Goal: Task Accomplishment & Management: Manage account settings

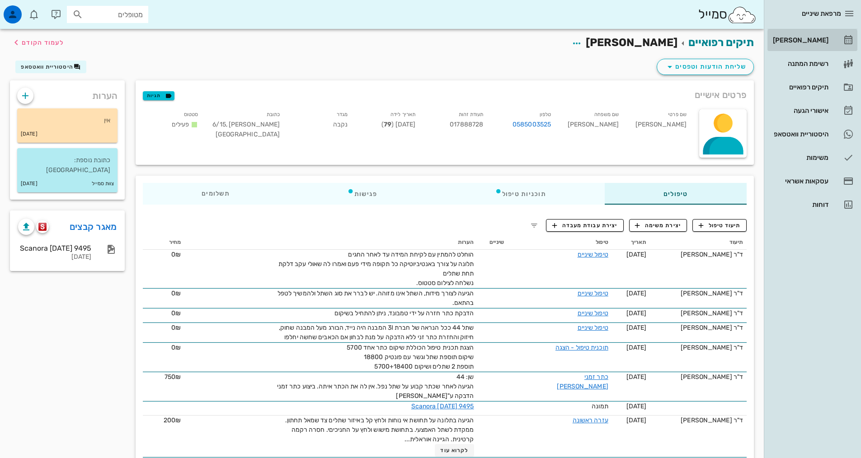
click at [807, 44] on div "[PERSON_NAME]" at bounding box center [799, 40] width 57 height 14
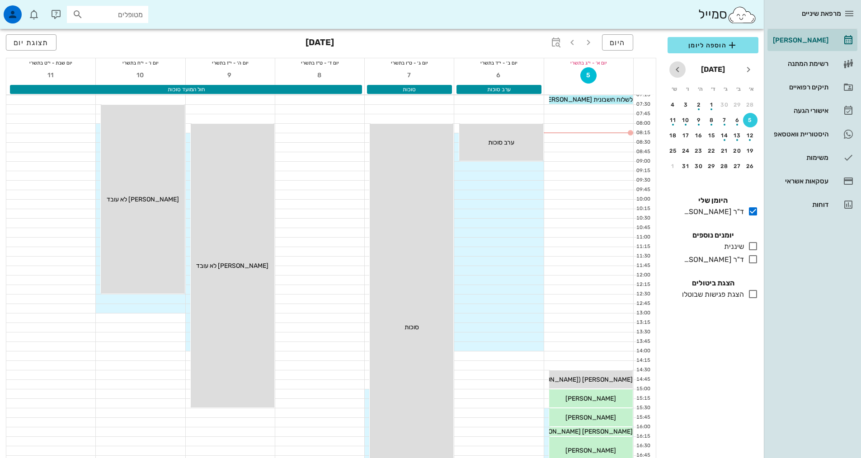
click at [678, 74] on icon "חודש הבא" at bounding box center [677, 69] width 11 height 11
click at [706, 121] on div "6" at bounding box center [699, 120] width 14 height 6
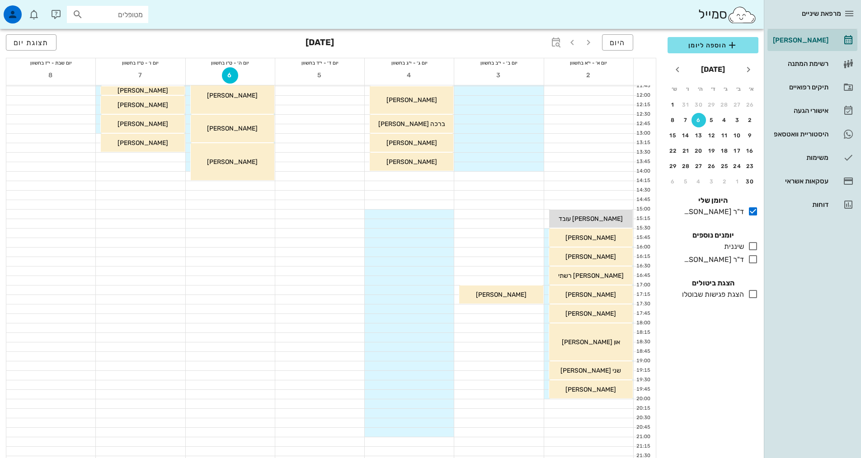
scroll to position [226, 0]
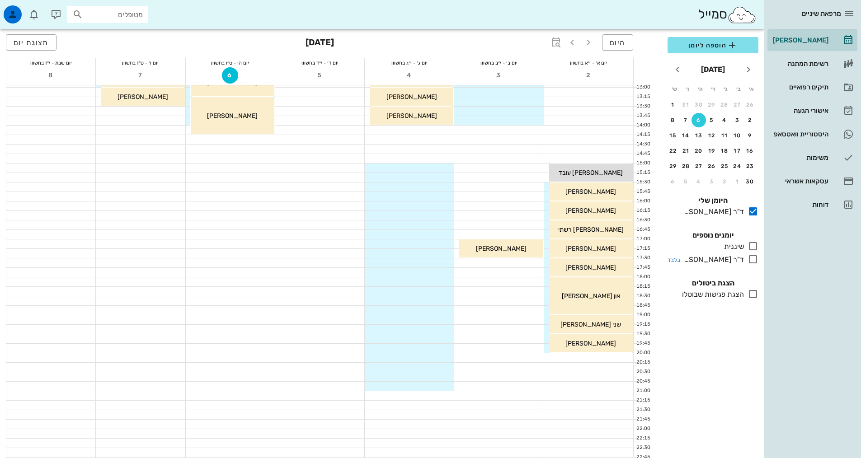
click at [750, 261] on icon at bounding box center [753, 259] width 11 height 11
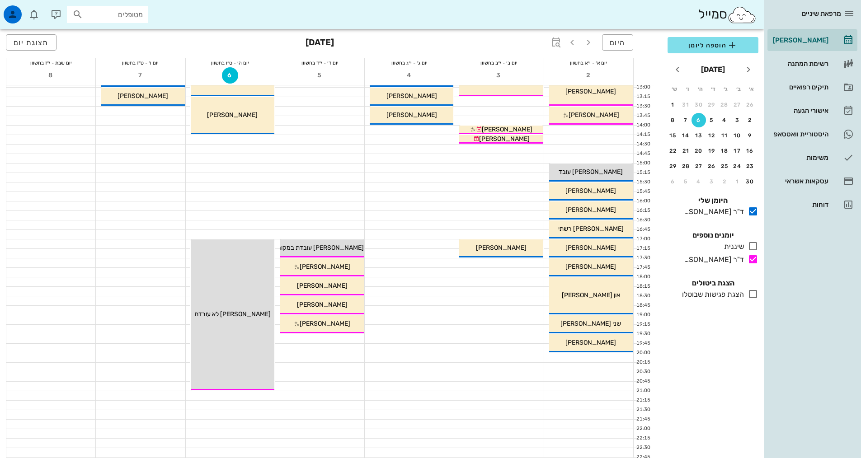
click at [229, 12] on div "סמייל מטופלים" at bounding box center [382, 14] width 764 height 29
click at [94, 16] on input "מטופלים" at bounding box center [114, 15] width 58 height 12
type input "רכנ"
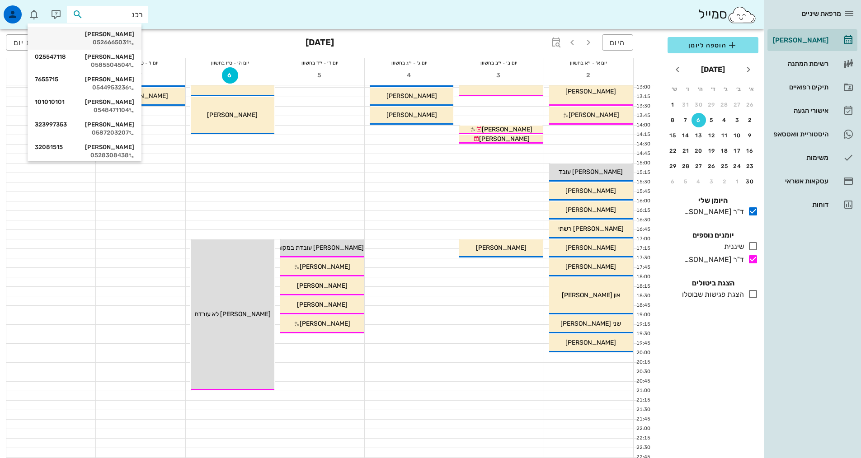
click at [127, 41] on div "0526665031" at bounding box center [84, 42] width 99 height 7
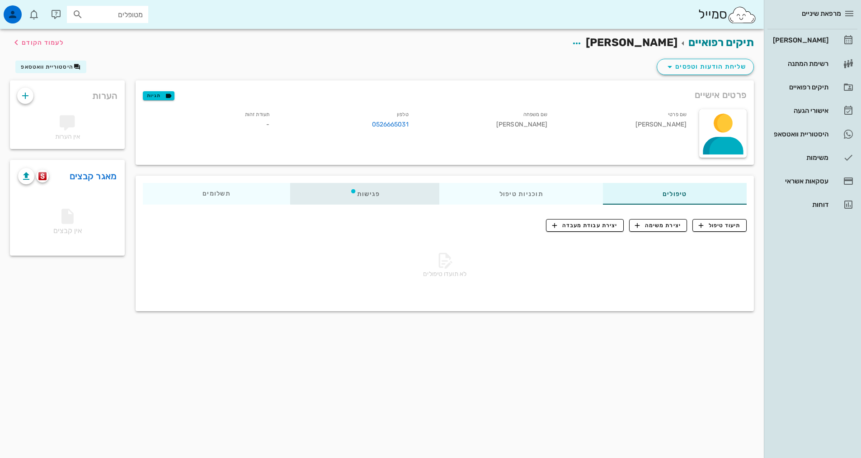
click at [357, 193] on icon at bounding box center [353, 191] width 7 height 7
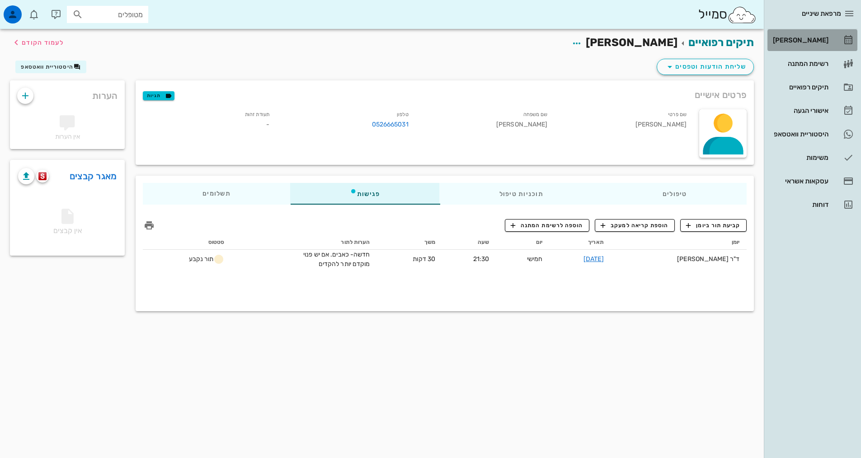
click at [803, 34] on div "[PERSON_NAME]" at bounding box center [799, 40] width 57 height 14
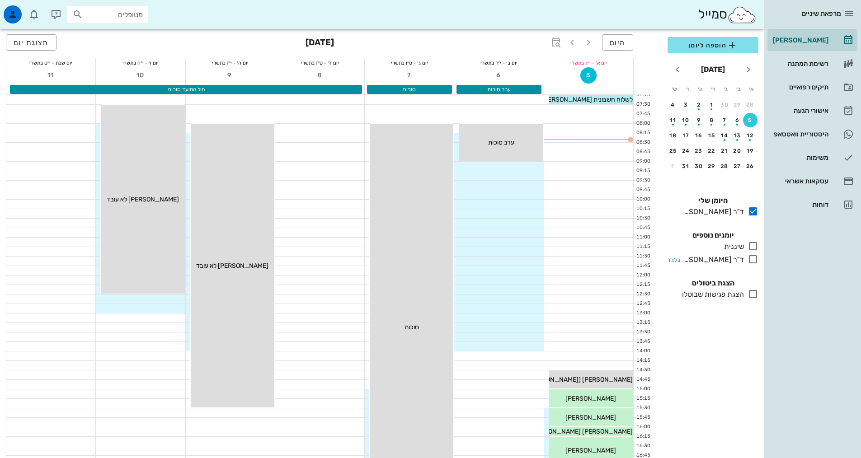
click at [754, 259] on icon at bounding box center [753, 259] width 11 height 11
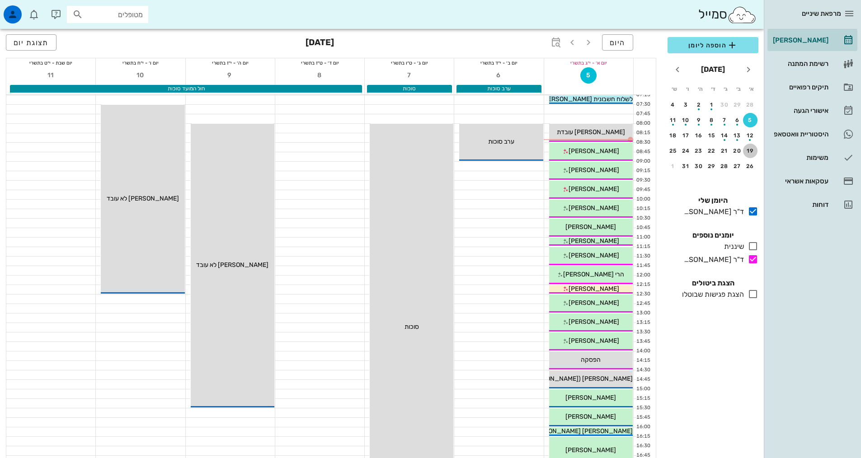
click at [749, 152] on div "19" at bounding box center [750, 151] width 14 height 6
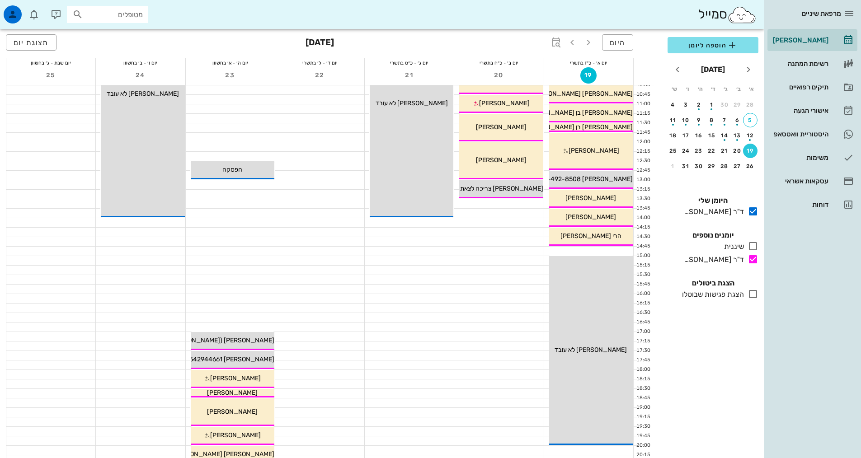
scroll to position [226, 0]
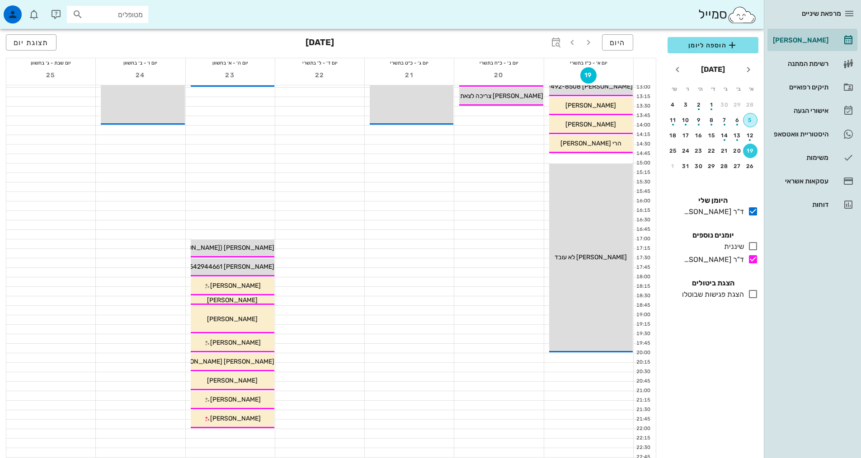
click at [752, 124] on button "5" at bounding box center [750, 120] width 14 height 14
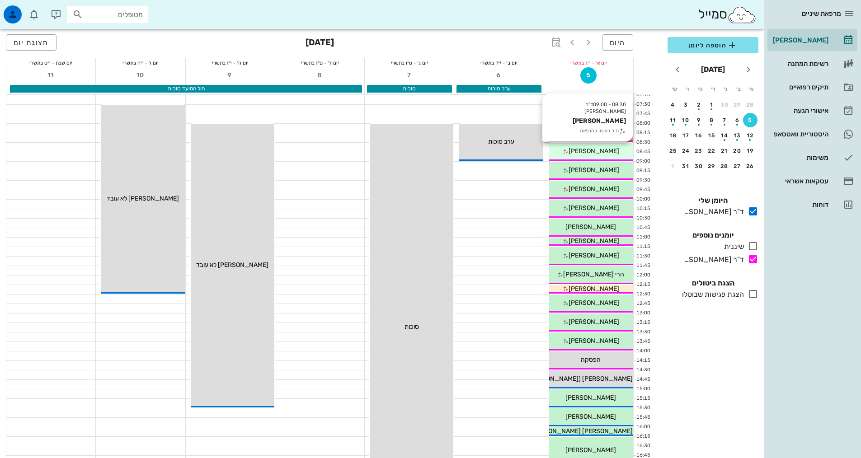
click at [610, 151] on div "[PERSON_NAME]" at bounding box center [591, 150] width 84 height 9
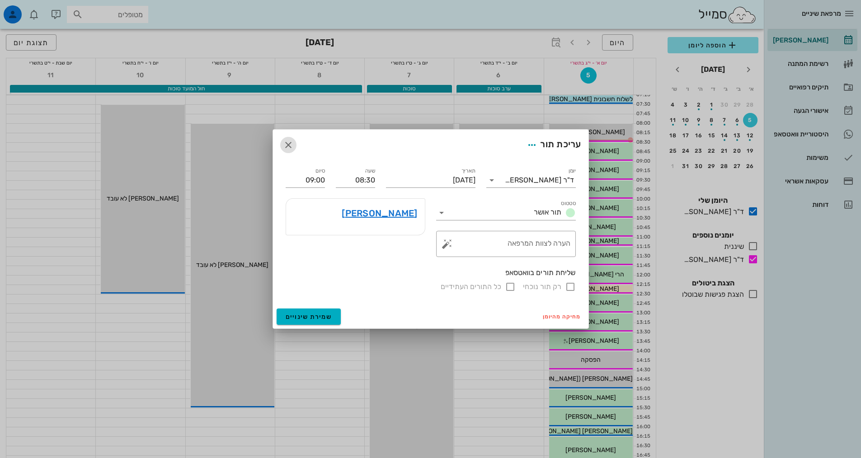
click at [288, 148] on icon "button" at bounding box center [288, 145] width 11 height 11
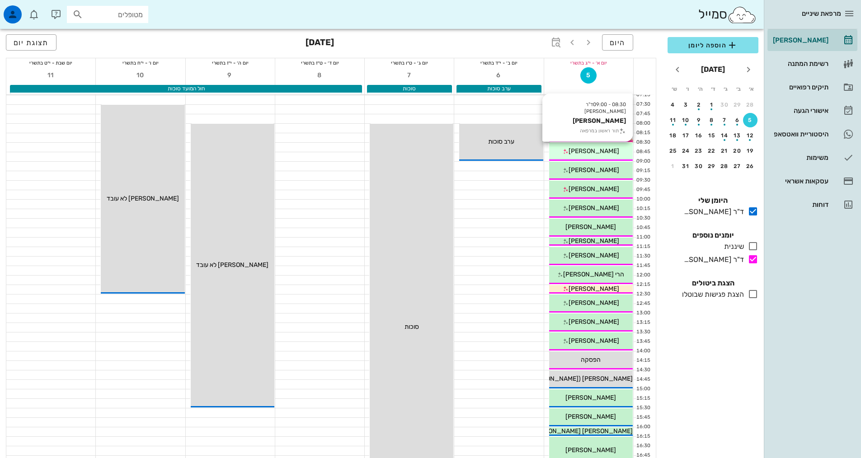
click at [611, 147] on div "[PERSON_NAME]" at bounding box center [591, 150] width 84 height 9
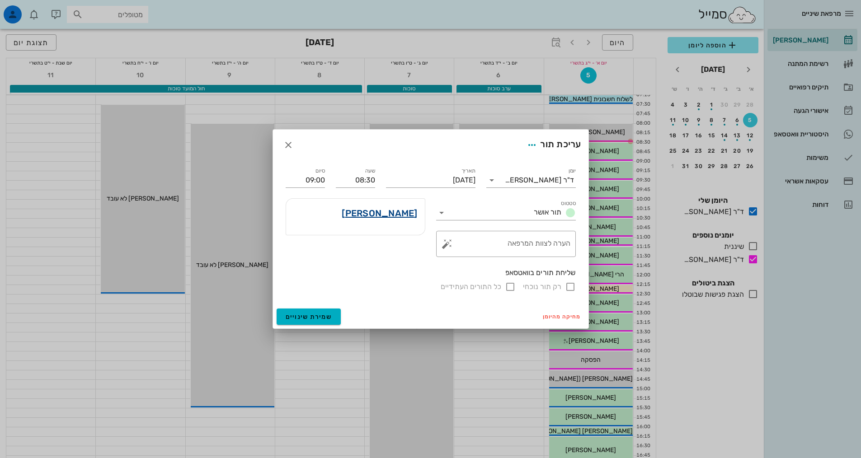
click at [397, 211] on link "[PERSON_NAME]" at bounding box center [379, 213] width 75 height 14
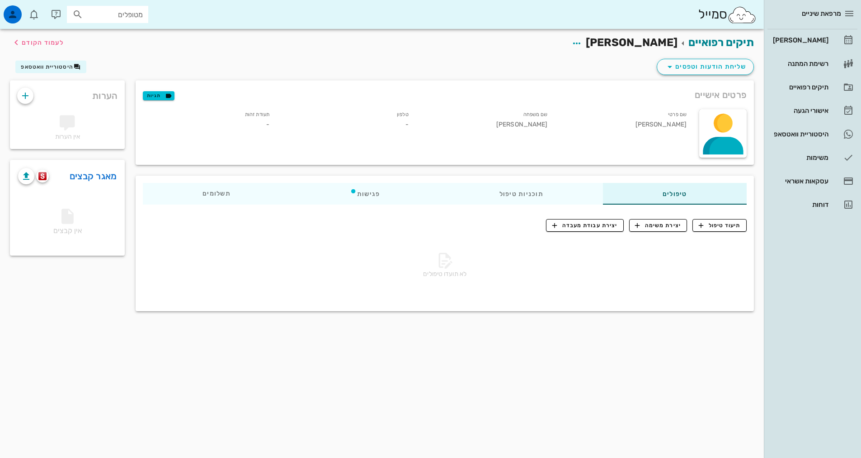
click at [605, 37] on h2 "תיקים רפואיים [PERSON_NAME] לעמוד הקודם" at bounding box center [648, 42] width 212 height 17
click at [582, 42] on icon "button" at bounding box center [576, 43] width 11 height 11
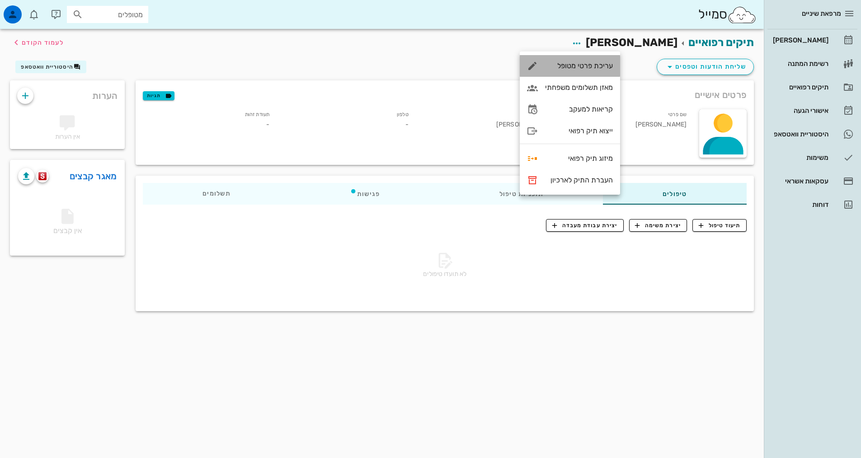
click at [597, 61] on div "עריכת פרטי מטופל" at bounding box center [579, 65] width 68 height 9
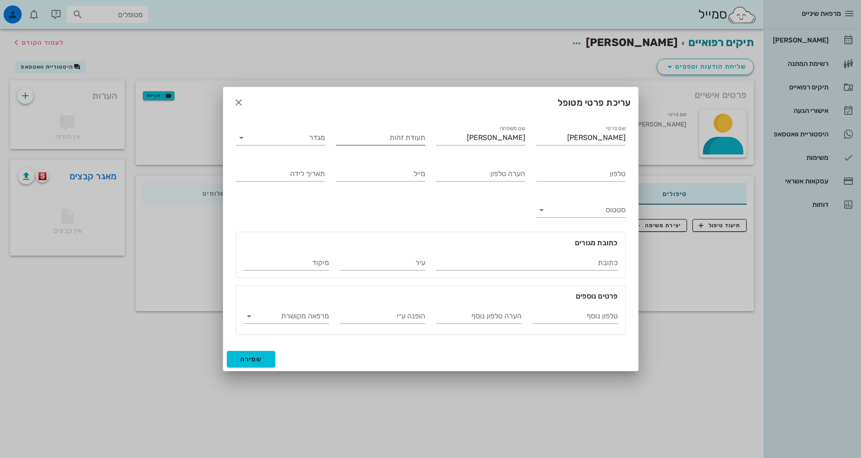
click at [386, 139] on input "תעודת זהות" at bounding box center [381, 138] width 90 height 14
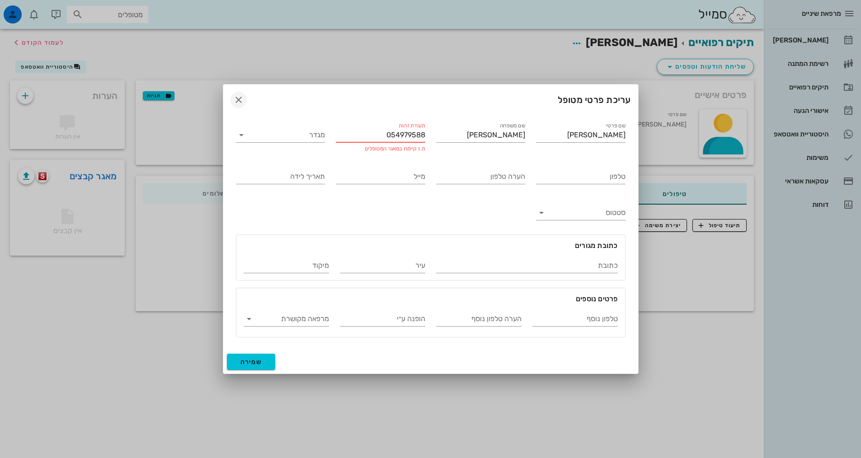
type input "054979588"
click at [236, 104] on icon "button" at bounding box center [238, 99] width 11 height 11
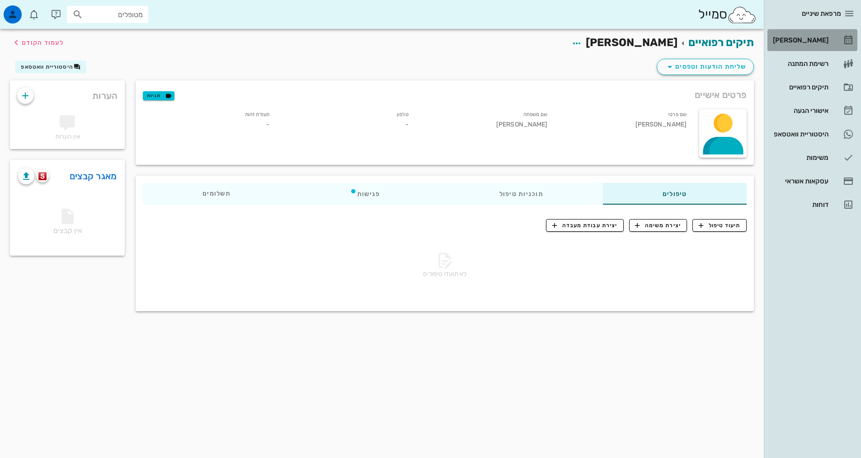
click at [796, 38] on div "[PERSON_NAME]" at bounding box center [799, 40] width 57 height 7
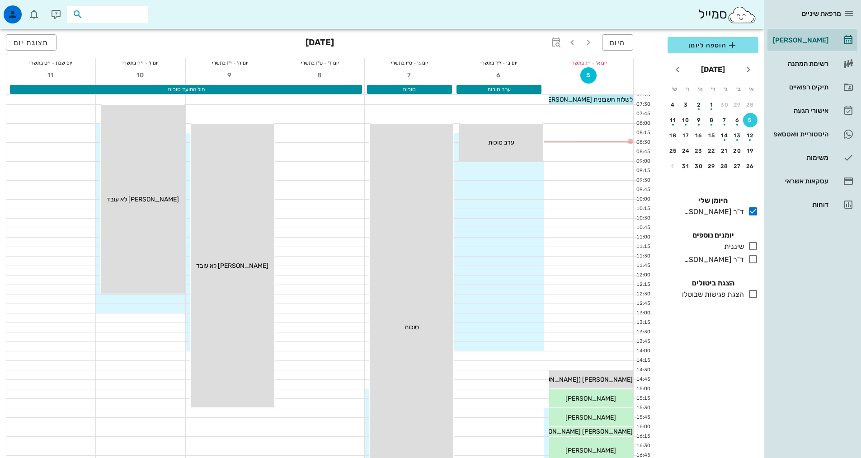
click at [119, 16] on input "text" at bounding box center [114, 15] width 58 height 12
click at [752, 267] on div "כולם יומנים נוספים שיננית בלבד ד"ר [PERSON_NAME] בלבד" at bounding box center [713, 249] width 102 height 48
click at [752, 264] on icon at bounding box center [753, 259] width 11 height 11
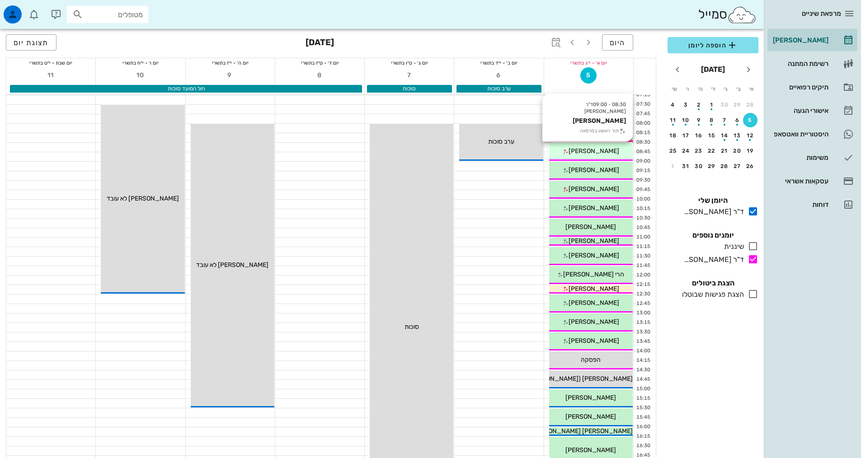
click at [595, 147] on span "[PERSON_NAME]" at bounding box center [594, 151] width 51 height 8
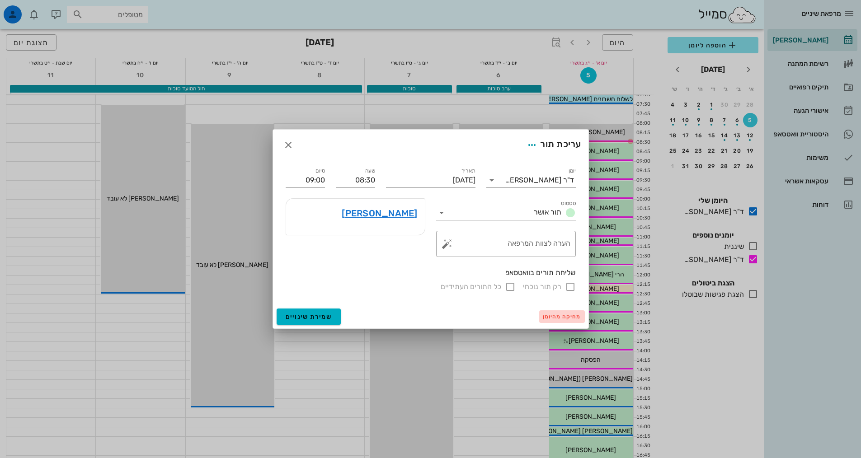
click at [559, 321] on button "מחיקה מהיומן" at bounding box center [562, 317] width 46 height 13
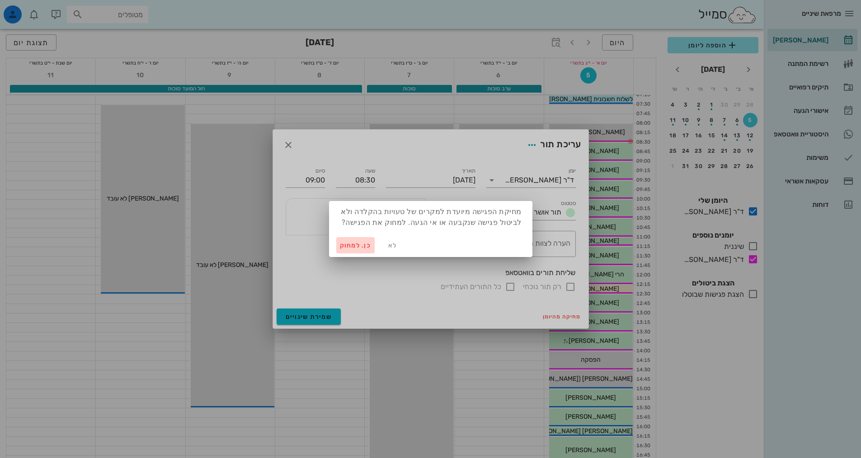
click at [349, 248] on span "כן. למחוק" at bounding box center [356, 246] width 32 height 8
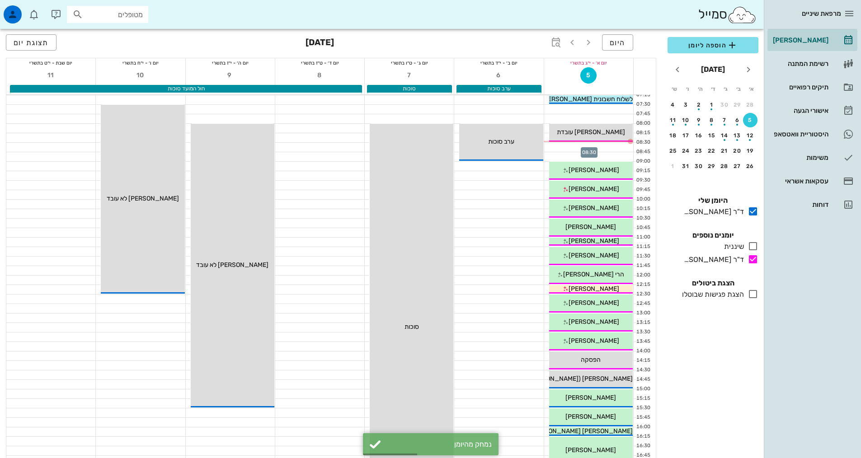
click at [599, 145] on div at bounding box center [588, 147] width 89 height 9
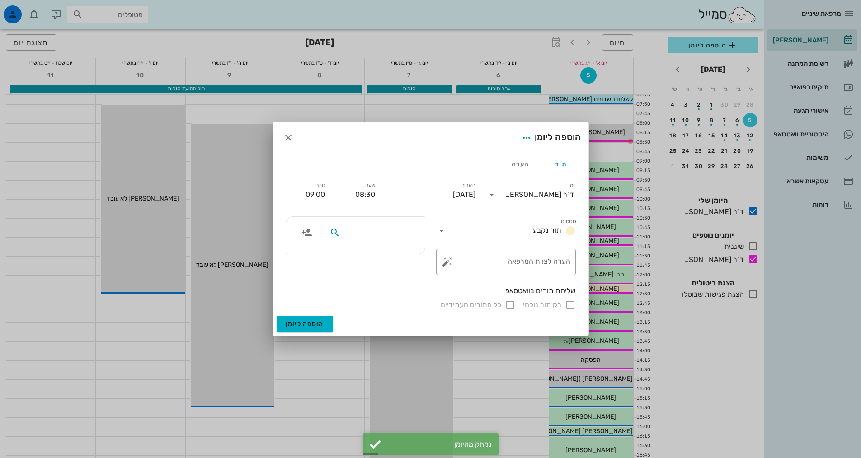
click at [391, 233] on input "text" at bounding box center [377, 233] width 70 height 12
click at [290, 134] on icon "button" at bounding box center [288, 137] width 11 height 11
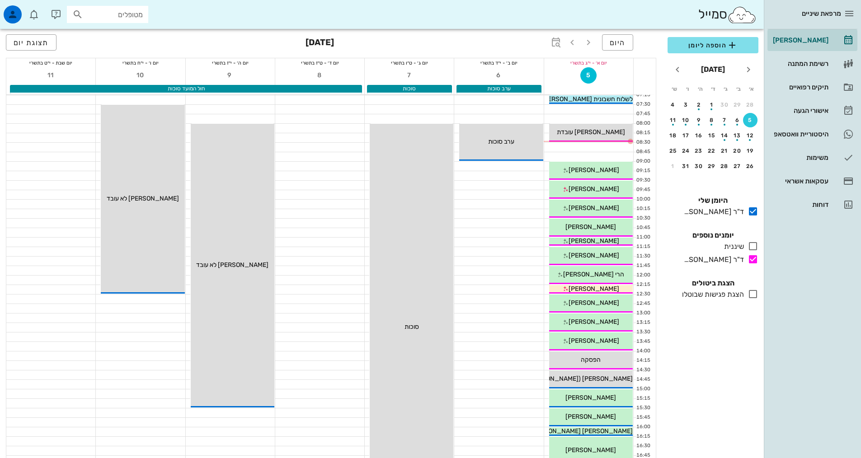
click at [750, 118] on div "5" at bounding box center [750, 120] width 14 height 6
click at [598, 145] on div at bounding box center [588, 147] width 89 height 9
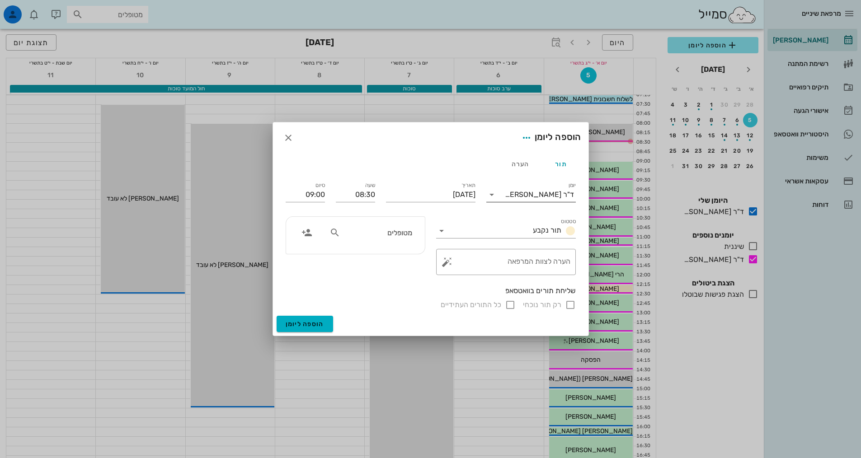
click at [532, 195] on div "ד"ר [PERSON_NAME]" at bounding box center [539, 195] width 69 height 8
click at [531, 241] on div "ד"ר [PERSON_NAME]" at bounding box center [531, 245] width 75 height 9
click at [295, 136] on span "button" at bounding box center [288, 137] width 16 height 11
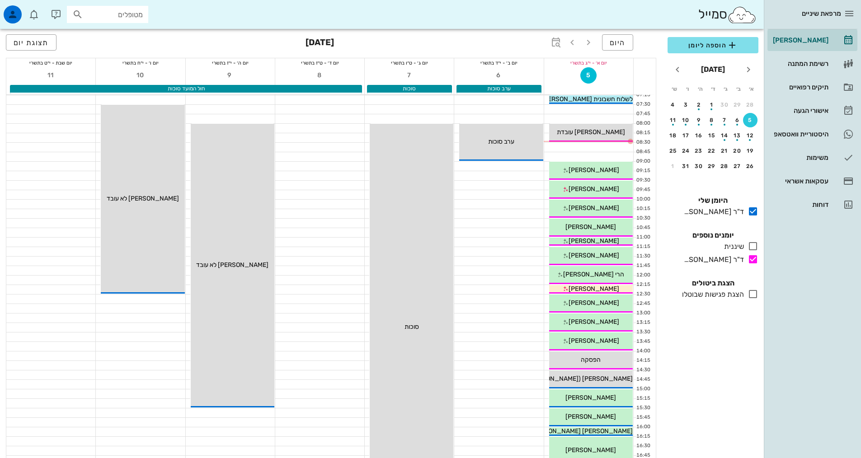
click at [749, 118] on div "5" at bounding box center [750, 120] width 14 height 6
click at [751, 123] on button "5" at bounding box center [750, 120] width 14 height 14
click at [752, 136] on div "button" at bounding box center [750, 137] width 14 height 5
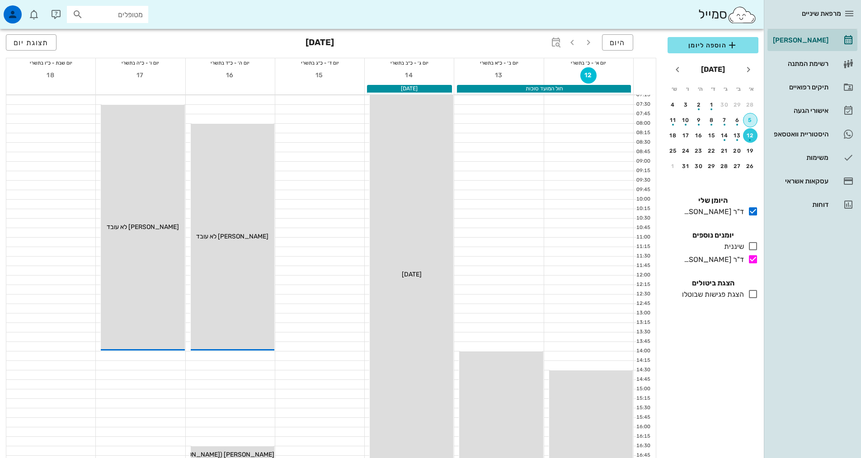
click at [753, 118] on div "5" at bounding box center [751, 120] width 14 height 6
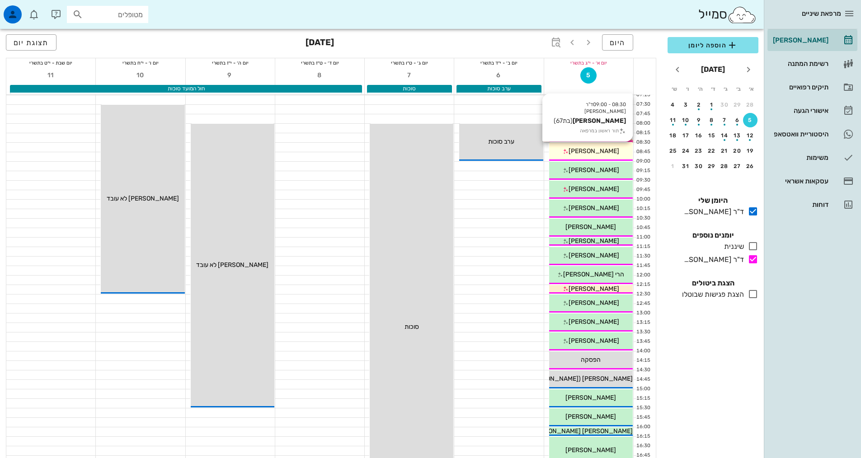
click at [571, 151] on div "[PERSON_NAME]" at bounding box center [591, 150] width 84 height 9
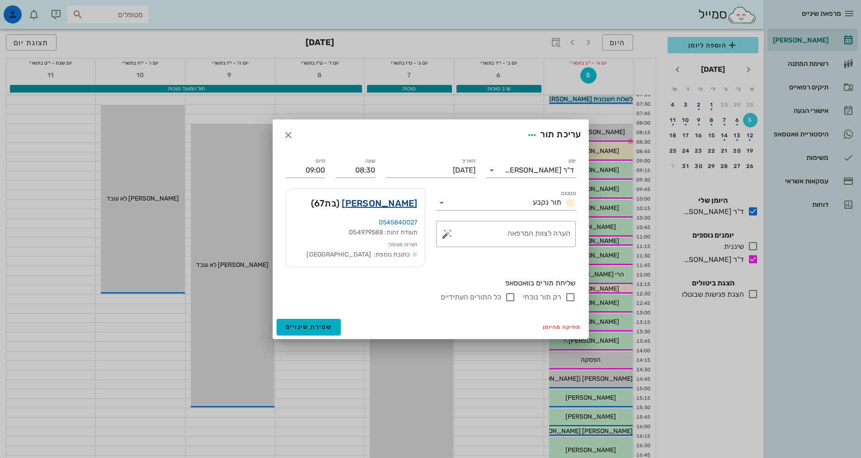
click at [390, 201] on link "[PERSON_NAME]" at bounding box center [379, 203] width 75 height 14
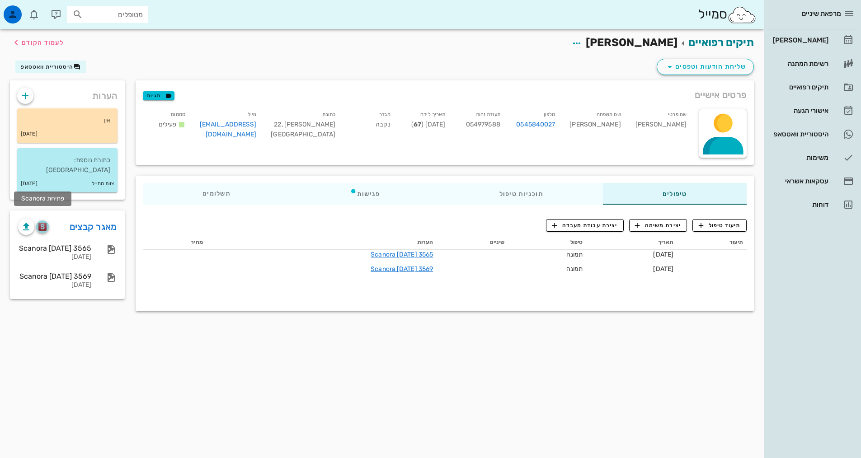
click at [47, 223] on span "button" at bounding box center [42, 227] width 13 height 8
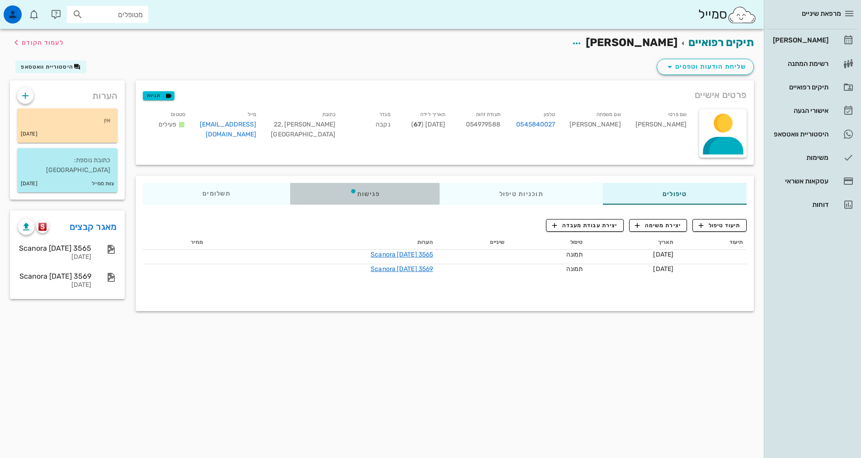
click at [382, 204] on div "פגישות" at bounding box center [365, 194] width 150 height 22
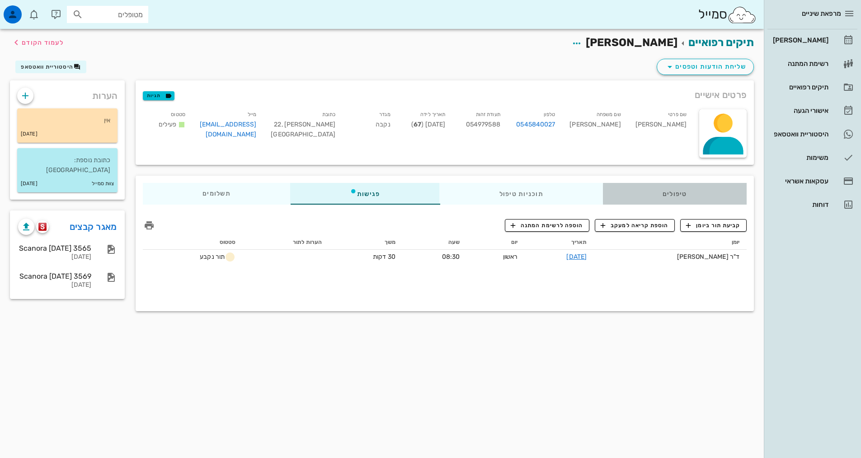
click at [672, 188] on div "טיפולים" at bounding box center [675, 194] width 144 height 22
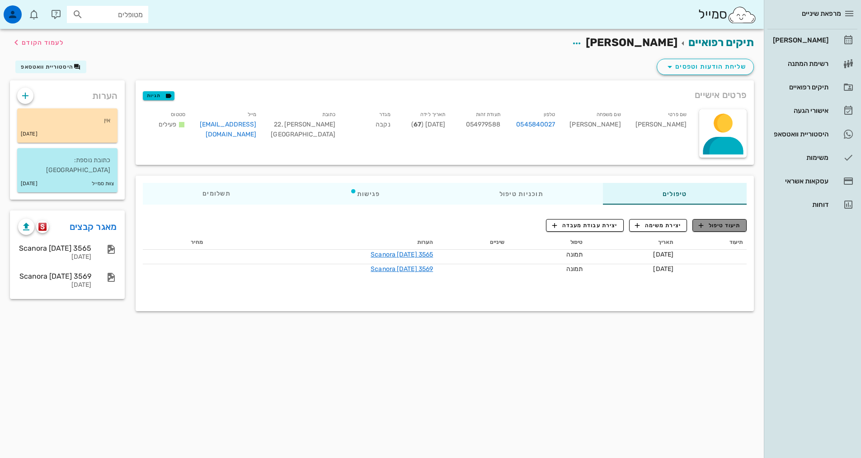
click at [711, 228] on span "תיעוד טיפול" at bounding box center [720, 226] width 42 height 8
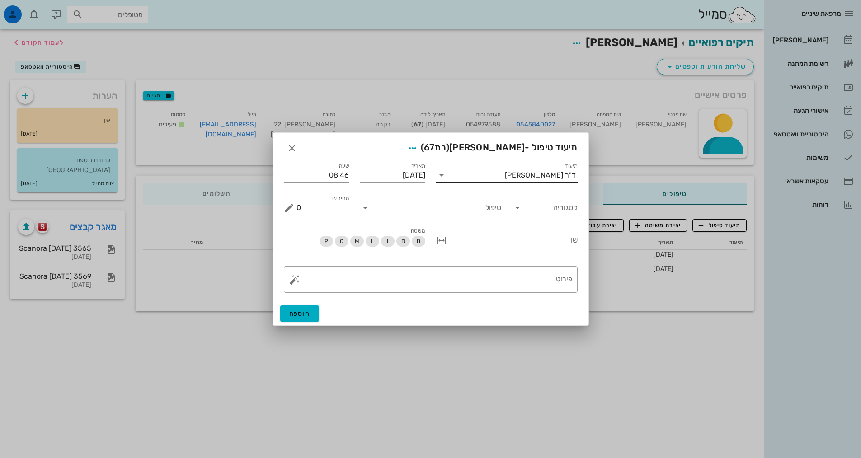
click at [505, 180] on input "תיעוד" at bounding box center [477, 175] width 56 height 14
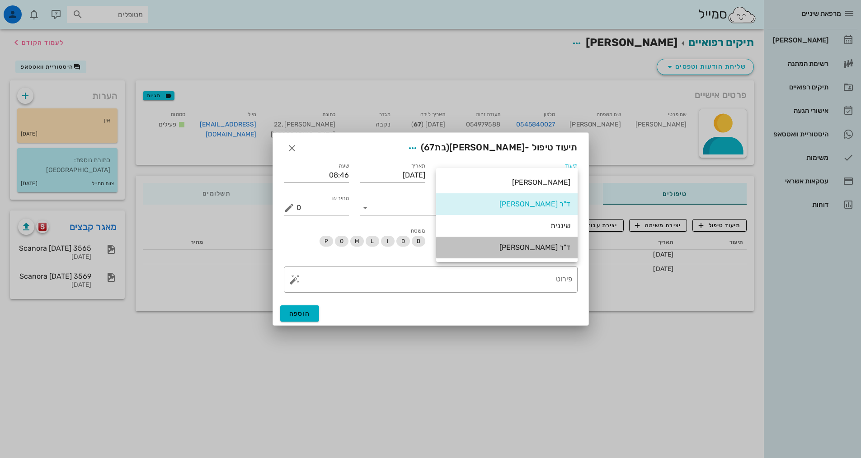
click at [543, 243] on div "ד"ר [PERSON_NAME]" at bounding box center [506, 247] width 127 height 9
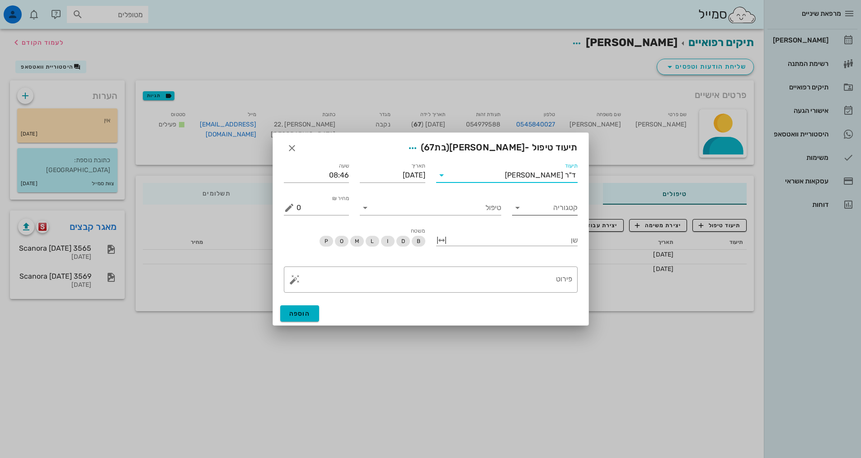
click at [545, 212] on input "קטגוריה" at bounding box center [552, 208] width 51 height 14
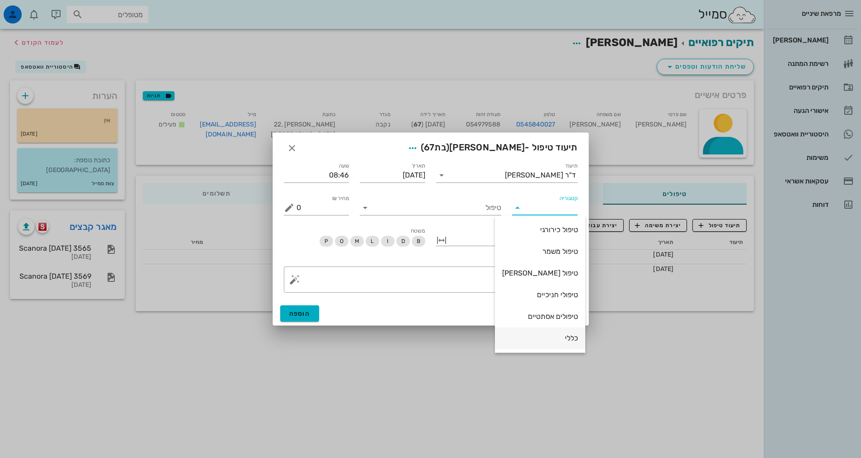
click at [555, 337] on div "כללי" at bounding box center [540, 338] width 76 height 9
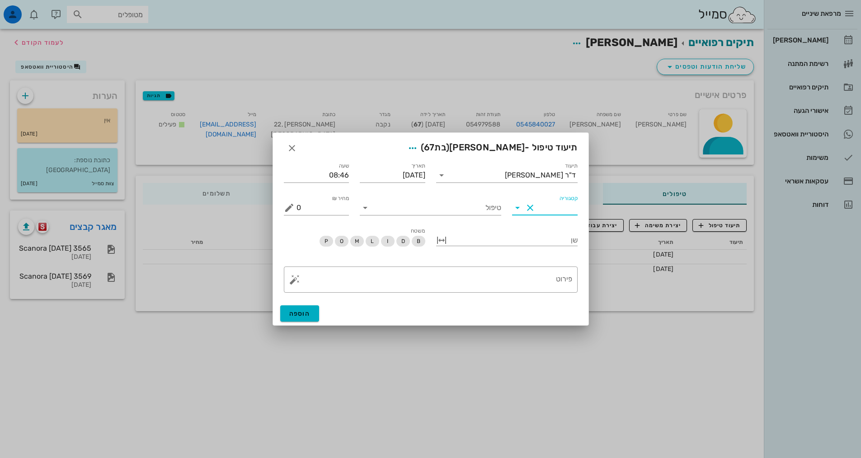
type input "כללי"
click at [491, 207] on input "טיפול" at bounding box center [436, 208] width 129 height 14
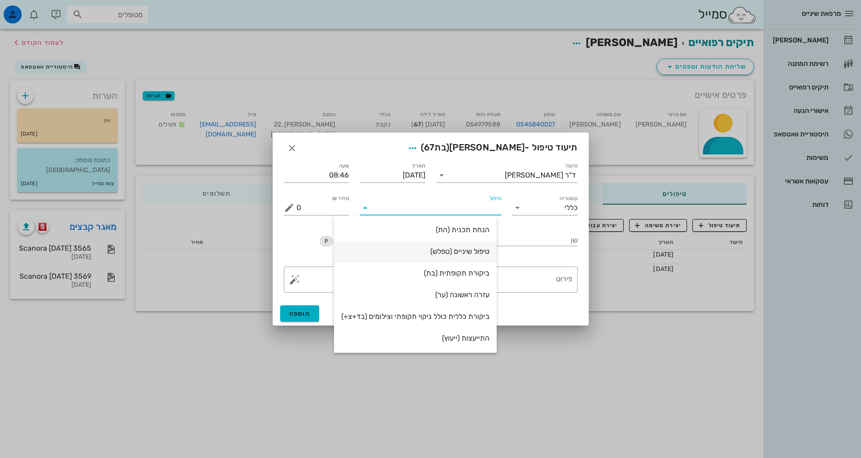
click at [457, 252] on div "טיפול שיניים (טפלש)" at bounding box center [415, 251] width 148 height 9
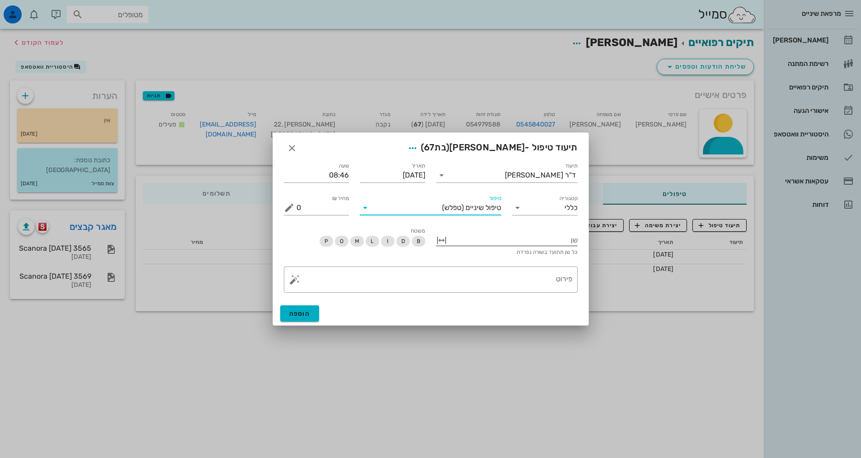
click at [551, 245] on div at bounding box center [513, 240] width 129 height 12
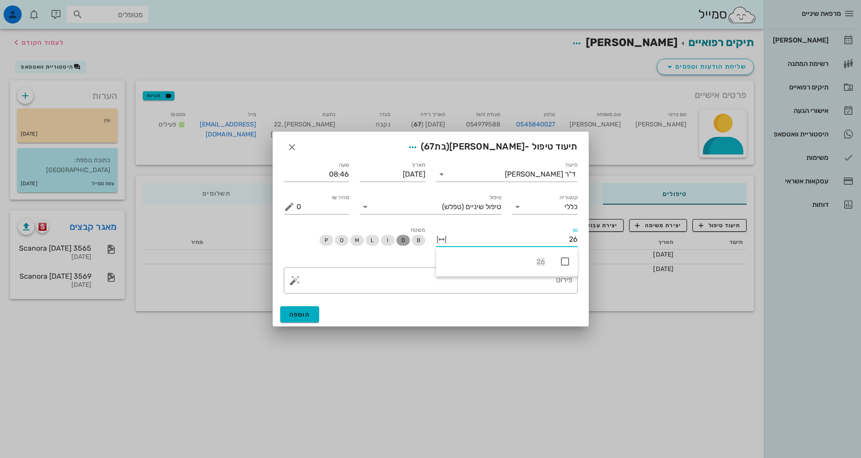
click at [402, 238] on span "D" at bounding box center [403, 240] width 4 height 11
click at [322, 244] on span "P" at bounding box center [327, 241] width 14 height 11
click at [551, 237] on div at bounding box center [513, 240] width 129 height 12
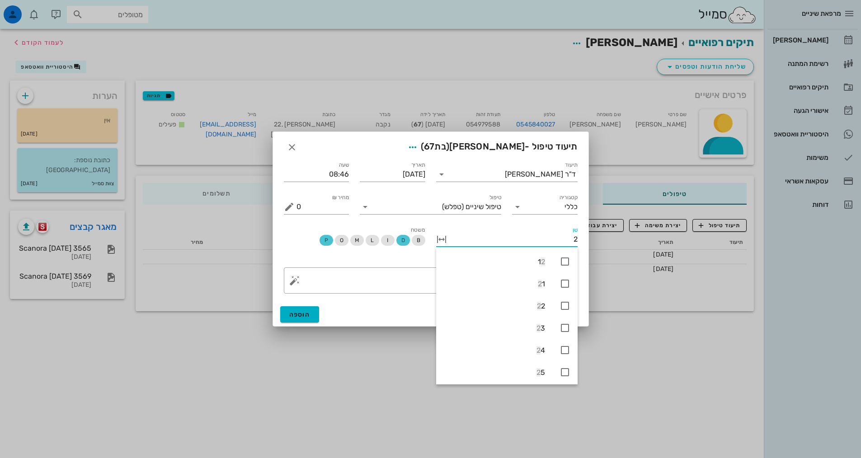
type input "26"
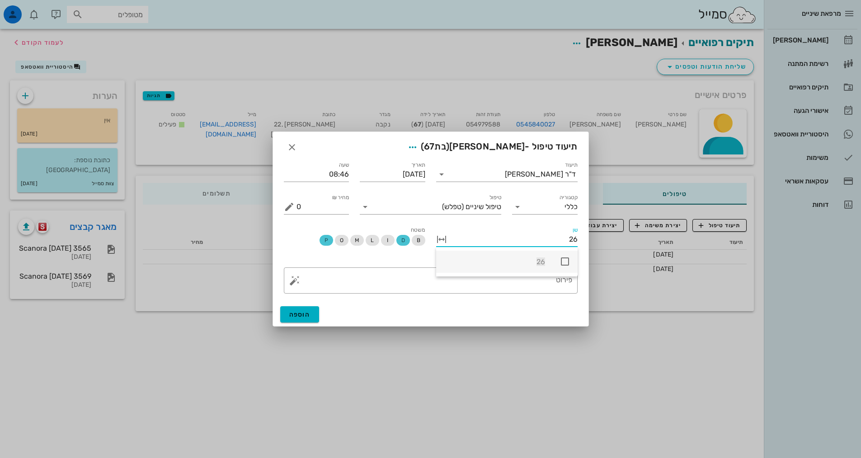
click at [564, 264] on icon at bounding box center [565, 261] width 11 height 11
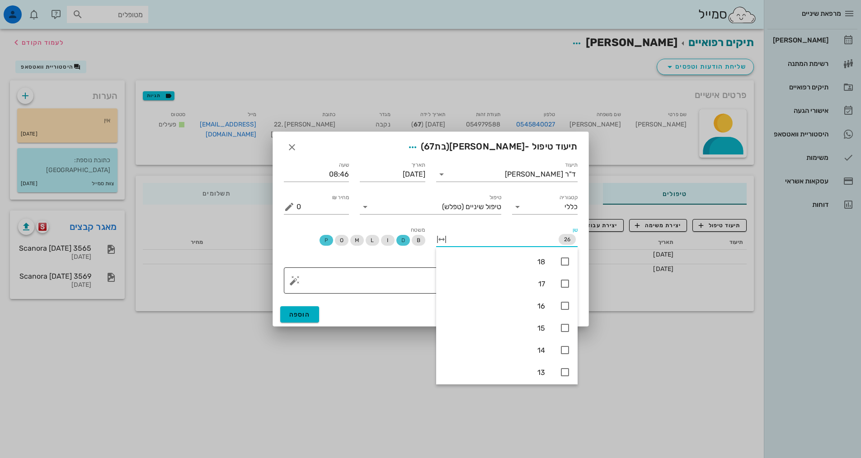
click at [378, 279] on textarea "פירוט" at bounding box center [435, 283] width 276 height 22
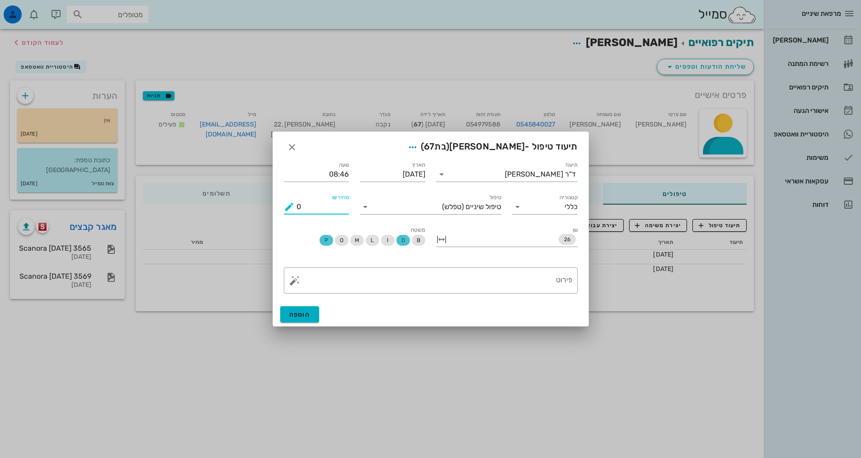
drag, startPoint x: 325, startPoint y: 212, endPoint x: 293, endPoint y: 210, distance: 31.7
click at [293, 210] on div "מחיר ₪ 0" at bounding box center [317, 207] width 66 height 14
type input "300"
click at [500, 275] on textarea "פירוט" at bounding box center [435, 283] width 276 height 22
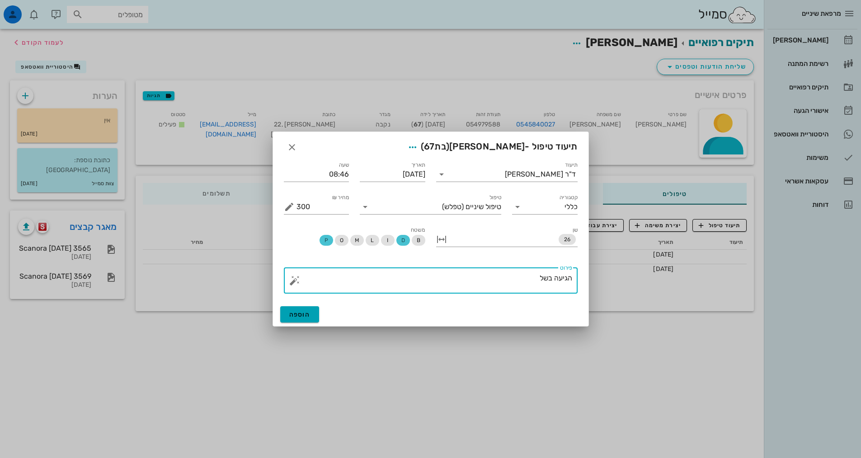
type textarea "הגיעה בשל"
click at [315, 315] on button "הוספה" at bounding box center [299, 314] width 39 height 16
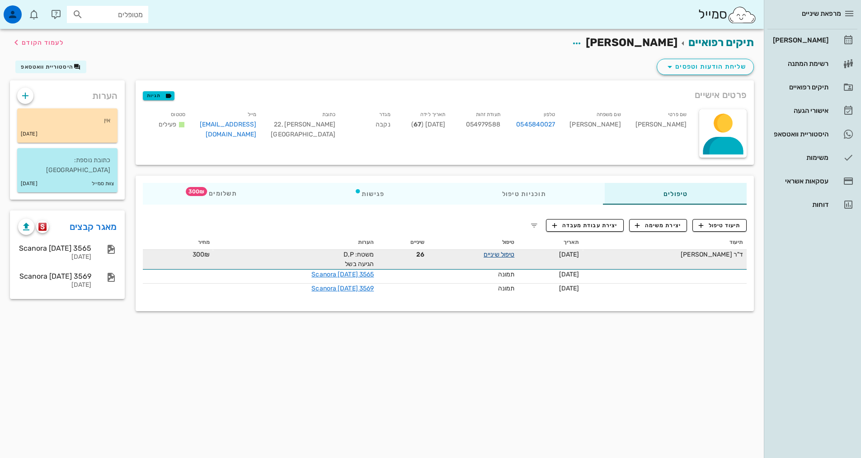
click at [514, 255] on link "טיפול שיניים" at bounding box center [499, 255] width 31 height 8
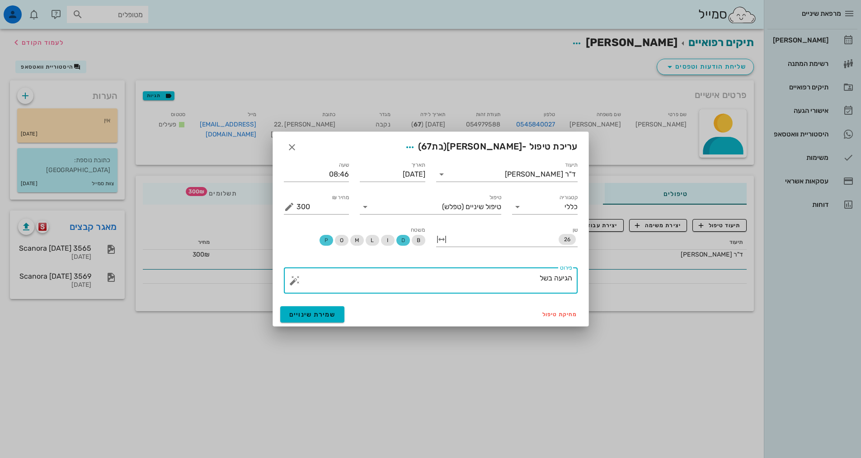
click at [467, 283] on textarea "הגיעה בשל" at bounding box center [435, 283] width 276 height 22
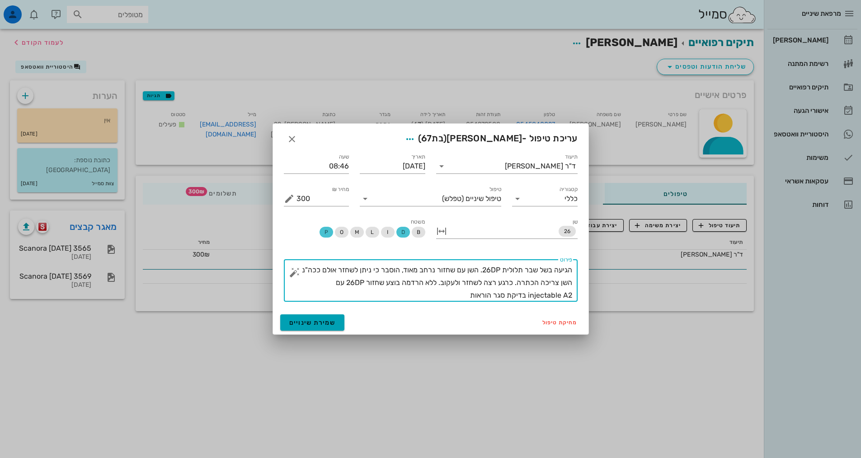
type textarea "הגיעה בשל שבר תלולית 26DP. השן עם שחזור נרחב מאוד, הוסבר כי ניתן לשחזר אולם ככה…"
click at [317, 324] on span "שמירת שינויים" at bounding box center [312, 323] width 47 height 8
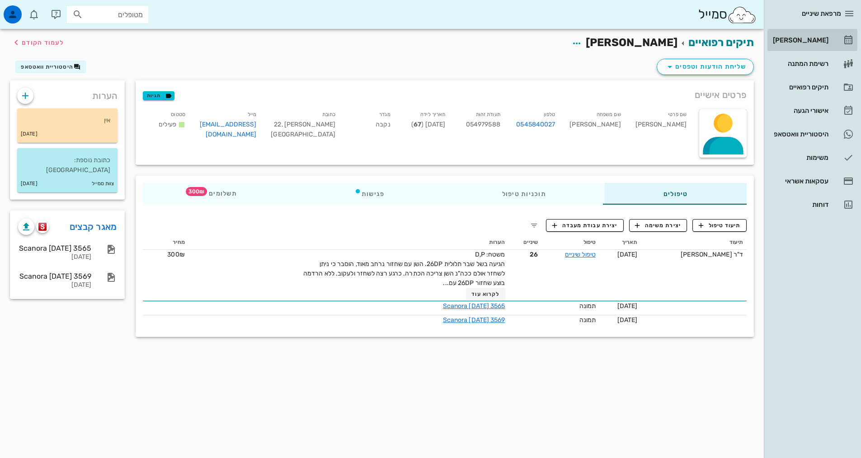
click at [836, 39] on link "[PERSON_NAME]" at bounding box center [813, 40] width 90 height 22
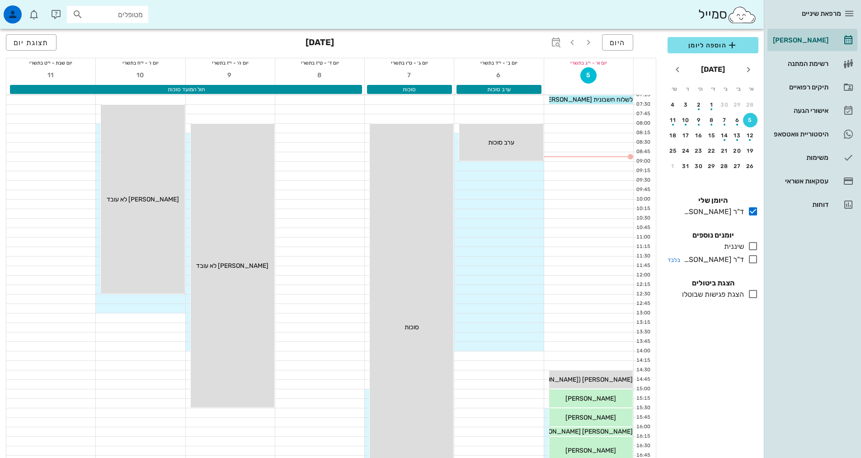
click at [754, 259] on icon at bounding box center [753, 259] width 11 height 11
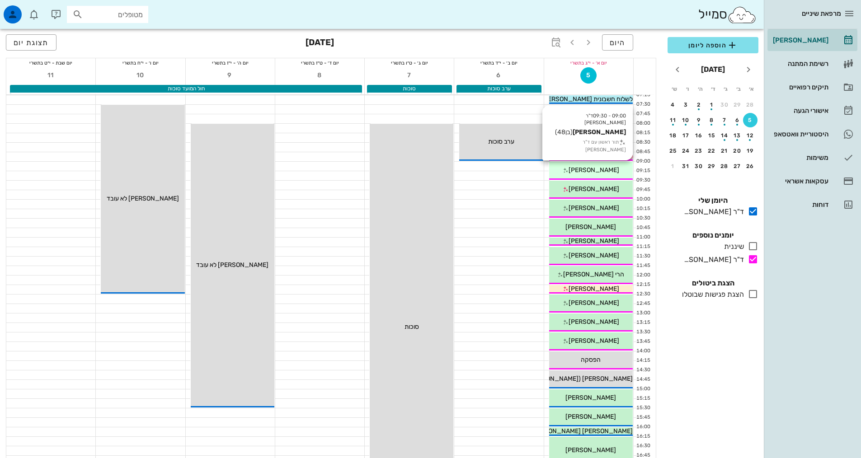
click at [589, 172] on span "[PERSON_NAME]" at bounding box center [594, 170] width 51 height 8
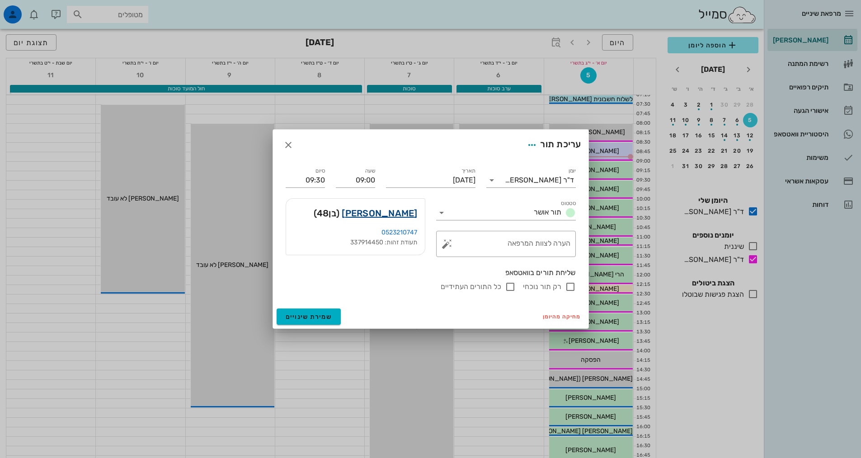
click at [408, 212] on link "[PERSON_NAME]" at bounding box center [379, 213] width 75 height 14
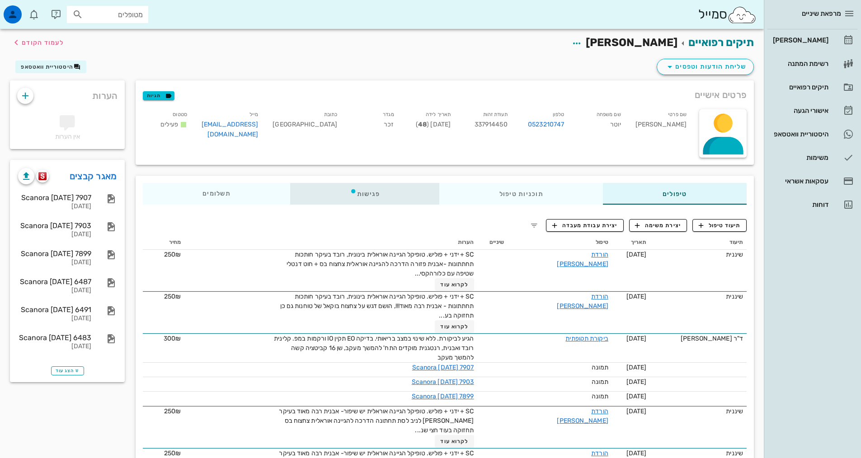
click at [332, 189] on div "פגישות" at bounding box center [365, 194] width 150 height 22
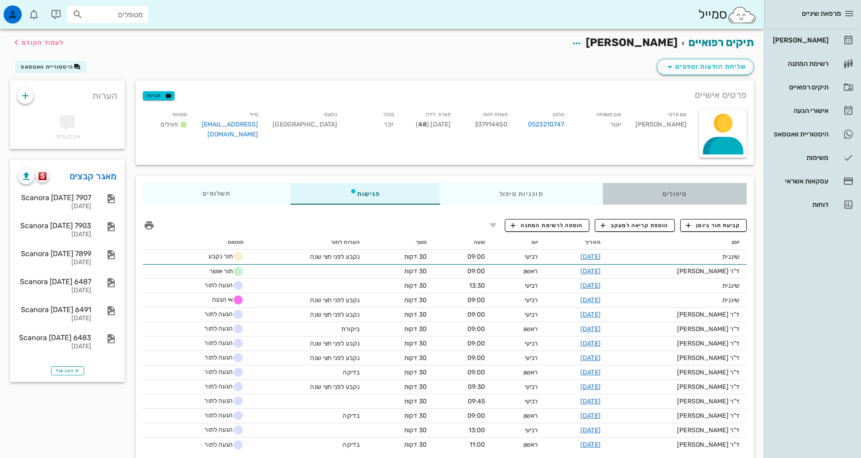
click at [615, 198] on div "טיפולים" at bounding box center [675, 194] width 144 height 22
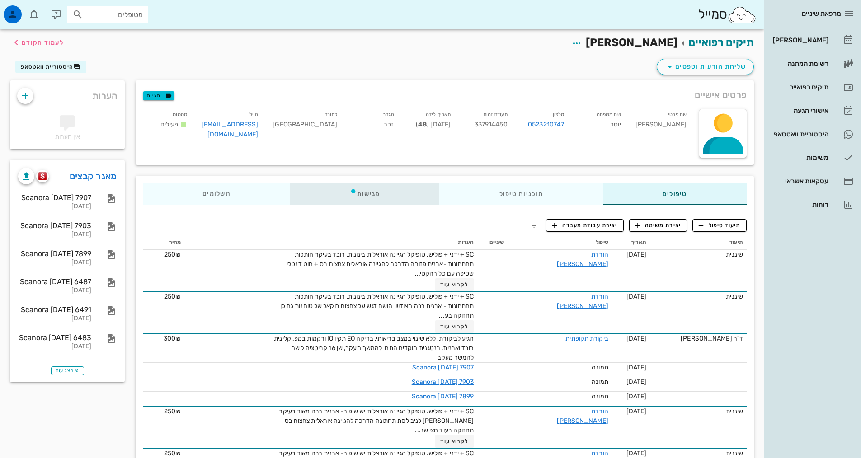
click at [349, 200] on div "פגישות" at bounding box center [365, 194] width 150 height 22
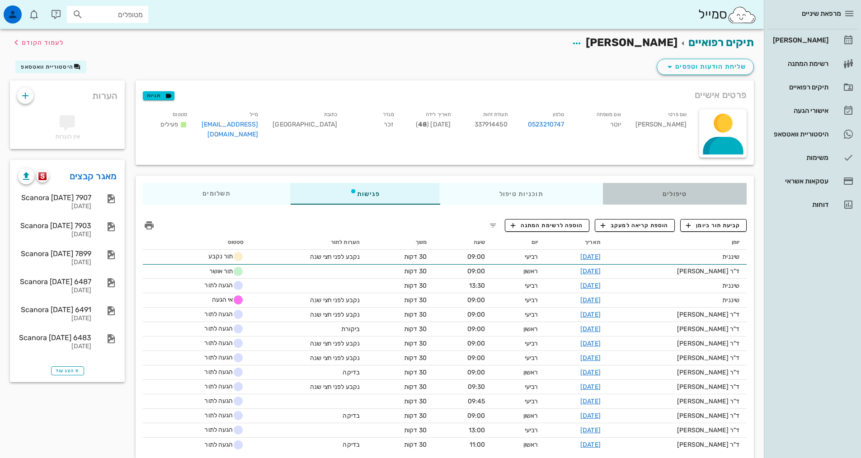
click at [632, 201] on div "טיפולים" at bounding box center [675, 194] width 144 height 22
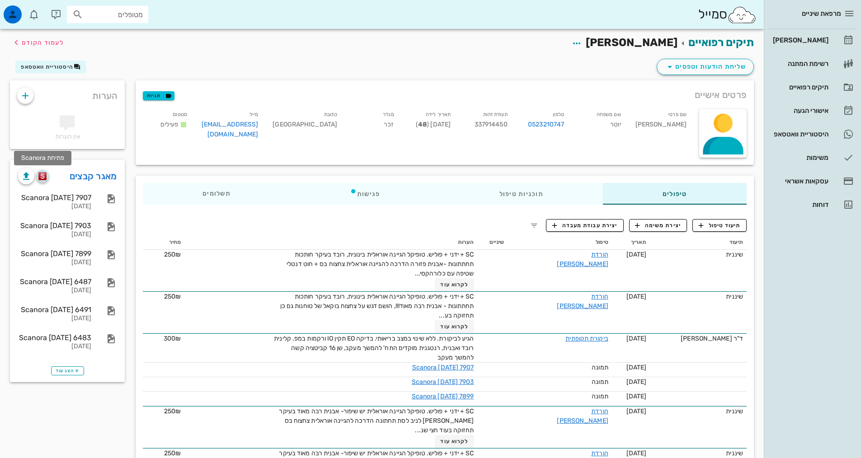
click at [42, 178] on img "button" at bounding box center [42, 176] width 9 height 8
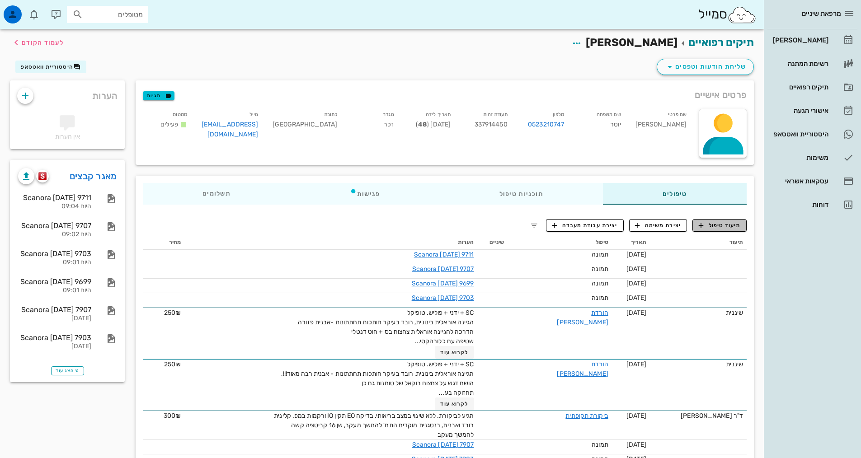
click at [730, 227] on span "תיעוד טיפול" at bounding box center [720, 226] width 42 height 8
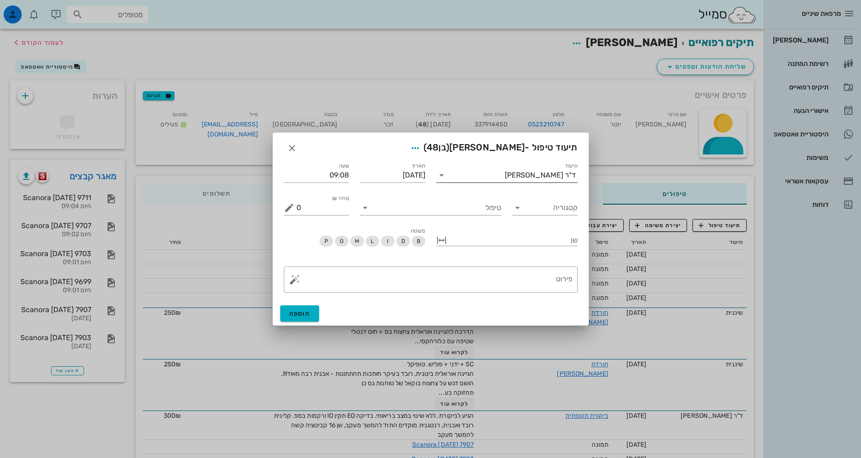
click at [503, 172] on input "תיעוד" at bounding box center [477, 175] width 56 height 14
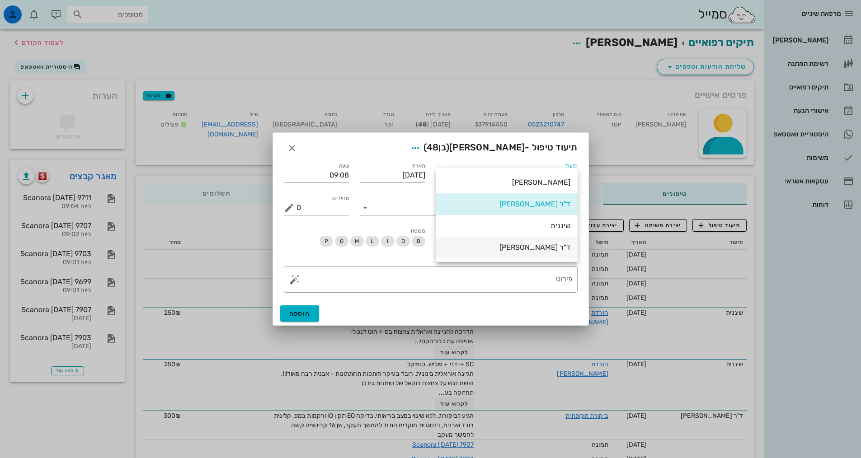
click at [537, 251] on div "ד"ר [PERSON_NAME]" at bounding box center [506, 247] width 127 height 9
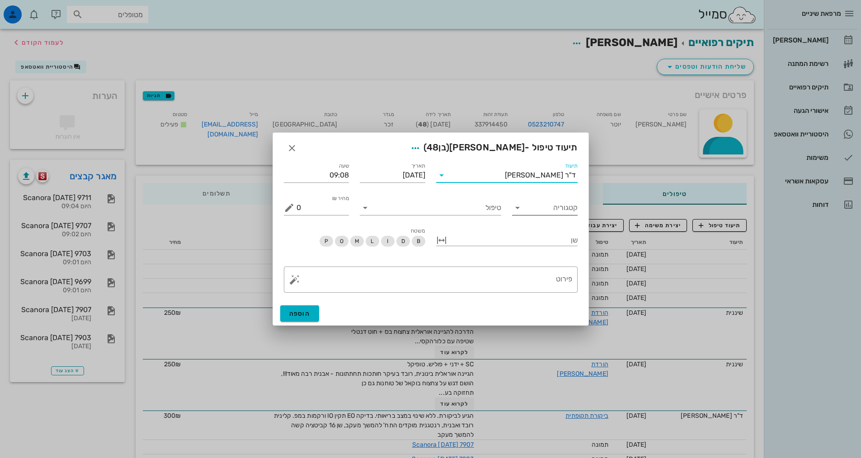
click at [537, 211] on input "קטגוריה" at bounding box center [552, 208] width 51 height 14
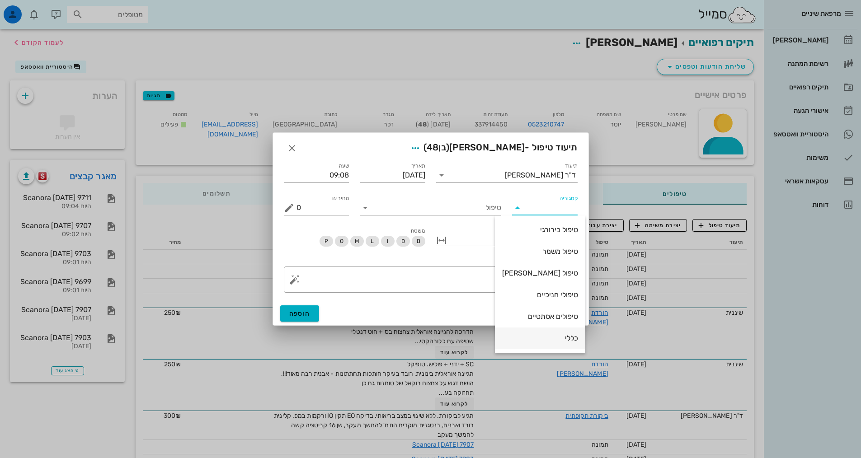
click at [552, 339] on div "כללי" at bounding box center [540, 338] width 76 height 9
type input "כללי"
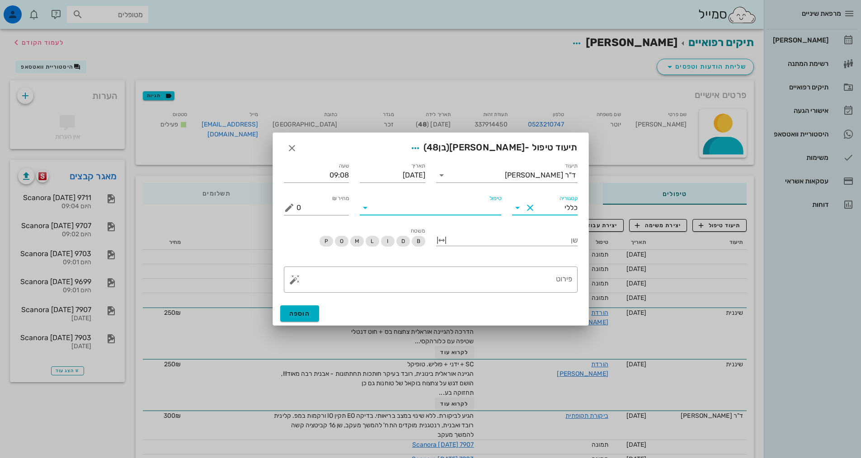
click at [468, 208] on input "טיפול" at bounding box center [436, 208] width 129 height 14
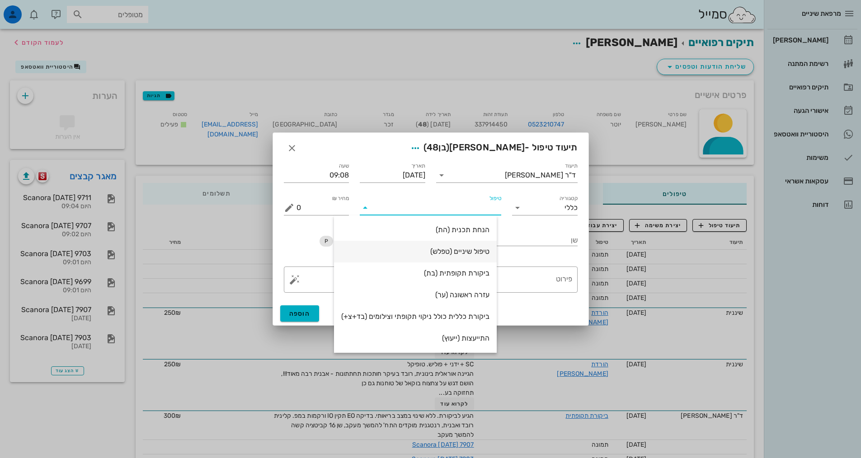
click at [457, 249] on div "טיפול שיניים (טפלש)" at bounding box center [415, 251] width 148 height 9
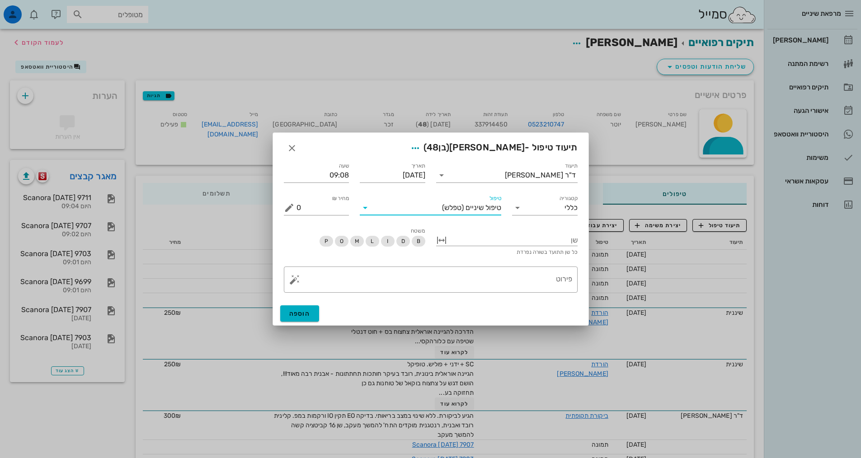
click at [453, 204] on span "(טפלש)" at bounding box center [453, 208] width 22 height 8
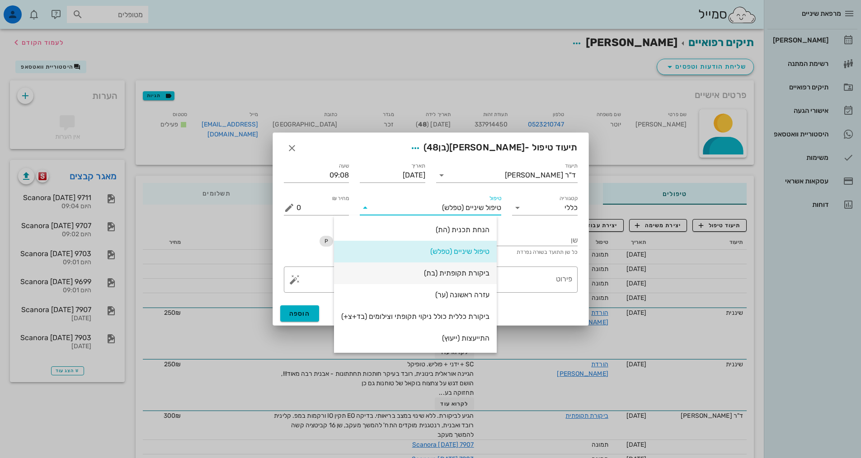
click at [457, 274] on div "ביקורת תקופתית (בת)" at bounding box center [415, 273] width 148 height 9
type input "350"
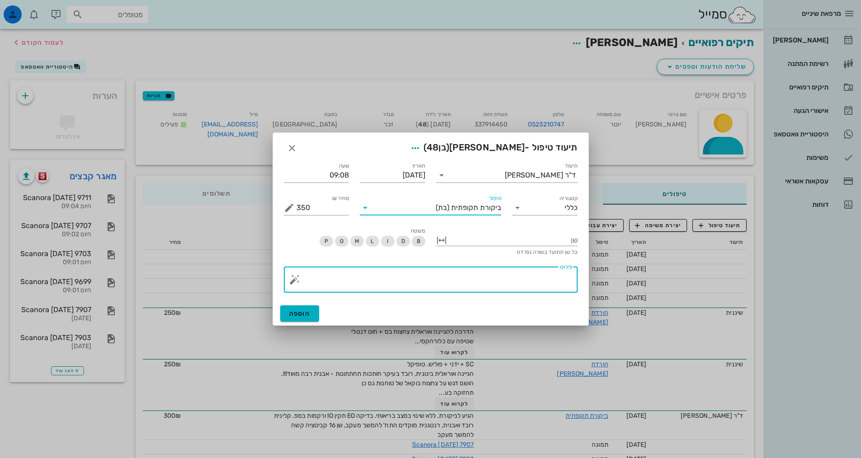
click at [481, 281] on textarea "פירוט" at bounding box center [435, 282] width 276 height 22
type textarea "הג"
click at [313, 311] on button "הוספה" at bounding box center [299, 314] width 39 height 16
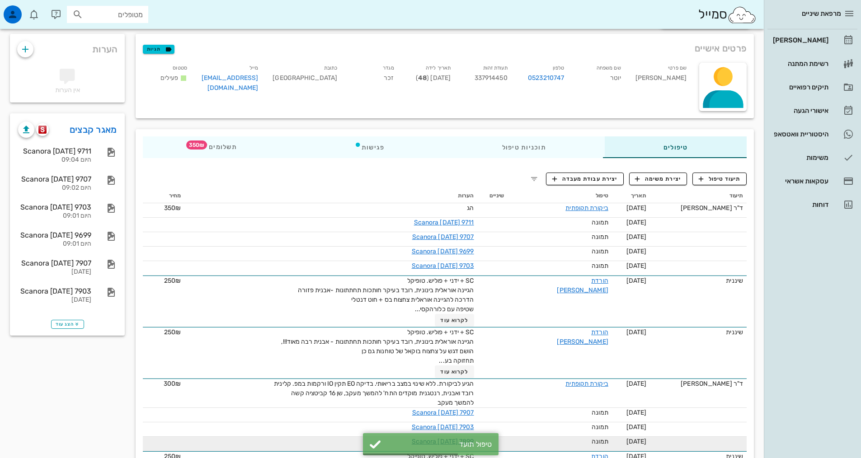
scroll to position [90, 0]
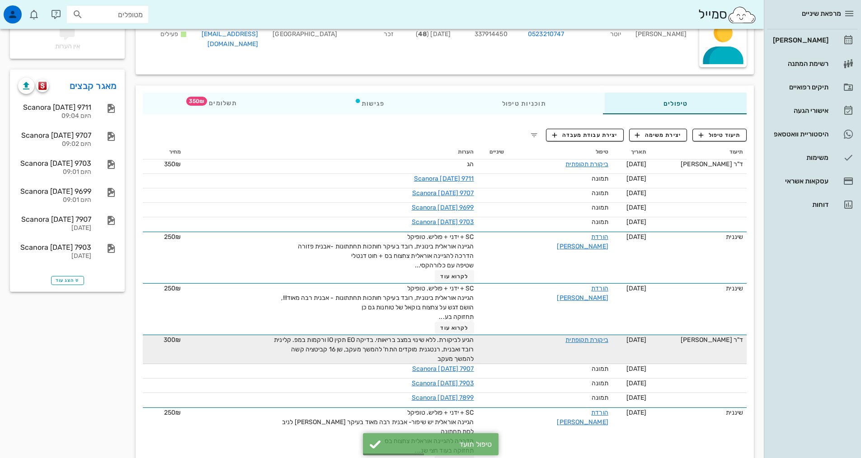
click at [474, 353] on div "הגיע לביקורת. ללא שינוי במצב בריאותי. בדיקה EO תקין IO ורקמות במפ. קלינית רובד …" at bounding box center [372, 349] width 203 height 28
click at [566, 341] on link "ביקורת תקופתית" at bounding box center [587, 340] width 42 height 8
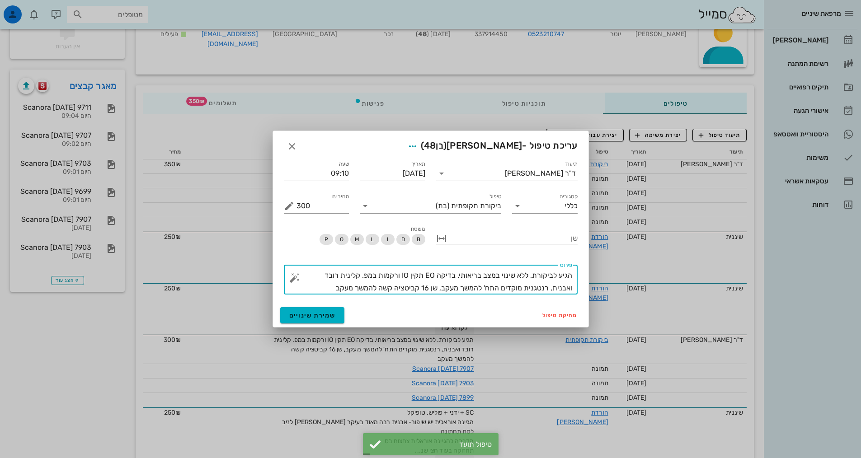
drag, startPoint x: 351, startPoint y: 288, endPoint x: 736, endPoint y: 240, distance: 388.6
click at [735, 242] on div "מרפאת שיניים יומן מרפאה רשימת המתנה תיקים רפואיים אישורי הגעה היסטוריית וואטסאפ…" at bounding box center [430, 416] width 861 height 1012
click at [300, 150] on span "button" at bounding box center [292, 146] width 16 height 11
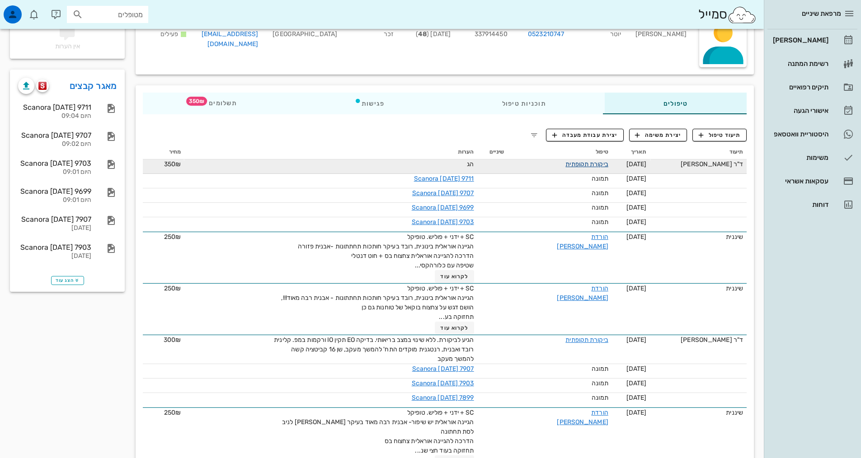
click at [577, 165] on link "ביקורת תקופתית" at bounding box center [587, 164] width 42 height 8
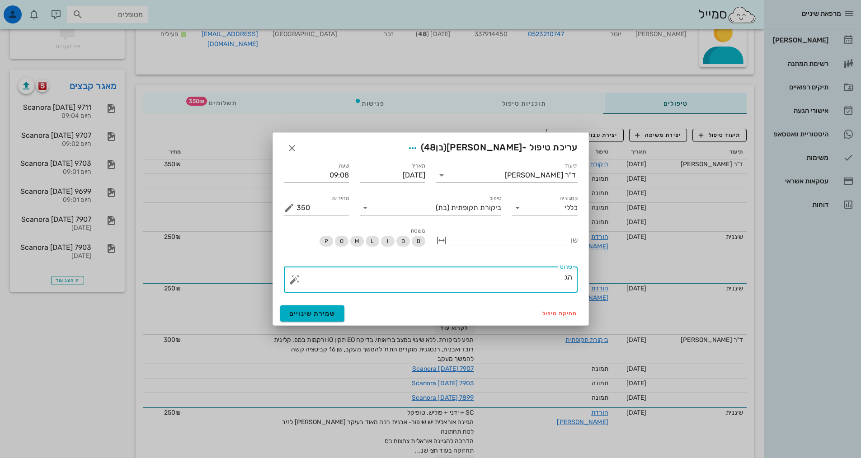
drag, startPoint x: 519, startPoint y: 280, endPoint x: 649, endPoint y: 272, distance: 130.0
click at [649, 272] on div "מרפאת שיניים יומן מרפאה רשימת המתנה תיקים רפואיים אישורי הגעה היסטוריית וואטסאפ…" at bounding box center [430, 416] width 861 height 1012
paste textarea "יע לביקורת. ללא שינוי במצב בריאותי. בדיקה EO תקין IO ורקמות במפ. קלינית רובד וא…"
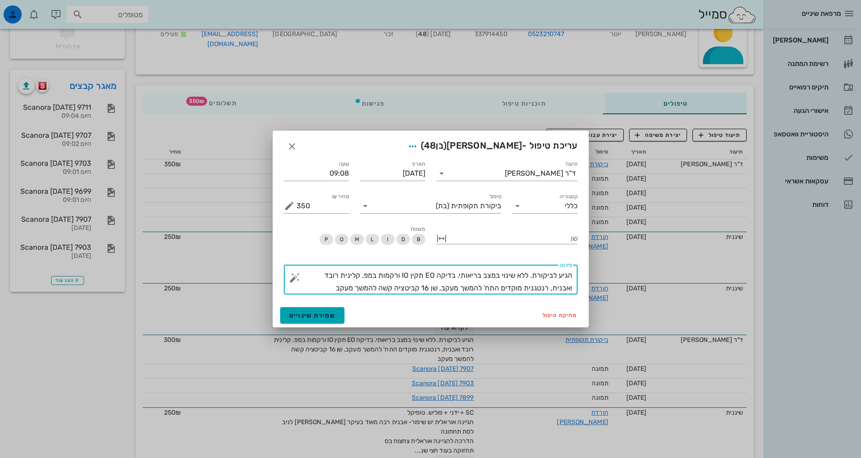
type textarea "הגיע לביקורת. ללא שינוי במצב בריאותי. בדיקה EO תקין IO ורקמות במפ. קלינית רובד …"
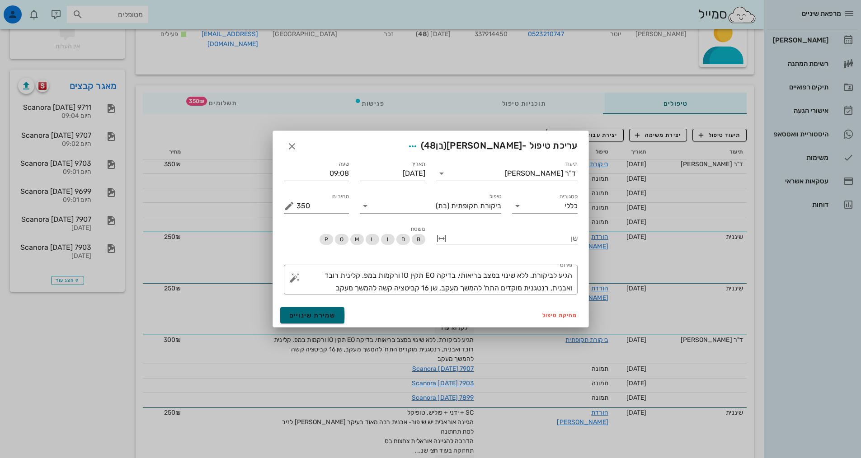
click at [326, 320] on button "שמירת שינויים" at bounding box center [312, 315] width 65 height 16
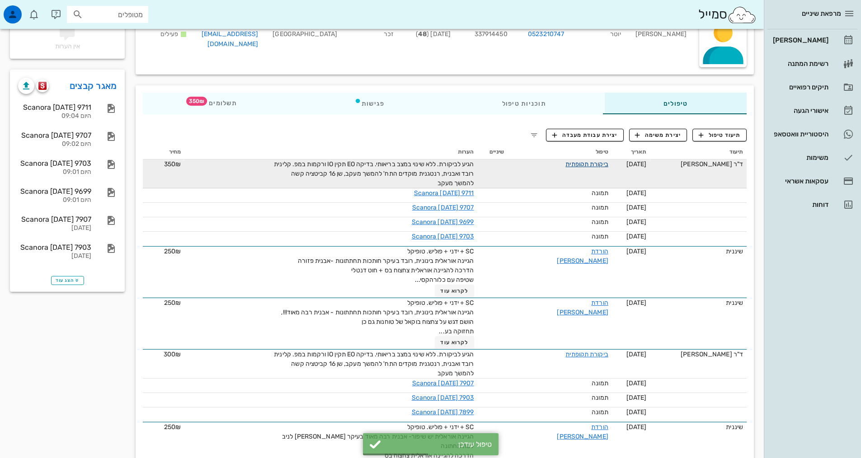
click at [573, 165] on link "ביקורת תקופתית" at bounding box center [587, 164] width 42 height 8
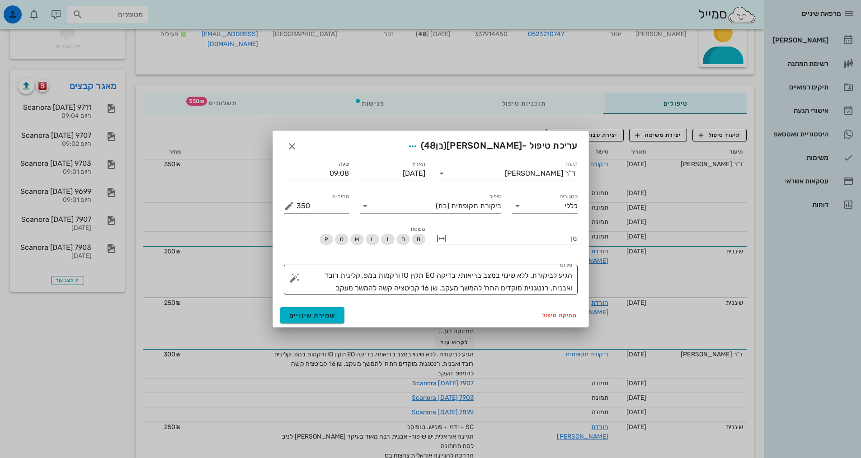
click at [305, 278] on textarea "הגיע לביקורת. ללא שינוי במצב בריאותי. בדיקה EO תקין IO ורקמות במפ. קלינית רובד …" at bounding box center [435, 281] width 276 height 25
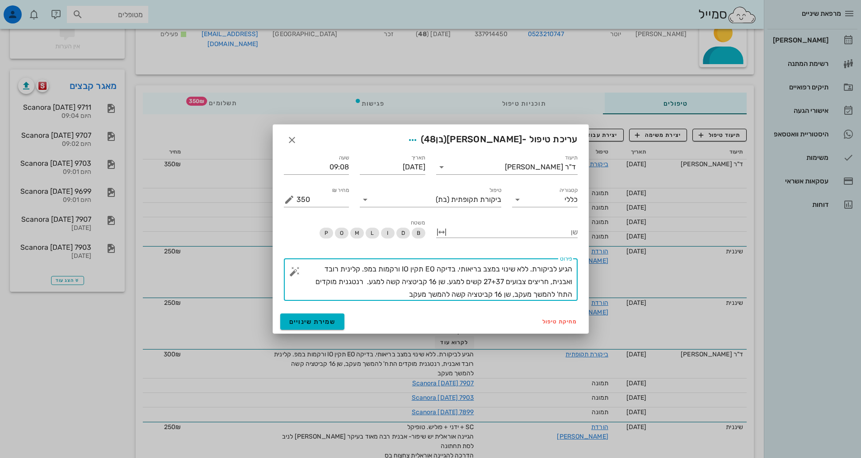
drag, startPoint x: 423, startPoint y: 296, endPoint x: 525, endPoint y: 301, distance: 102.8
click at [525, 301] on div "​ [PERSON_NAME] הגיע לביקורת. ללא שינוי במצב בריאותי. בדיקה EO תקין IO ורקמות ב…" at bounding box center [430, 279] width 305 height 53
type textarea "הגיע לביקורת. ללא שינוי במצב בריאותי. בדיקה EO תקין IO ורקמות במפ. קלינית רובד …"
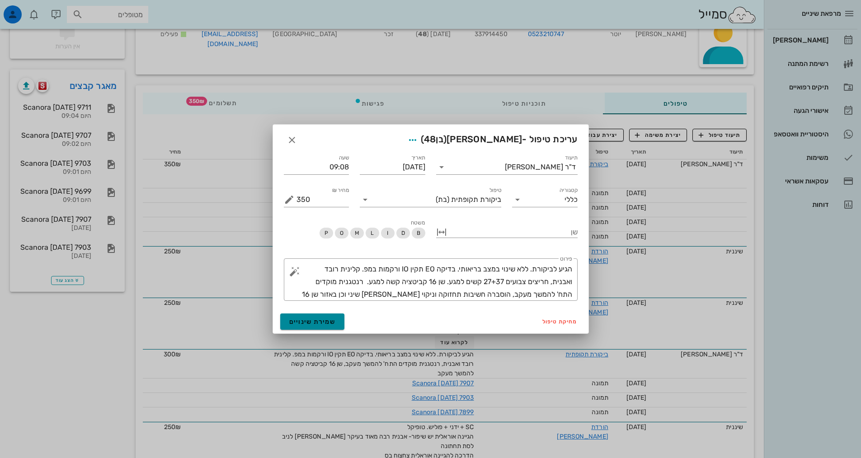
click at [337, 324] on button "שמירת שינויים" at bounding box center [312, 322] width 65 height 16
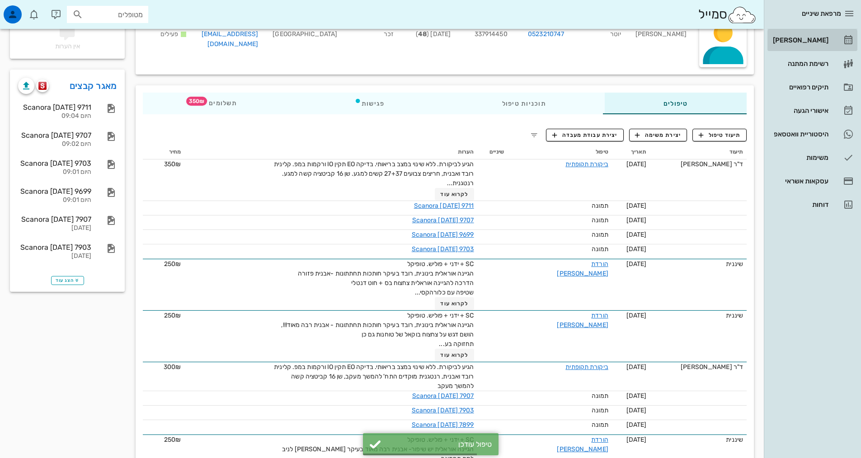
click at [808, 46] on div "[PERSON_NAME]" at bounding box center [799, 40] width 57 height 14
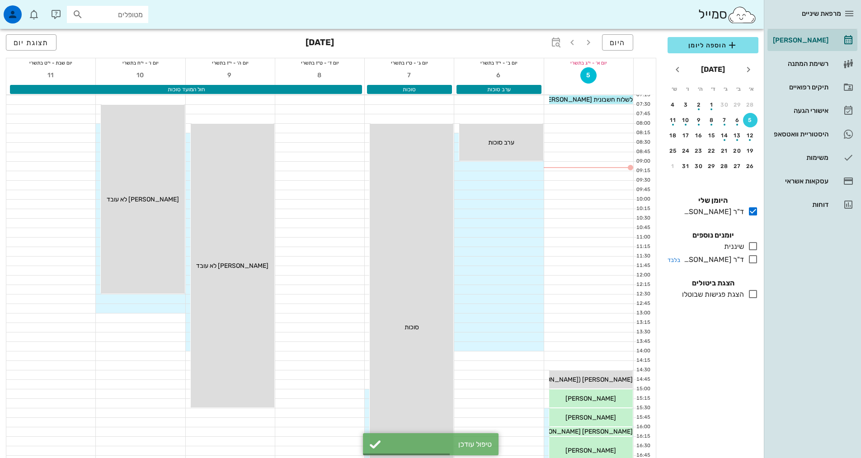
click at [753, 261] on icon at bounding box center [753, 259] width 11 height 11
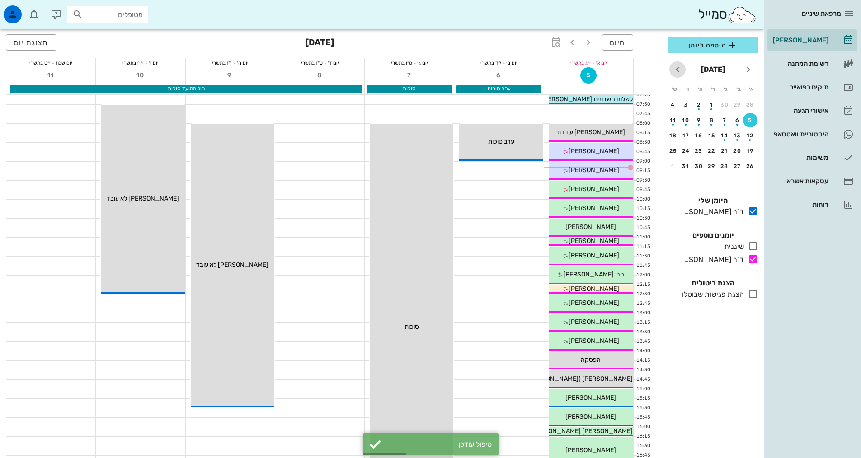
click at [681, 67] on icon "חודש הבא" at bounding box center [677, 69] width 11 height 11
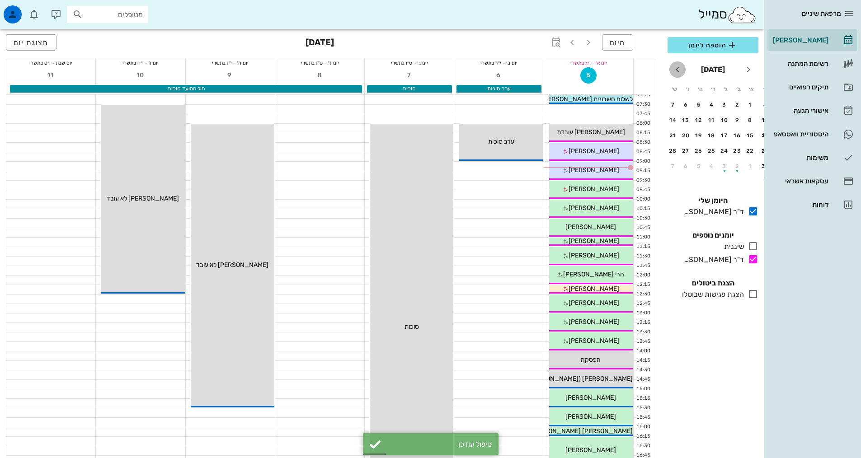
click at [681, 67] on icon "חודש הבא" at bounding box center [677, 69] width 11 height 11
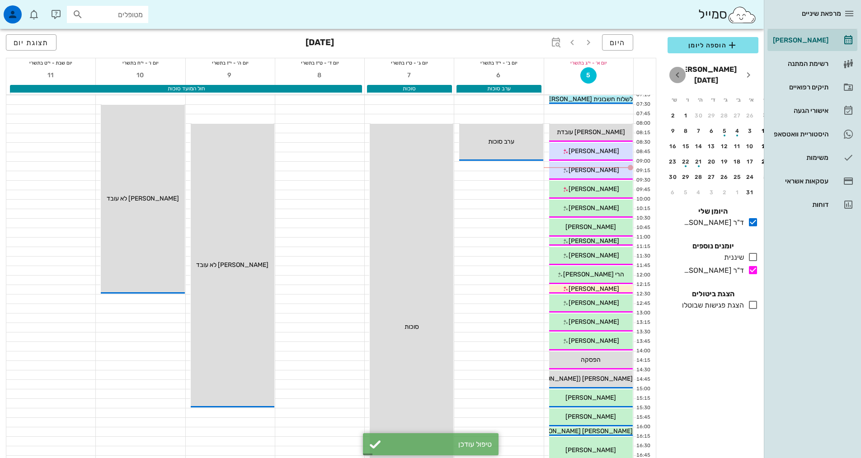
click at [681, 70] on icon "חודש הבא" at bounding box center [677, 75] width 11 height 11
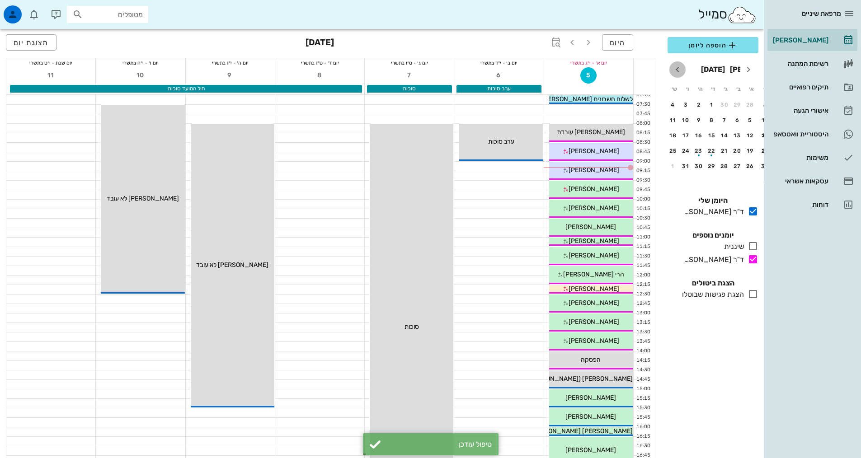
click at [681, 67] on icon "חודש הבא" at bounding box center [677, 69] width 11 height 11
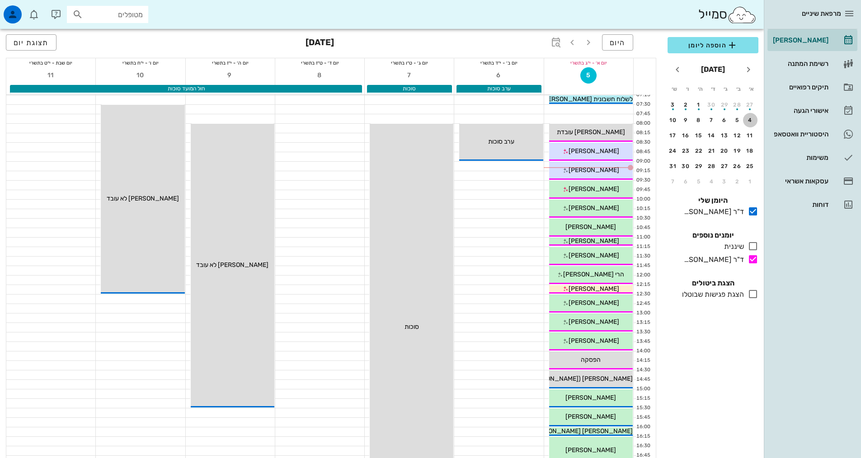
click at [746, 118] on div "4" at bounding box center [750, 120] width 14 height 6
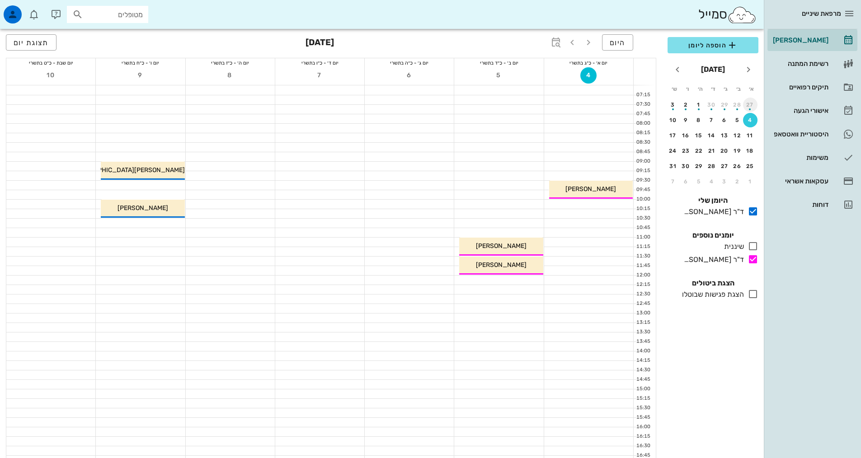
click at [749, 106] on div "button" at bounding box center [750, 106] width 14 height 5
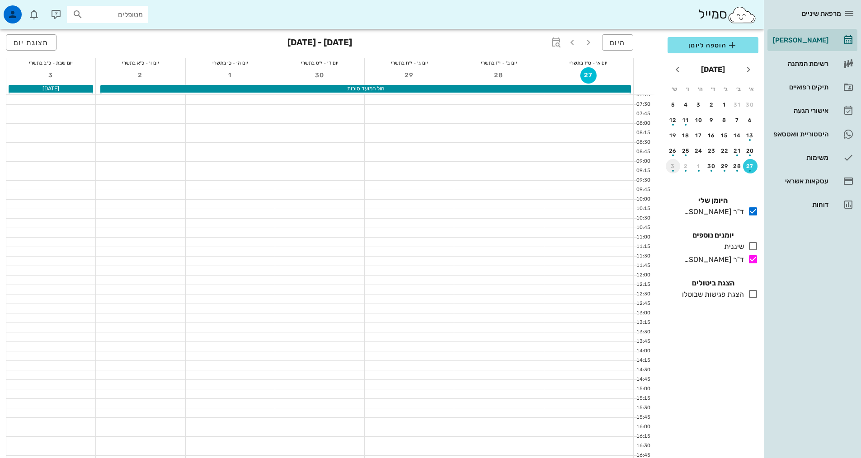
click at [673, 171] on div "button" at bounding box center [673, 171] width 2 height 2
click at [754, 116] on button "4" at bounding box center [750, 120] width 14 height 14
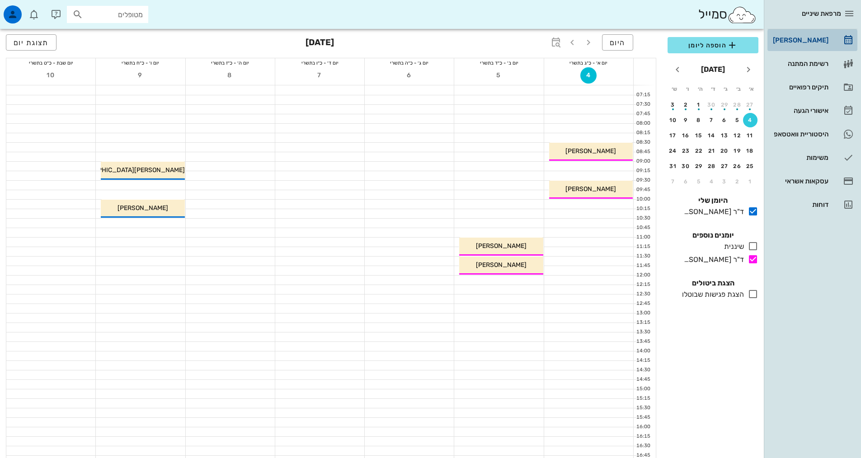
click at [816, 44] on div "[PERSON_NAME]" at bounding box center [799, 40] width 57 height 14
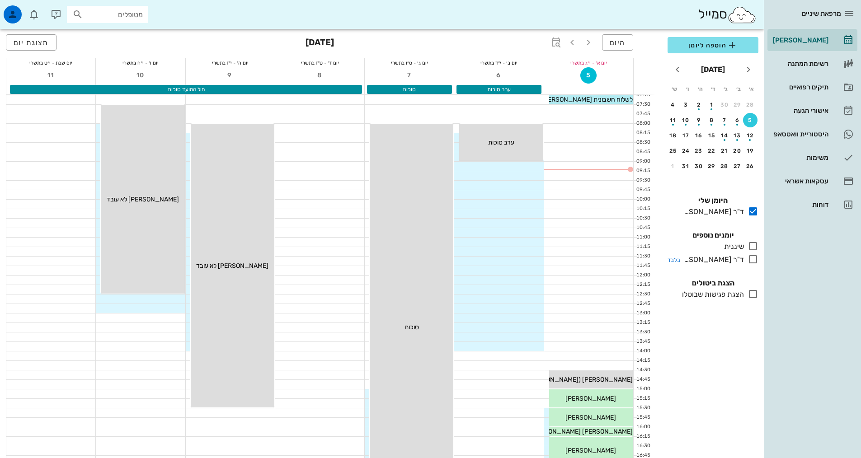
click at [754, 262] on icon at bounding box center [753, 259] width 11 height 11
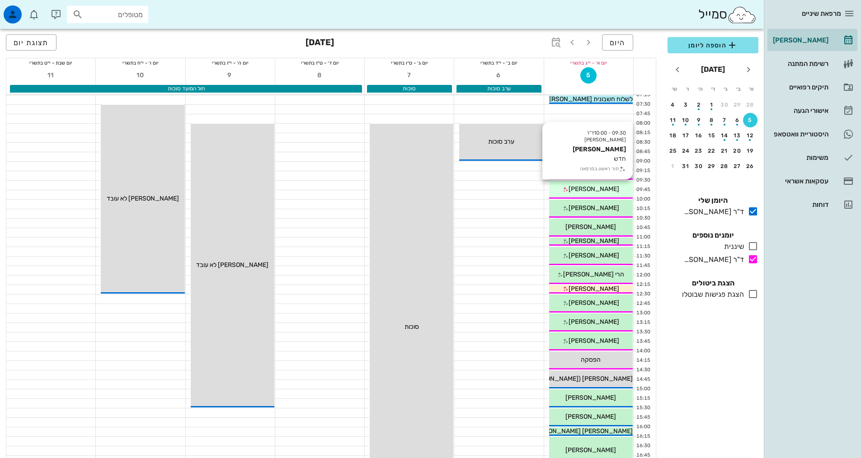
click at [577, 184] on div "[PERSON_NAME]" at bounding box center [591, 188] width 84 height 9
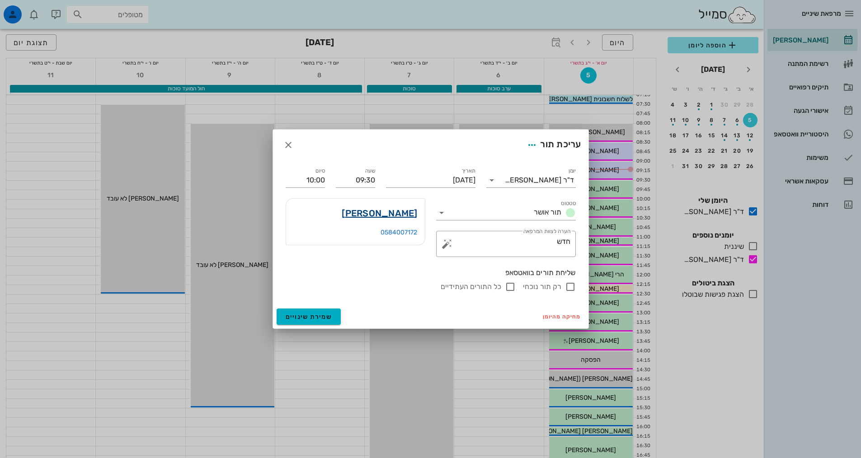
click at [395, 216] on link "[PERSON_NAME]" at bounding box center [379, 213] width 75 height 14
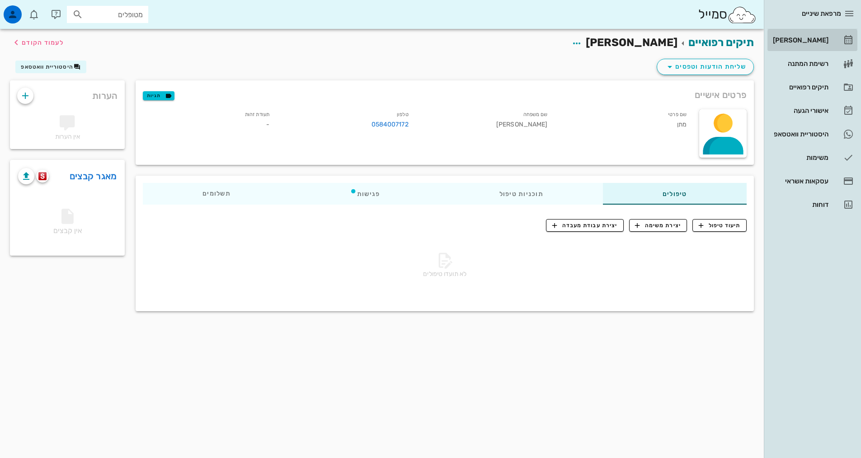
click at [813, 47] on div "[PERSON_NAME]" at bounding box center [799, 40] width 57 height 14
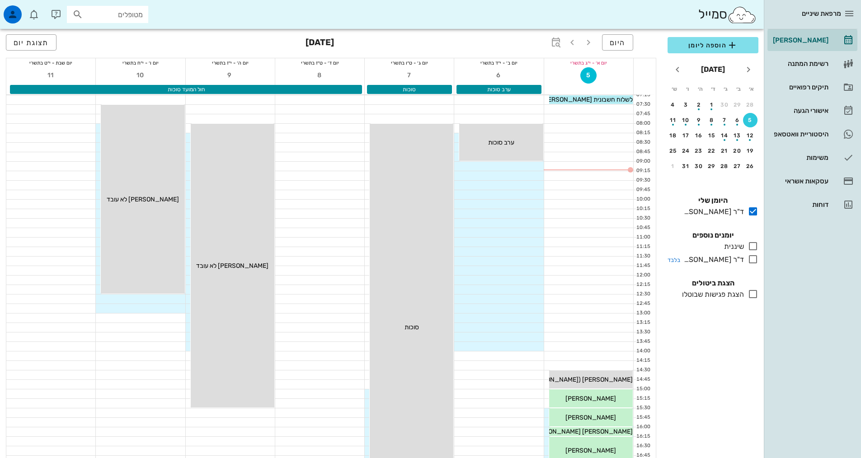
click at [754, 260] on icon at bounding box center [753, 259] width 11 height 11
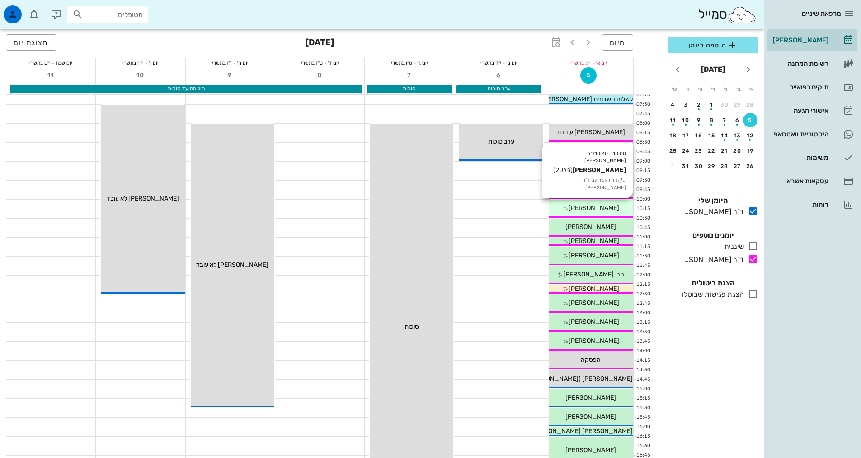
click at [569, 206] on icon at bounding box center [566, 209] width 6 height 6
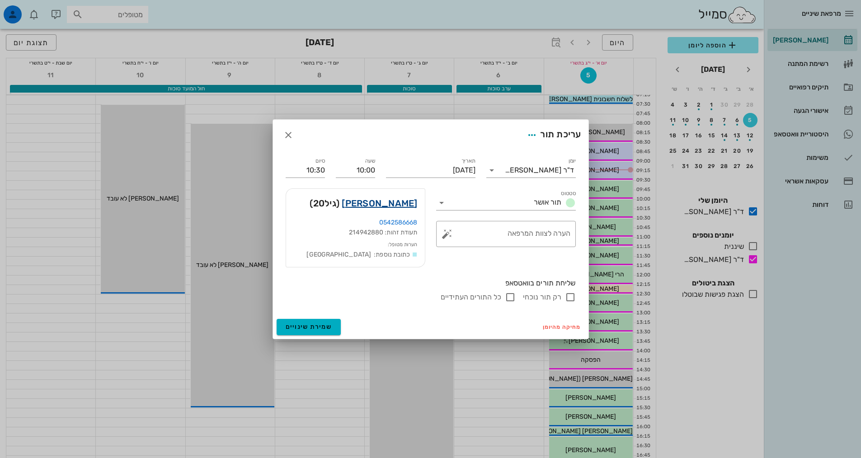
click at [403, 202] on link "[PERSON_NAME]" at bounding box center [379, 203] width 75 height 14
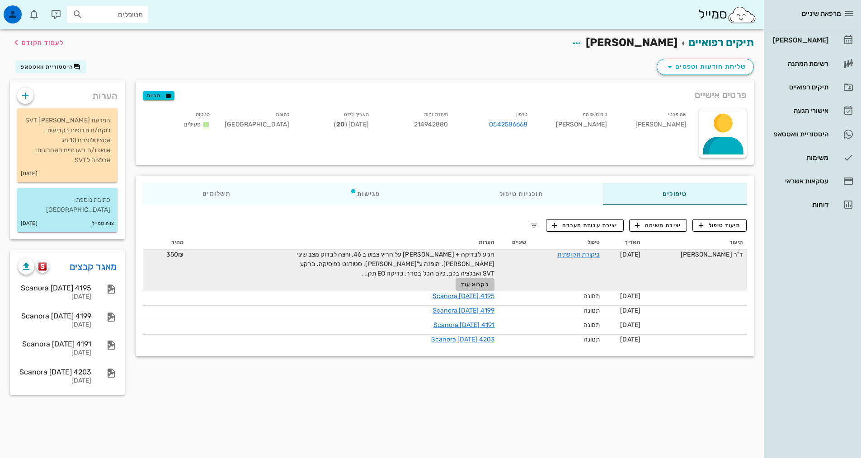
click at [481, 279] on button "לקרוא עוד" at bounding box center [475, 284] width 39 height 13
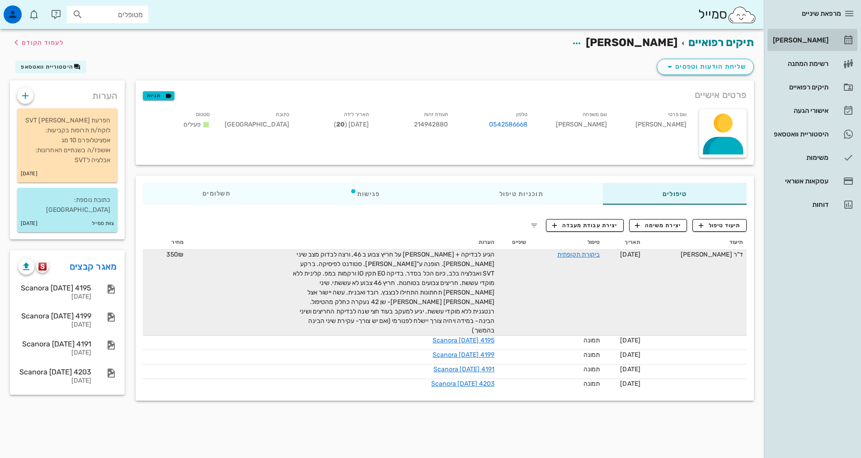
click at [824, 33] on div "[PERSON_NAME]" at bounding box center [799, 40] width 57 height 14
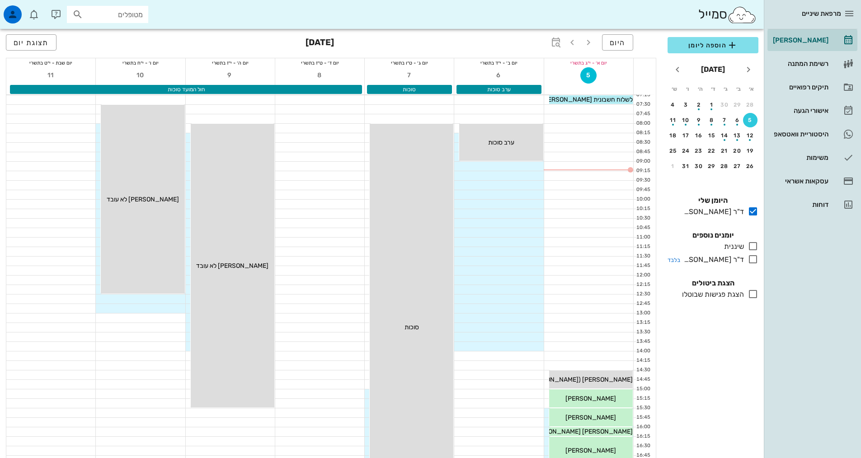
click at [755, 259] on icon at bounding box center [753, 259] width 11 height 11
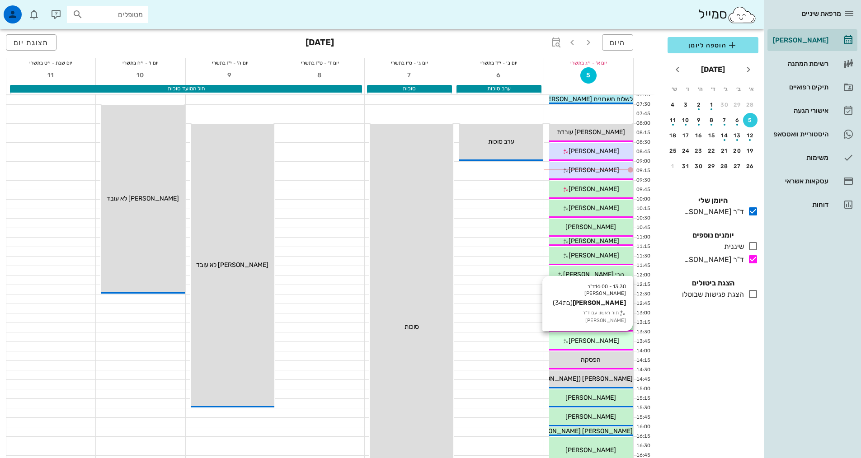
click at [603, 339] on span "[PERSON_NAME]" at bounding box center [594, 341] width 51 height 8
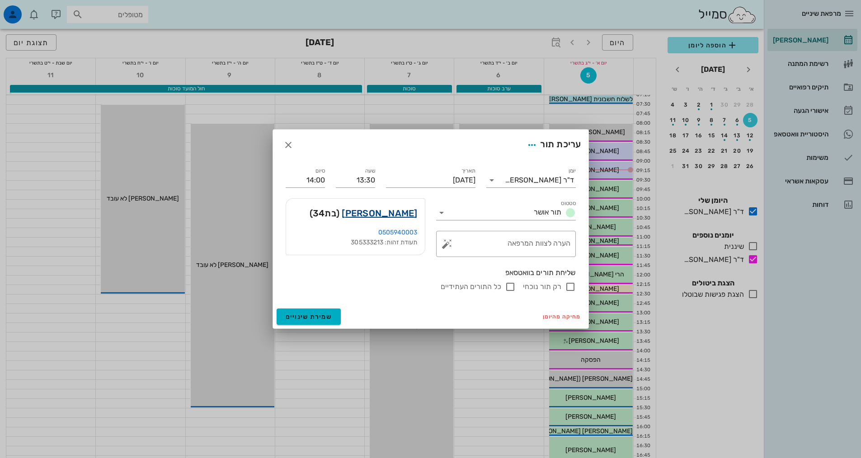
click at [391, 218] on link "[PERSON_NAME]" at bounding box center [379, 213] width 75 height 14
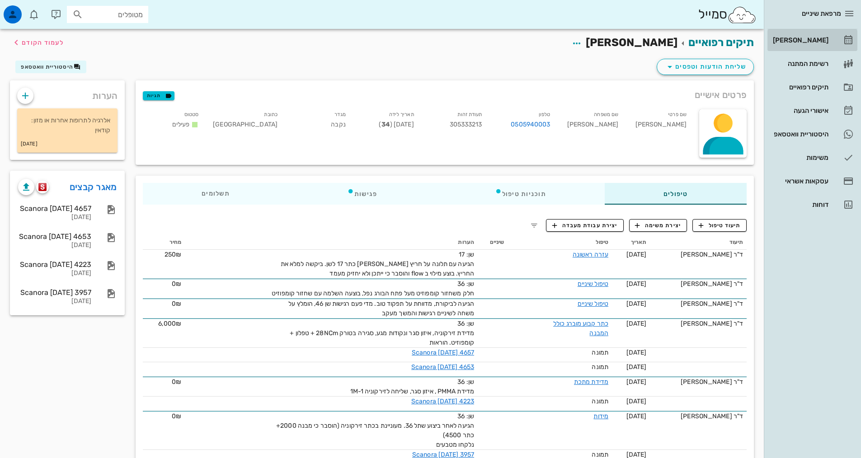
click at [800, 42] on div "[PERSON_NAME]" at bounding box center [799, 40] width 57 height 7
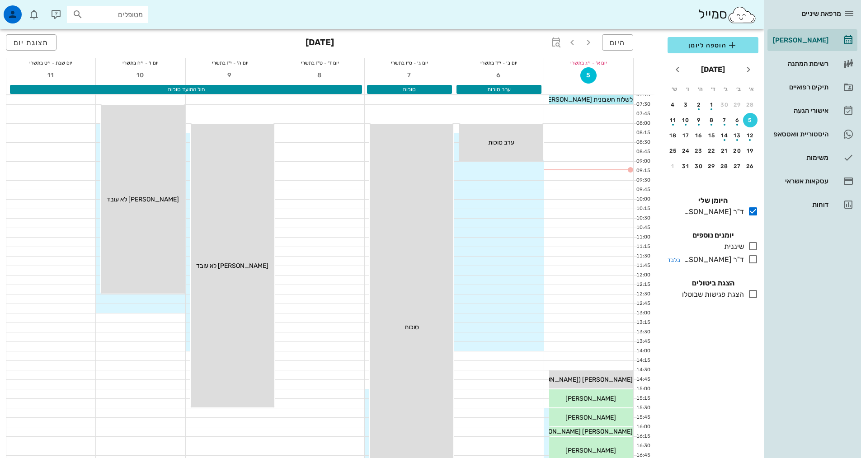
click at [749, 261] on icon at bounding box center [753, 259] width 11 height 11
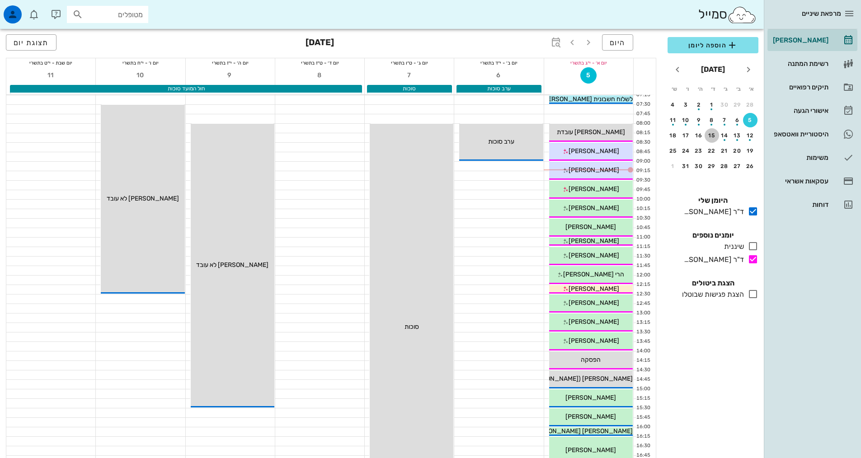
click at [710, 136] on div "15" at bounding box center [712, 135] width 14 height 6
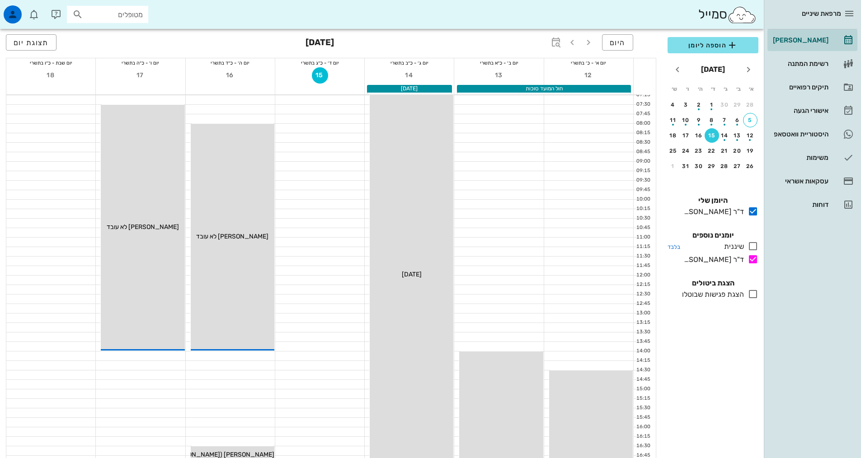
click at [754, 247] on icon at bounding box center [753, 246] width 11 height 11
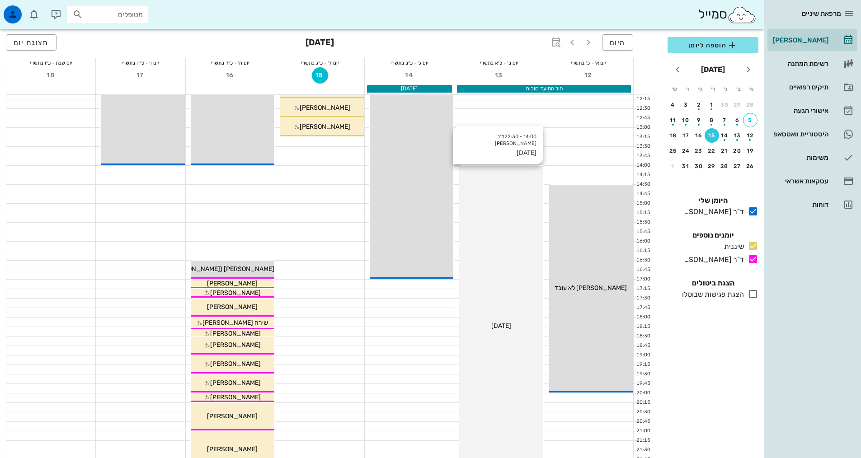
scroll to position [182, 0]
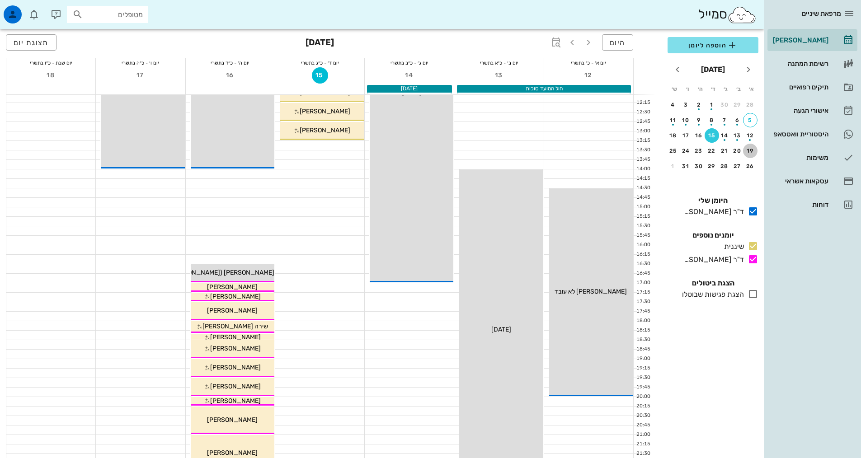
click at [748, 155] on button "19" at bounding box center [750, 151] width 14 height 14
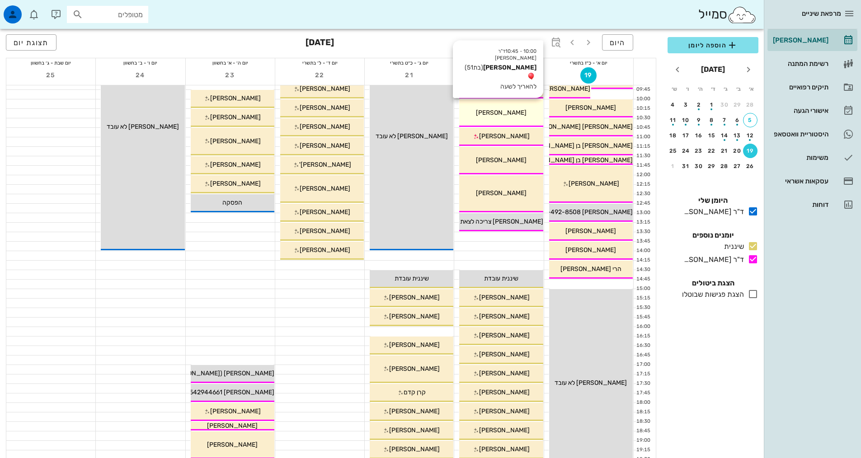
scroll to position [1, 0]
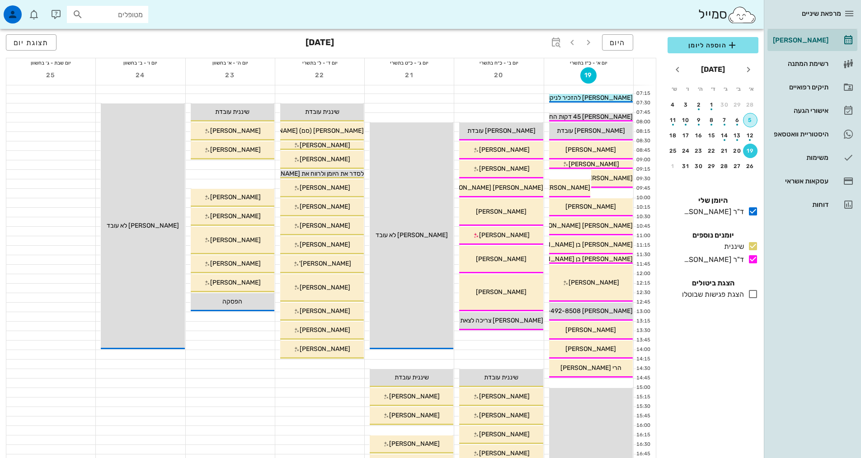
click at [749, 120] on div "5" at bounding box center [751, 120] width 14 height 6
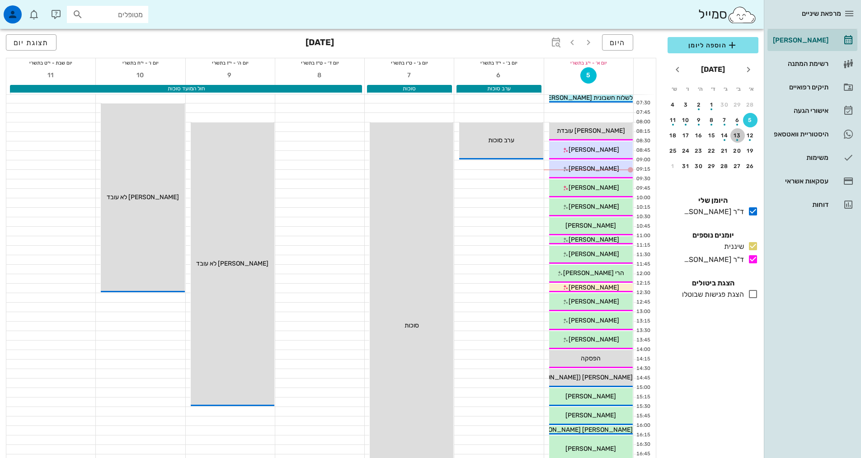
click at [737, 133] on div "13" at bounding box center [737, 135] width 14 height 6
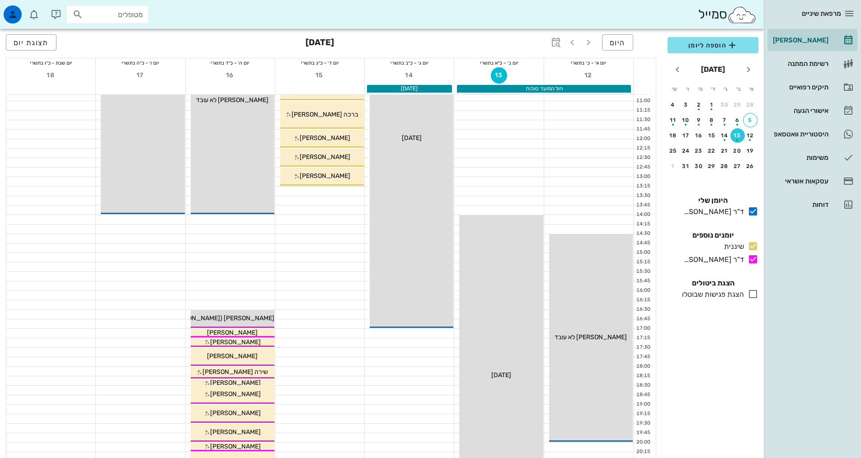
scroll to position [137, 0]
click at [344, 247] on div at bounding box center [319, 247] width 89 height 9
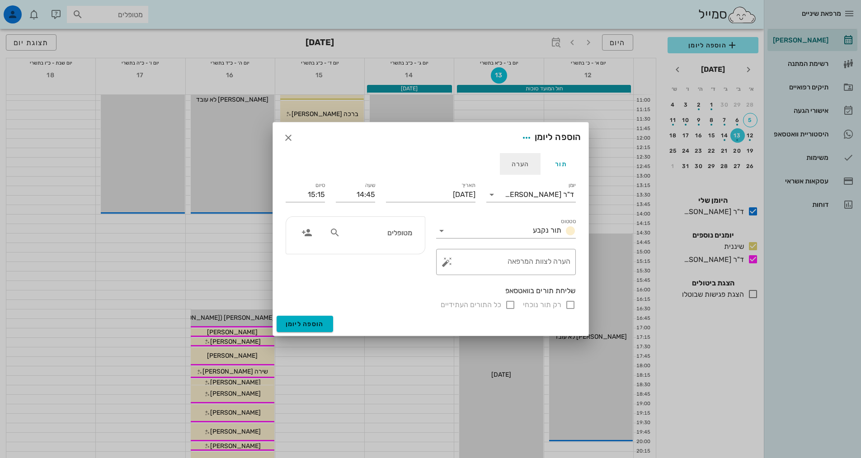
click at [519, 160] on div "הערה" at bounding box center [520, 164] width 41 height 22
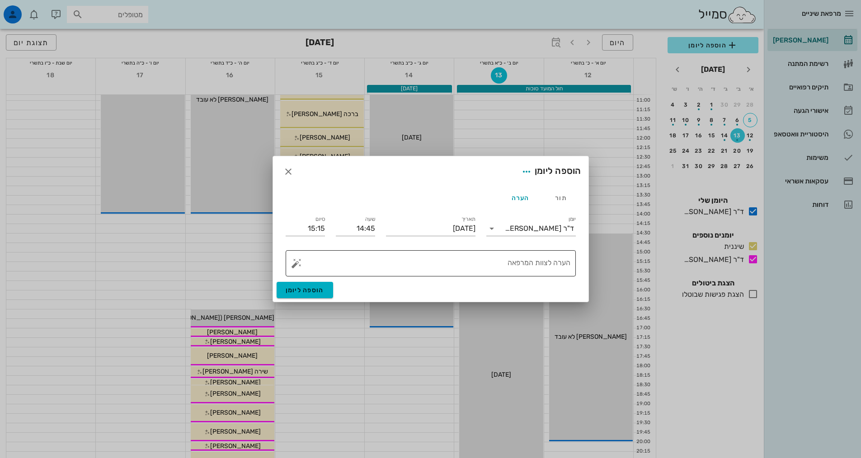
click at [541, 270] on textarea "הערה לצוות המרפאה" at bounding box center [434, 266] width 272 height 22
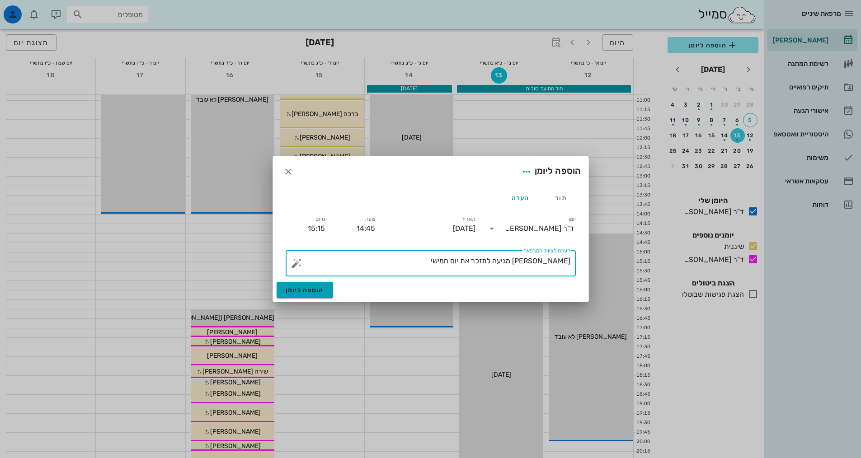
type textarea "[PERSON_NAME] מגיעה לתזכר את יום חמישי"
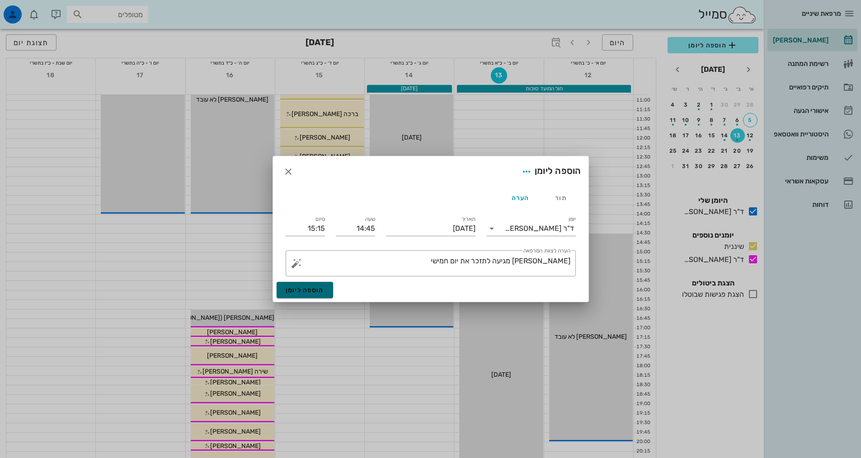
click at [305, 293] on span "הוספה ליומן" at bounding box center [305, 291] width 38 height 8
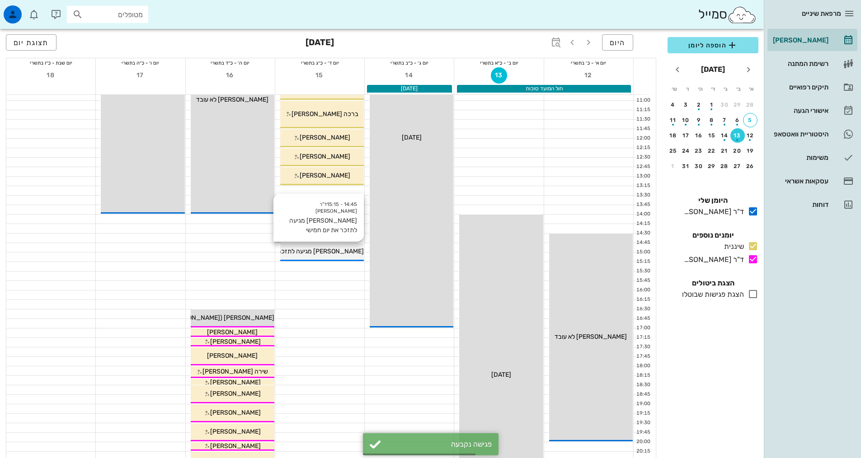
click at [320, 257] on div "14:45 - 15:15 ד"ר [PERSON_NAME] [PERSON_NAME] מגיעה לתזכר את יום חמישי [PERSON_…" at bounding box center [322, 252] width 84 height 18
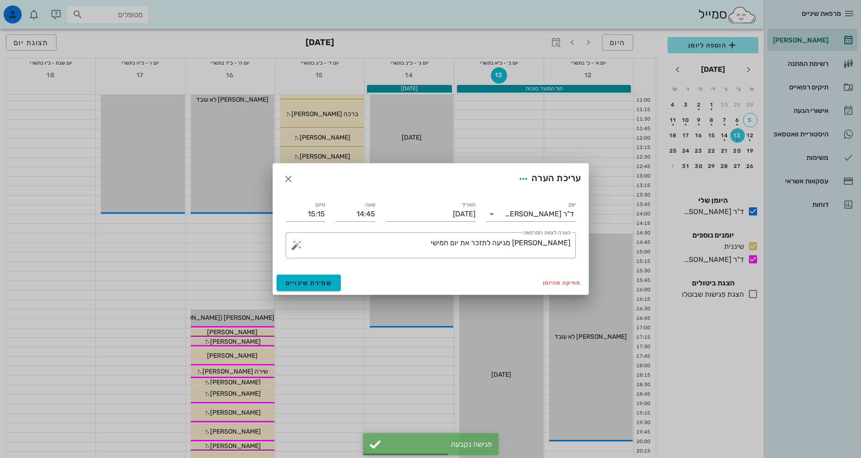
click at [315, 224] on div "סיום 15:15" at bounding box center [305, 210] width 50 height 33
click at [312, 220] on input "15:15" at bounding box center [305, 214] width 39 height 14
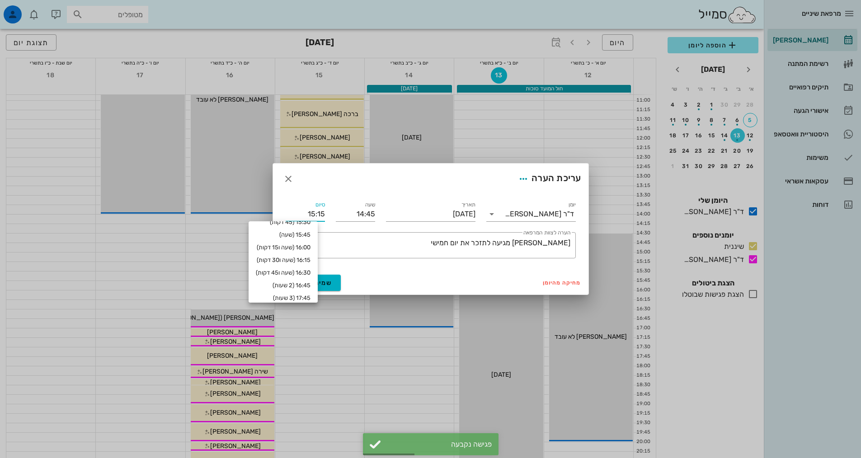
scroll to position [61, 0]
click at [302, 283] on div "16:45 (2 שעות)" at bounding box center [283, 283] width 55 height 7
type input "16:45"
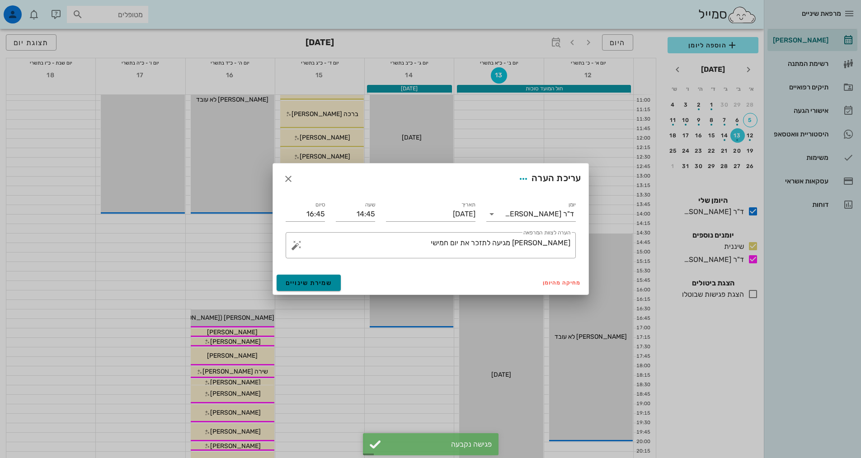
click at [316, 285] on span "שמירת שינויים" at bounding box center [309, 283] width 47 height 8
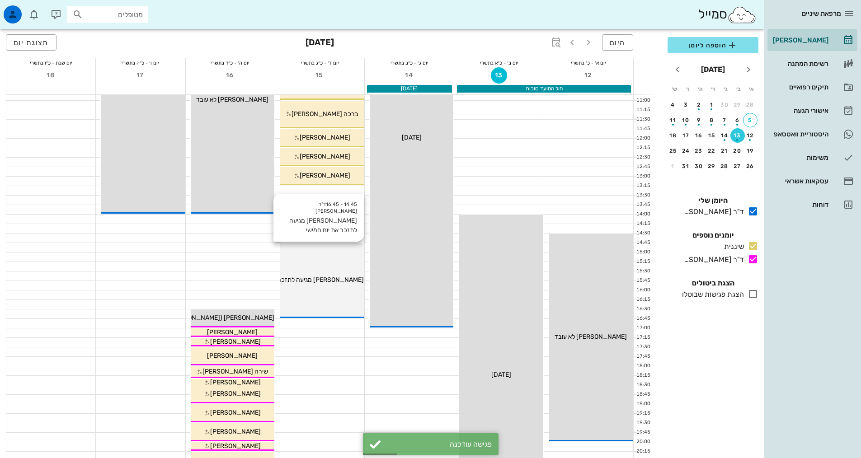
click at [322, 292] on div "14:45 - 16:45 ד"ר [PERSON_NAME] [PERSON_NAME] מגיעה לתזכר את יום חמישי [PERSON_…" at bounding box center [322, 280] width 84 height 75
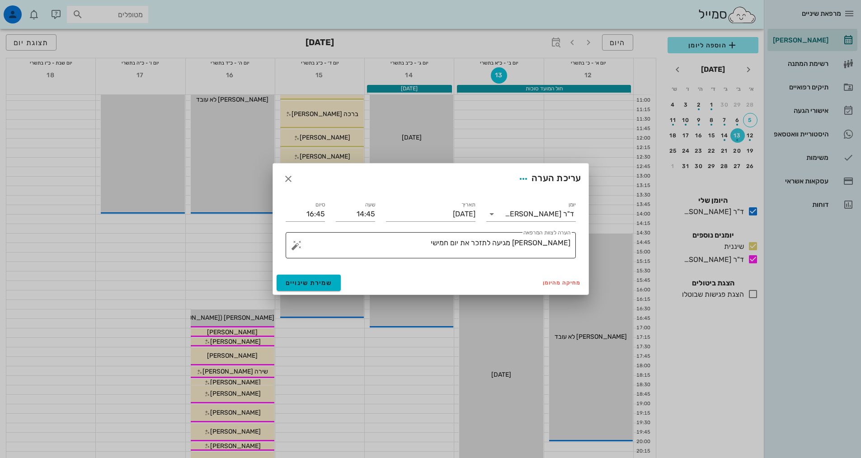
click at [534, 244] on textarea "[PERSON_NAME] מגיעה לתזכר את יום חמישי" at bounding box center [434, 248] width 272 height 22
type textarea "[PERSON_NAME] מגיעה לבדוק הודעות ולתזכר את יום חמישי"
click at [317, 285] on span "שמירת שינויים" at bounding box center [309, 283] width 47 height 8
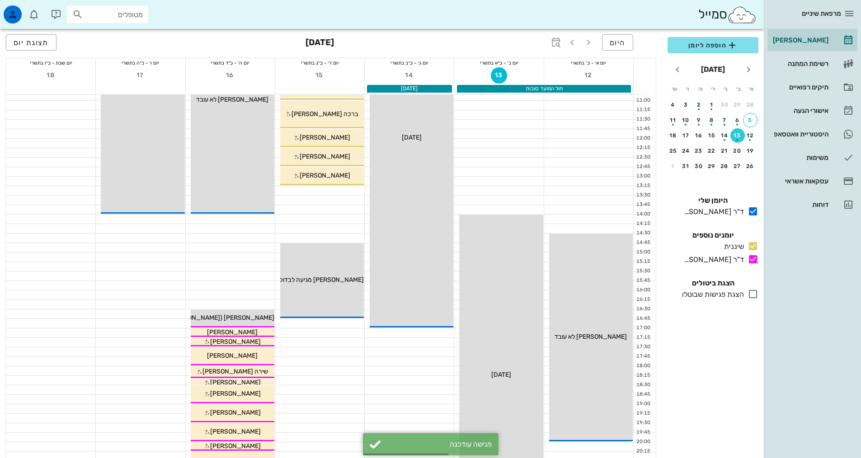
click at [317, 285] on div "14:45 - 16:45 ד"ר [PERSON_NAME] [PERSON_NAME] מגיעה לבדוק הודעות ולתזכר את יום …" at bounding box center [322, 280] width 84 height 75
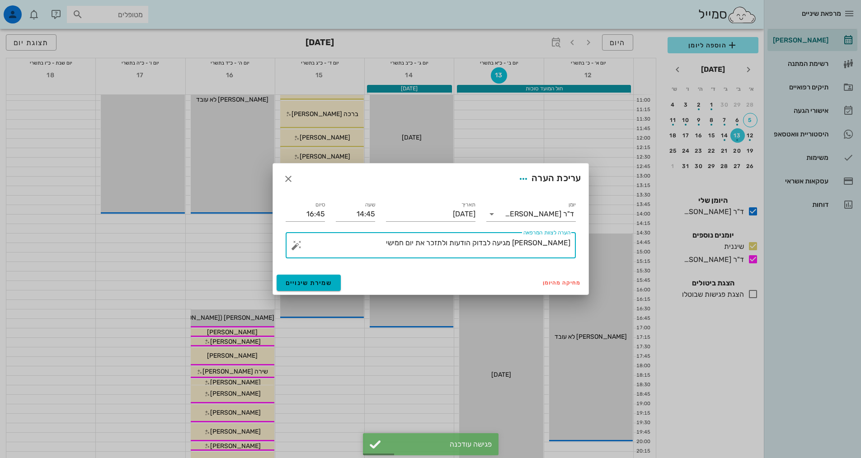
drag, startPoint x: 495, startPoint y: 240, endPoint x: 536, endPoint y: 238, distance: 41.2
click at [536, 238] on textarea "[PERSON_NAME] מגיעה לבדוק הודעות ולתזכר את יום חמישי" at bounding box center [434, 248] width 272 height 22
type textarea "[PERSON_NAME] מגיעה לתזכר את יום חמישי ולבדוק הודעות"
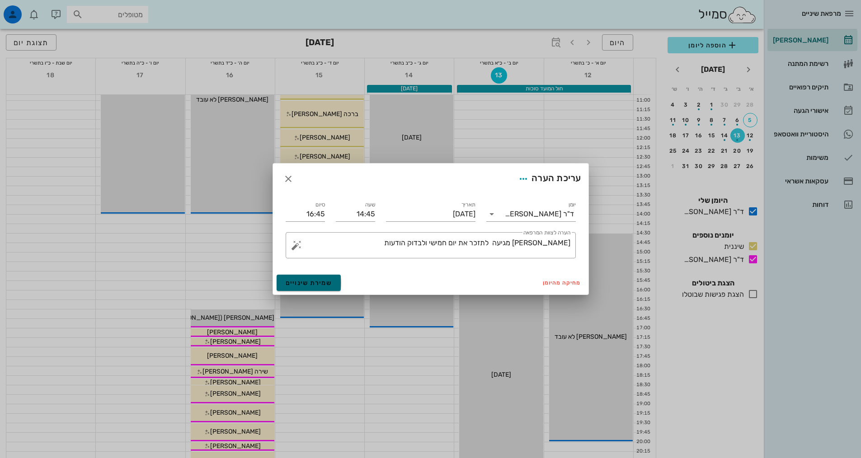
click at [315, 289] on button "שמירת שינויים" at bounding box center [309, 283] width 65 height 16
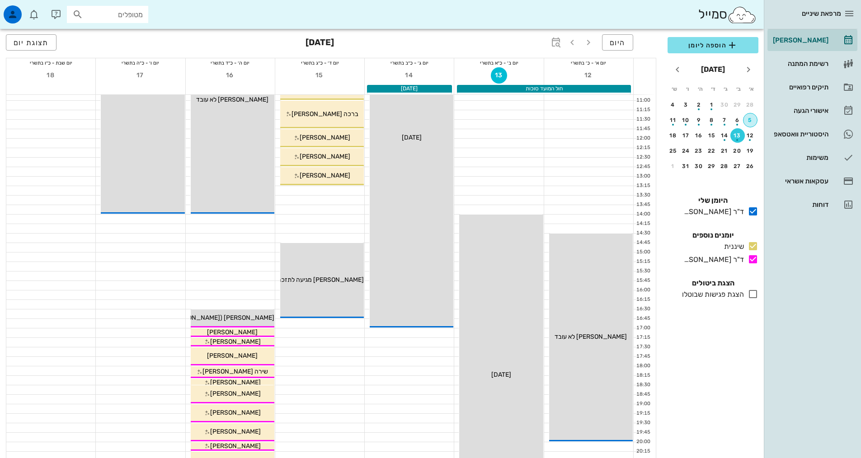
click at [751, 126] on button "5" at bounding box center [750, 120] width 14 height 14
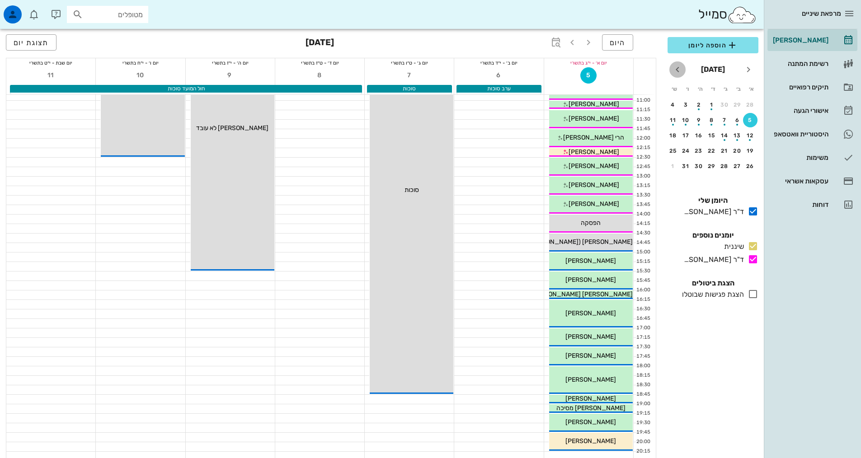
click at [679, 70] on icon "חודש הבא" at bounding box center [677, 69] width 11 height 11
click at [687, 151] on div "21" at bounding box center [686, 151] width 14 height 6
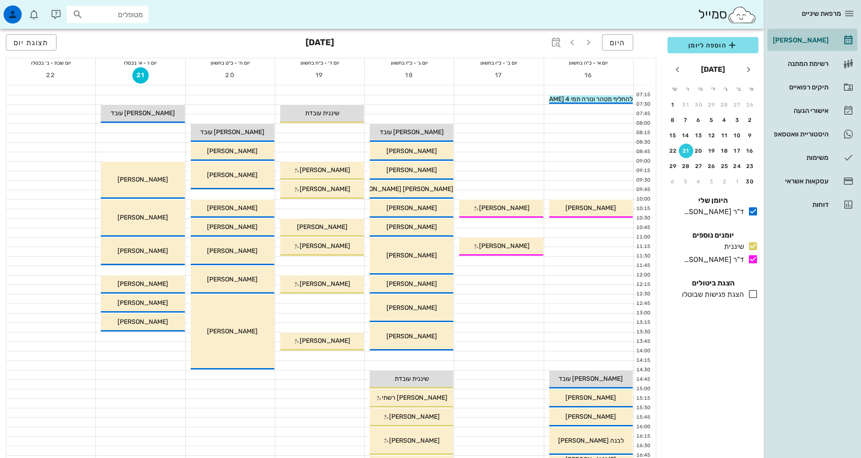
click at [806, 40] on div "[PERSON_NAME]" at bounding box center [799, 40] width 57 height 7
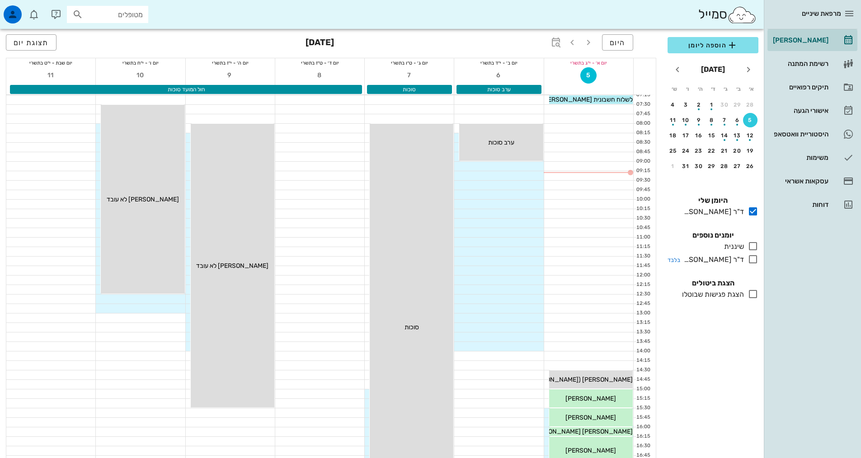
click at [752, 261] on icon at bounding box center [753, 259] width 11 height 11
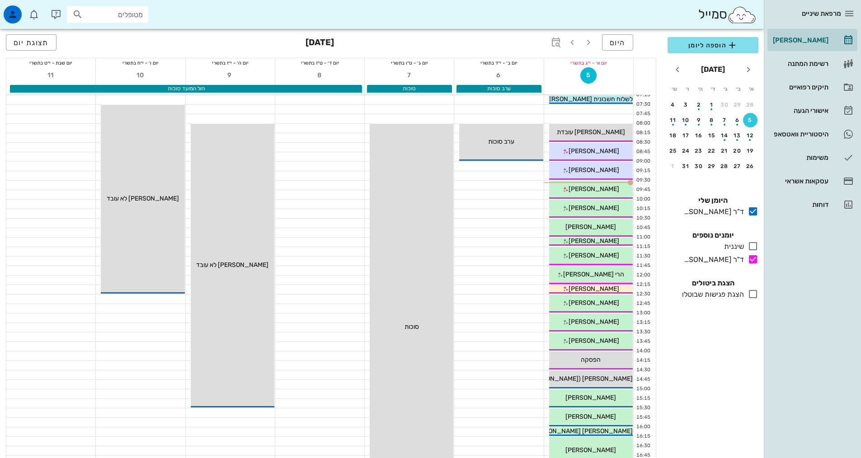
click at [133, 15] on input "מטופלים" at bounding box center [114, 15] width 58 height 12
type input "[PERSON_NAME]"
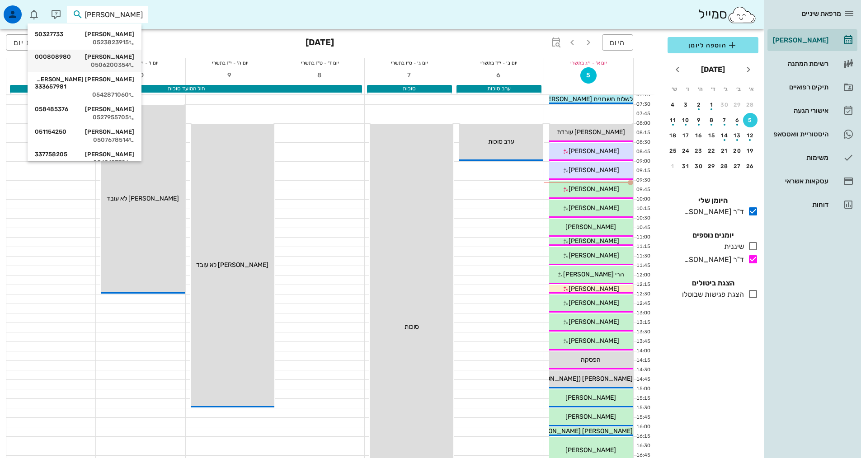
click at [126, 58] on div "[PERSON_NAME] 000808980" at bounding box center [84, 56] width 99 height 7
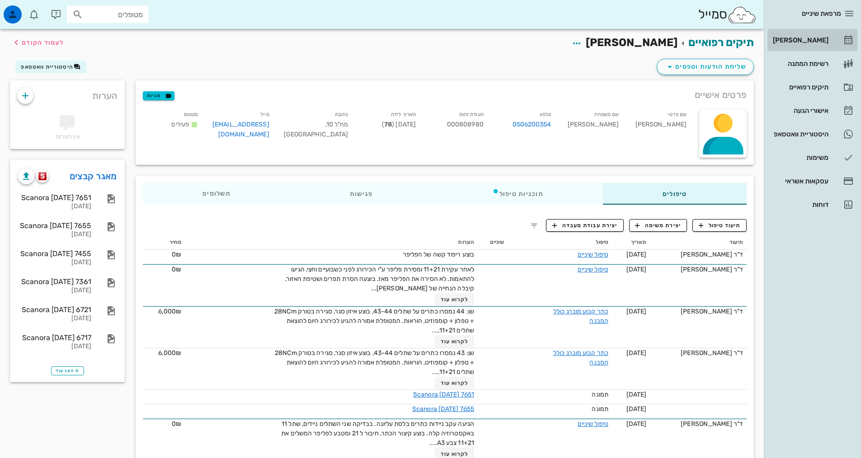
click at [807, 38] on div "[PERSON_NAME]" at bounding box center [799, 40] width 57 height 7
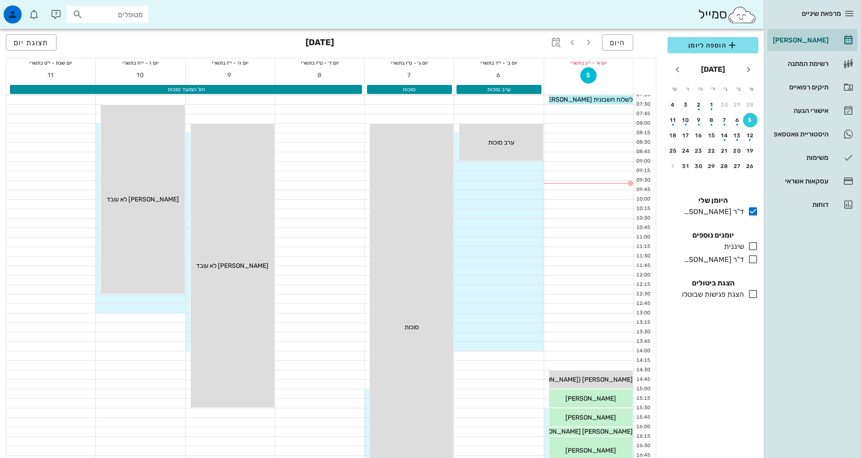
click at [95, 12] on input "מטופלים" at bounding box center [114, 15] width 58 height 12
type input "[PERSON_NAME]"
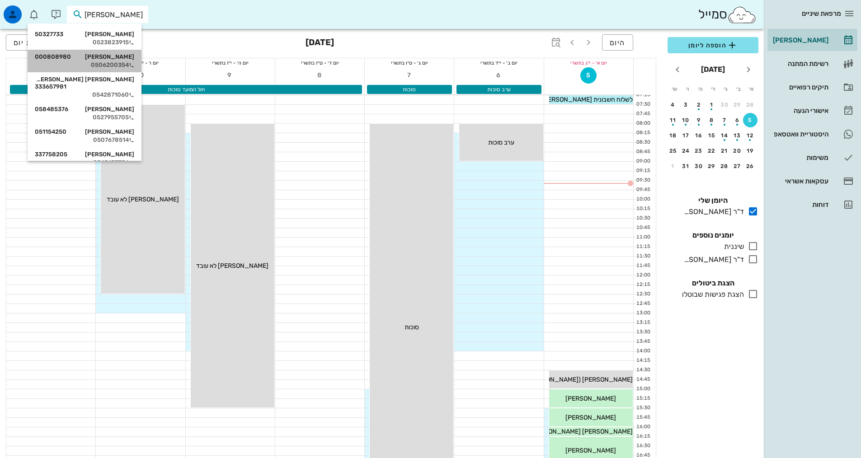
click at [134, 63] on icon at bounding box center [131, 65] width 5 height 5
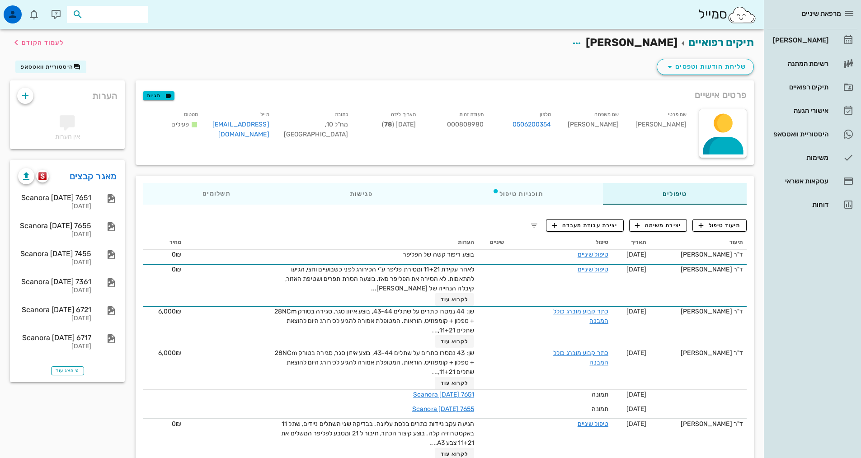
click at [129, 18] on input "text" at bounding box center [114, 15] width 58 height 12
type input "הא"
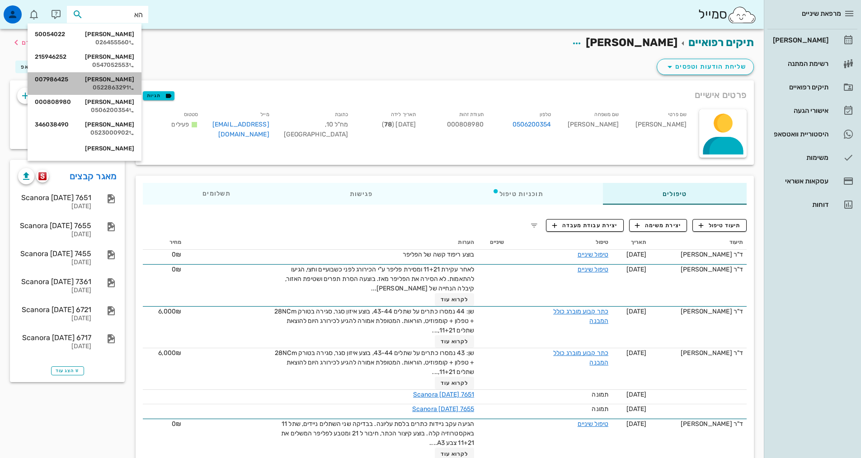
click at [115, 81] on div "[PERSON_NAME] 007986425" at bounding box center [84, 79] width 99 height 7
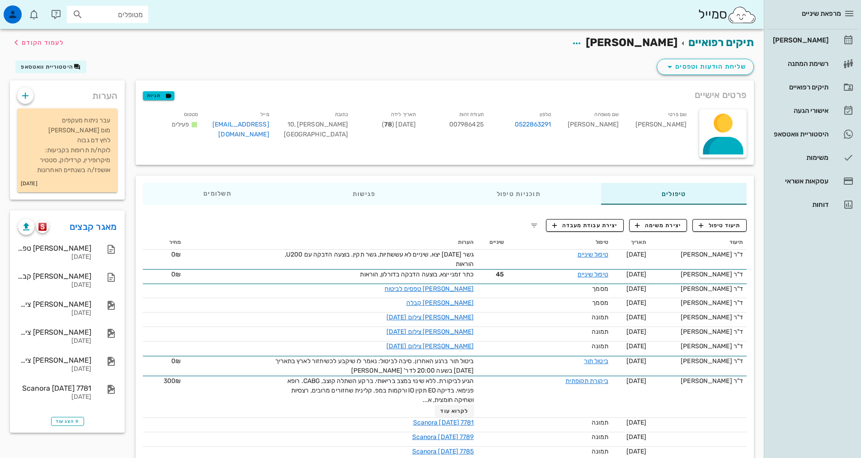
click at [127, 12] on input "מטופלים" at bounding box center [114, 15] width 58 height 12
type input "[PERSON_NAME]"
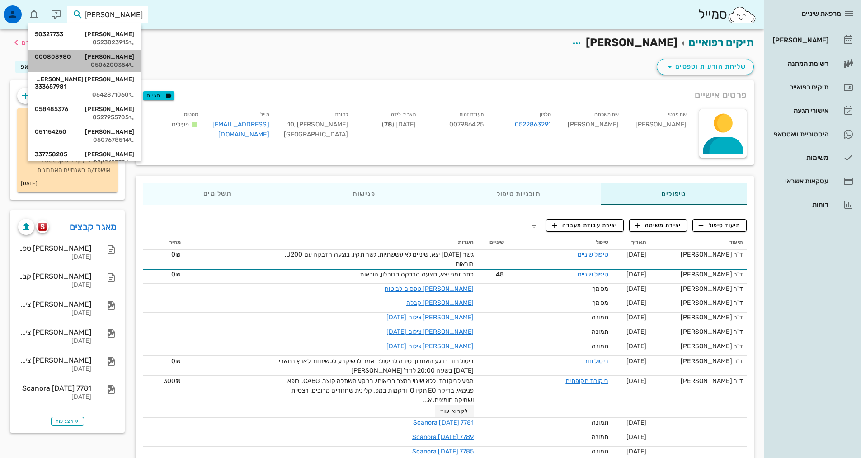
click at [114, 63] on div "0506200354" at bounding box center [84, 64] width 99 height 7
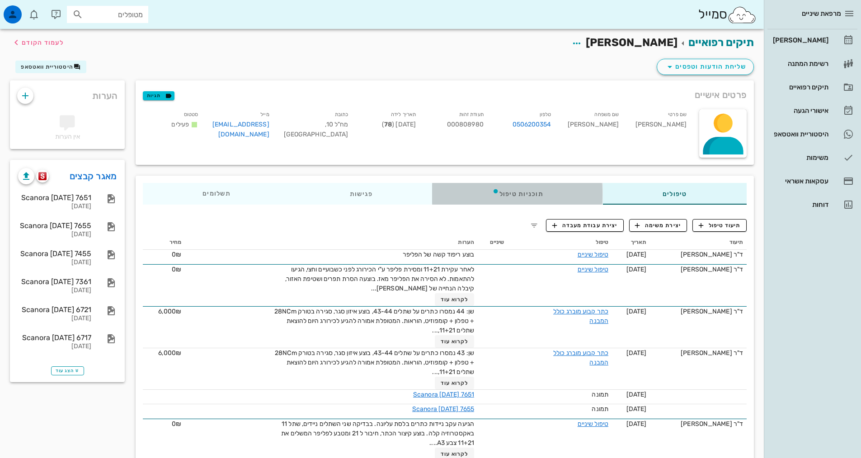
click at [520, 202] on div "תוכניות טיפול" at bounding box center [518, 194] width 170 height 22
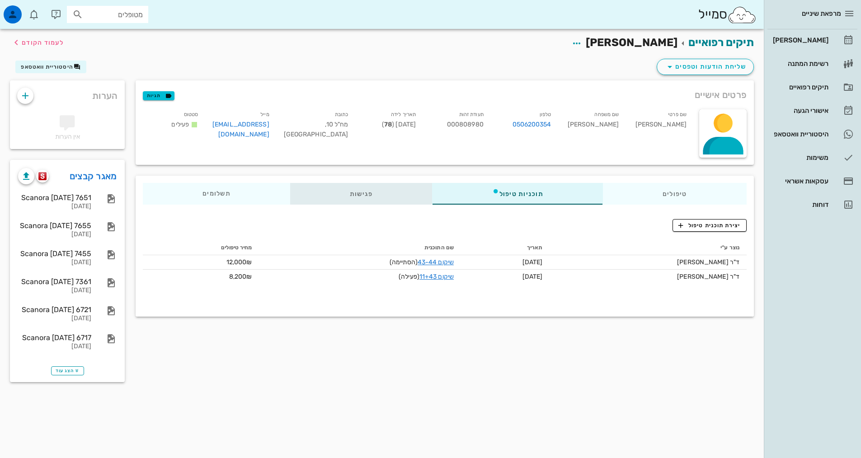
click at [358, 193] on div "פגישות" at bounding box center [361, 194] width 142 height 22
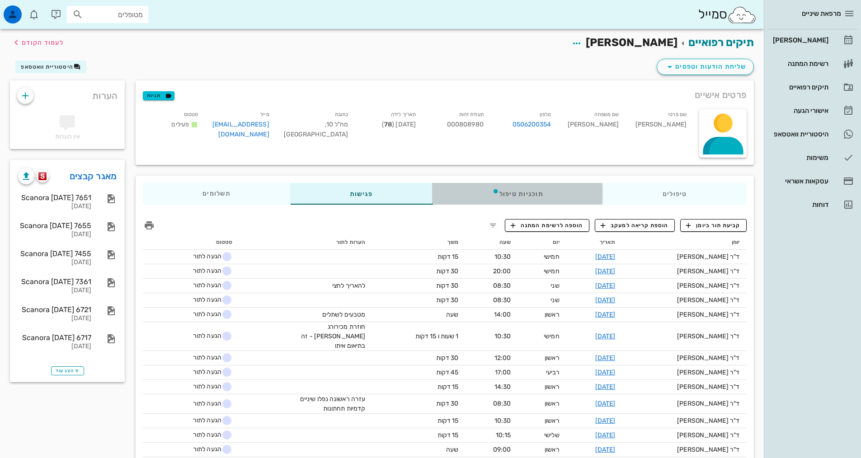
click at [568, 191] on div "תוכניות טיפול" at bounding box center [518, 194] width 170 height 22
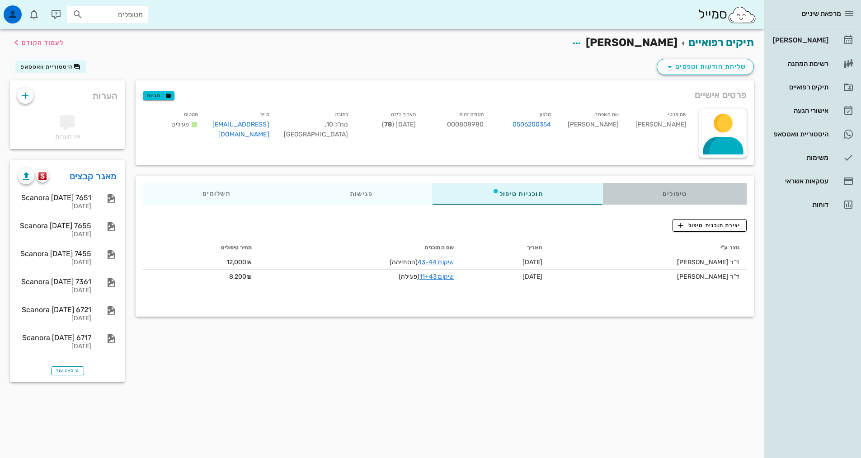
click at [653, 184] on div "טיפולים" at bounding box center [675, 194] width 144 height 22
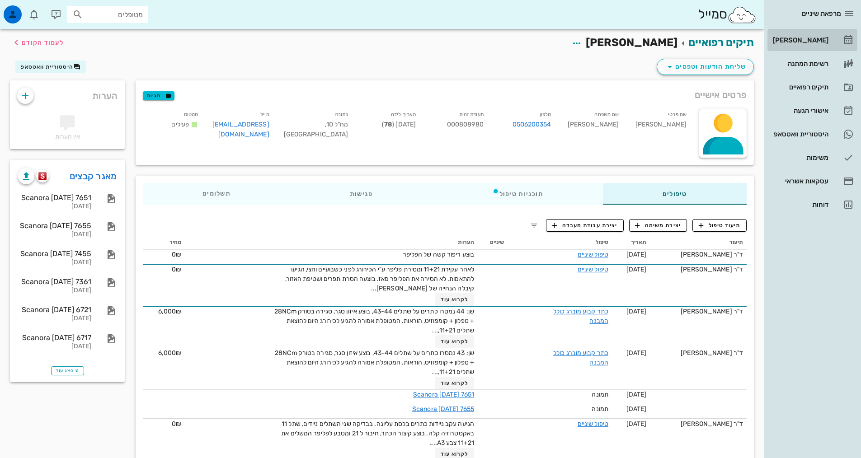
click at [818, 45] on div "[PERSON_NAME]" at bounding box center [799, 40] width 57 height 14
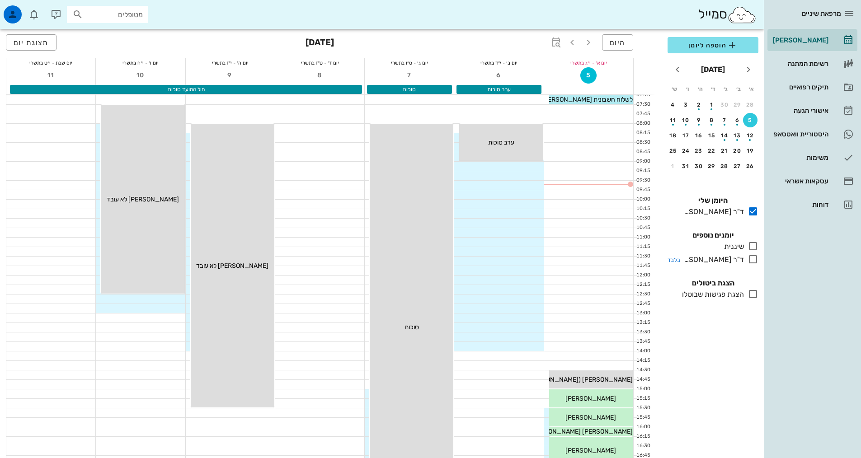
click at [753, 262] on icon at bounding box center [753, 259] width 11 height 11
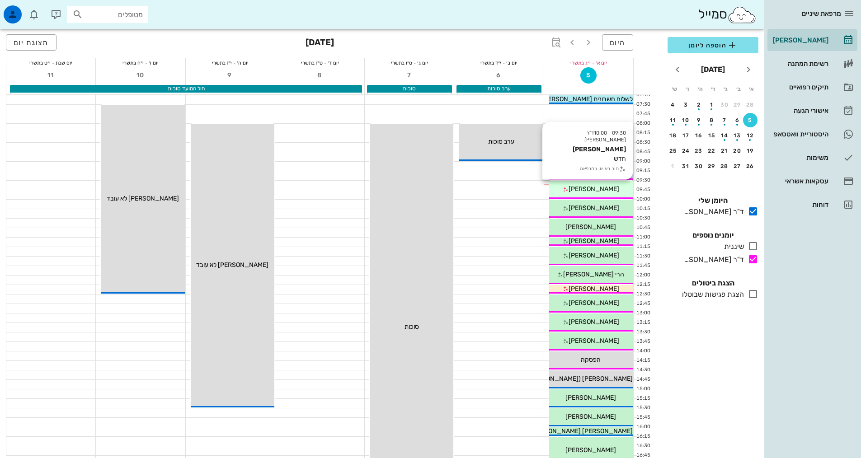
click at [589, 192] on span "[PERSON_NAME]" at bounding box center [594, 189] width 51 height 8
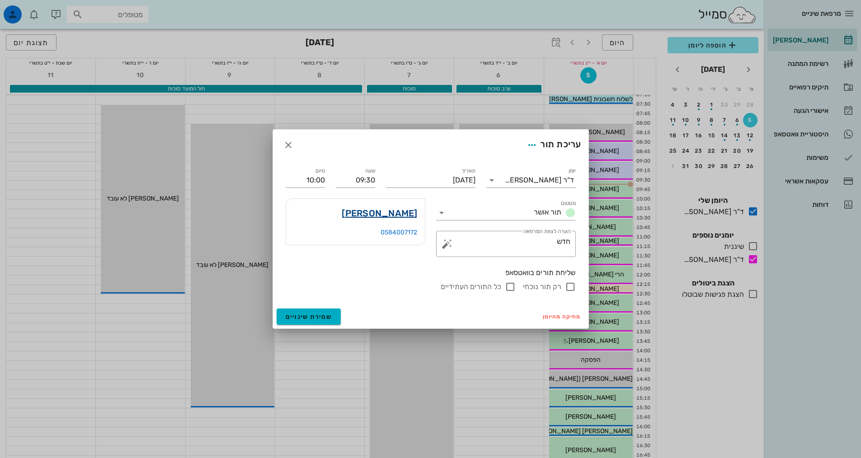
click at [397, 209] on link "[PERSON_NAME]" at bounding box center [379, 213] width 75 height 14
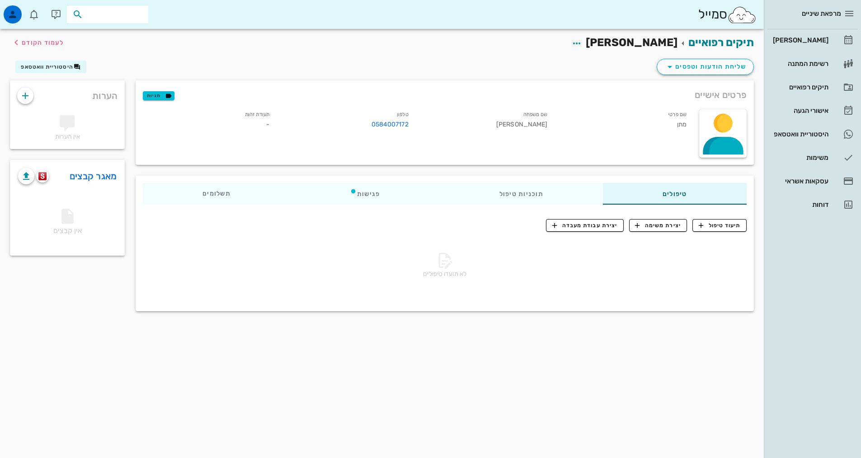
click at [110, 14] on input "text" at bounding box center [114, 15] width 58 height 12
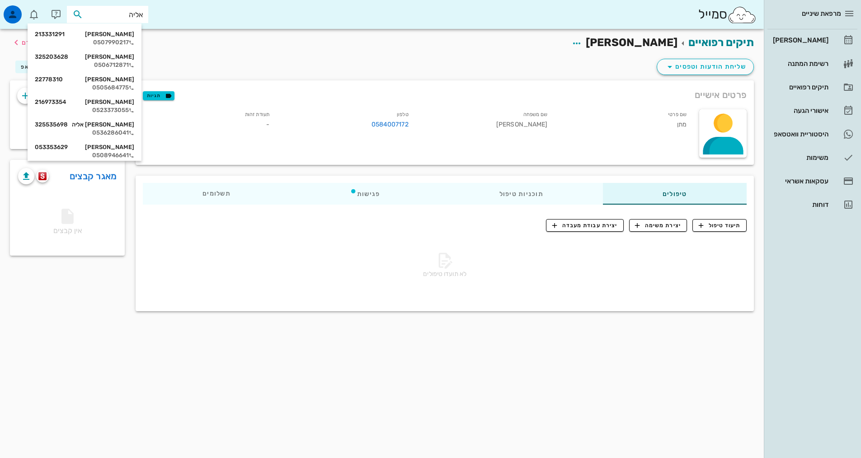
type input "[PERSON_NAME]"
click at [115, 37] on div "[PERSON_NAME] 325203628" at bounding box center [84, 34] width 99 height 7
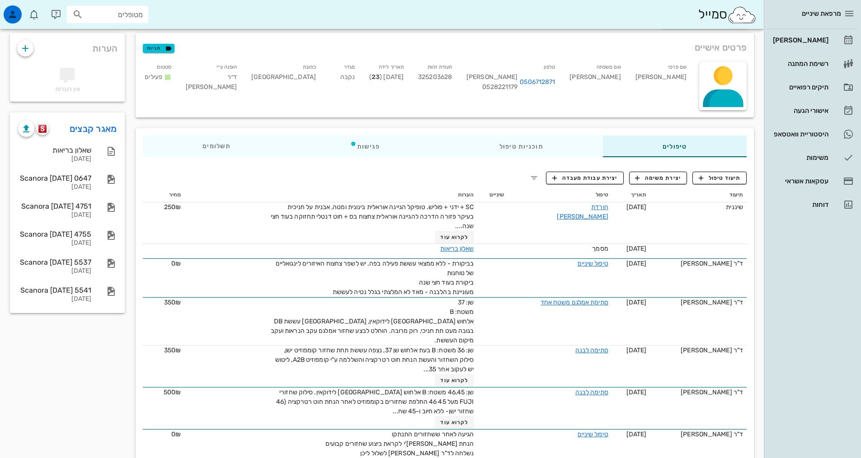
scroll to position [45, 0]
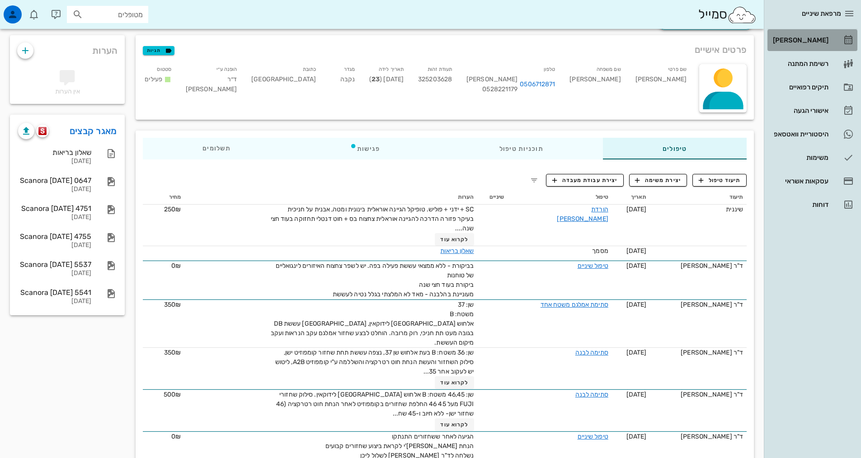
click at [798, 45] on div "[PERSON_NAME]" at bounding box center [799, 40] width 57 height 14
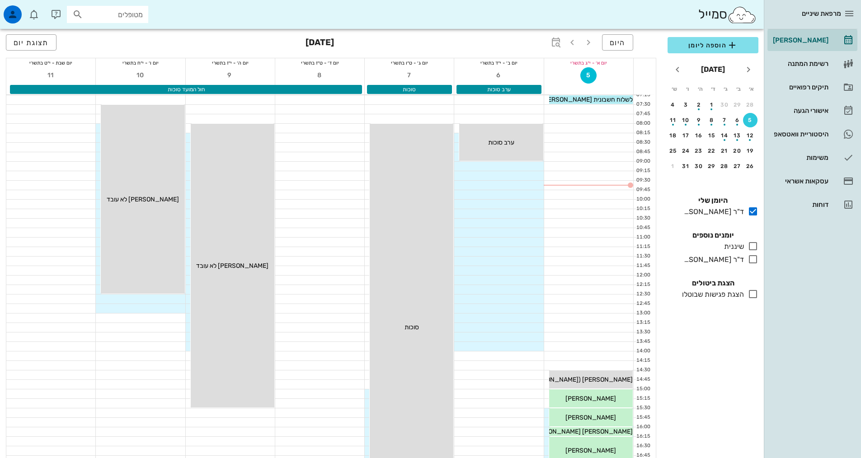
click at [760, 261] on div "כולם יומנים נוספים שיננית בלבד ד"ר [PERSON_NAME] בלבד" at bounding box center [713, 249] width 102 height 48
click at [751, 261] on icon at bounding box center [753, 259] width 11 height 11
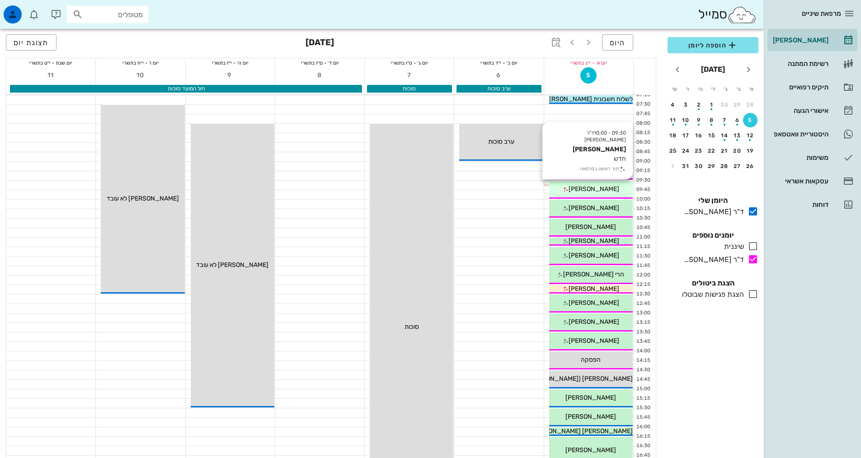
click at [566, 196] on div "09:30 - 10:00 ד"ר [PERSON_NAME] [PERSON_NAME] חדש תור ראשון במרפאה [PERSON_NAME]" at bounding box center [591, 190] width 84 height 18
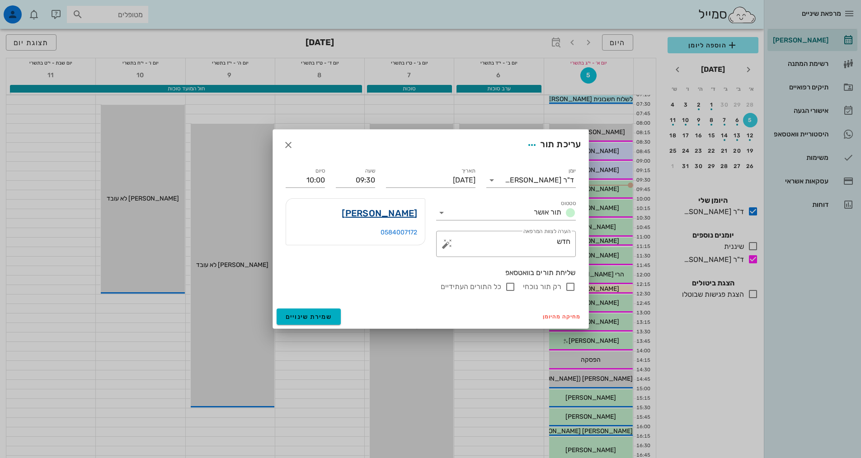
click at [410, 216] on link "[PERSON_NAME]" at bounding box center [379, 213] width 75 height 14
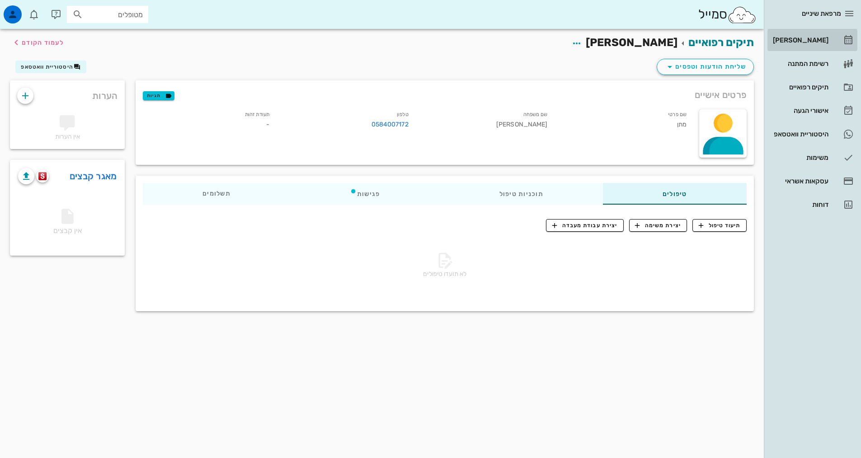
click at [804, 34] on div "[PERSON_NAME]" at bounding box center [799, 40] width 57 height 14
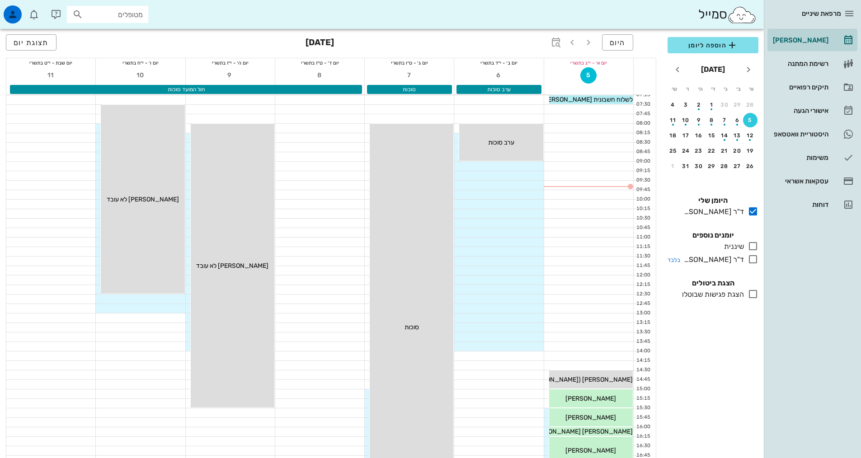
click at [757, 261] on icon at bounding box center [753, 259] width 11 height 11
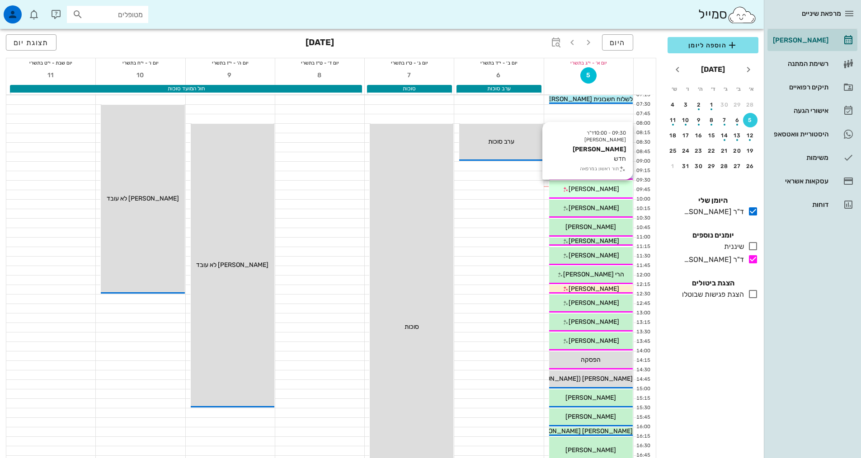
click at [594, 190] on span "[PERSON_NAME]" at bounding box center [594, 189] width 51 height 8
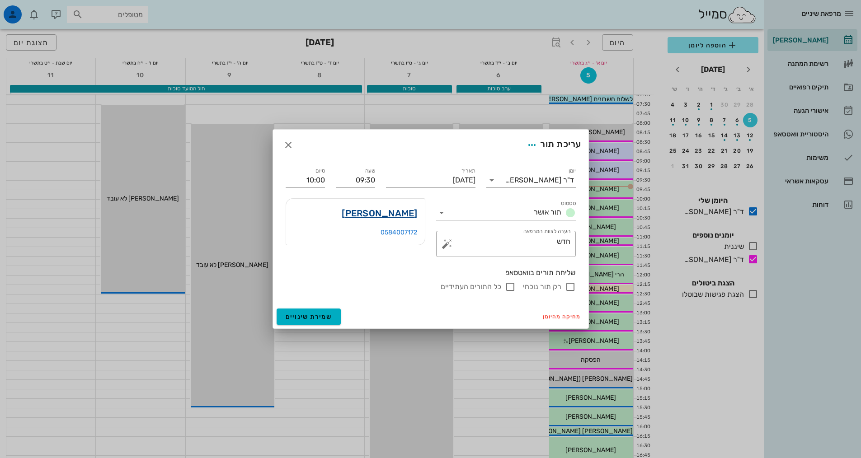
click at [404, 218] on link "[PERSON_NAME]" at bounding box center [379, 213] width 75 height 14
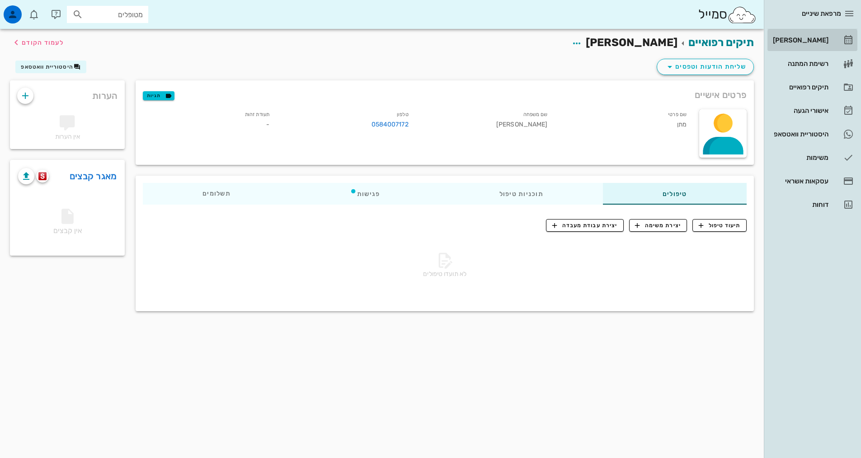
click at [796, 39] on div "[PERSON_NAME]" at bounding box center [799, 40] width 57 height 7
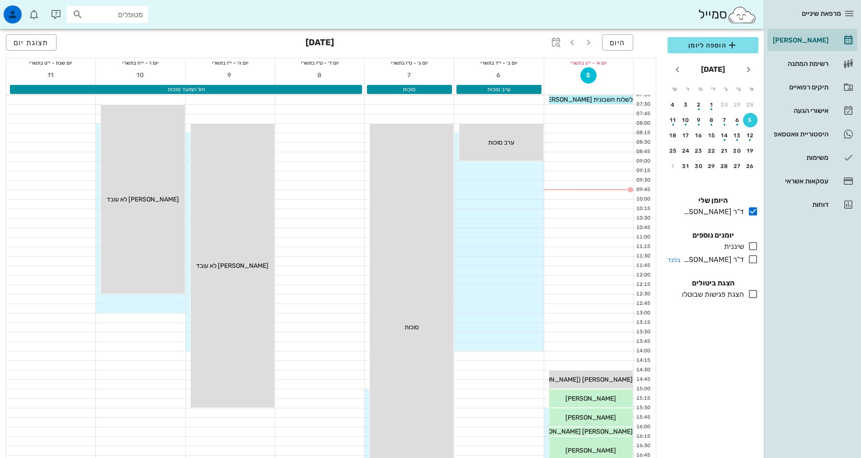
click at [749, 261] on icon at bounding box center [753, 259] width 11 height 11
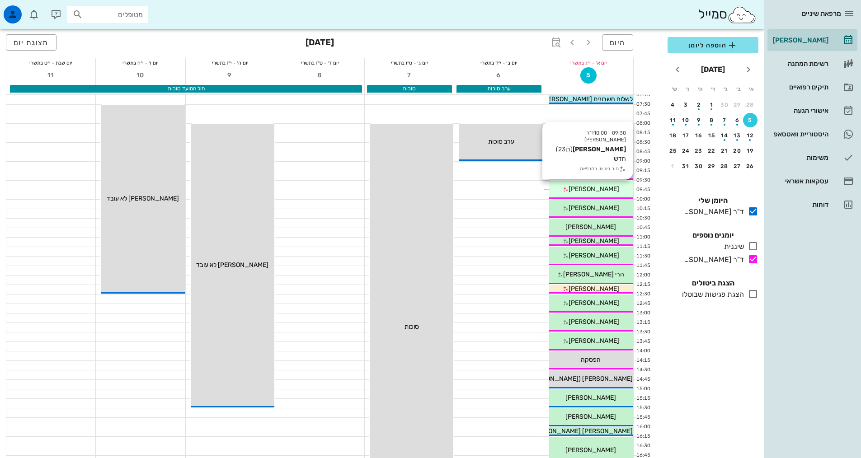
click at [593, 186] on span "[PERSON_NAME]" at bounding box center [594, 189] width 51 height 8
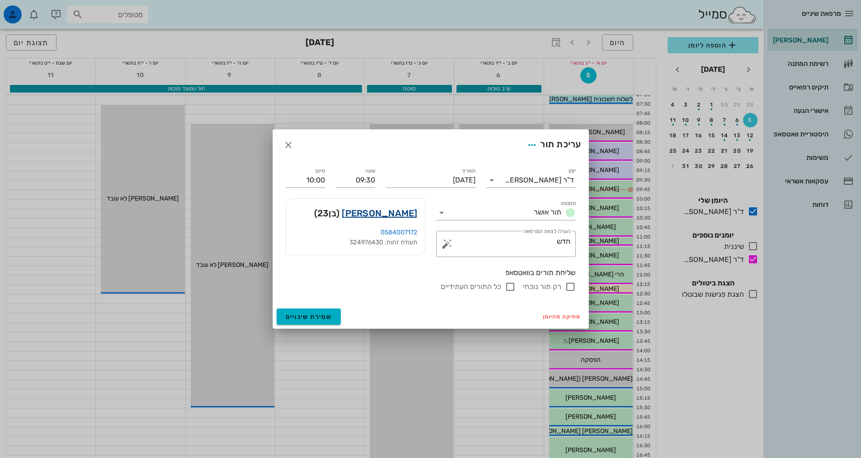
click at [396, 217] on link "[PERSON_NAME]" at bounding box center [379, 213] width 75 height 14
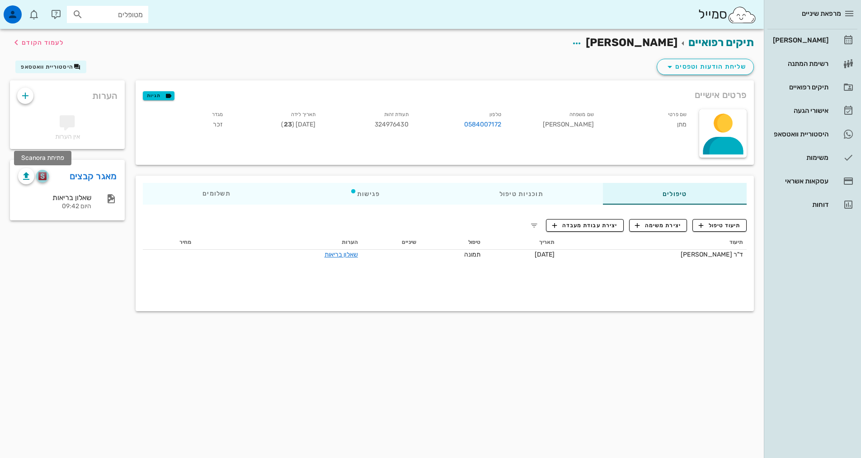
click at [41, 178] on img "button" at bounding box center [42, 176] width 9 height 8
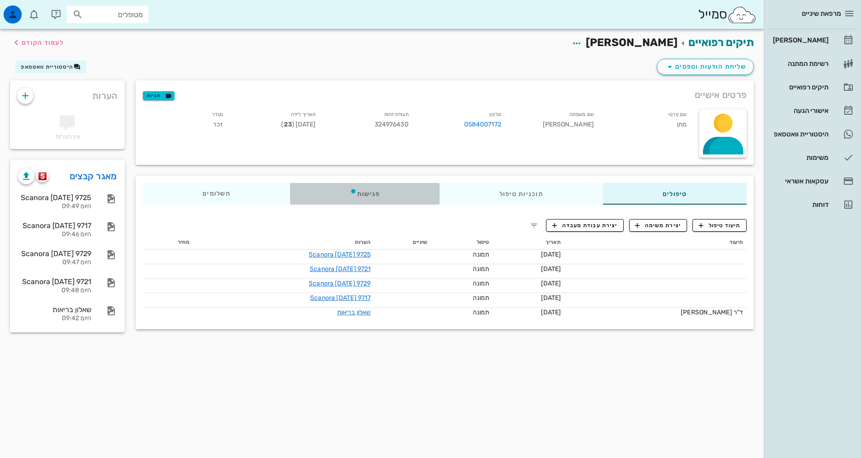
click at [393, 198] on div "פגישות" at bounding box center [365, 194] width 150 height 22
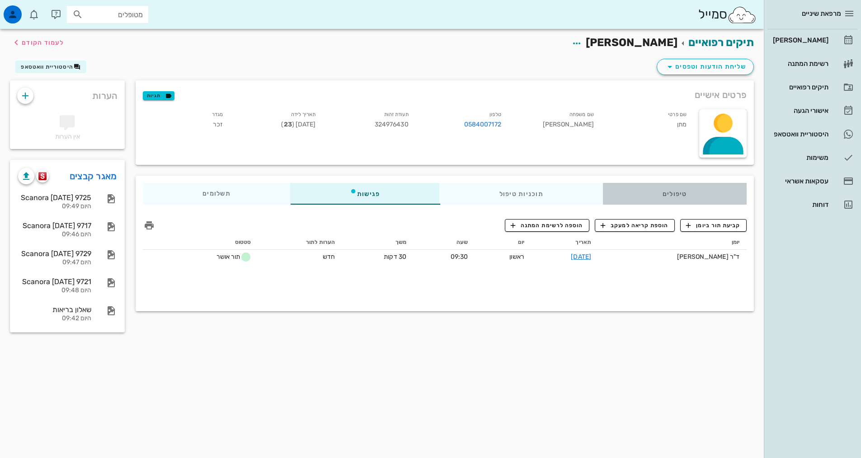
click at [696, 193] on div "טיפולים" at bounding box center [675, 194] width 144 height 22
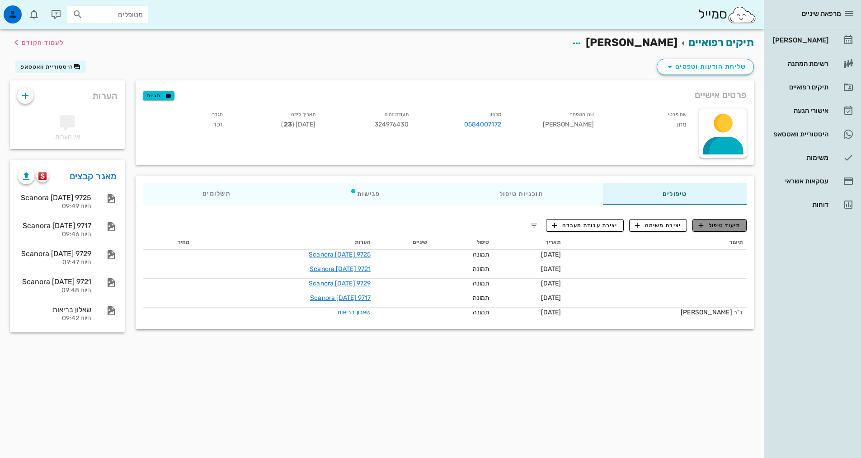
click at [705, 223] on icon "button" at bounding box center [701, 226] width 8 height 8
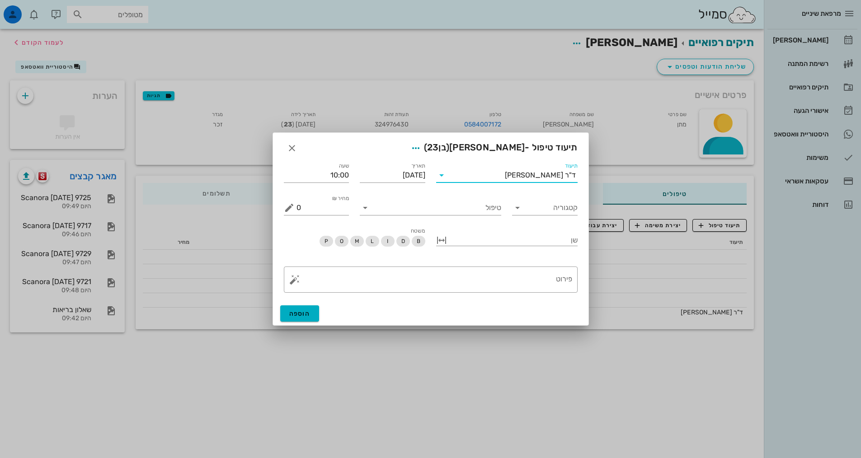
click at [505, 176] on input "תיעוד" at bounding box center [477, 175] width 56 height 14
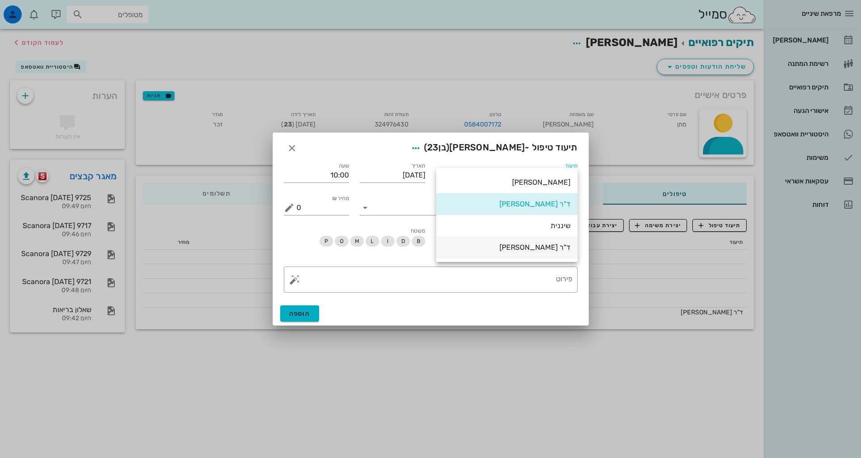
click at [536, 254] on div "ד"ר [PERSON_NAME]" at bounding box center [506, 247] width 127 height 19
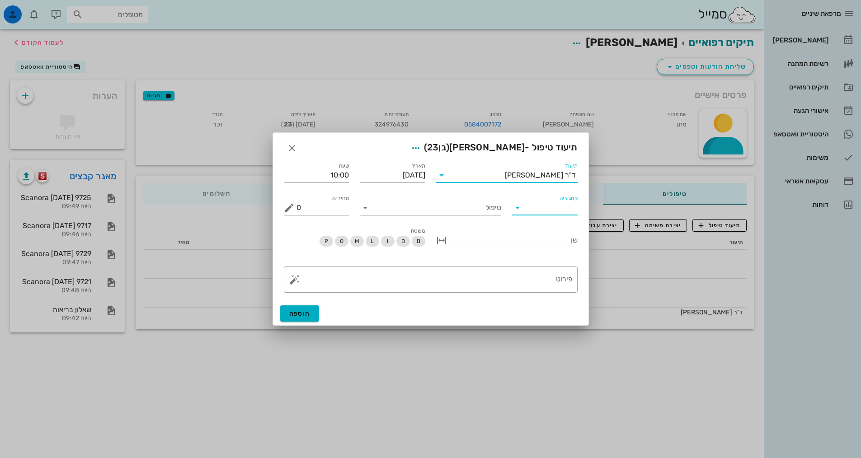
click at [532, 213] on input "קטגוריה" at bounding box center [552, 208] width 51 height 14
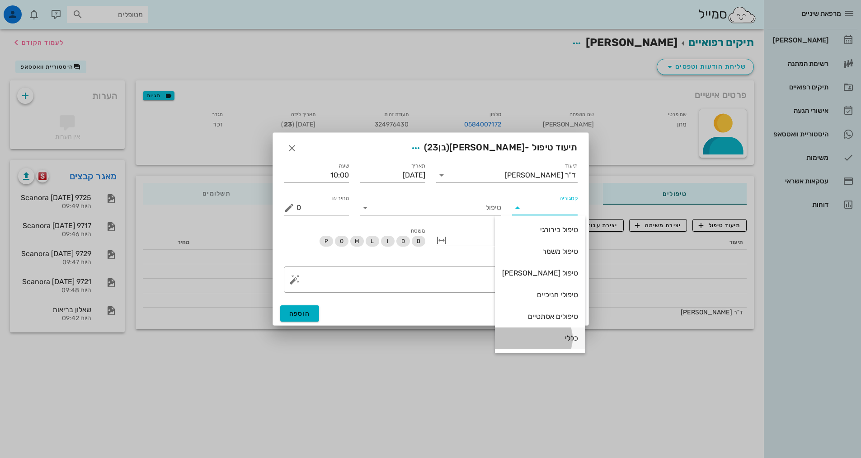
click at [551, 340] on div "כללי" at bounding box center [540, 338] width 76 height 9
type input "כללי"
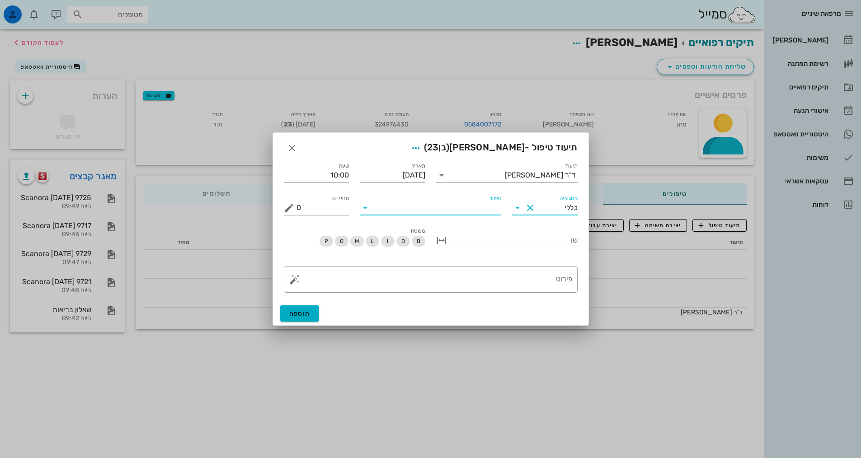
click at [430, 207] on input "טיפול" at bounding box center [436, 208] width 129 height 14
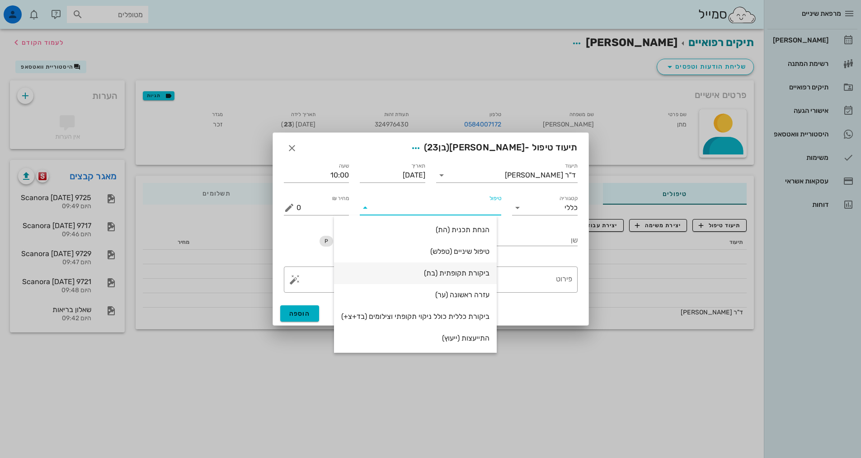
click at [474, 278] on div "ביקורת תקופתית (בת)" at bounding box center [415, 273] width 148 height 19
type input "350"
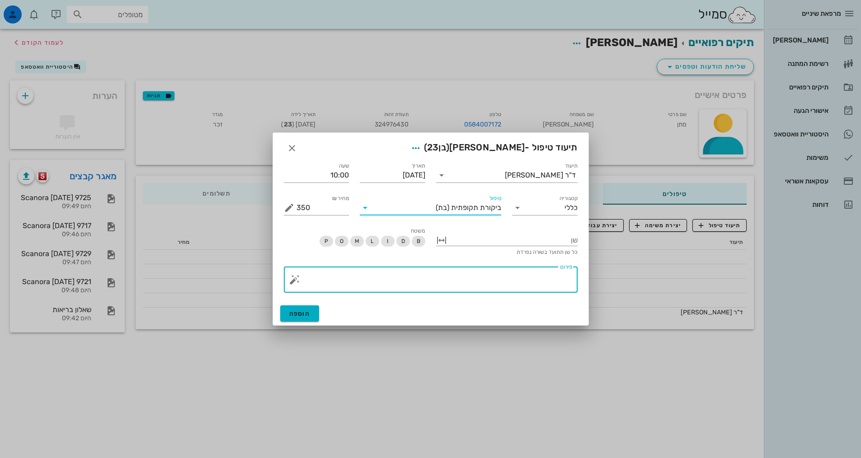
drag, startPoint x: 499, startPoint y: 284, endPoint x: 501, endPoint y: 236, distance: 48.9
click at [499, 284] on textarea "פירוט" at bounding box center [435, 282] width 276 height 22
type textarea "הגיע לבי"
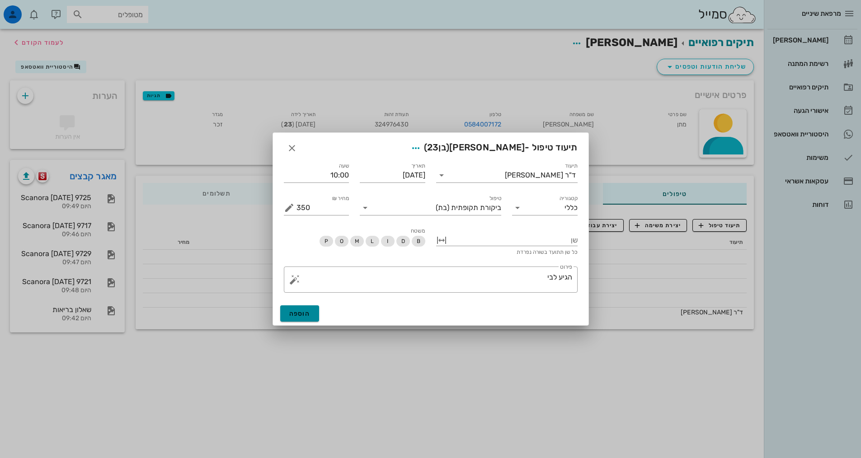
click at [291, 315] on span "הוספה" at bounding box center [299, 314] width 21 height 8
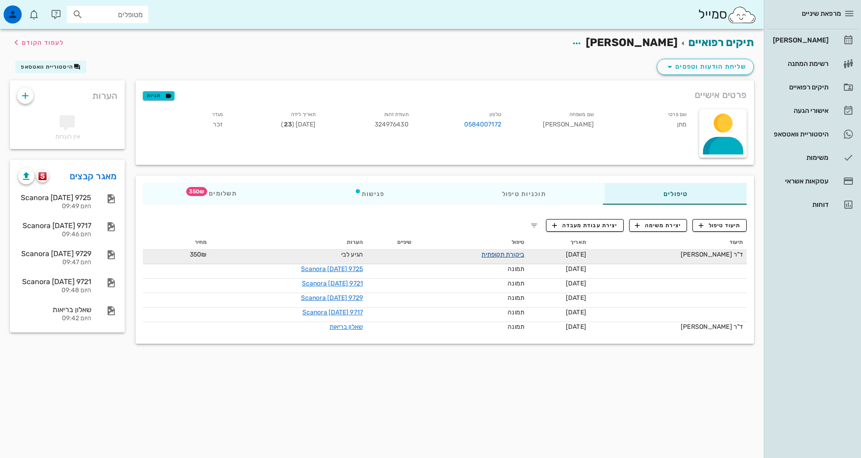
click at [520, 254] on link "ביקורת תקופתית" at bounding box center [502, 255] width 42 height 8
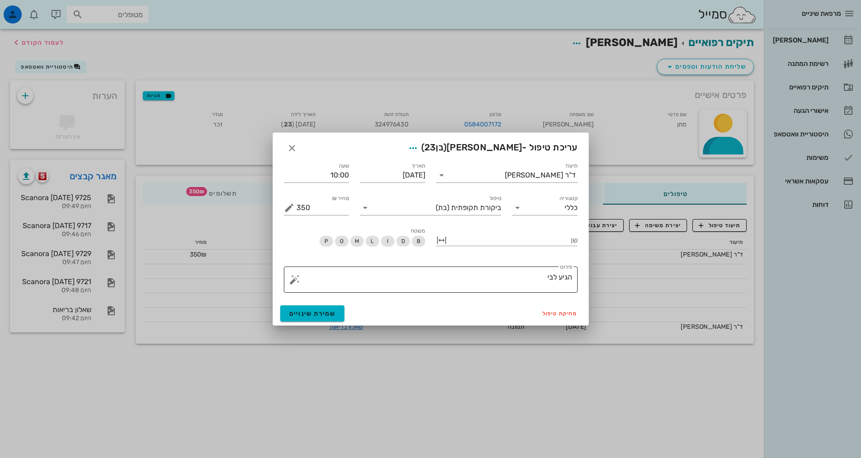
click at [517, 277] on textarea "הגיע לבי" at bounding box center [435, 282] width 276 height 22
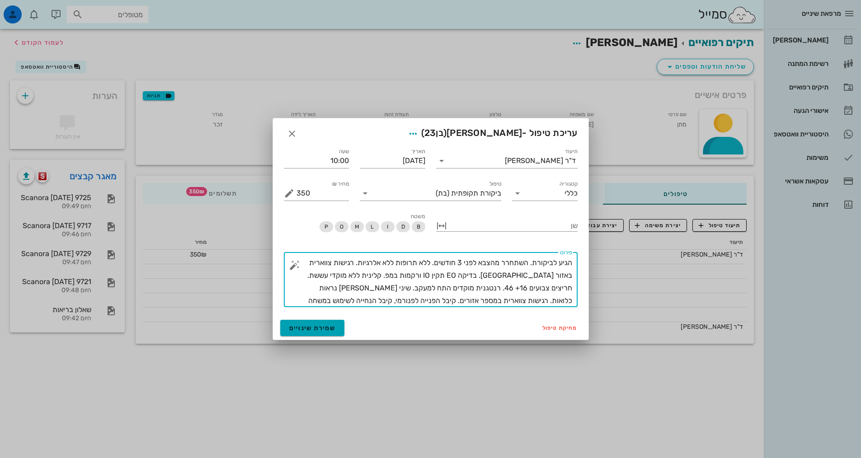
type textarea "הגיע לביקורת. השתחרר מהצבא לפני 3 חודשים. ללא תרופות ללא אלרגיות. רגישות צווארי…"
click at [329, 329] on span "שמירת שינויים" at bounding box center [312, 329] width 47 height 8
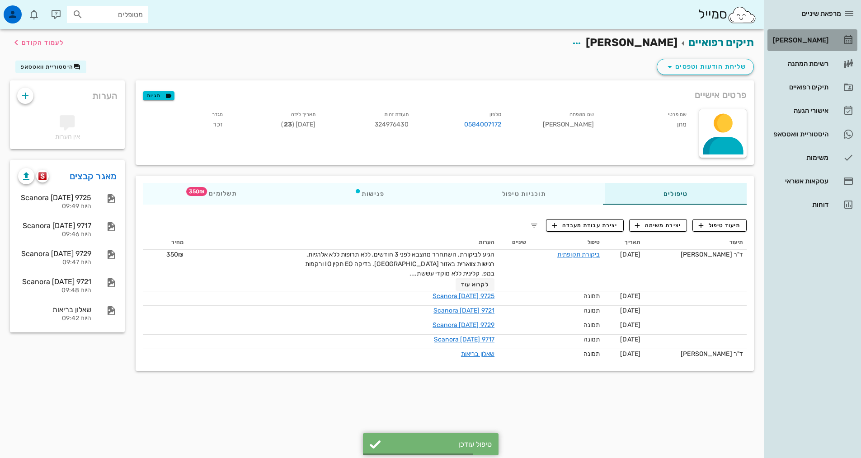
click at [808, 43] on div "[PERSON_NAME]" at bounding box center [799, 40] width 57 height 7
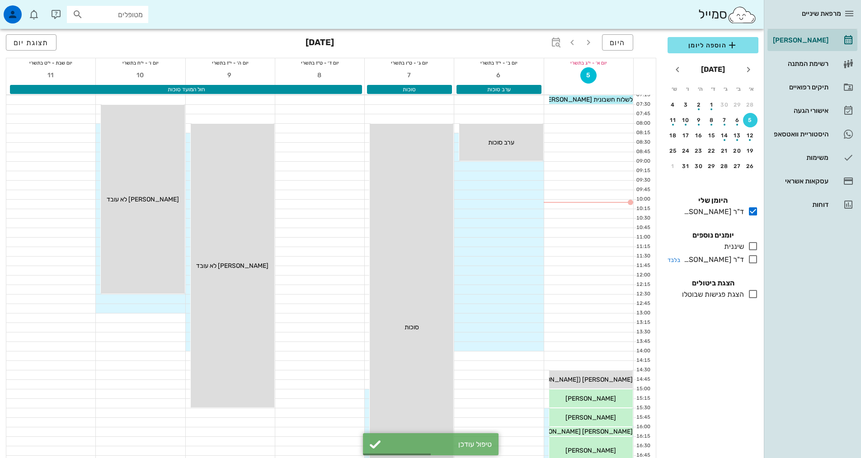
drag, startPoint x: 755, startPoint y: 261, endPoint x: 751, endPoint y: 258, distance: 5.5
click at [755, 261] on icon at bounding box center [753, 259] width 11 height 11
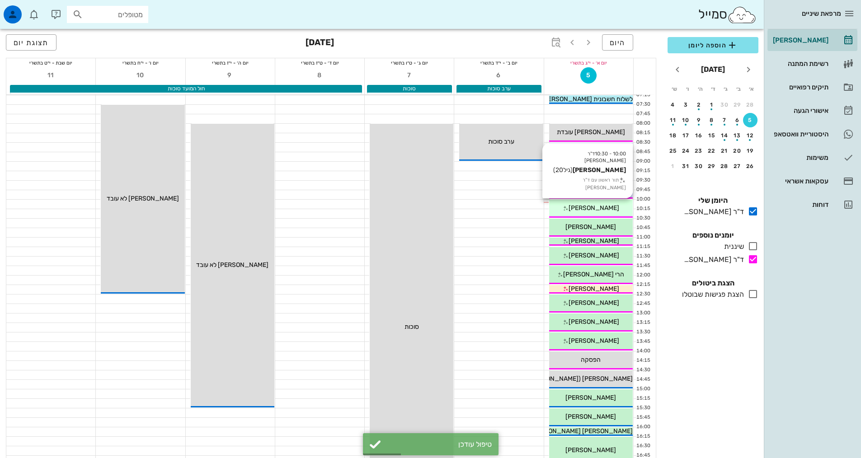
click at [572, 211] on div "[PERSON_NAME]" at bounding box center [591, 207] width 84 height 9
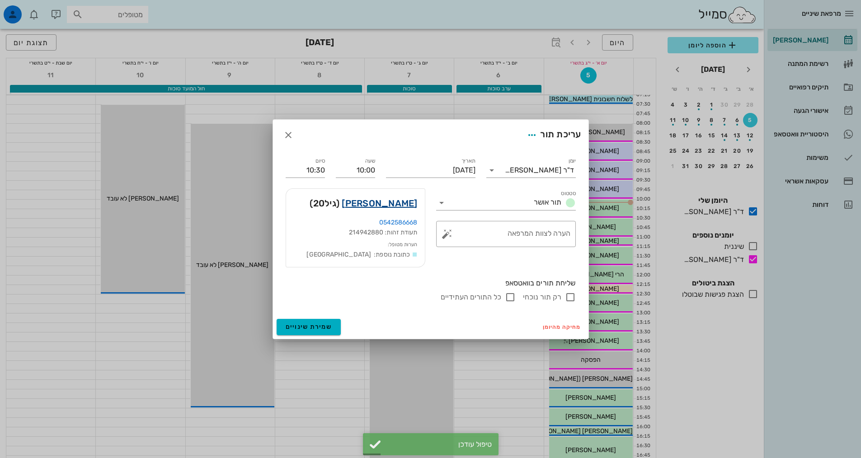
click at [396, 205] on link "[PERSON_NAME]" at bounding box center [379, 203] width 75 height 14
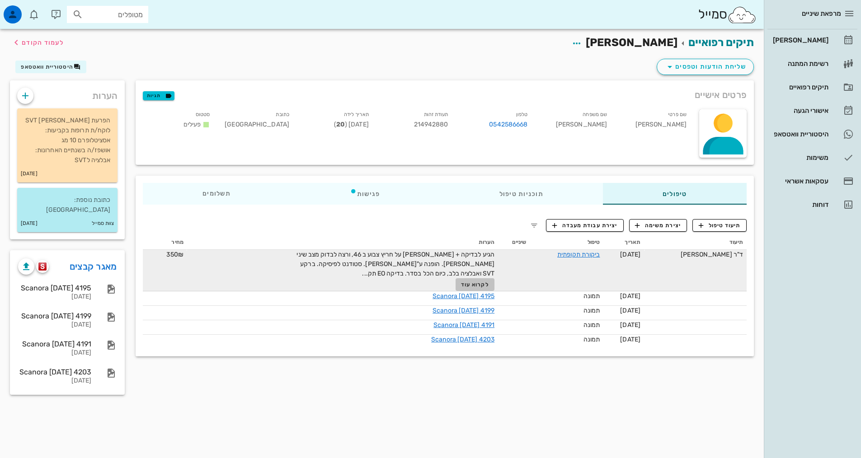
click at [482, 287] on span "לקרוא עוד" at bounding box center [475, 285] width 28 height 6
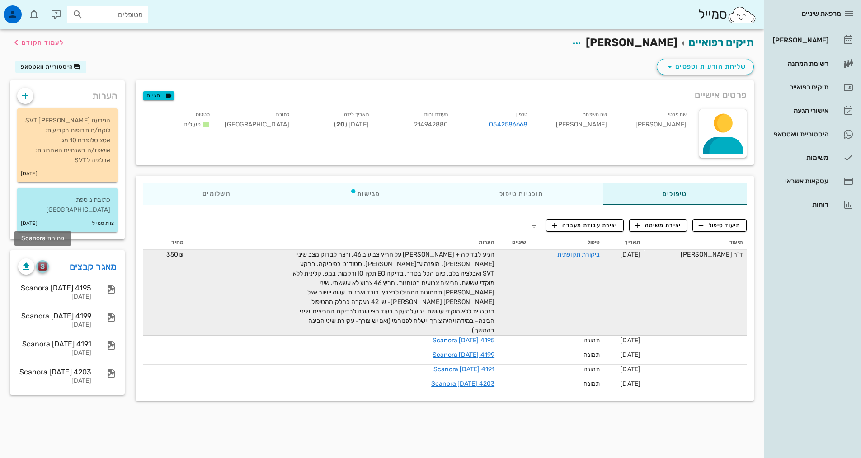
click at [41, 263] on img "button" at bounding box center [42, 267] width 9 height 8
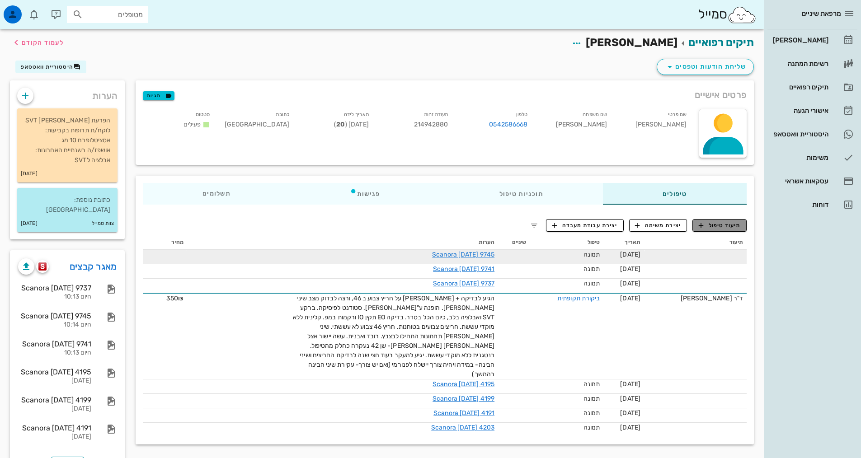
click at [718, 221] on button "תיעוד טיפול" at bounding box center [720, 225] width 54 height 13
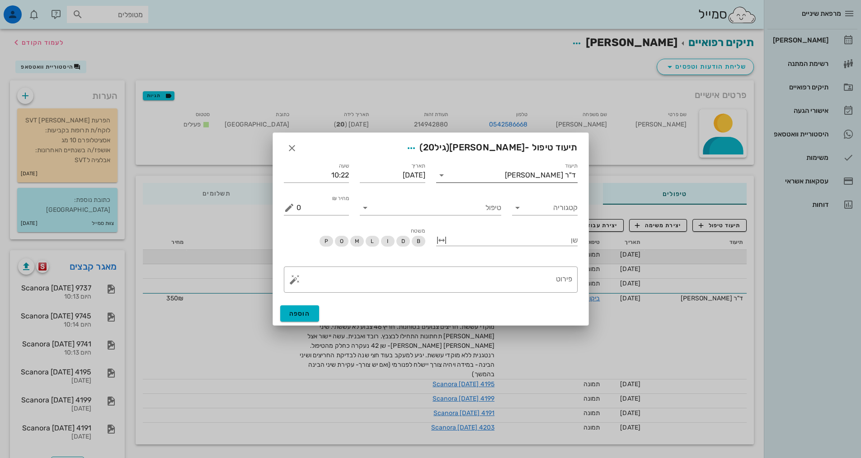
click at [533, 171] on div "ד"ר [PERSON_NAME]" at bounding box center [513, 175] width 129 height 14
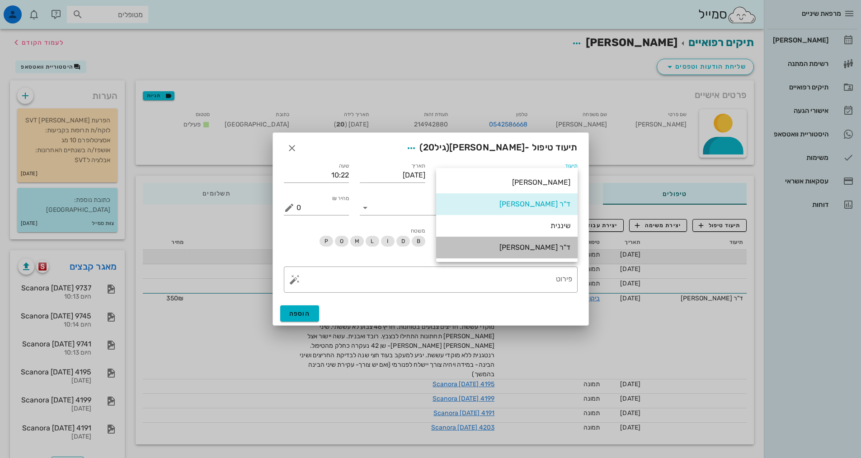
click at [544, 247] on div "ד"ר [PERSON_NAME]" at bounding box center [506, 247] width 127 height 9
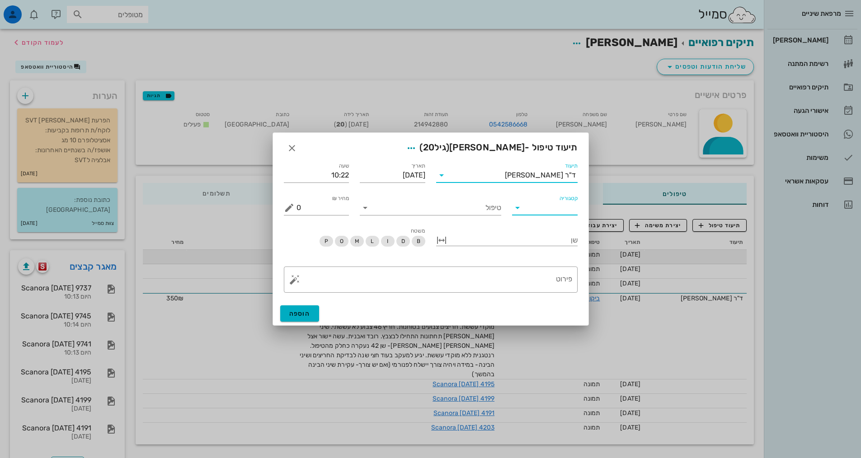
click at [531, 205] on input "קטגוריה" at bounding box center [552, 208] width 51 height 14
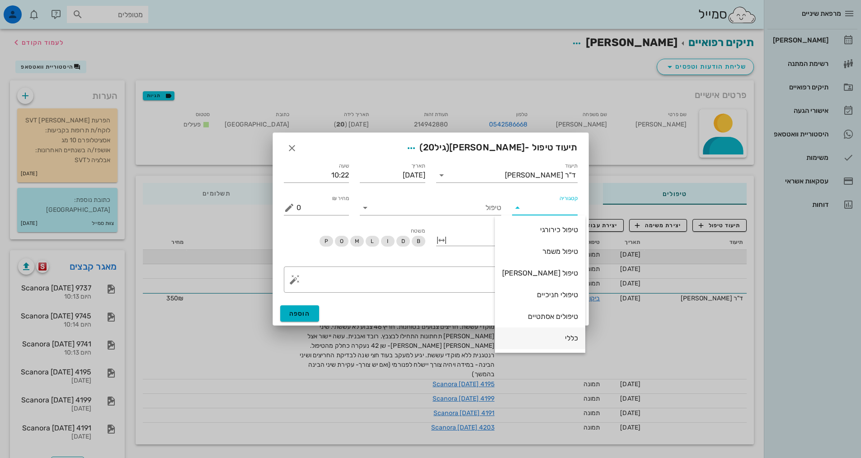
click at [555, 341] on div "כללי" at bounding box center [540, 338] width 76 height 9
type input "כללי"
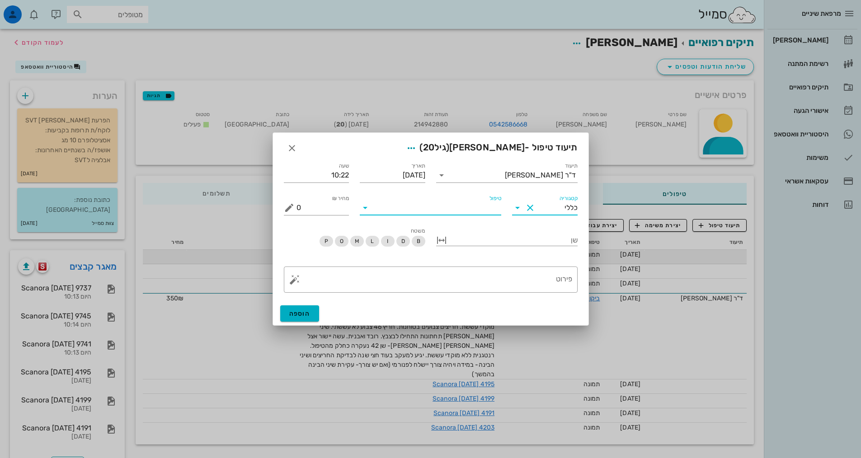
click at [458, 209] on input "טיפול" at bounding box center [436, 208] width 129 height 14
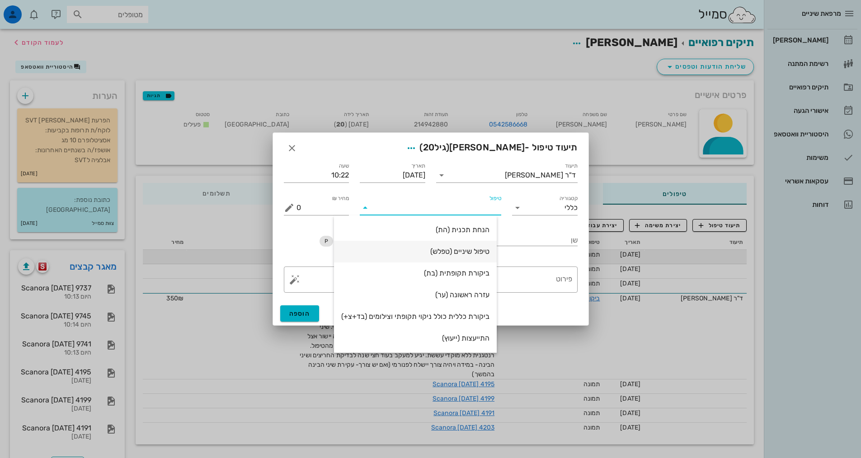
click at [470, 252] on div "טיפול שיניים (טפלש)" at bounding box center [415, 251] width 148 height 9
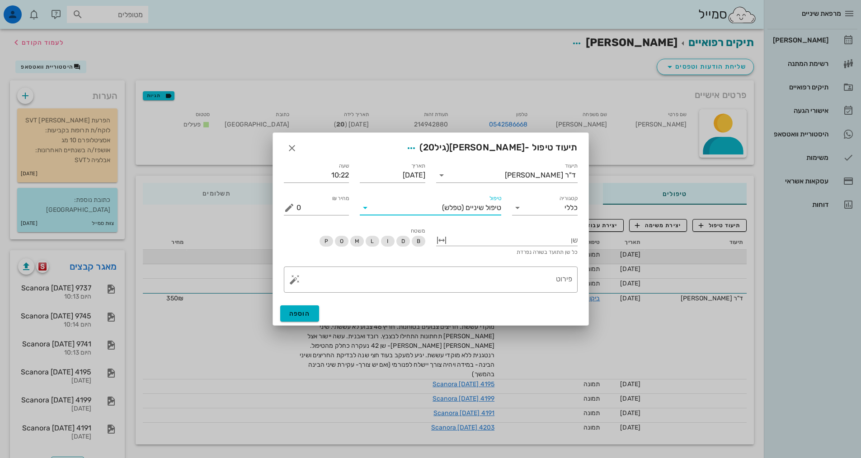
click at [464, 208] on span "(טפלש)" at bounding box center [453, 208] width 22 height 8
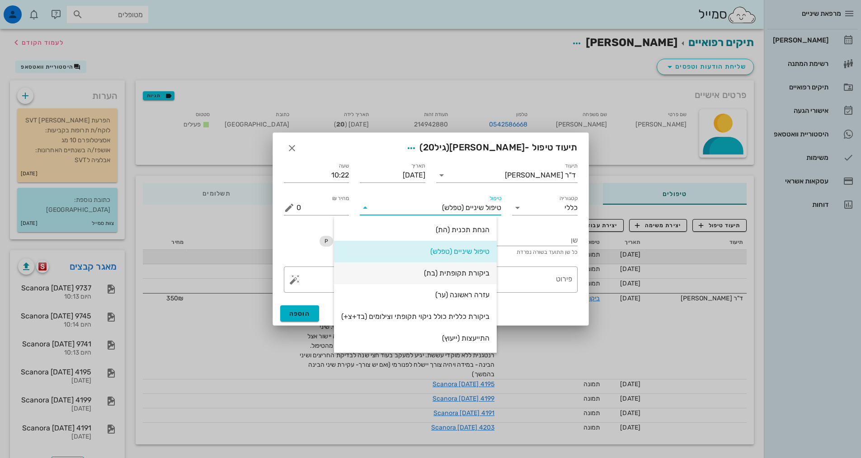
click at [461, 272] on div "ביקורת תקופתית (בת)" at bounding box center [415, 273] width 148 height 9
type input "350"
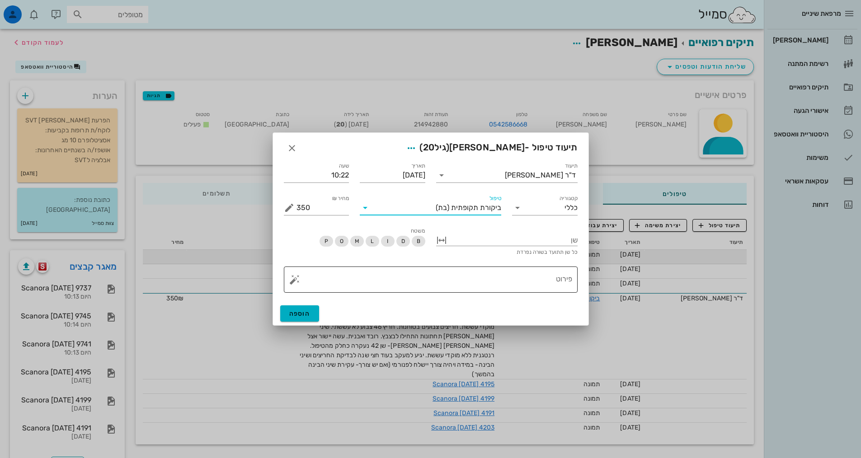
click at [415, 285] on textarea "פירוט" at bounding box center [435, 282] width 276 height 22
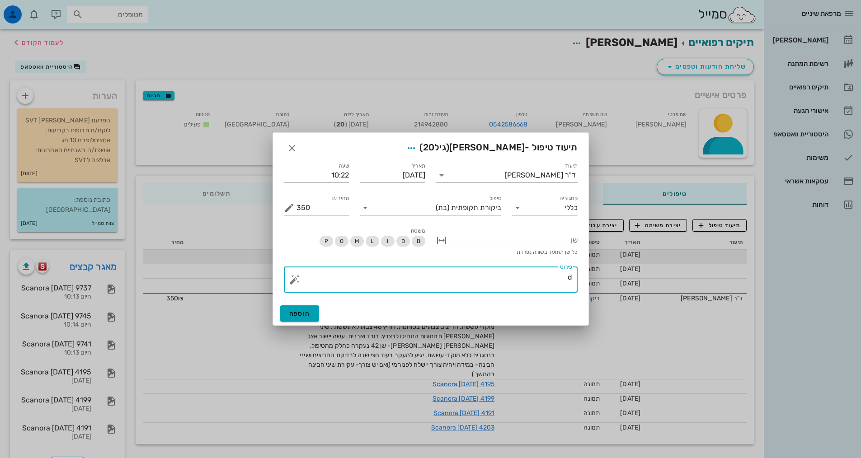
type textarea "d"
click at [299, 315] on span "הוספה" at bounding box center [299, 314] width 21 height 8
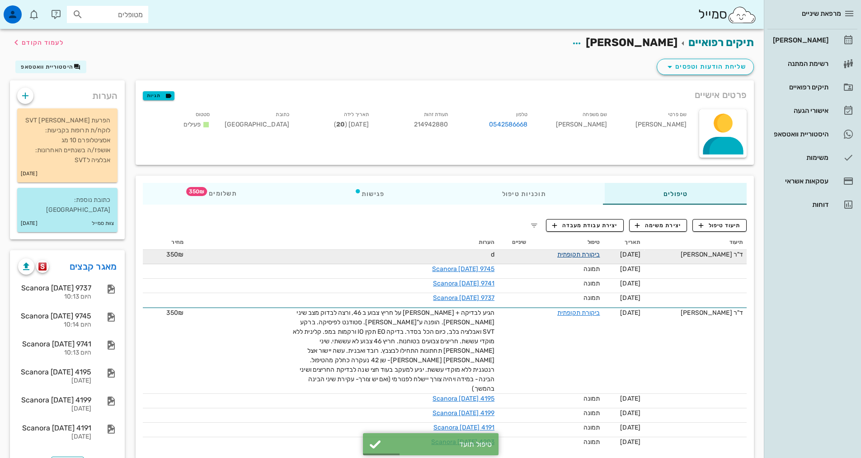
click at [589, 258] on link "ביקורת תקופתית" at bounding box center [578, 255] width 42 height 8
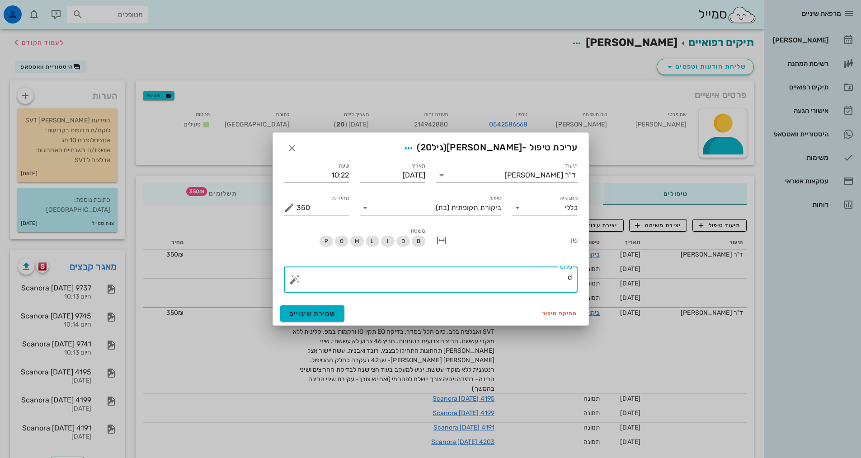
drag, startPoint x: 478, startPoint y: 288, endPoint x: 785, endPoint y: 234, distance: 312.1
click at [785, 234] on div "מרפאת שיניים יומן מרפאה רשימת המתנה תיקים רפואיים אישורי הגעה היסטוריית וואטסאפ…" at bounding box center [430, 243] width 861 height 487
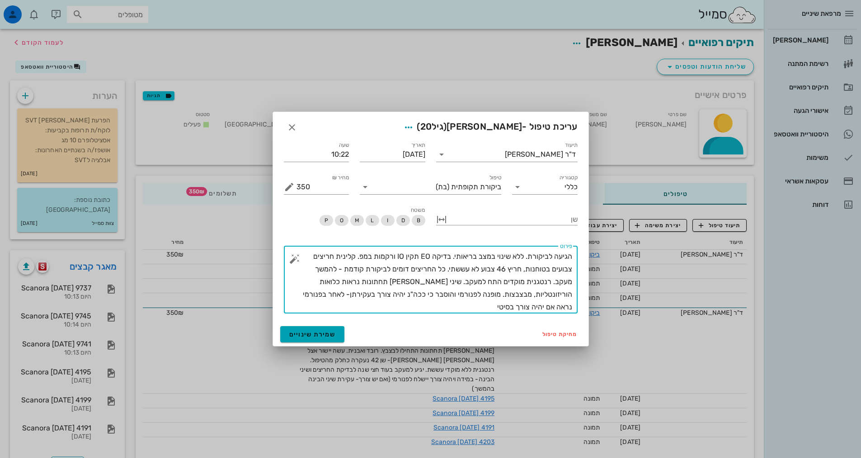
type textarea "הגיעה לביקורת. ללא שינוי במצב בריאותי. בדיקה EO תקין IO ורקמות במפ. קלינית חריצ…"
click at [322, 333] on span "שמירת שינויים" at bounding box center [312, 335] width 47 height 8
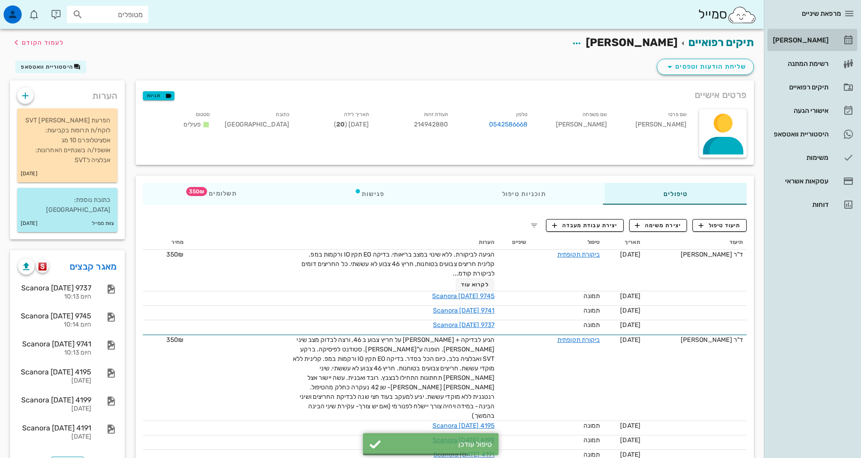
click at [810, 41] on div "[PERSON_NAME]" at bounding box center [799, 40] width 57 height 7
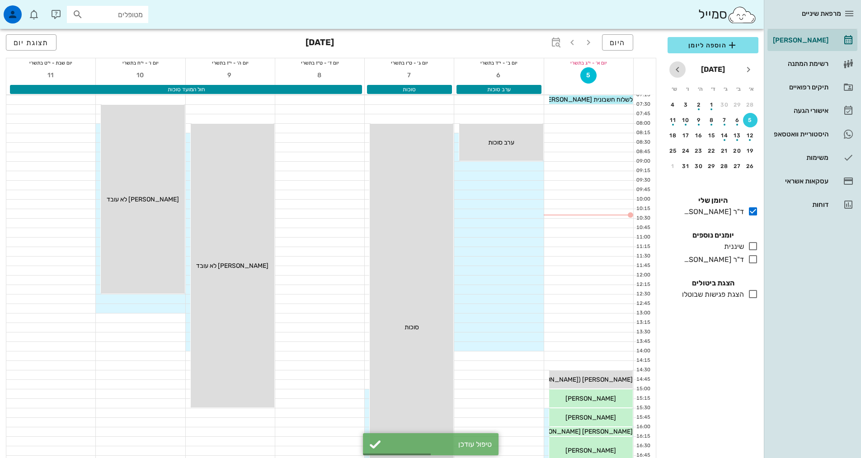
click at [678, 68] on icon "חודש הבא" at bounding box center [677, 69] width 11 height 11
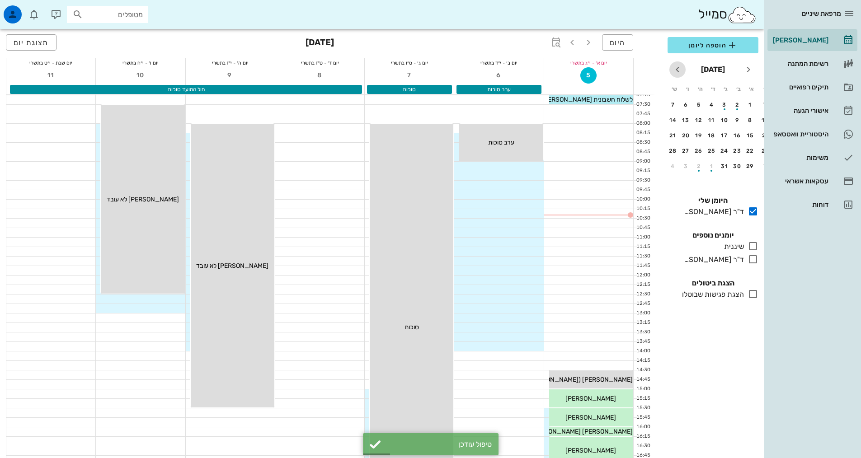
click at [678, 68] on icon "חודש הבא" at bounding box center [677, 69] width 11 height 11
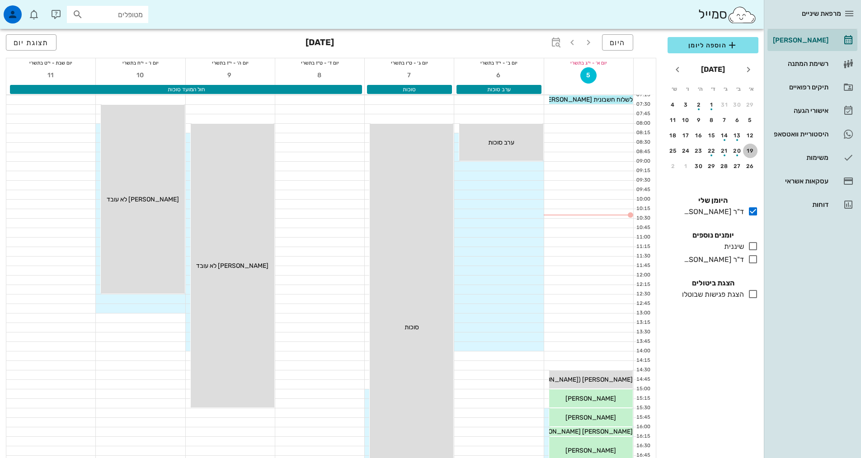
click at [754, 154] on button "19" at bounding box center [750, 151] width 14 height 14
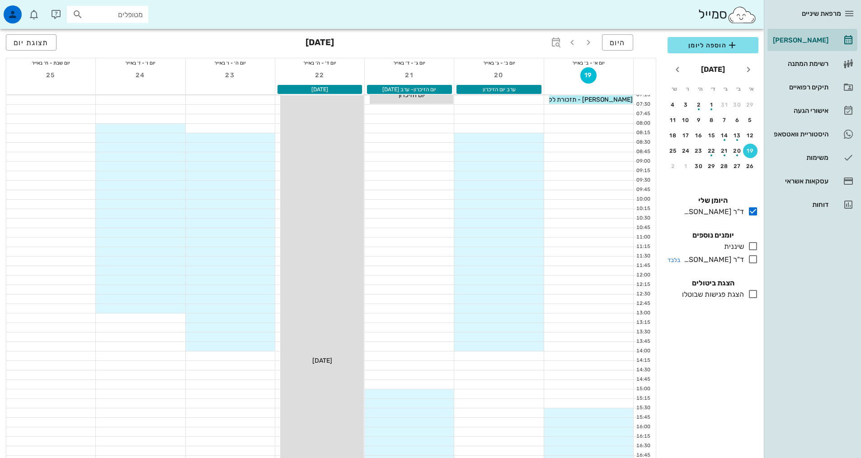
click at [751, 259] on icon at bounding box center [753, 259] width 11 height 11
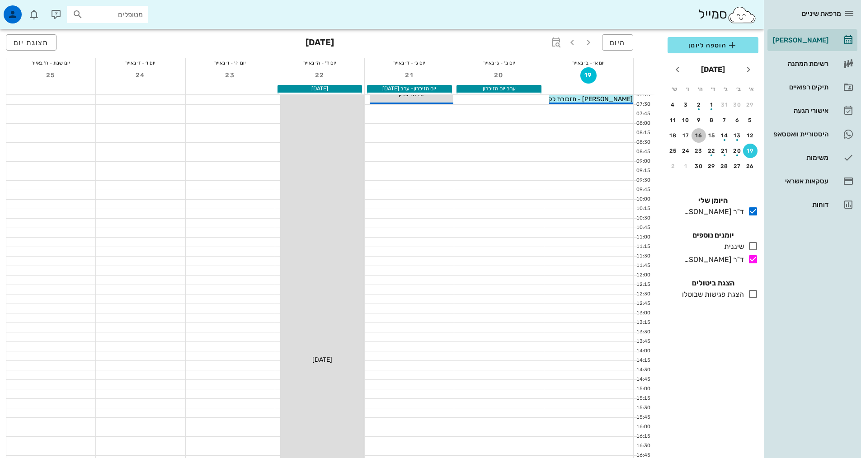
click at [694, 132] on button "16" at bounding box center [699, 135] width 14 height 14
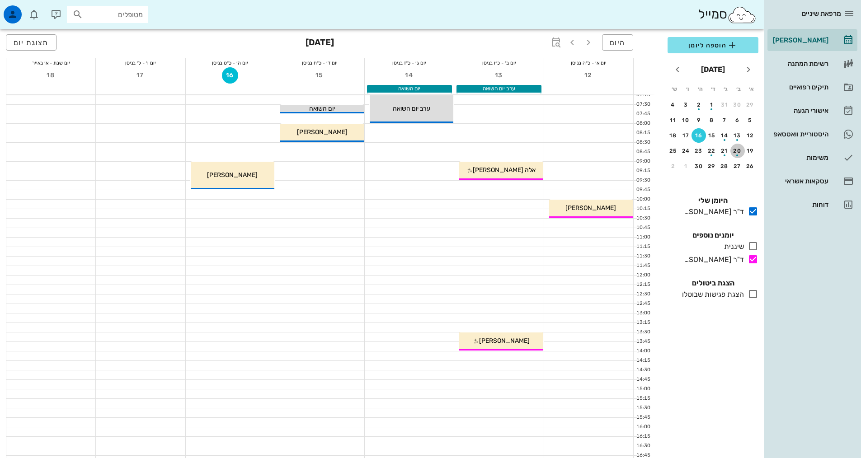
click at [735, 153] on div "button" at bounding box center [737, 153] width 14 height 5
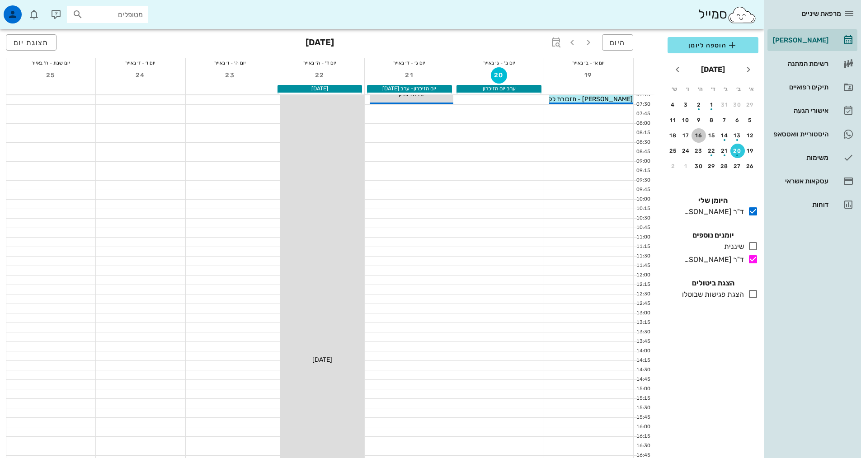
click at [698, 132] on button "16" at bounding box center [699, 135] width 14 height 14
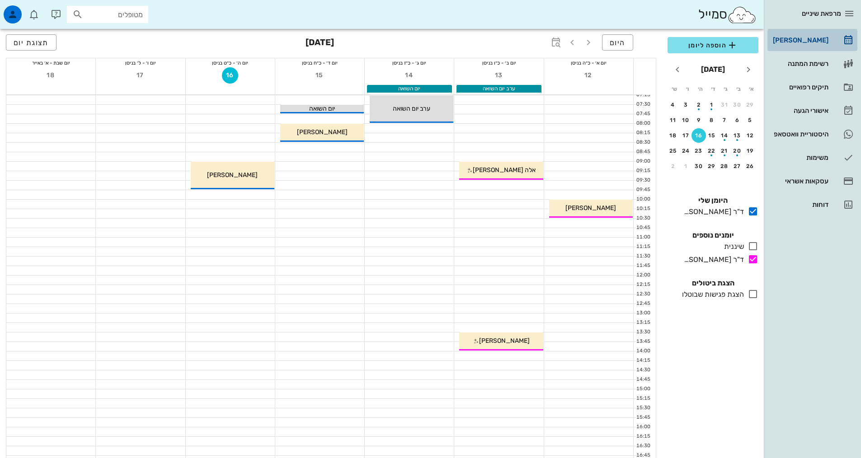
click at [805, 42] on div "[PERSON_NAME]" at bounding box center [799, 40] width 57 height 7
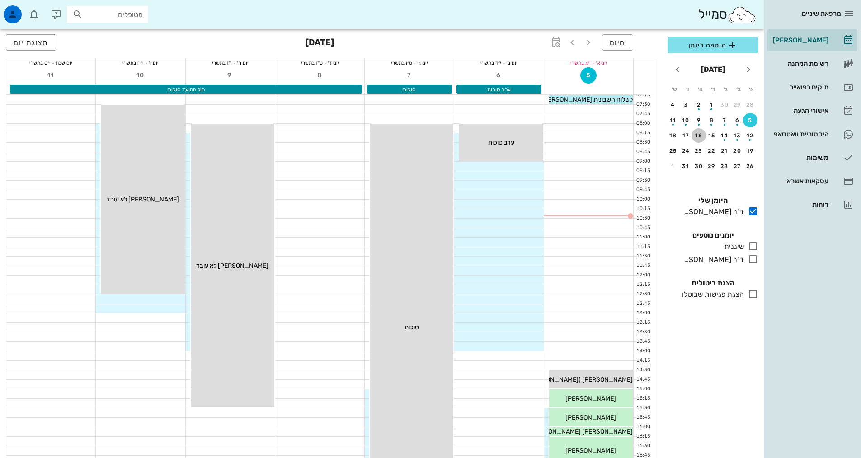
click at [697, 136] on div "16" at bounding box center [699, 135] width 14 height 6
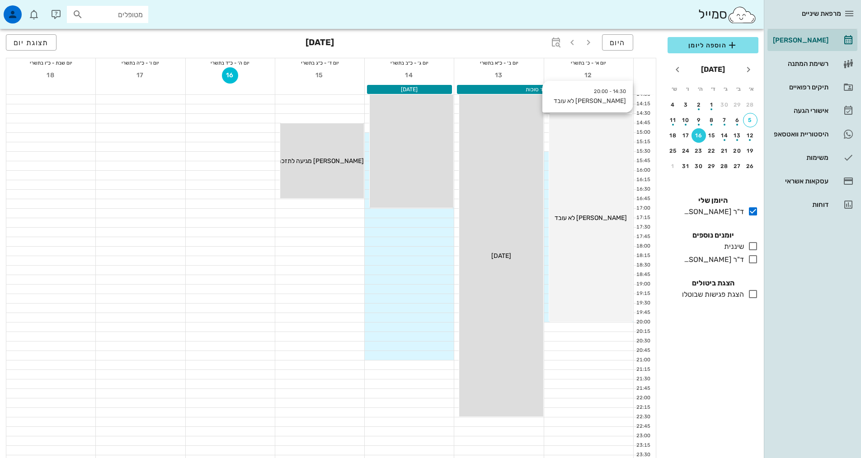
scroll to position [271, 0]
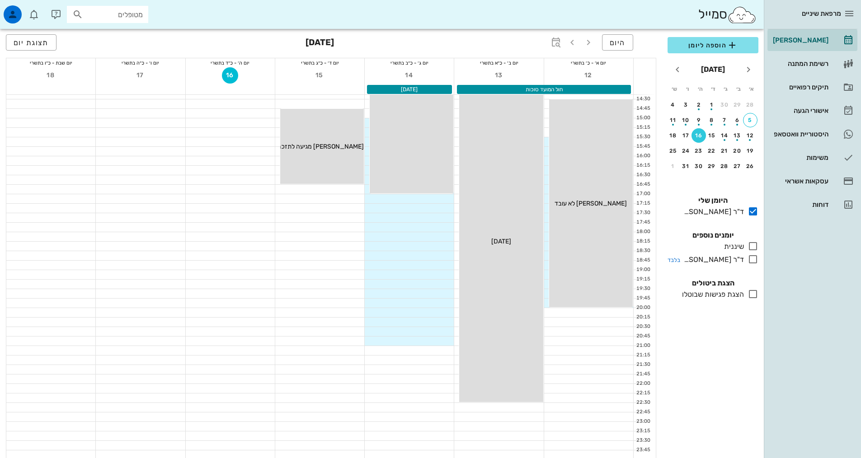
click at [754, 258] on icon at bounding box center [753, 259] width 11 height 11
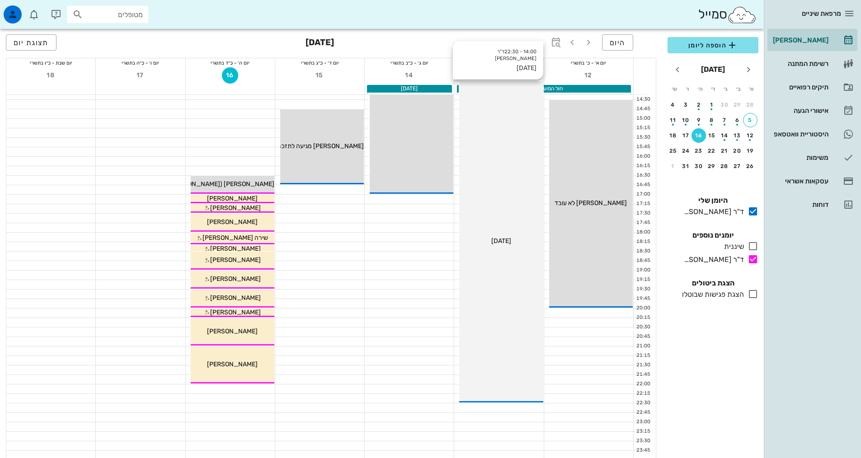
scroll to position [271, 0]
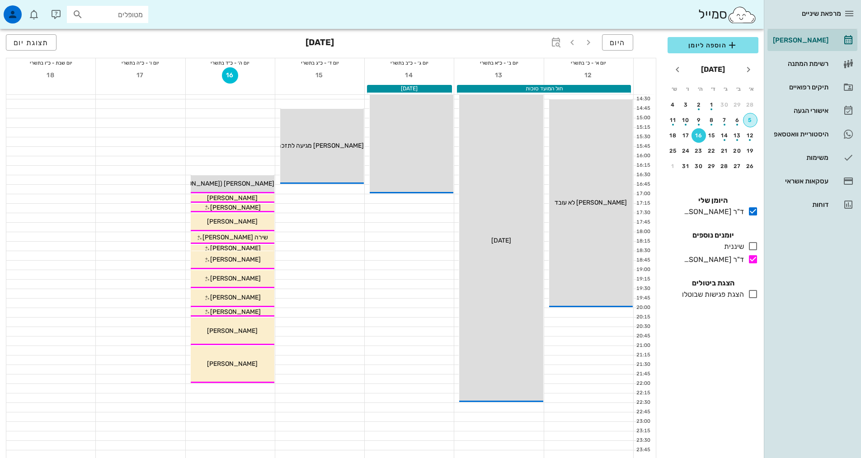
click at [747, 123] on div "5" at bounding box center [751, 120] width 14 height 6
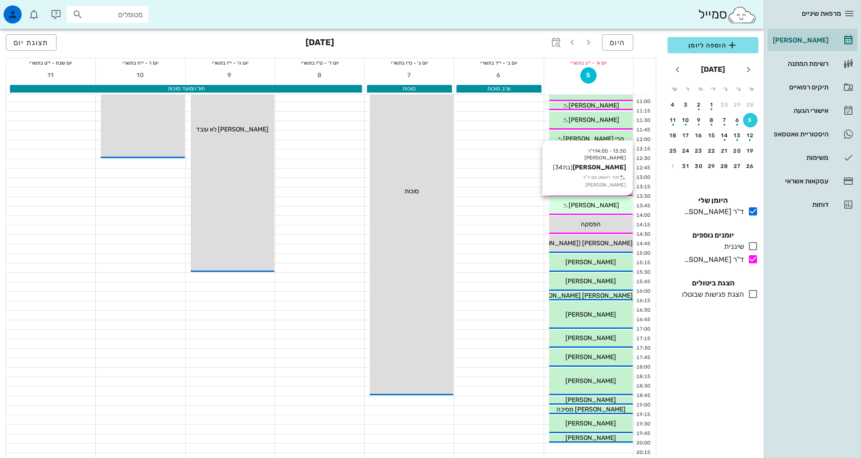
scroll to position [90, 0]
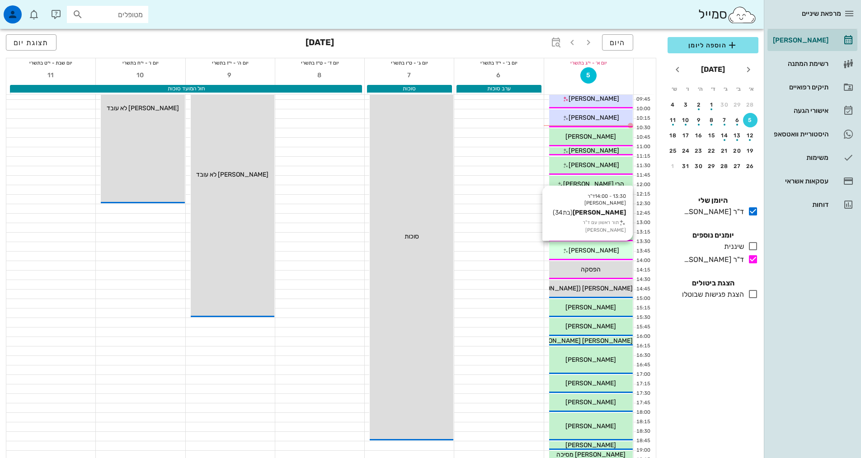
click at [618, 249] on div "[PERSON_NAME]" at bounding box center [591, 250] width 84 height 9
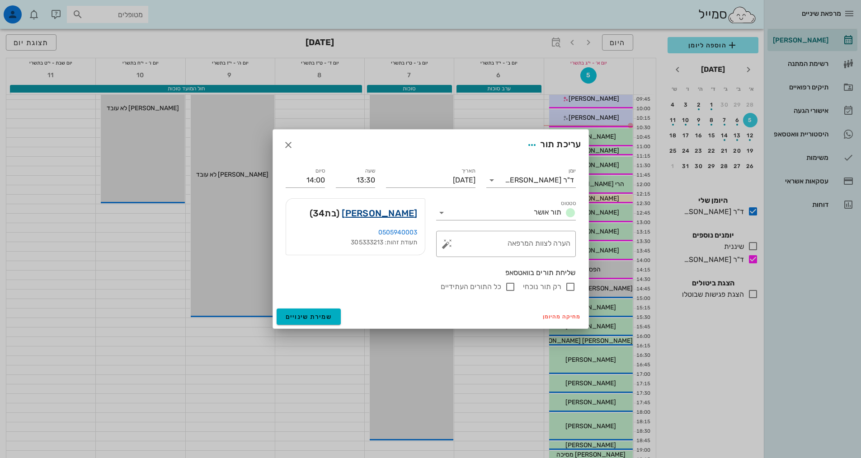
click at [396, 211] on link "[PERSON_NAME]" at bounding box center [379, 213] width 75 height 14
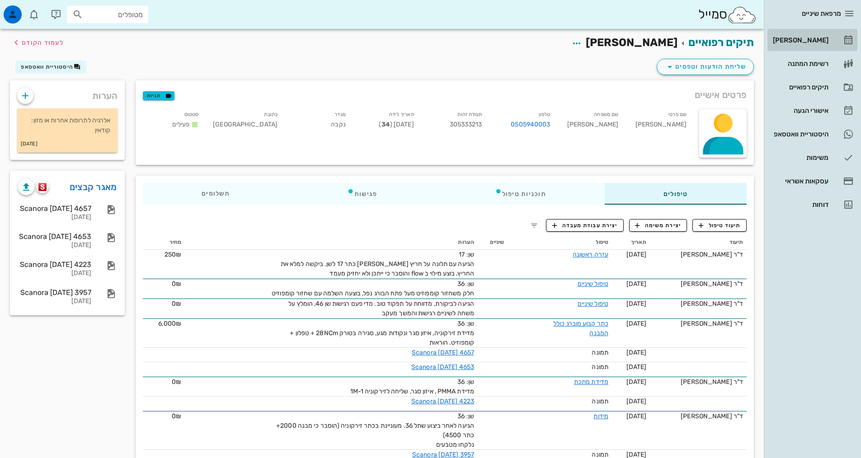
click at [793, 37] on div "[PERSON_NAME]" at bounding box center [799, 40] width 57 height 7
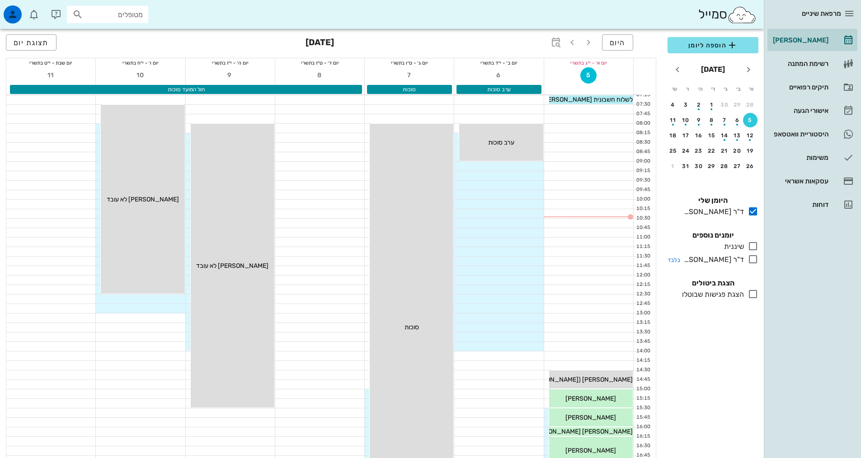
click at [754, 263] on icon at bounding box center [753, 259] width 11 height 11
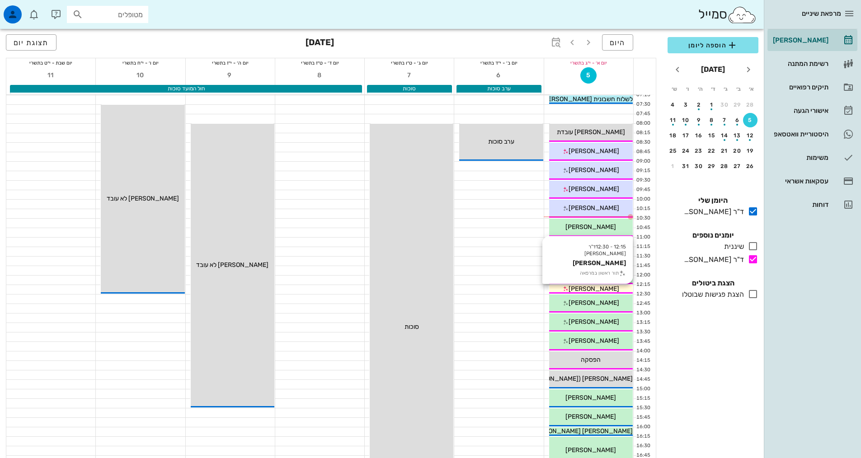
click at [602, 293] on div "12:15 - 12:30 ד"ר [PERSON_NAME] [PERSON_NAME] תור ראשון במרפאה [PERSON_NAME]" at bounding box center [591, 289] width 84 height 9
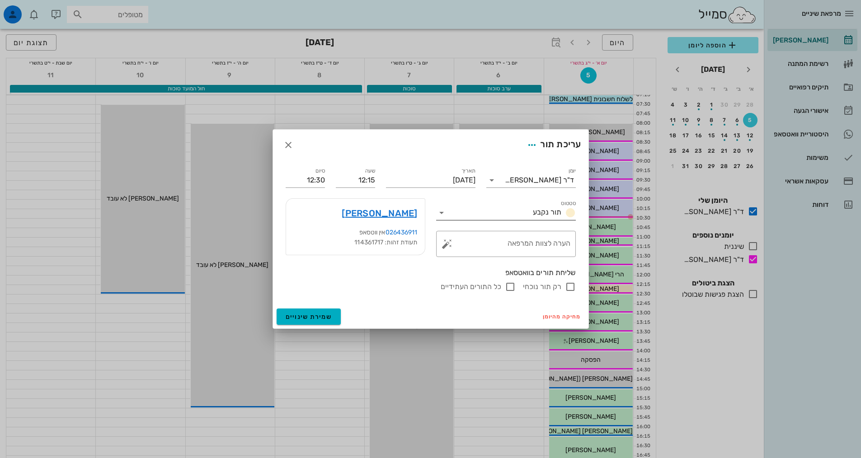
click at [551, 215] on span "תור נקבע" at bounding box center [547, 212] width 28 height 9
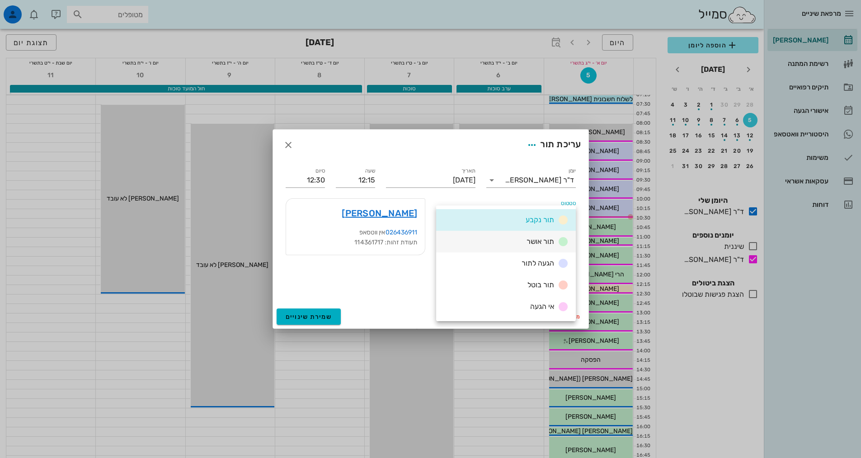
click at [533, 243] on span "תור אושר" at bounding box center [541, 241] width 28 height 9
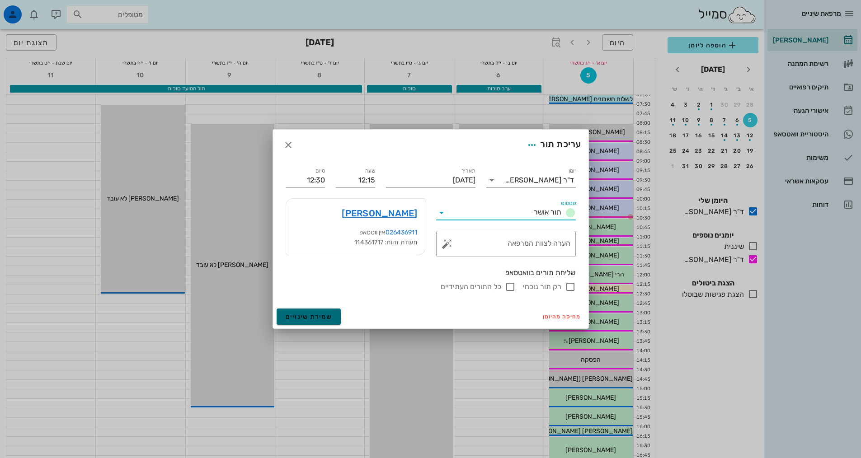
click at [306, 320] on span "שמירת שינויים" at bounding box center [309, 317] width 47 height 8
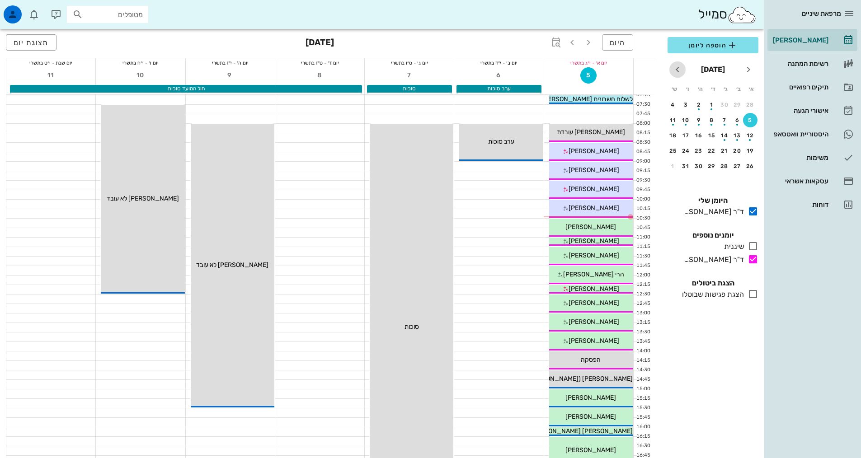
click at [676, 74] on icon "חודש הבא" at bounding box center [677, 69] width 11 height 11
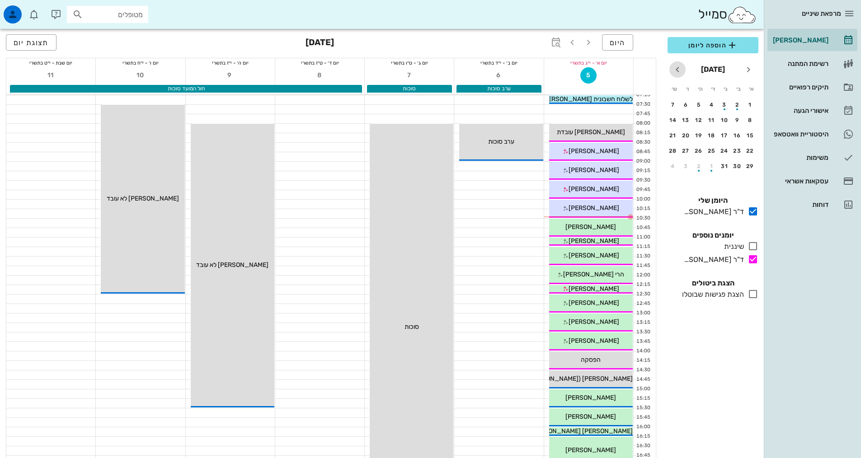
click at [672, 72] on span "חודש הבא" at bounding box center [677, 69] width 16 height 11
click at [752, 150] on div "19" at bounding box center [750, 151] width 14 height 6
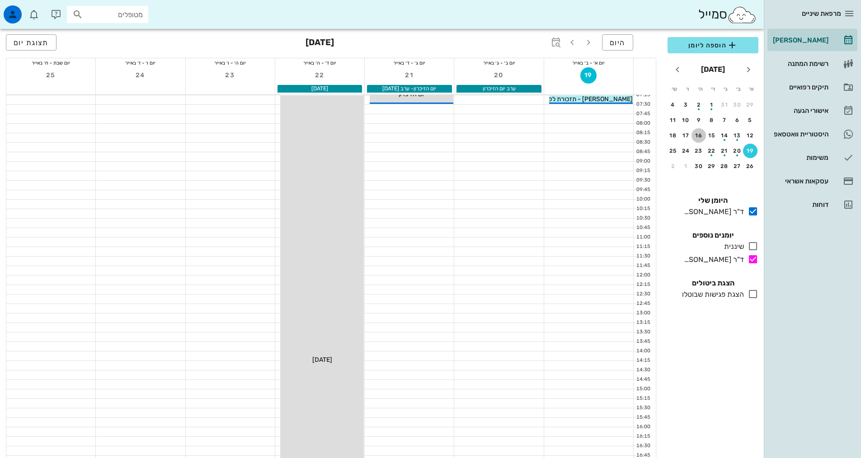
click at [698, 139] on button "16" at bounding box center [699, 135] width 14 height 14
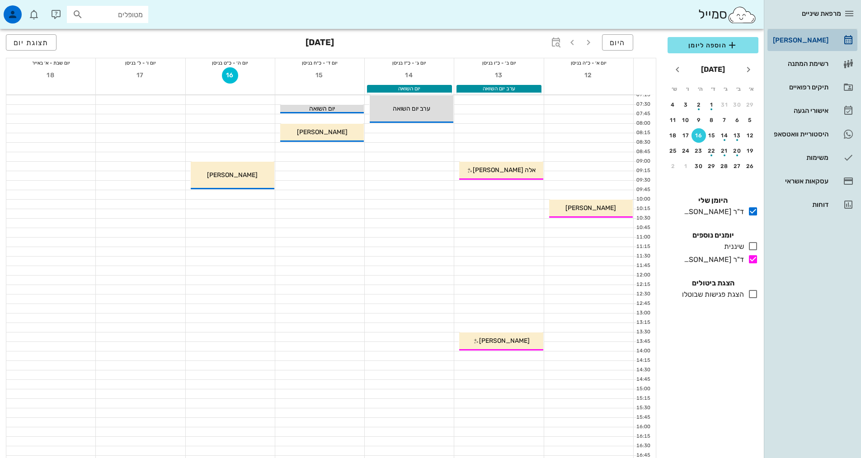
click at [785, 41] on div "[PERSON_NAME]" at bounding box center [799, 40] width 57 height 7
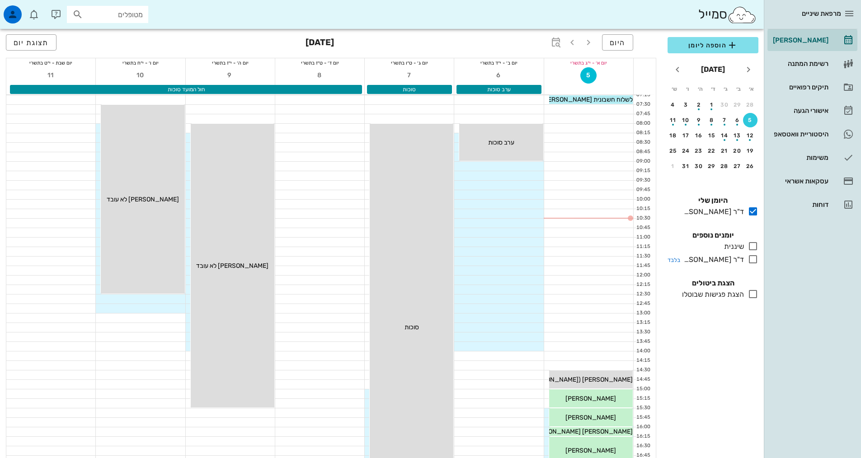
click at [755, 259] on icon at bounding box center [753, 259] width 11 height 11
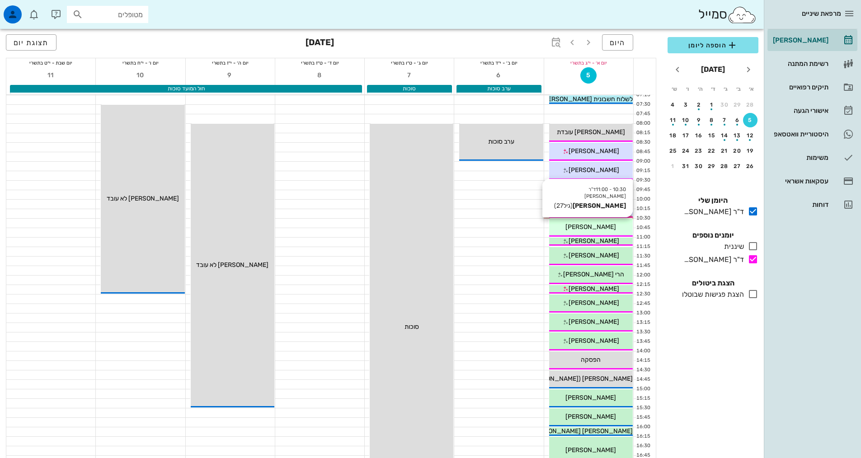
click at [603, 226] on span "[PERSON_NAME]" at bounding box center [591, 227] width 51 height 8
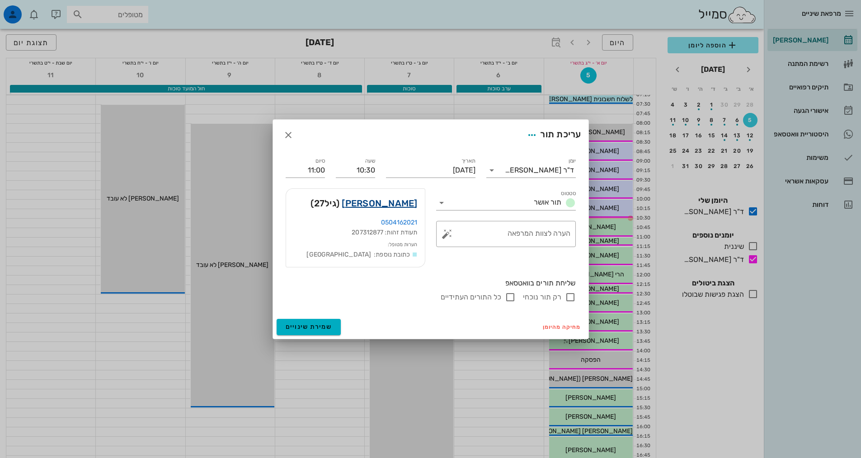
click at [396, 196] on link "[PERSON_NAME]" at bounding box center [379, 203] width 75 height 14
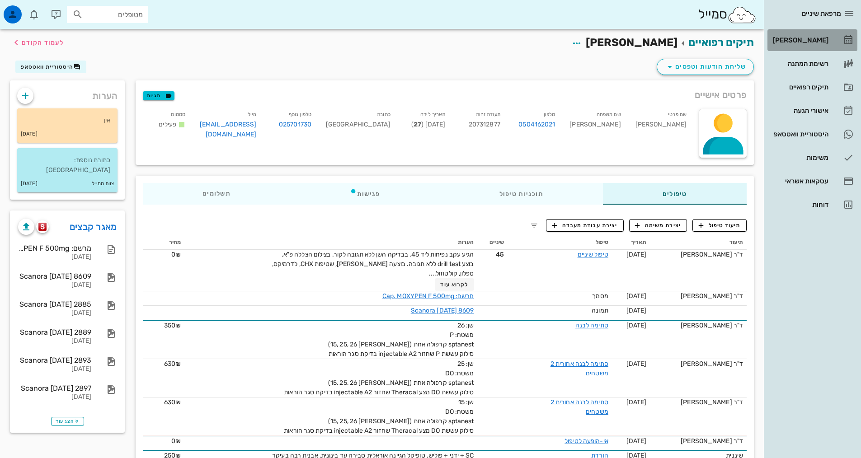
click at [813, 46] on div "[PERSON_NAME]" at bounding box center [799, 40] width 57 height 14
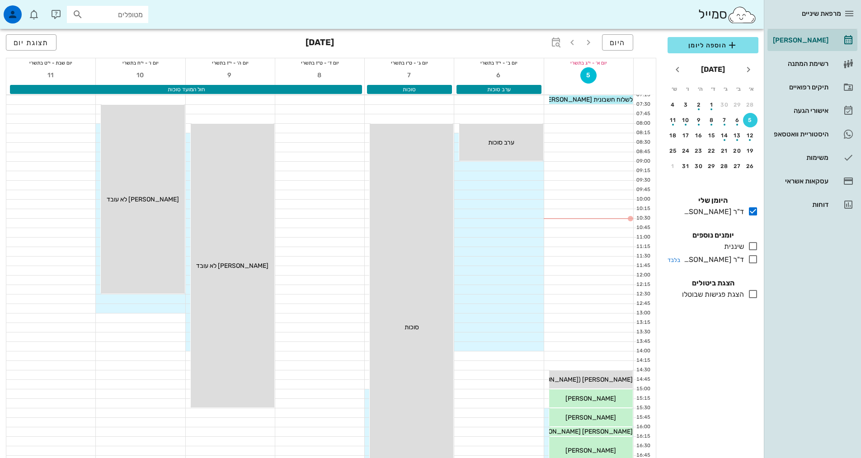
click at [755, 259] on icon at bounding box center [753, 259] width 11 height 11
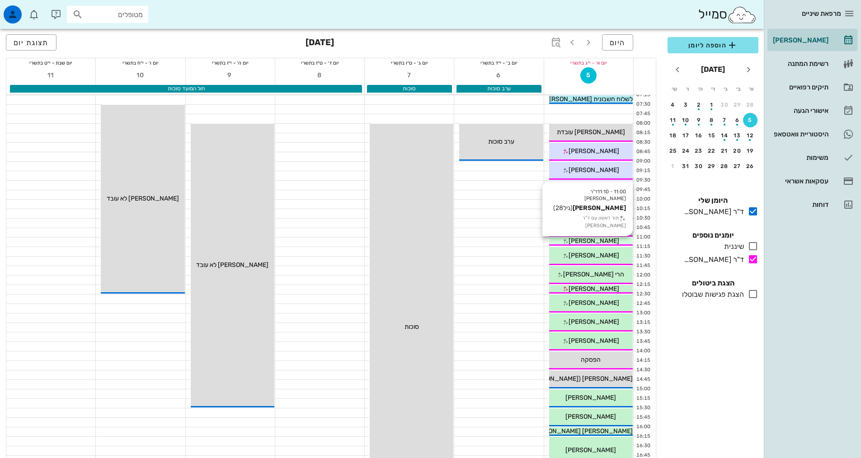
click at [612, 243] on div "[PERSON_NAME]" at bounding box center [591, 240] width 84 height 9
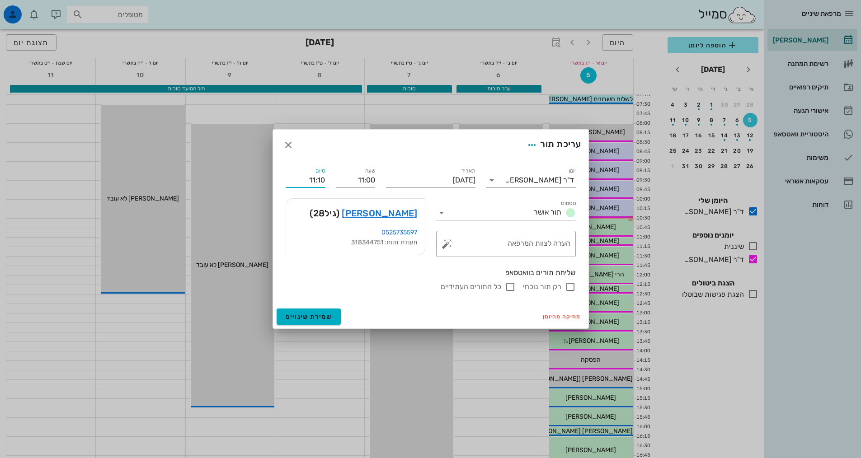
click at [317, 184] on input "11:10" at bounding box center [305, 180] width 39 height 14
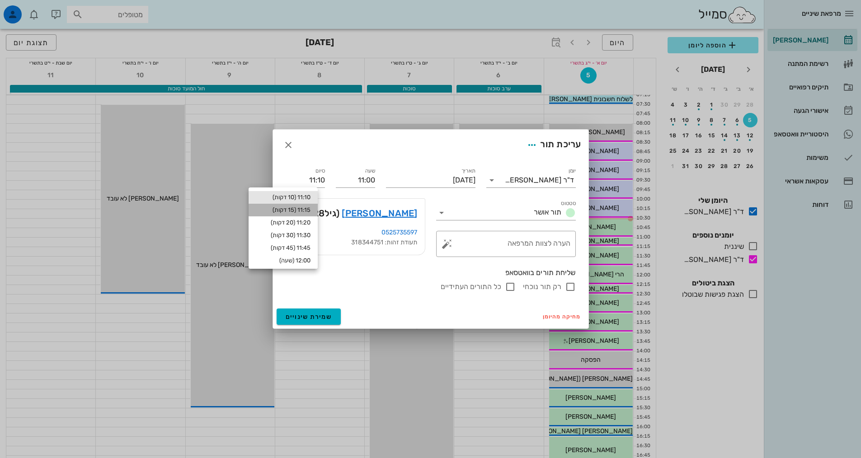
click at [307, 208] on div "11:15 (15 דקות)" at bounding box center [283, 210] width 55 height 7
type input "11:15"
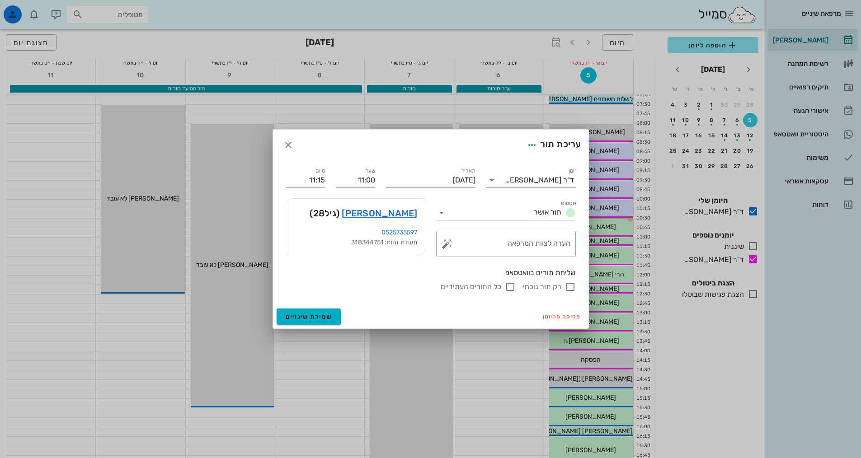
click at [311, 307] on div "מחיקה מהיומן שמירת שינויים" at bounding box center [431, 317] width 316 height 24
click at [313, 315] on span "שמירת שינויים" at bounding box center [309, 317] width 47 height 8
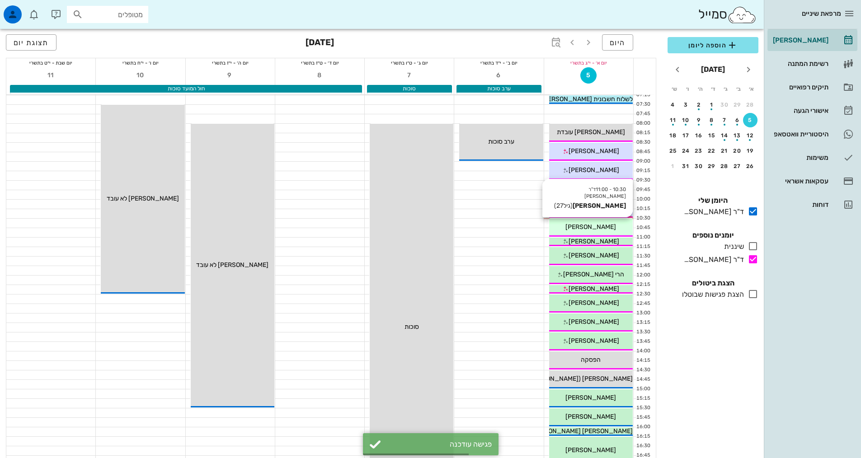
click at [615, 229] on div "[PERSON_NAME]" at bounding box center [591, 226] width 84 height 9
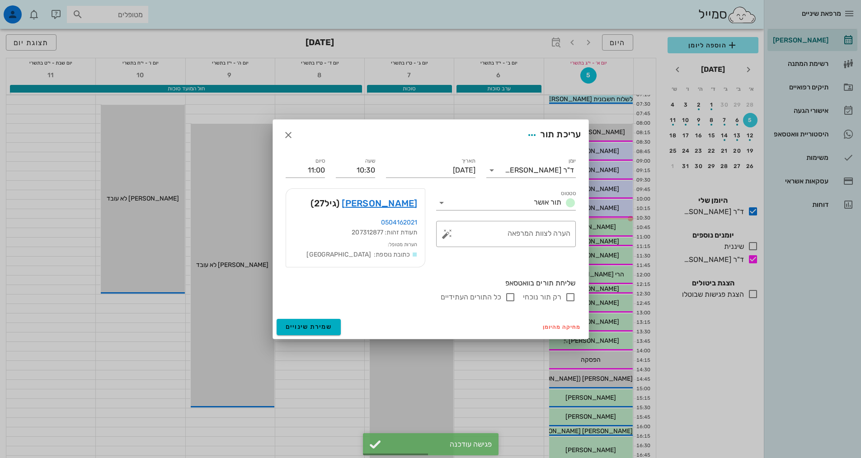
click at [410, 214] on div "[PERSON_NAME] (גיל 27 )" at bounding box center [355, 203] width 139 height 29
click at [403, 204] on link "[PERSON_NAME]" at bounding box center [379, 203] width 75 height 14
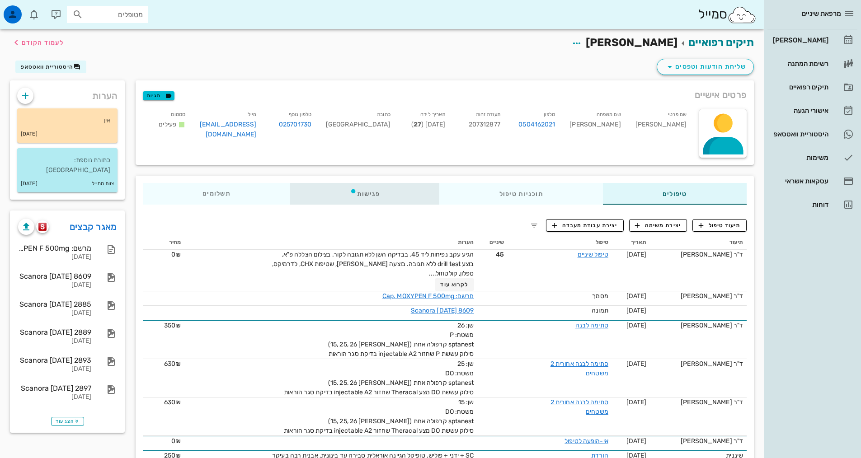
click at [369, 193] on div "פגישות" at bounding box center [365, 194] width 150 height 22
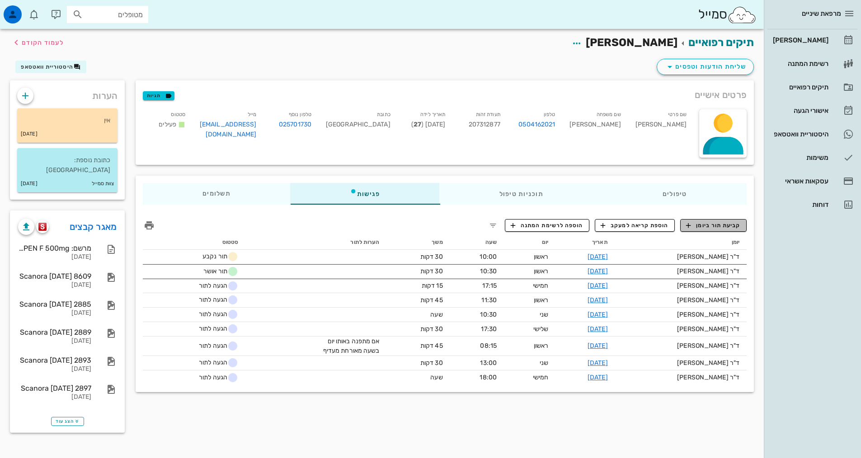
click at [705, 222] on span "קביעת תור ביומן" at bounding box center [713, 226] width 54 height 8
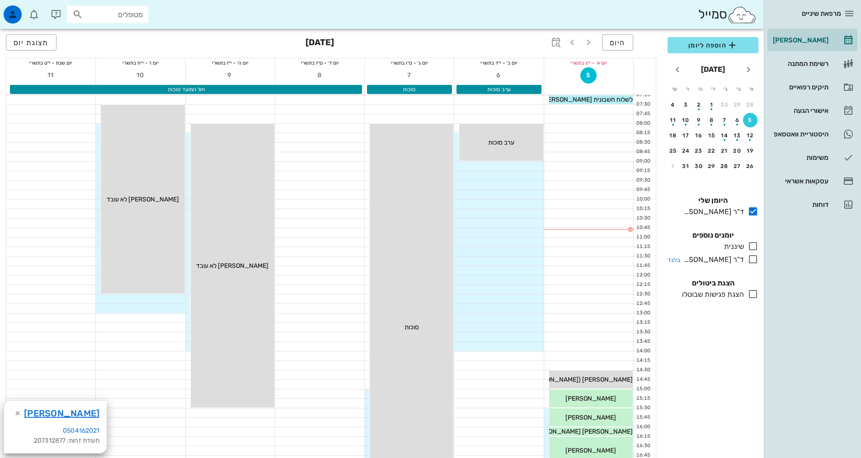
click at [756, 261] on icon at bounding box center [753, 259] width 11 height 11
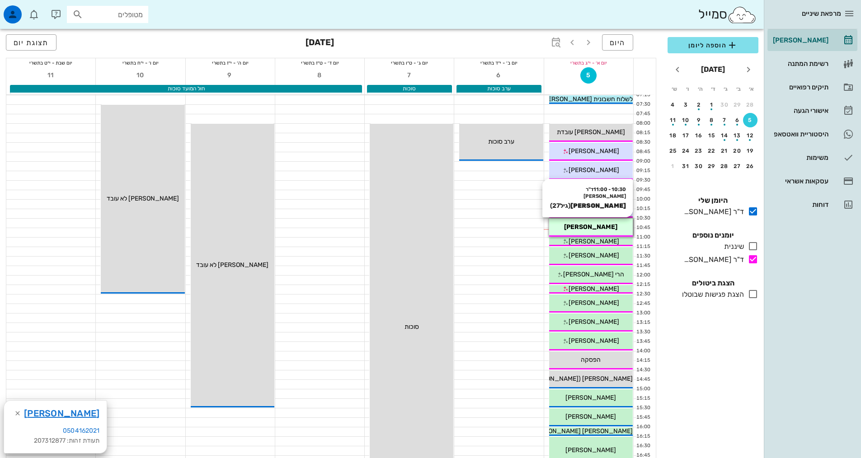
click at [604, 222] on div "[PERSON_NAME]" at bounding box center [591, 226] width 84 height 9
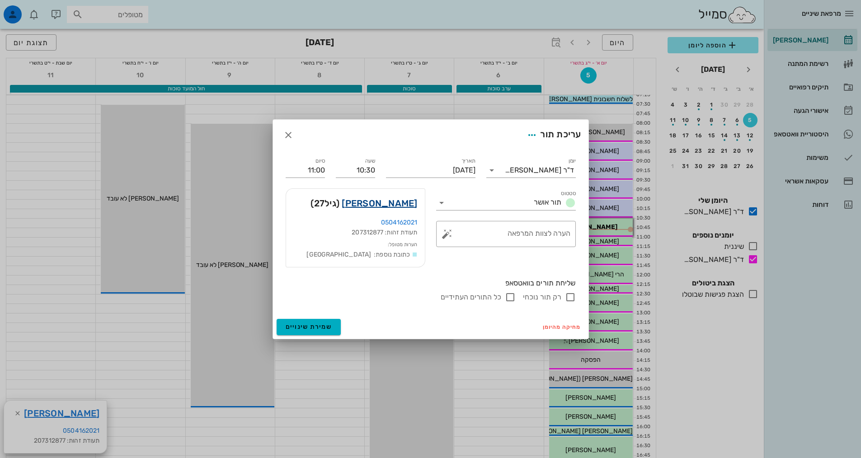
click at [400, 207] on link "[PERSON_NAME]" at bounding box center [379, 203] width 75 height 14
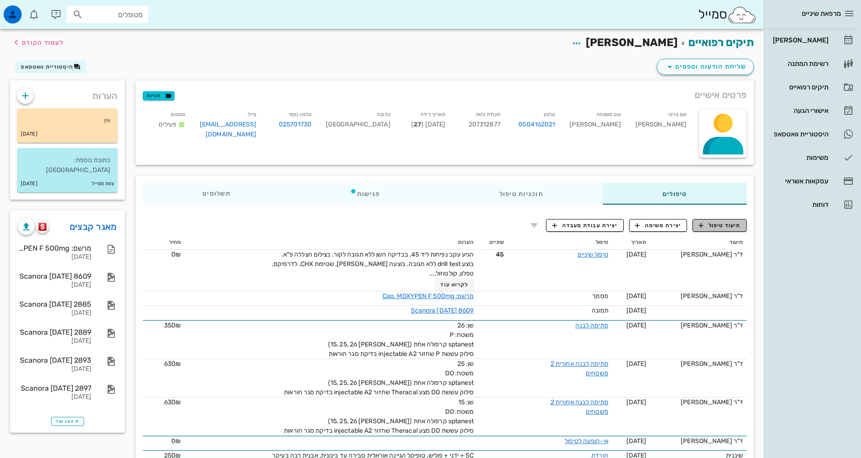
click at [713, 227] on span "תיעוד טיפול" at bounding box center [720, 226] width 42 height 8
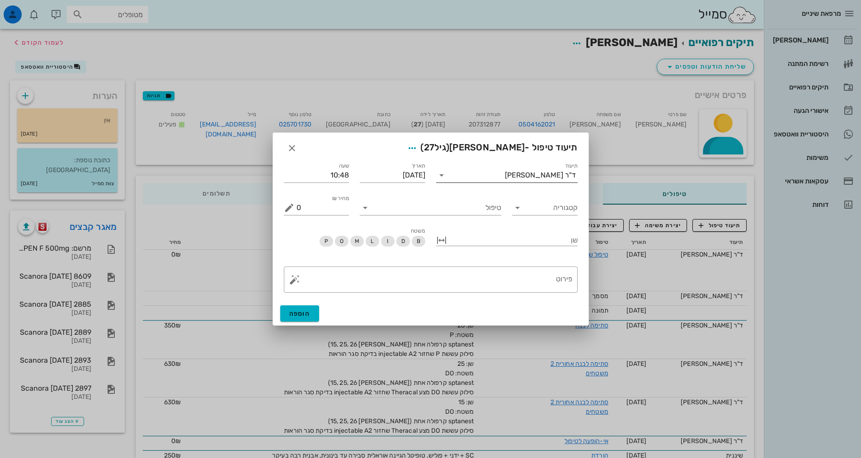
click at [534, 177] on div "ד"ר [PERSON_NAME]" at bounding box center [540, 175] width 71 height 8
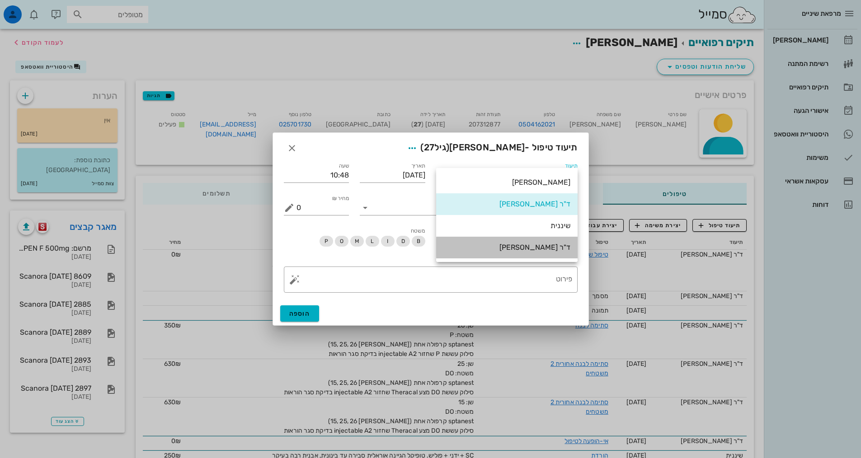
click at [509, 250] on div "ד"ר [PERSON_NAME]" at bounding box center [506, 247] width 127 height 9
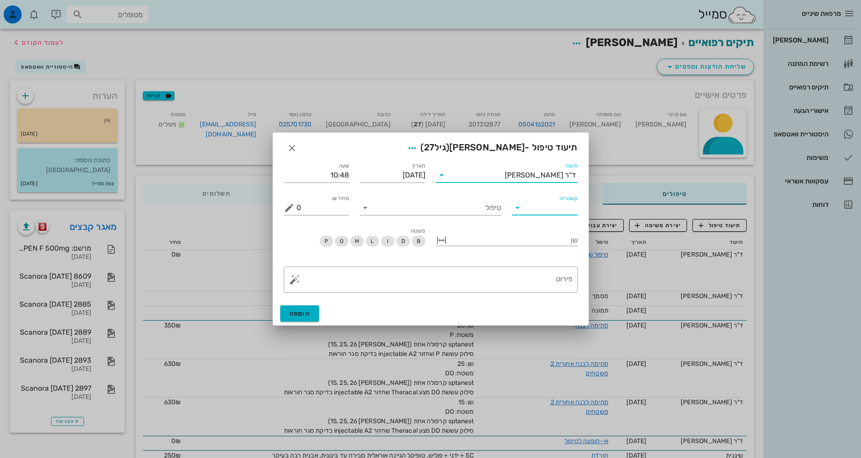
click at [548, 209] on input "קטגוריה" at bounding box center [552, 208] width 51 height 14
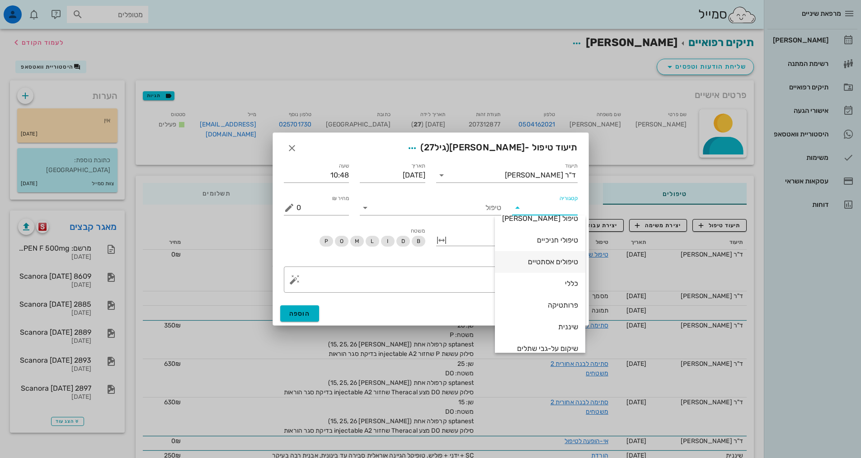
scroll to position [87, 0]
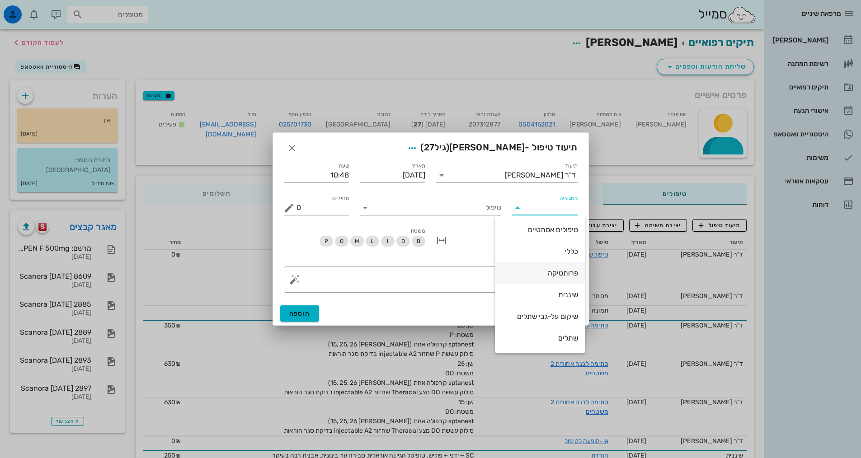
click at [560, 277] on div "פרותטיקה" at bounding box center [540, 273] width 76 height 9
type input "פרותטיקה"
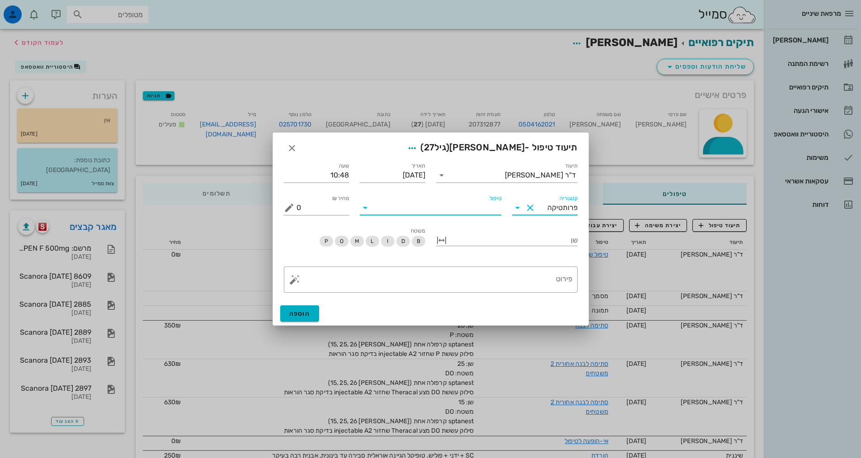
click at [450, 207] on input "טיפול" at bounding box center [436, 208] width 129 height 14
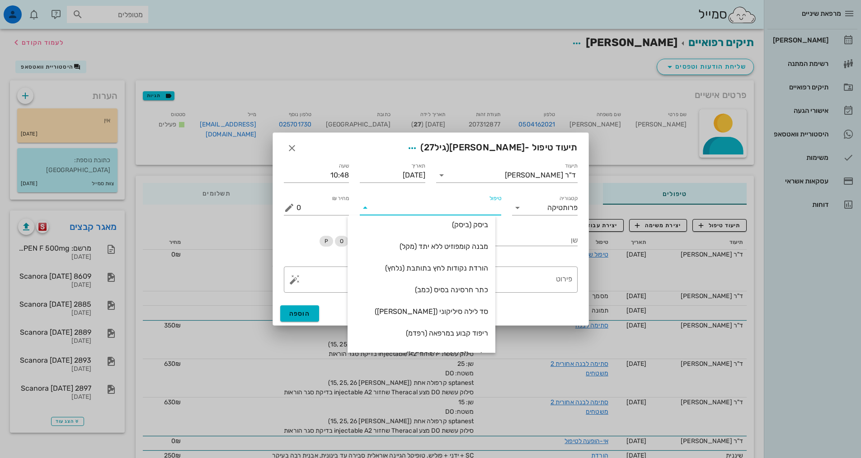
scroll to position [136, 0]
click at [452, 248] on div "מבנה קומפוזיט ללא יתד (מקל)" at bounding box center [421, 246] width 133 height 9
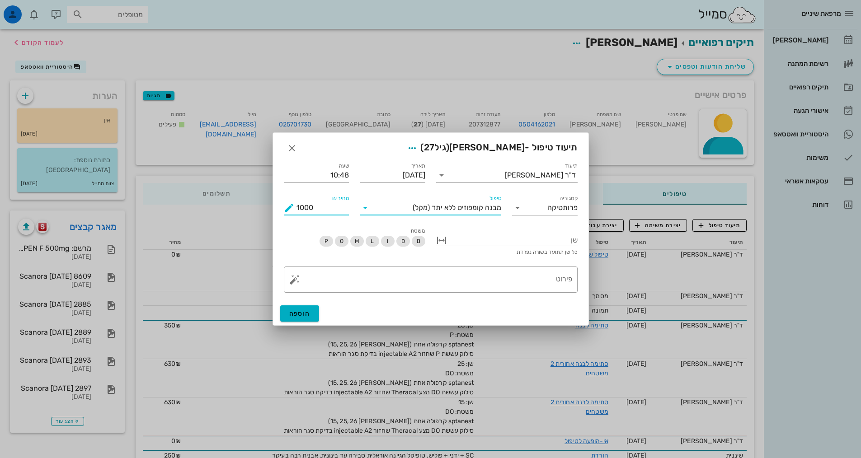
drag, startPoint x: 304, startPoint y: 210, endPoint x: 297, endPoint y: 207, distance: 7.7
click at [297, 207] on input "1000" at bounding box center [323, 208] width 53 height 14
drag, startPoint x: 301, startPoint y: 211, endPoint x: 305, endPoint y: 208, distance: 5.3
click at [305, 208] on input "800" at bounding box center [323, 208] width 53 height 14
type input "850"
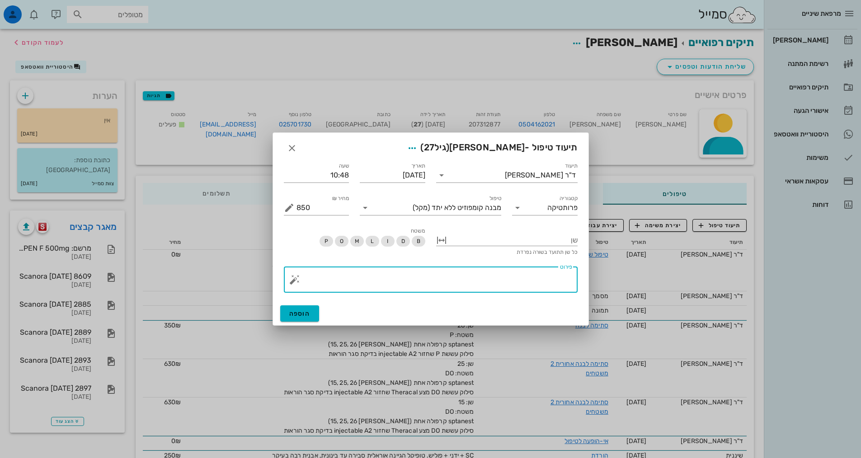
click at [428, 280] on textarea "פירוט" at bounding box center [435, 282] width 276 height 22
click at [549, 240] on div at bounding box center [513, 240] width 129 height 12
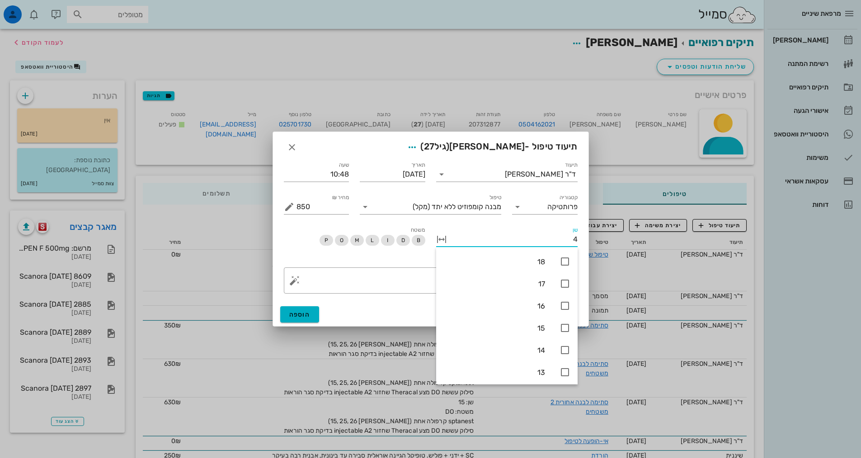
type input "45"
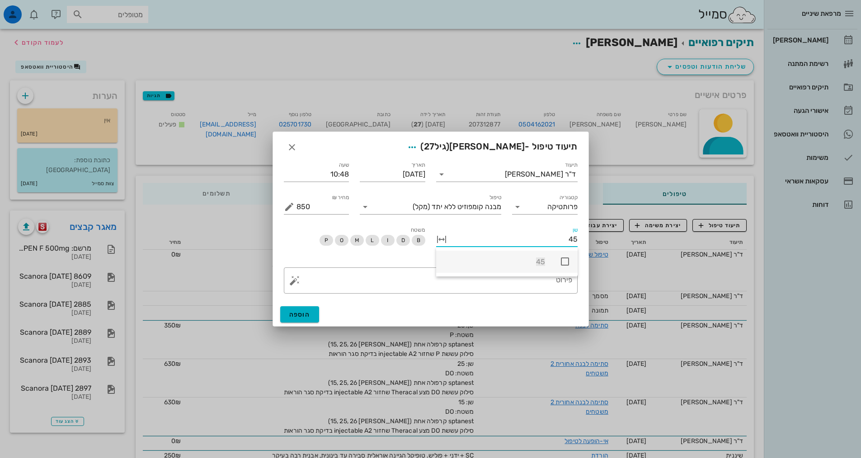
click at [562, 260] on icon at bounding box center [565, 261] width 11 height 11
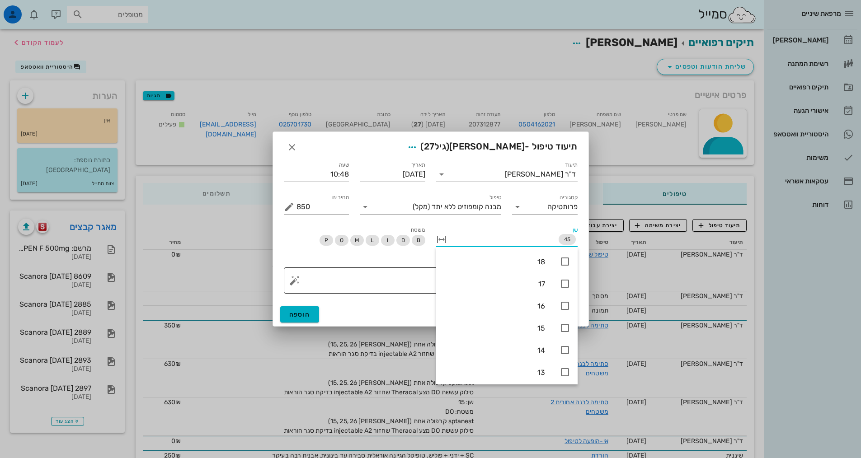
drag, startPoint x: 398, startPoint y: 283, endPoint x: 404, endPoint y: 278, distance: 7.7
click at [399, 283] on textarea "פירוט" at bounding box center [435, 283] width 276 height 22
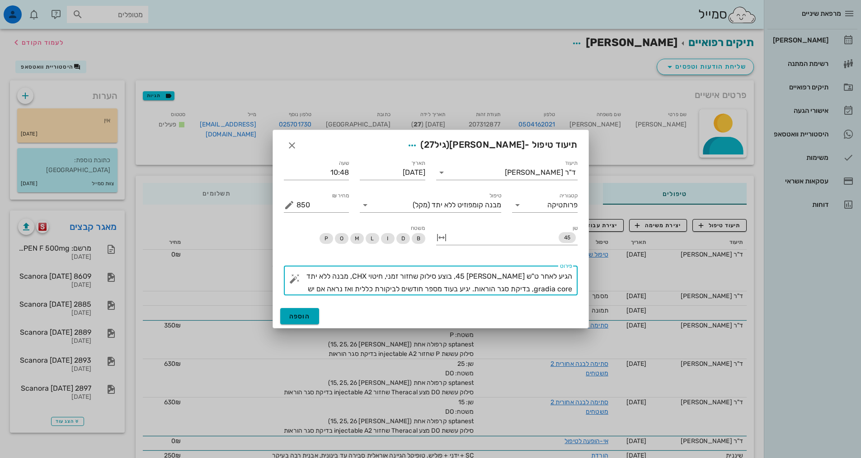
type textarea "הגיע לאחר ט"ש [PERSON_NAME] 45, בוצע סילוק שחזור זמני, חיטוי CHX, מבנה ללא יתד …"
click at [308, 316] on span "הוספה" at bounding box center [299, 317] width 21 height 8
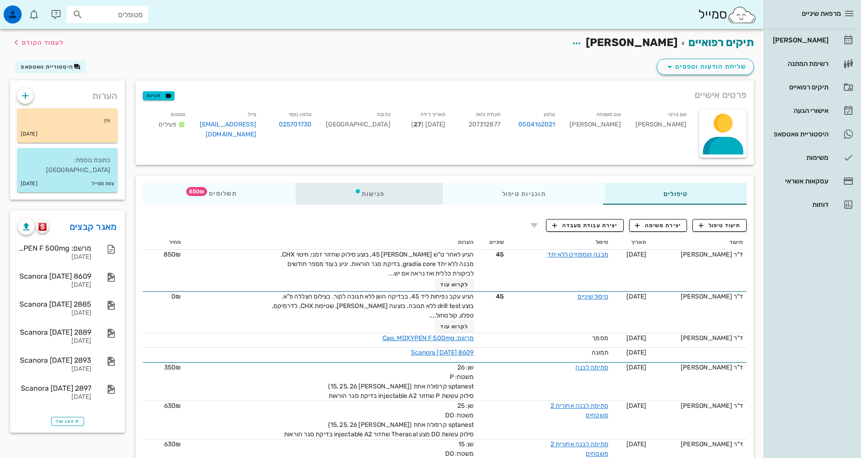
click at [403, 188] on div "פגישות" at bounding box center [370, 194] width 148 height 22
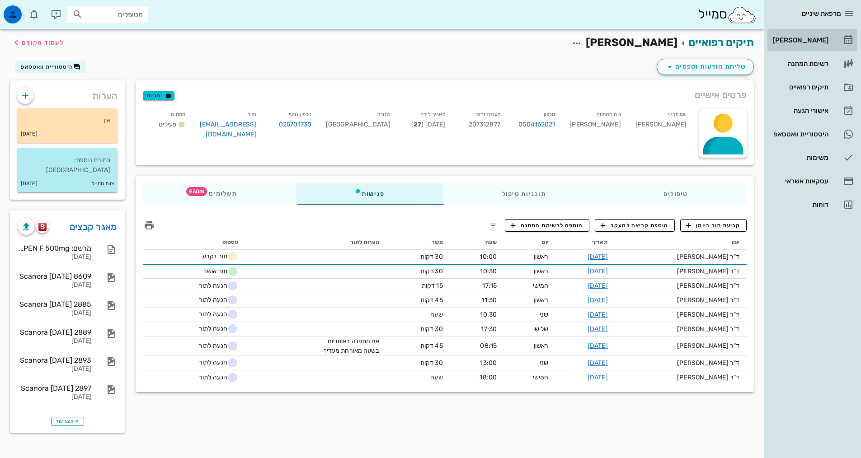
click at [817, 39] on div "[PERSON_NAME]" at bounding box center [799, 40] width 57 height 7
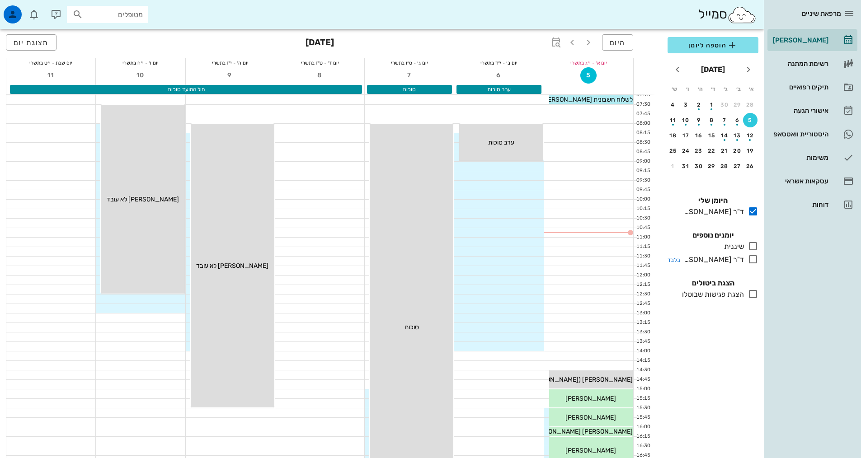
click at [752, 260] on icon at bounding box center [753, 259] width 11 height 11
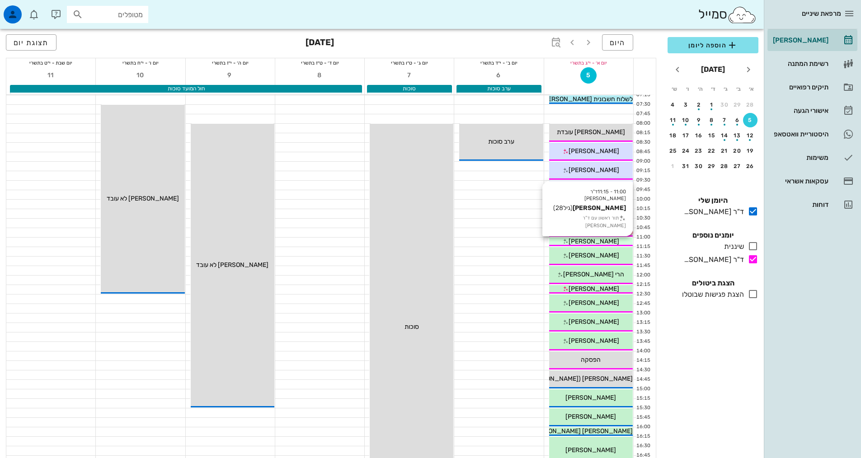
click at [569, 242] on icon at bounding box center [566, 242] width 6 height 6
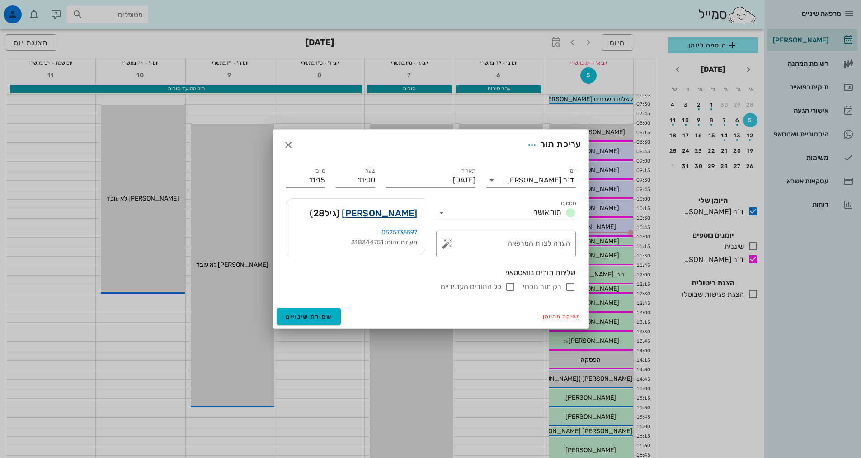
click at [412, 209] on link "[PERSON_NAME]" at bounding box center [379, 213] width 75 height 14
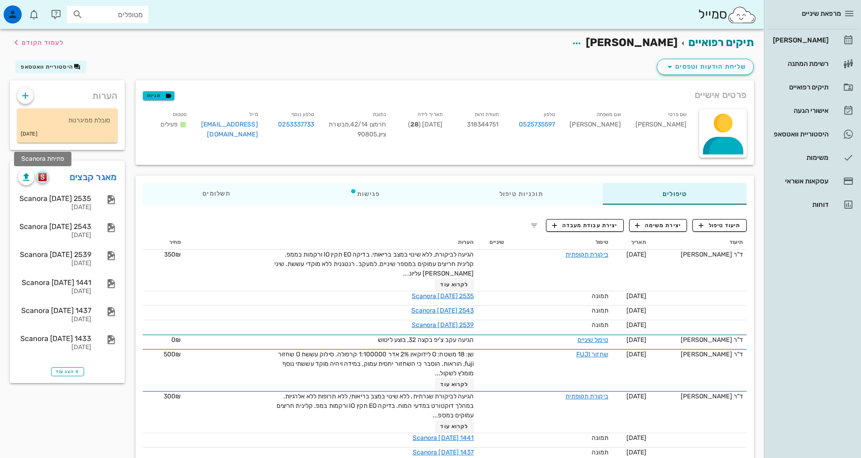
click at [40, 175] on img "button" at bounding box center [42, 177] width 9 height 8
click at [708, 222] on span "תיעוד טיפול" at bounding box center [720, 226] width 42 height 8
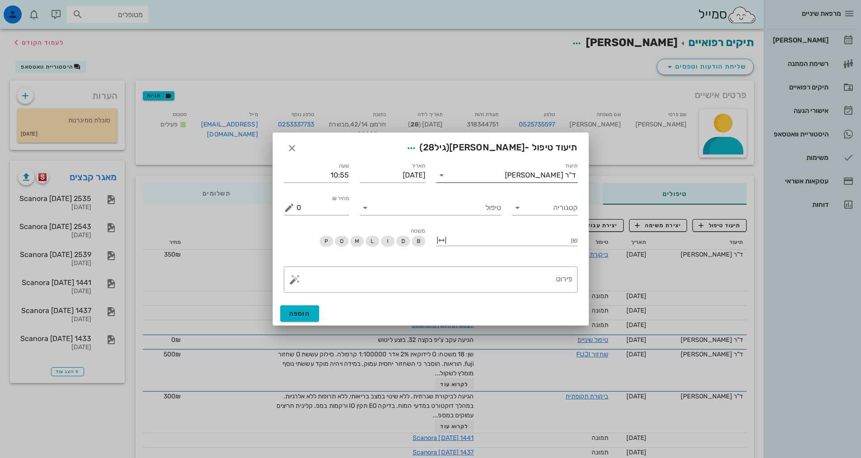
click at [556, 180] on div "ד"ר [PERSON_NAME]" at bounding box center [513, 175] width 129 height 14
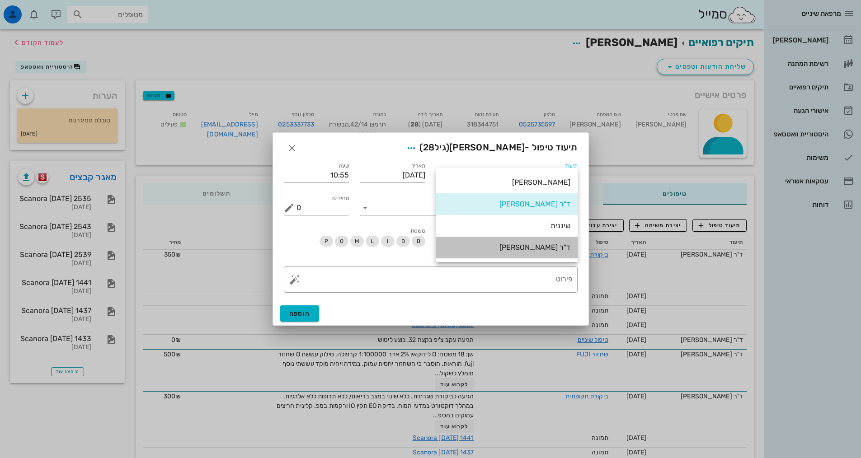
click at [546, 242] on div "ד"ר [PERSON_NAME]" at bounding box center [506, 247] width 127 height 19
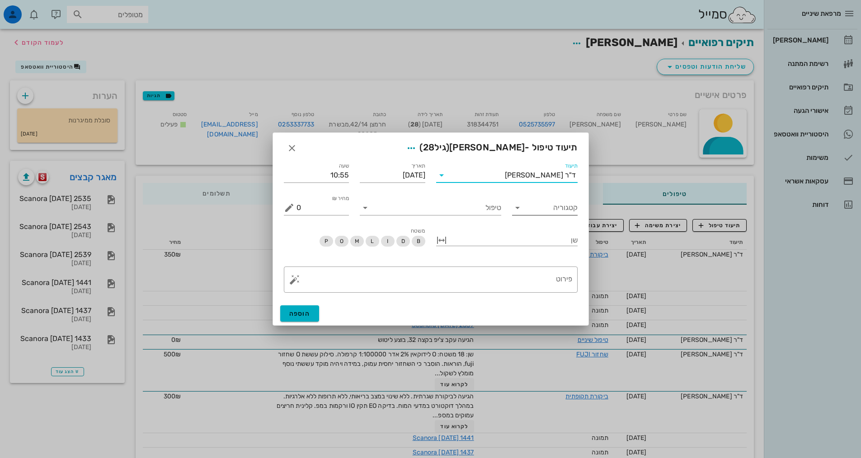
click at [556, 214] on input "קטגוריה" at bounding box center [552, 208] width 51 height 14
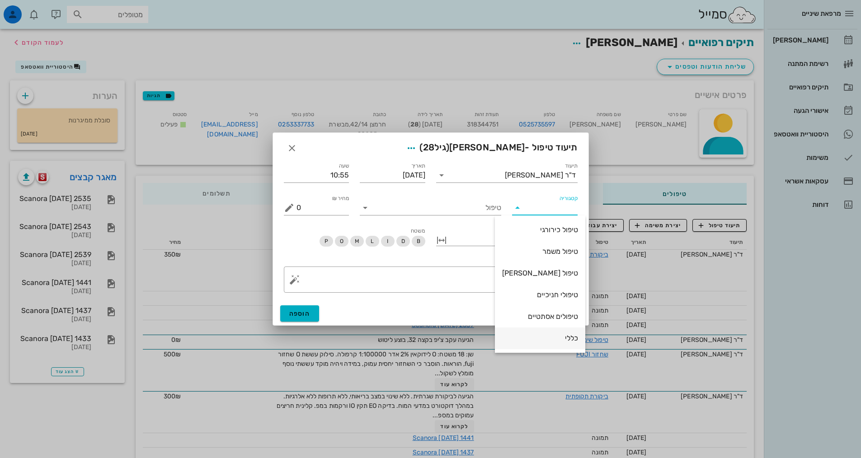
click at [550, 343] on div "כללי" at bounding box center [540, 338] width 76 height 9
type input "כללי"
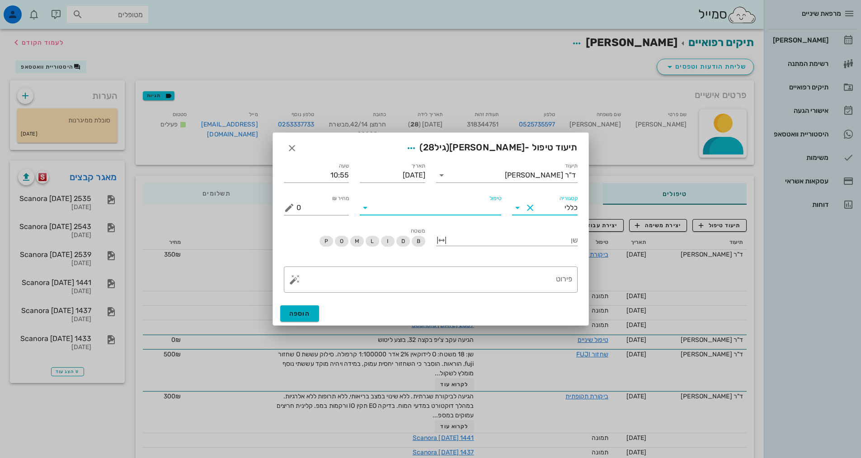
click at [471, 212] on input "טיפול" at bounding box center [436, 208] width 129 height 14
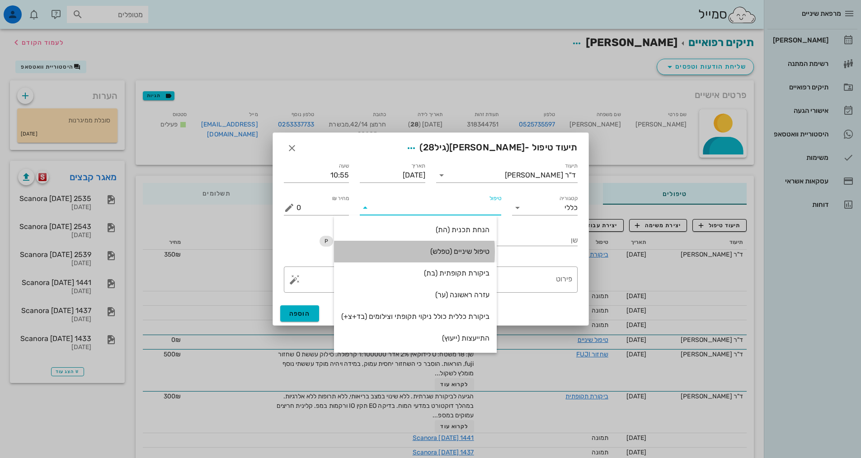
click at [462, 248] on div "טיפול שיניים (טפלש)" at bounding box center [415, 251] width 148 height 9
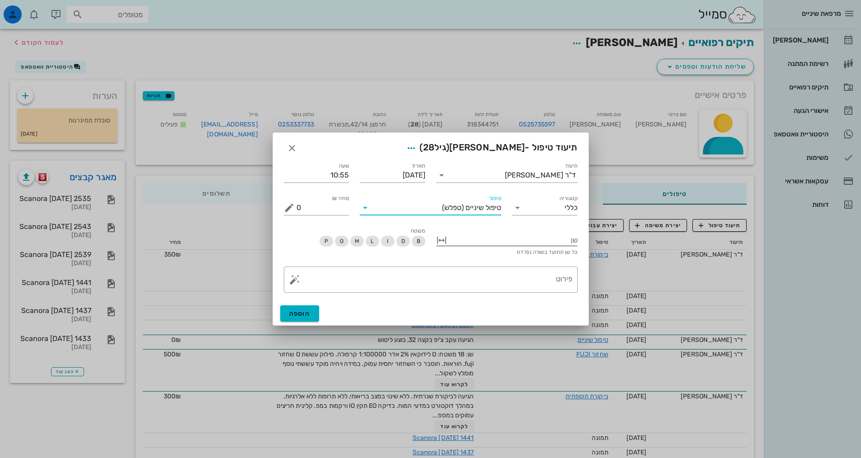
click at [527, 244] on div at bounding box center [513, 240] width 129 height 12
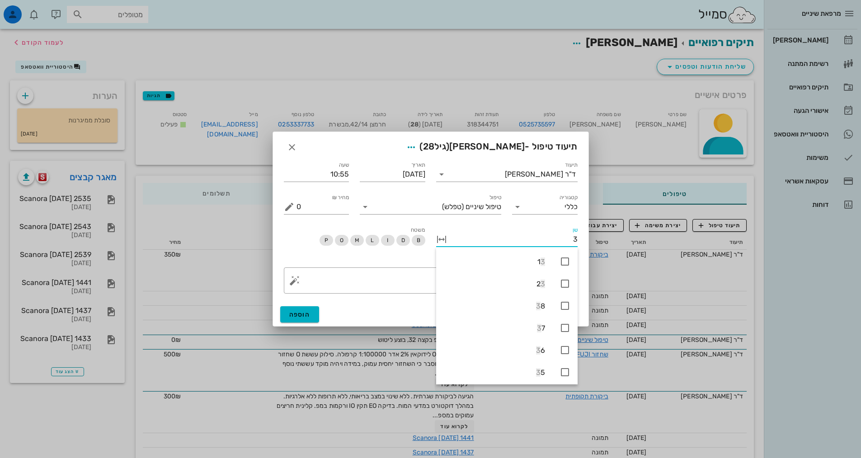
type input "36"
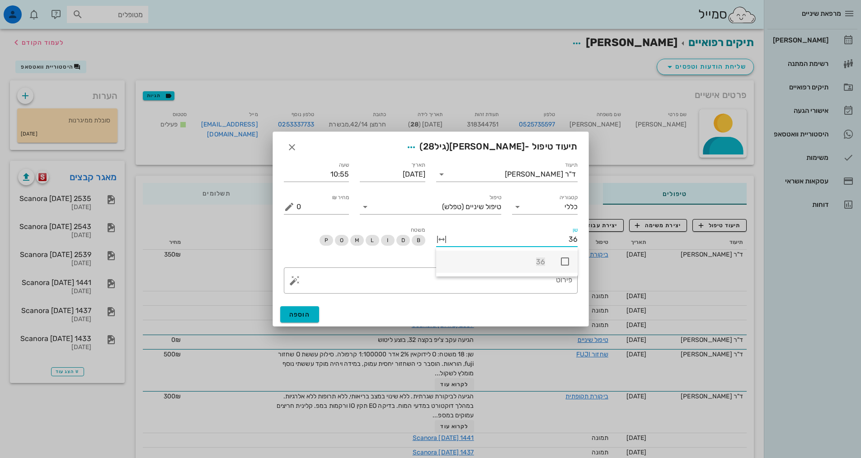
click at [570, 267] on icon at bounding box center [565, 261] width 11 height 11
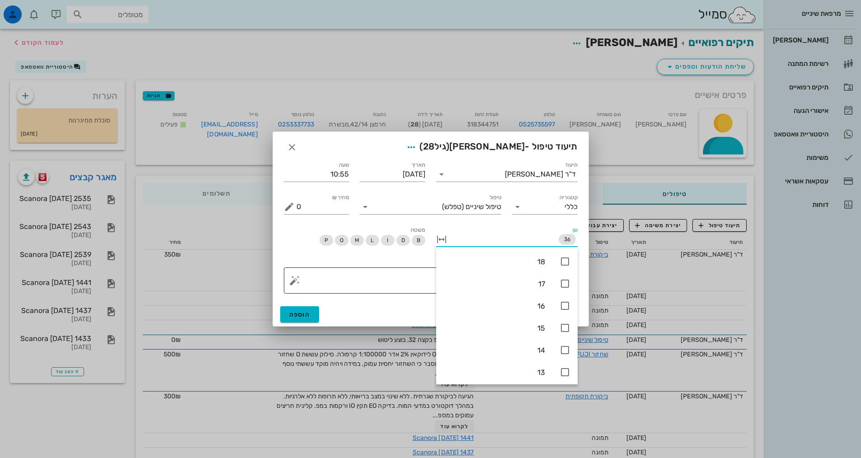
click at [369, 285] on textarea "פירוט" at bounding box center [435, 283] width 276 height 22
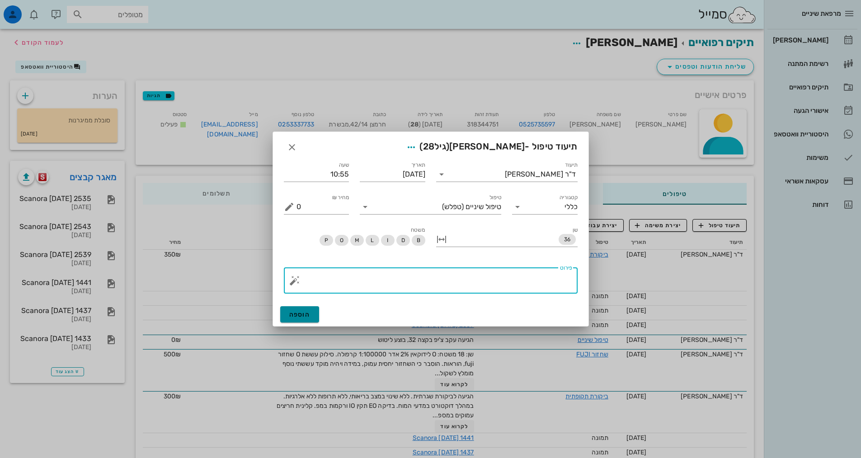
click at [292, 318] on span "הוספה" at bounding box center [299, 315] width 21 height 8
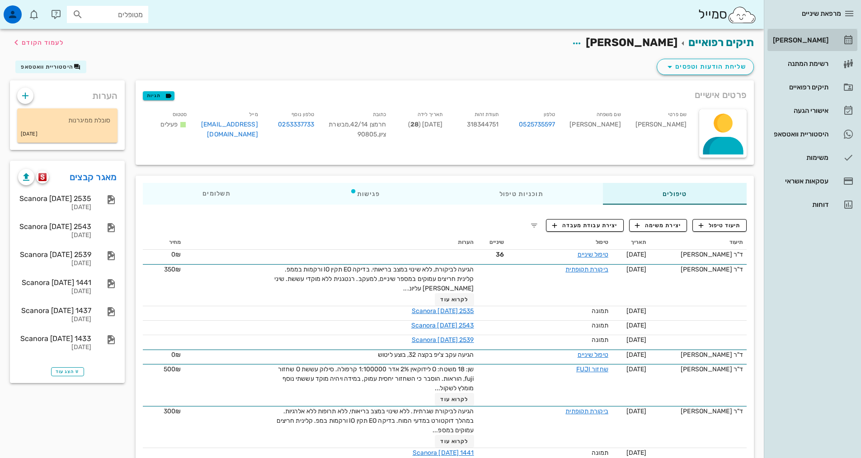
click at [793, 47] on div "[PERSON_NAME]" at bounding box center [799, 40] width 57 height 14
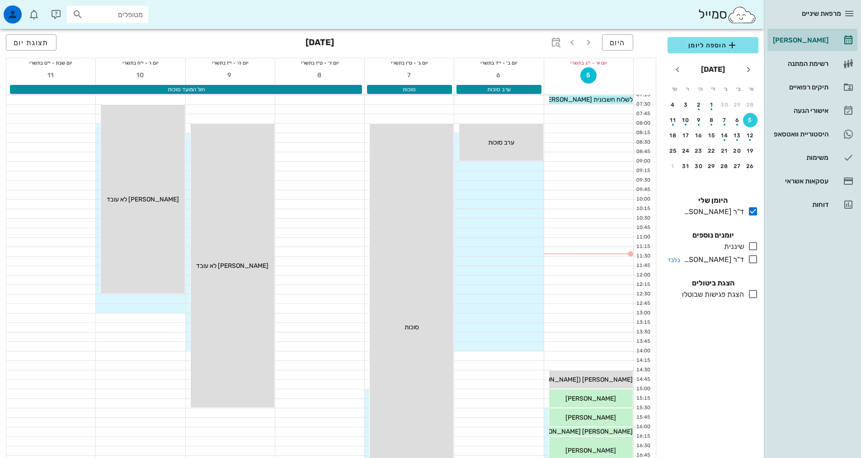
click at [749, 257] on icon at bounding box center [753, 259] width 11 height 11
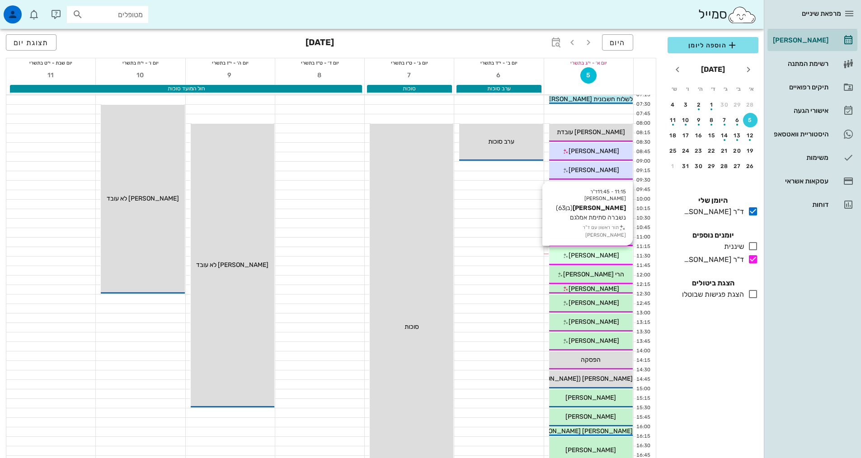
click at [616, 257] on div "[PERSON_NAME]" at bounding box center [591, 255] width 84 height 9
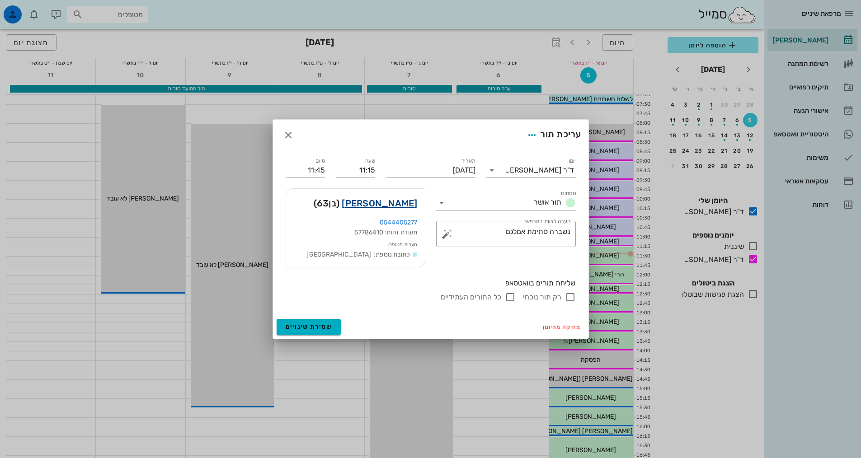
click at [396, 200] on link "[PERSON_NAME]" at bounding box center [379, 203] width 75 height 14
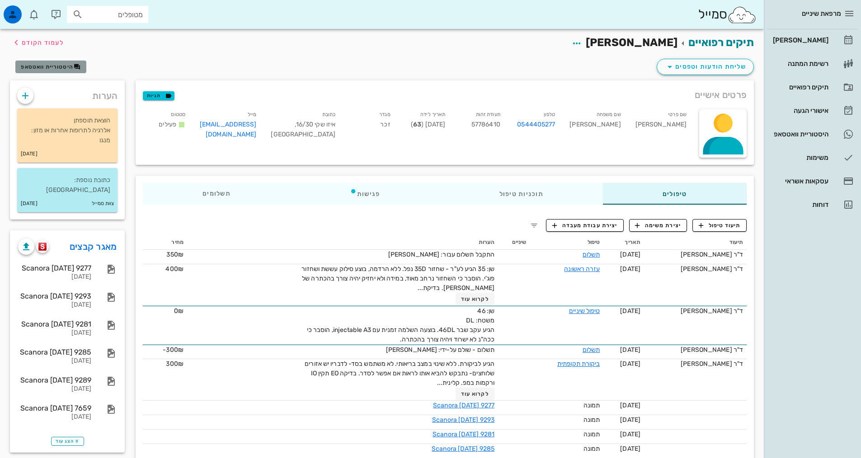
click at [60, 64] on span "היסטוריית וואטסאפ" at bounding box center [47, 67] width 52 height 6
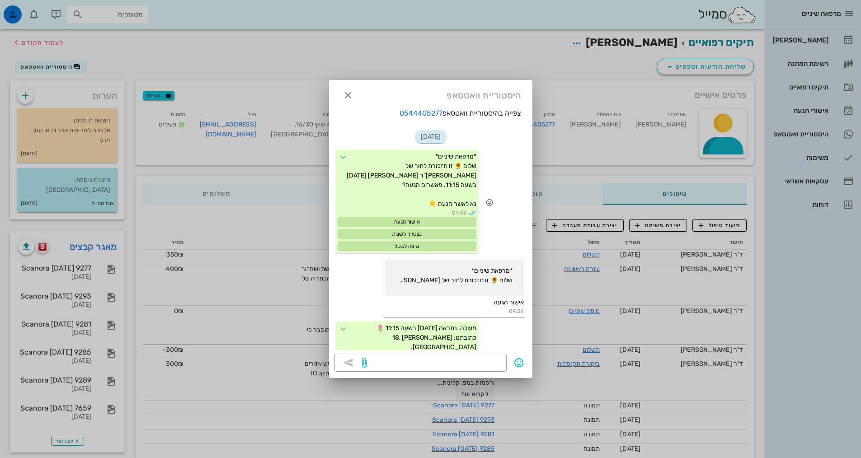
scroll to position [15, 0]
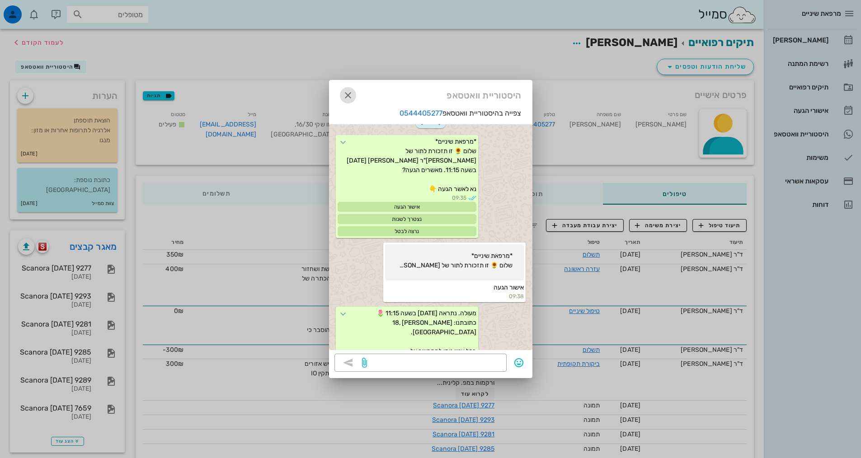
click at [344, 95] on icon "button" at bounding box center [348, 95] width 11 height 11
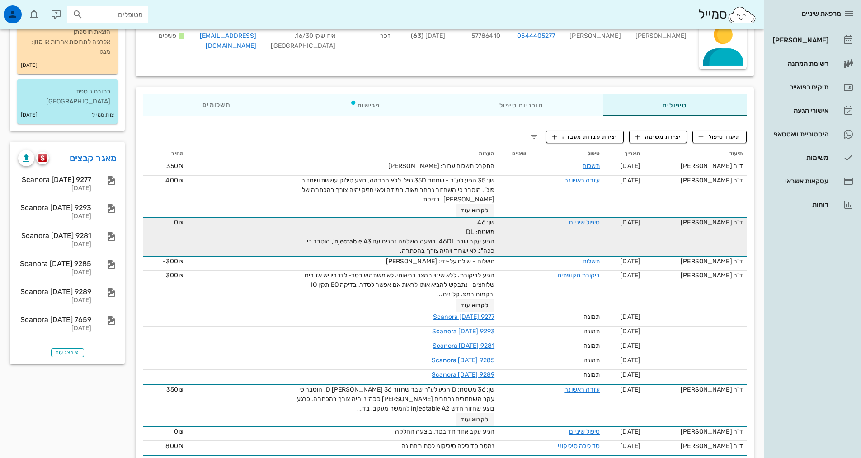
scroll to position [90, 0]
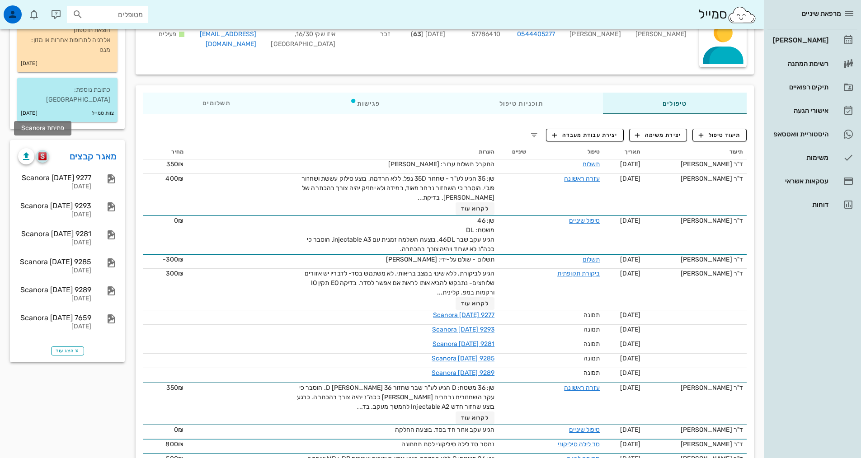
click at [47, 152] on span "button" at bounding box center [42, 156] width 13 height 8
click at [798, 46] on div "[PERSON_NAME]" at bounding box center [799, 40] width 57 height 14
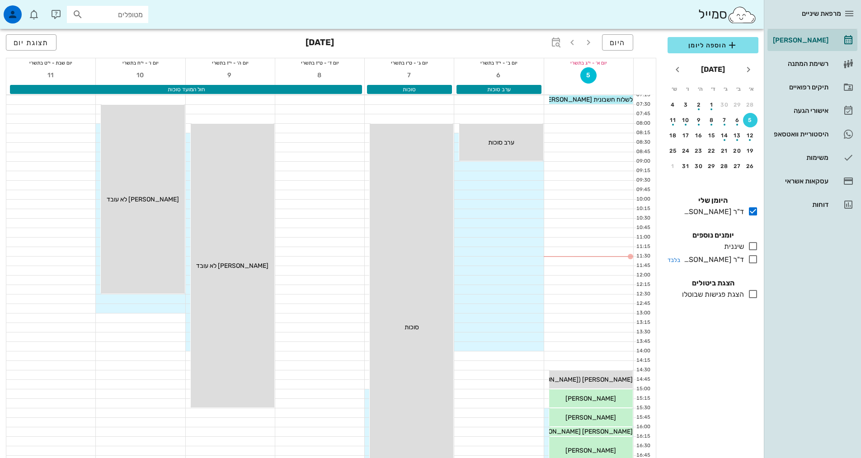
click at [749, 260] on icon at bounding box center [753, 259] width 11 height 11
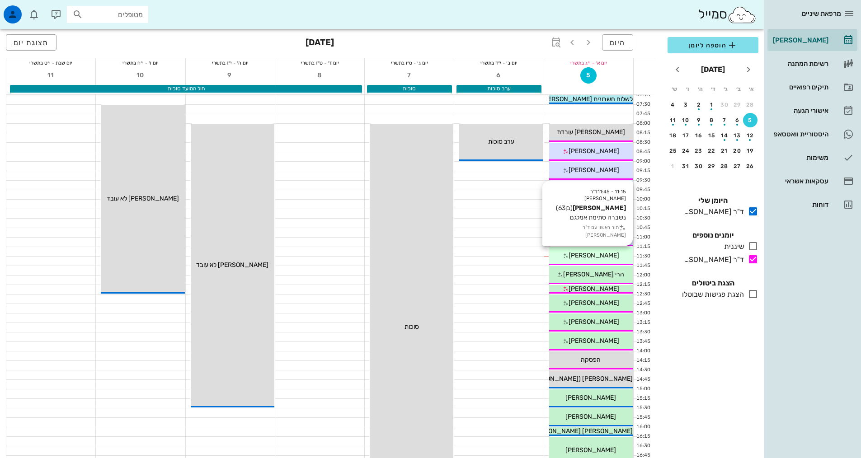
click at [609, 253] on span "[PERSON_NAME]" at bounding box center [594, 256] width 51 height 8
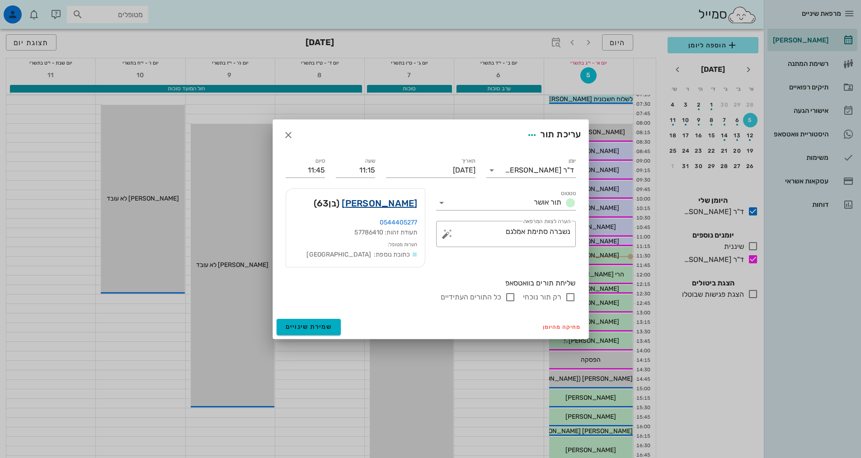
click at [407, 203] on link "[PERSON_NAME]" at bounding box center [379, 203] width 75 height 14
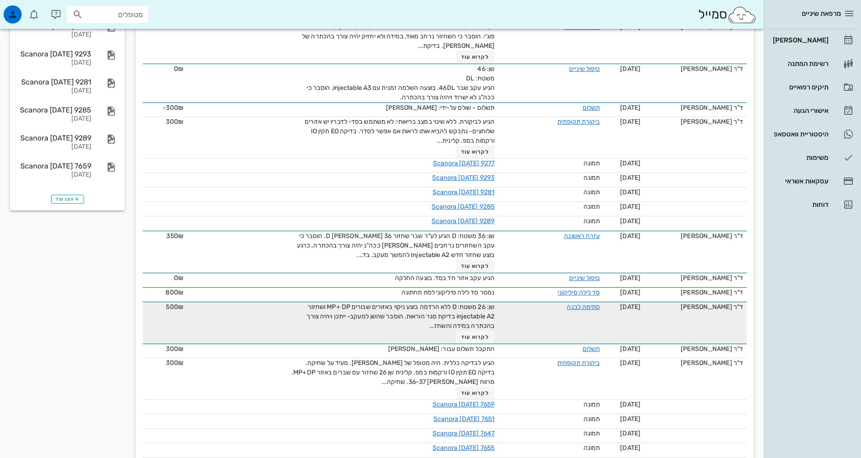
scroll to position [226, 0]
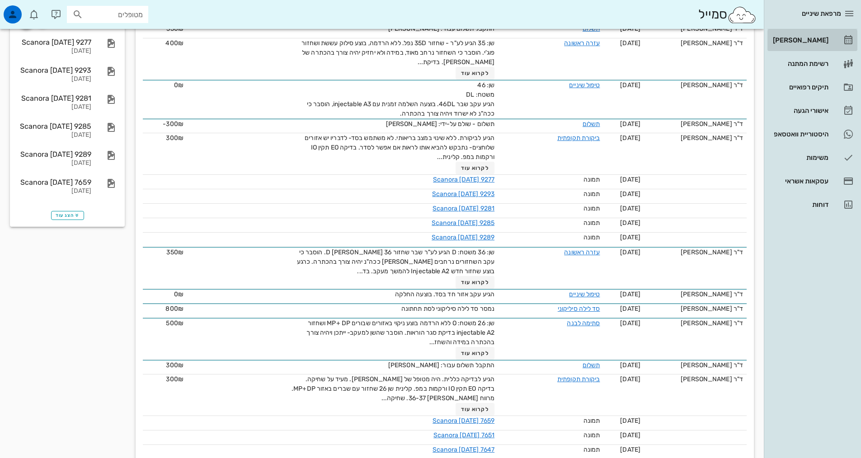
click at [801, 38] on div "[PERSON_NAME]" at bounding box center [799, 40] width 57 height 7
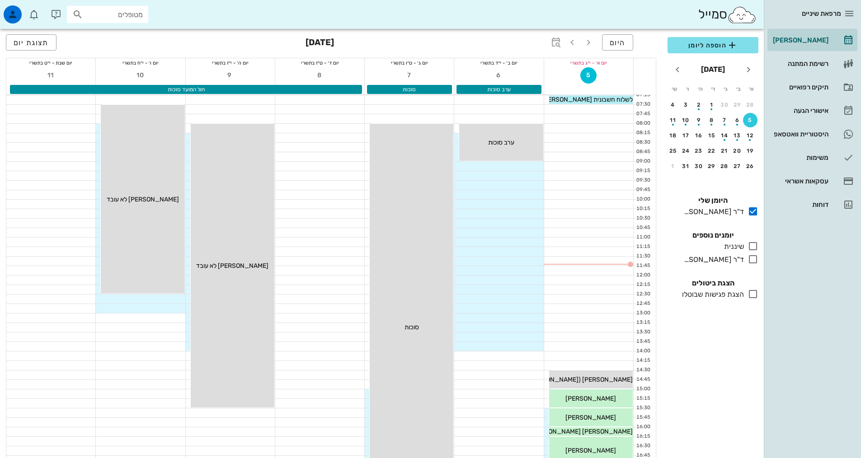
click at [759, 262] on div "כולם יומנים נוספים שיננית בלבד ד"ר [PERSON_NAME] בלבד" at bounding box center [713, 249] width 102 height 48
click at [752, 260] on icon at bounding box center [753, 259] width 11 height 11
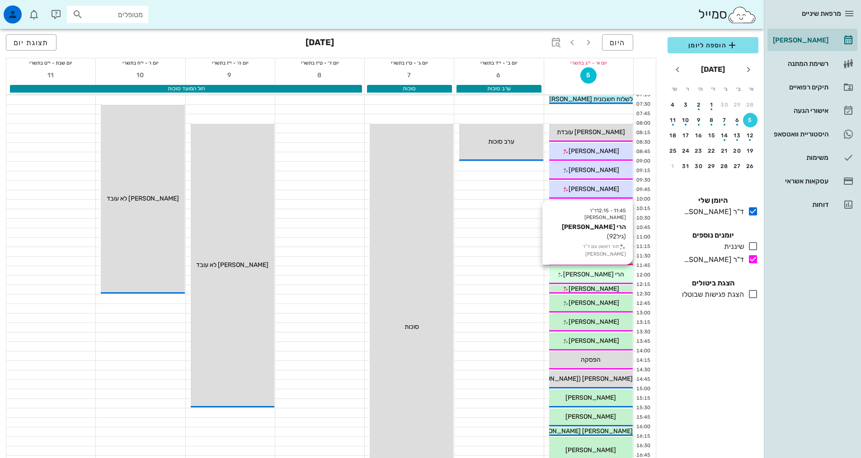
click at [584, 279] on div "הרי [PERSON_NAME]" at bounding box center [591, 274] width 84 height 9
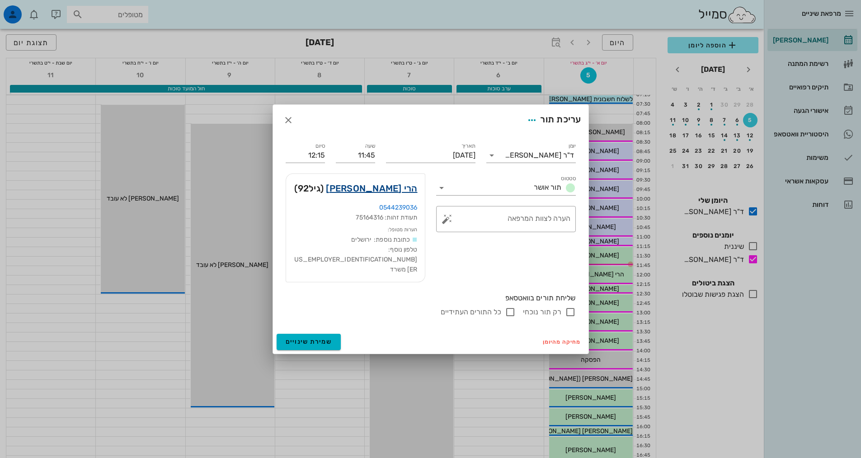
click at [393, 196] on link "הרי [PERSON_NAME]" at bounding box center [371, 188] width 91 height 14
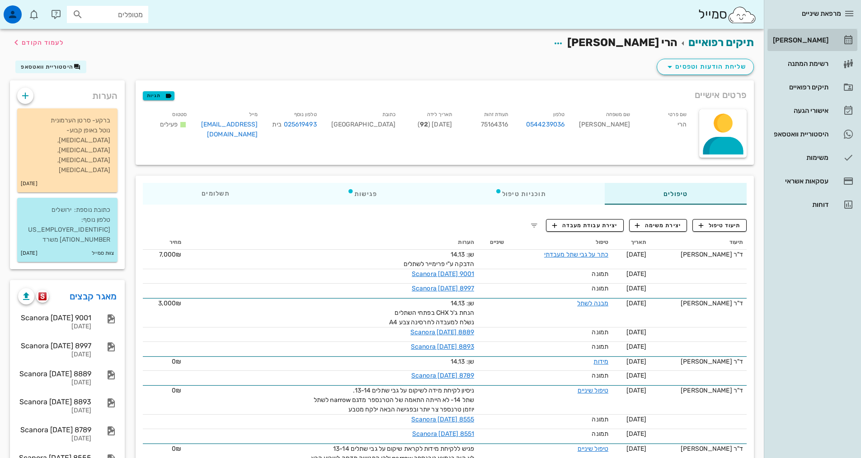
click at [825, 33] on div "[PERSON_NAME]" at bounding box center [799, 40] width 57 height 14
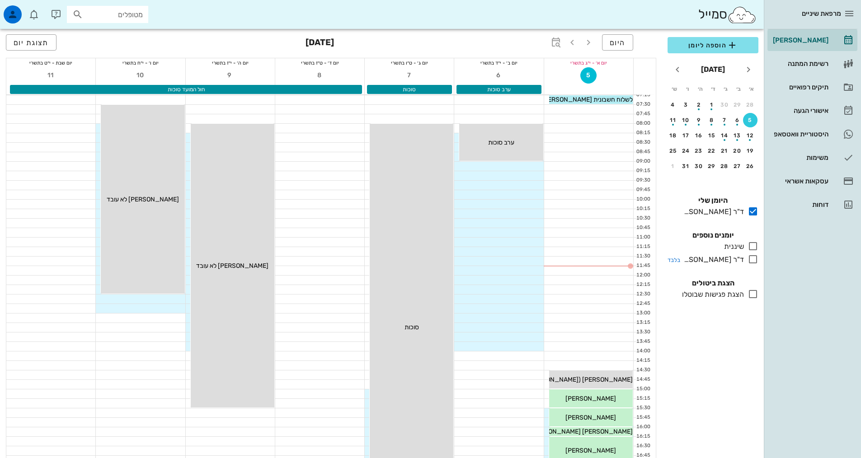
click at [753, 262] on icon at bounding box center [753, 259] width 11 height 11
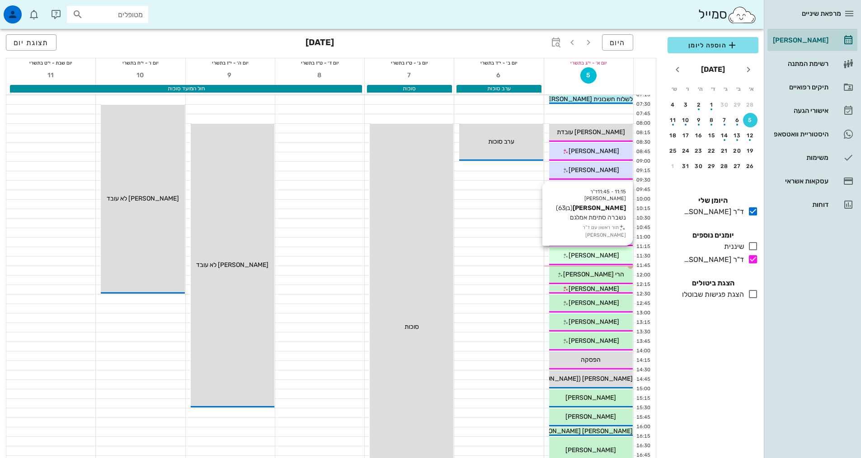
click at [618, 253] on div "[PERSON_NAME]" at bounding box center [591, 255] width 84 height 9
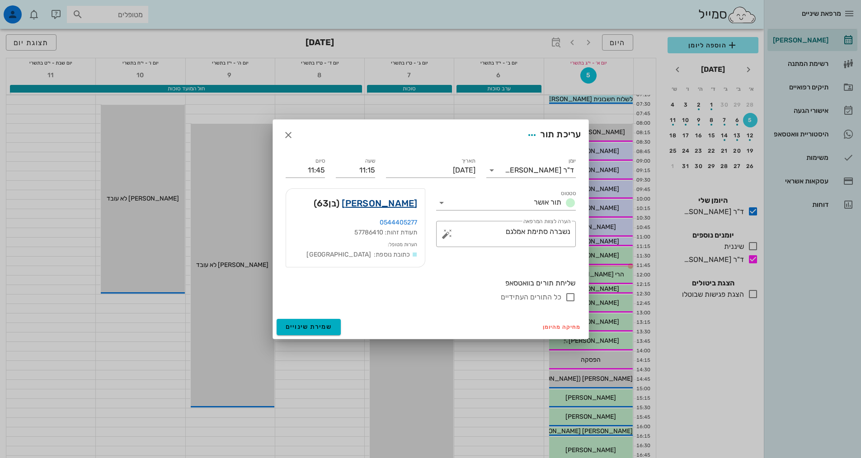
click at [393, 205] on link "[PERSON_NAME]" at bounding box center [379, 203] width 75 height 14
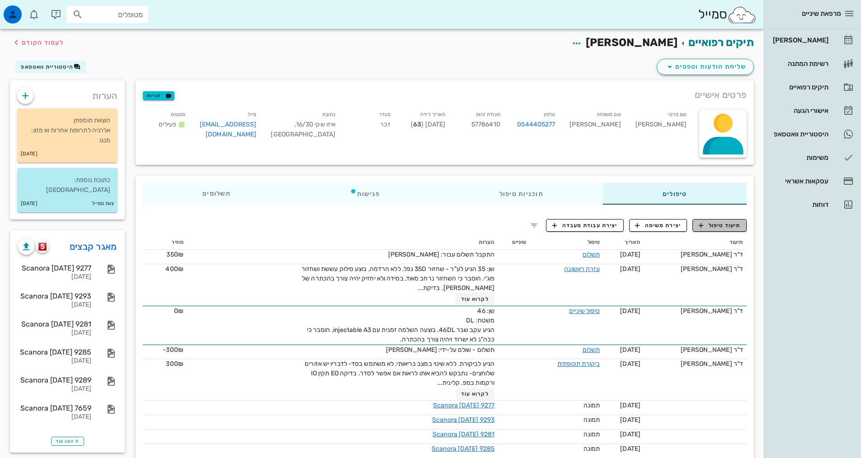
click at [707, 229] on span "תיעוד טיפול" at bounding box center [720, 226] width 42 height 8
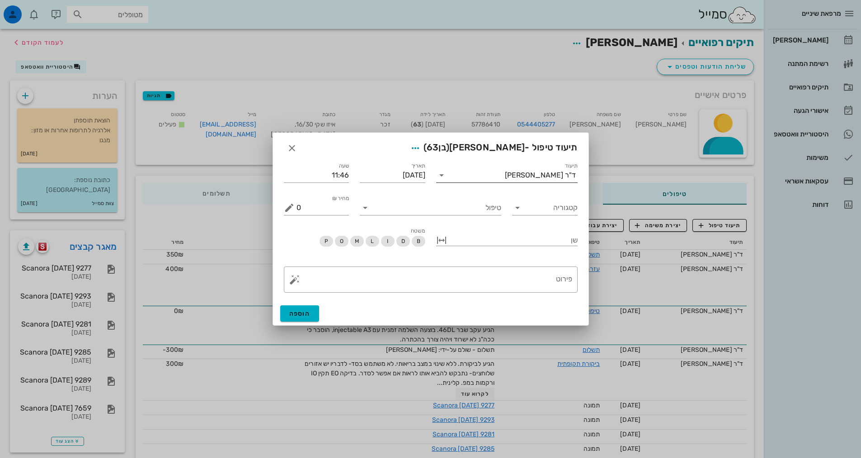
click at [505, 175] on input "תיעוד" at bounding box center [477, 175] width 56 height 14
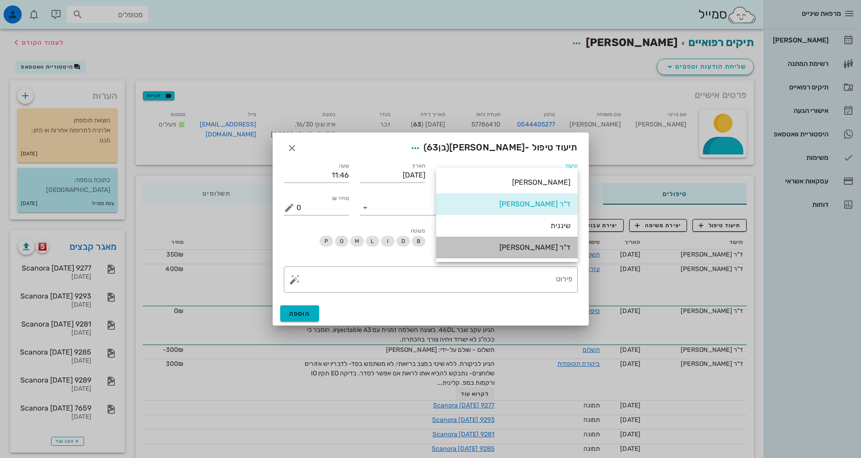
click at [537, 251] on div "ד"ר [PERSON_NAME]" at bounding box center [506, 247] width 127 height 9
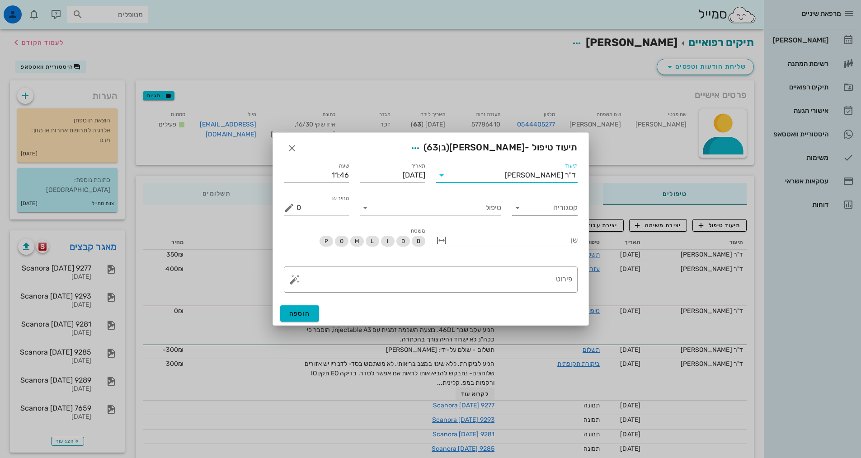
click at [536, 212] on input "קטגוריה" at bounding box center [552, 208] width 51 height 14
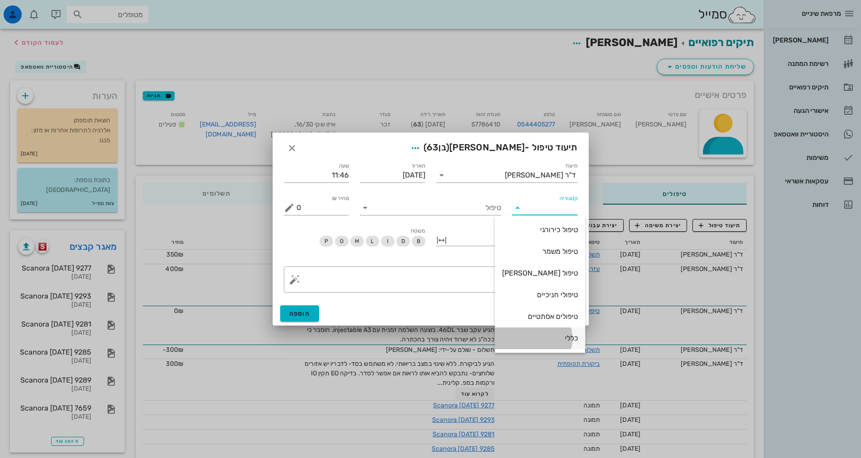
click at [558, 339] on div "כללי" at bounding box center [540, 338] width 76 height 9
type input "כללי"
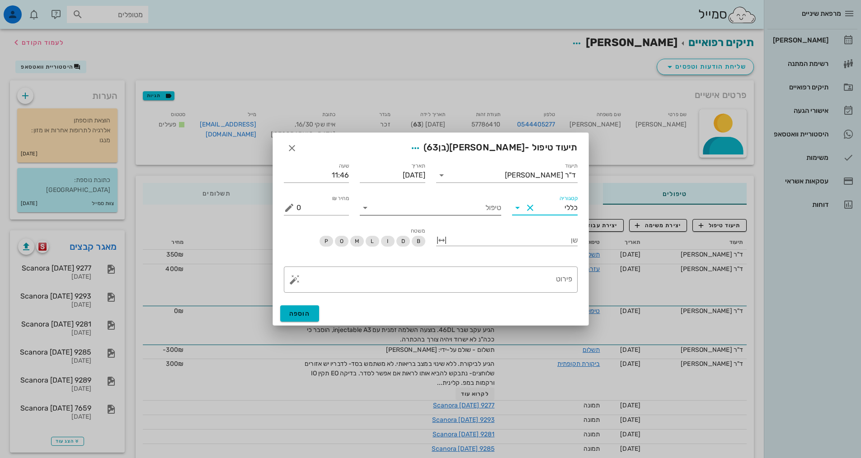
click at [490, 207] on input "טיפול" at bounding box center [436, 208] width 129 height 14
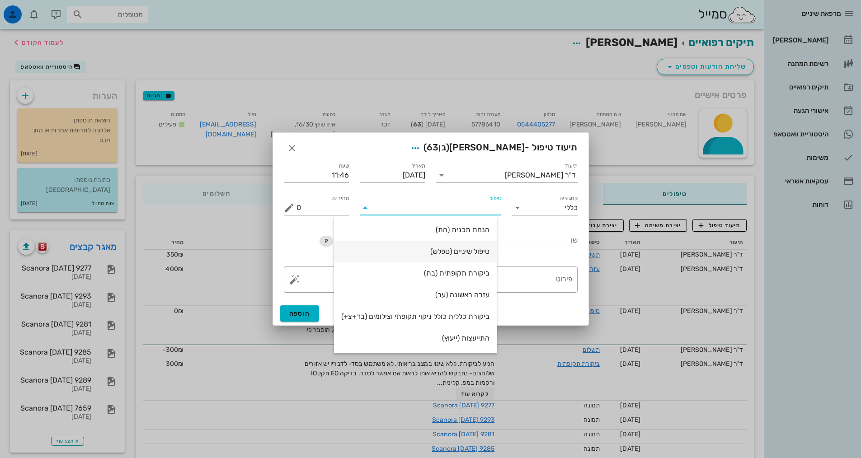
click at [464, 249] on div "טיפול שיניים (טפלש)" at bounding box center [415, 251] width 148 height 9
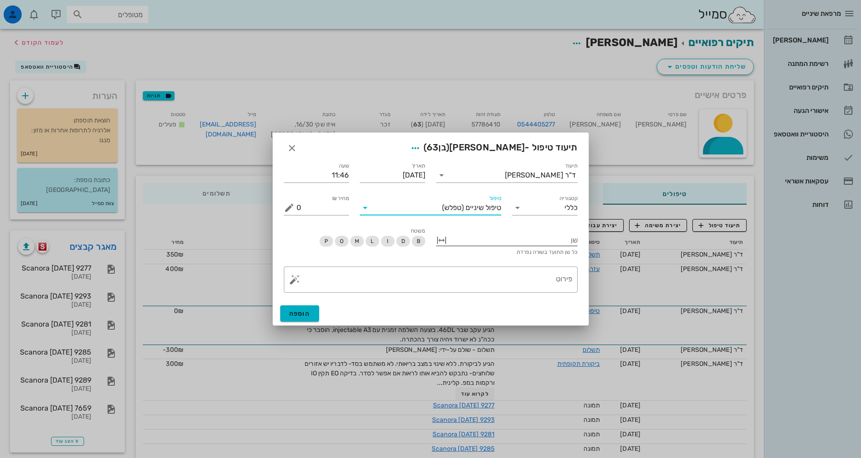
click at [533, 244] on div at bounding box center [513, 240] width 129 height 12
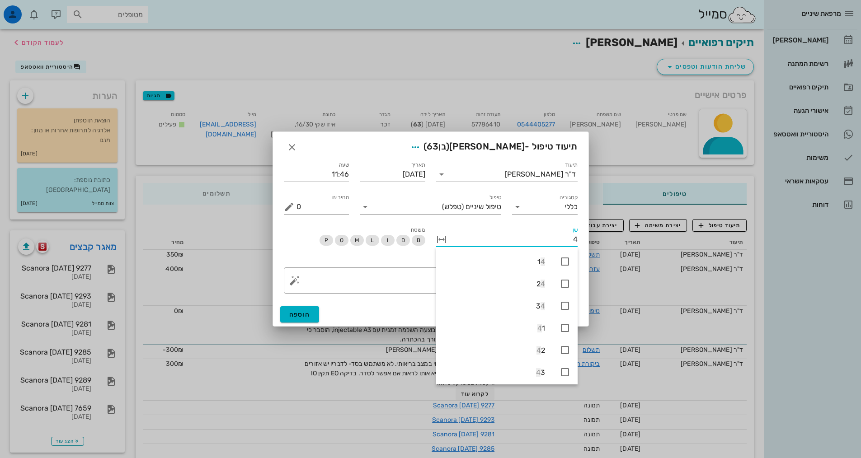
type input "46"
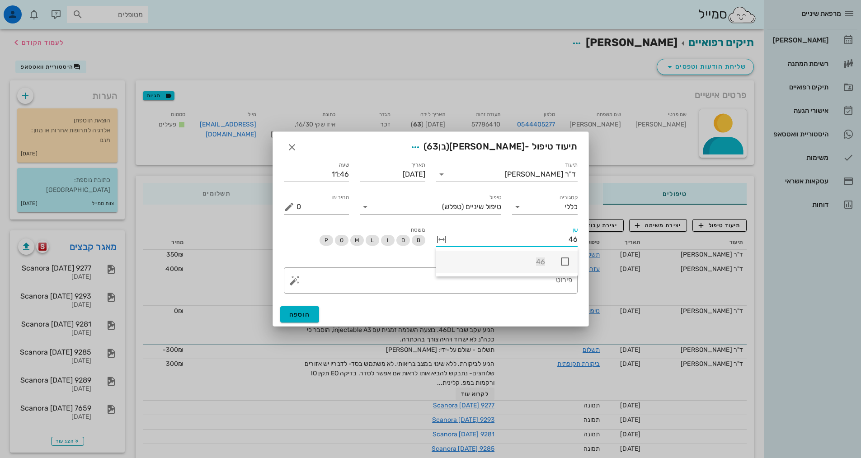
click at [564, 256] on icon at bounding box center [565, 261] width 11 height 11
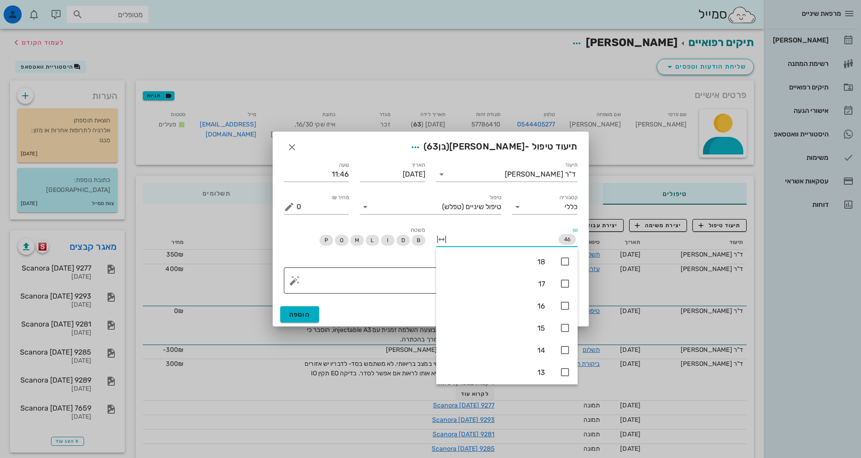
click at [418, 282] on textarea "פירוט" at bounding box center [435, 283] width 276 height 22
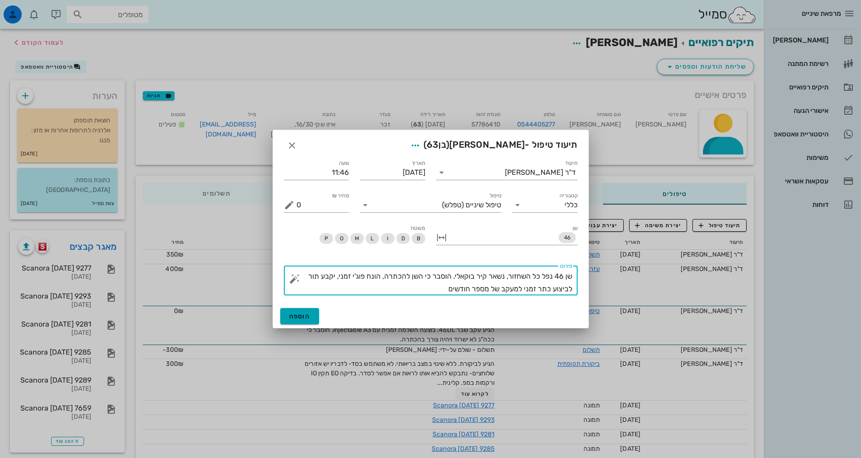
type textarea "שן 46 נפל כל השחזור, נשאר קיר בוקאלי. הוסבר כי השן להכתרה, הונח פוג'י זמני, יקב…"
click at [287, 319] on button "הוספה" at bounding box center [299, 316] width 39 height 16
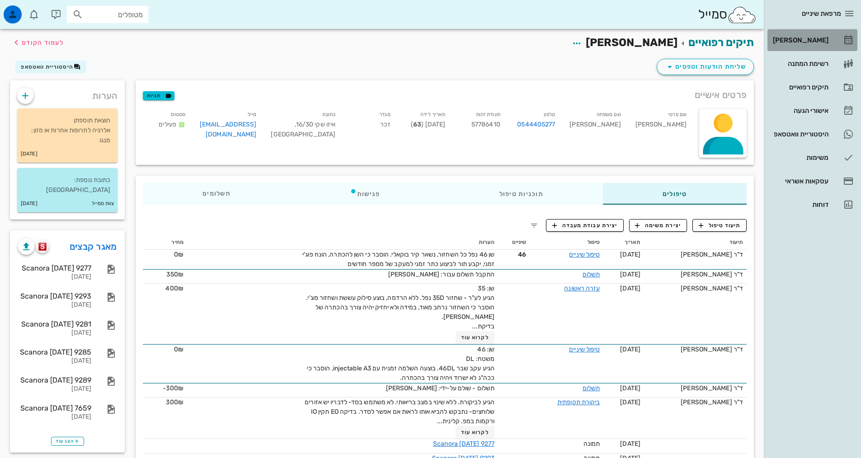
click at [815, 38] on div "[PERSON_NAME]" at bounding box center [799, 40] width 57 height 7
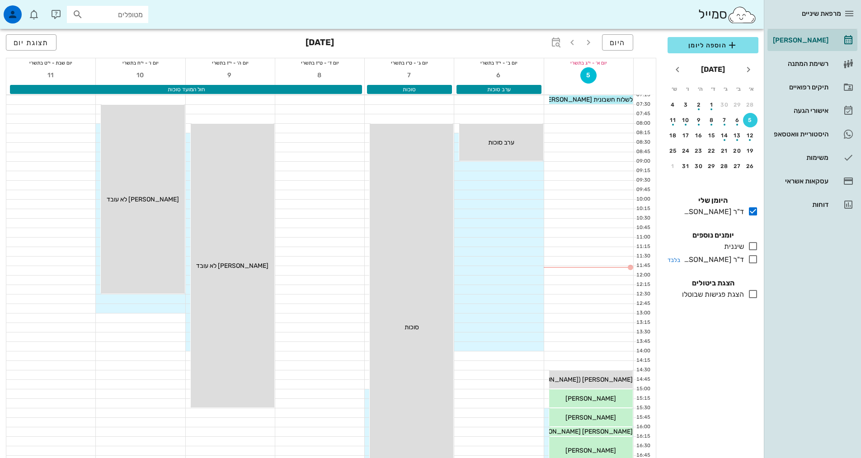
click at [755, 261] on icon at bounding box center [753, 259] width 11 height 11
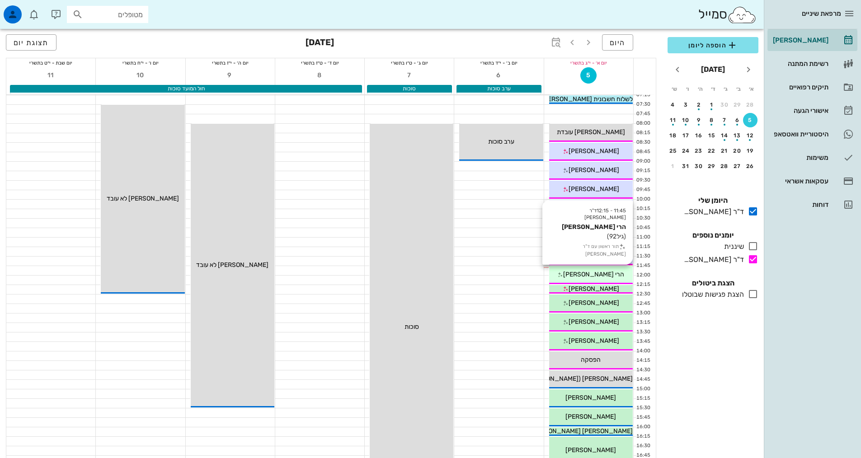
click at [595, 282] on div "11:45 - 12:15 ד"ר [PERSON_NAME] הרי [PERSON_NAME] (גיל 92 ) תור ראשון עם ד"ר [P…" at bounding box center [591, 275] width 84 height 18
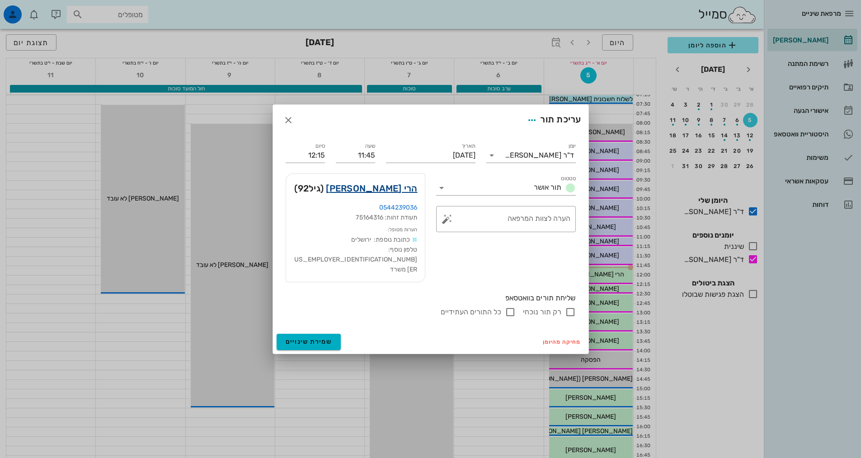
click at [398, 196] on link "הרי [PERSON_NAME]" at bounding box center [371, 188] width 91 height 14
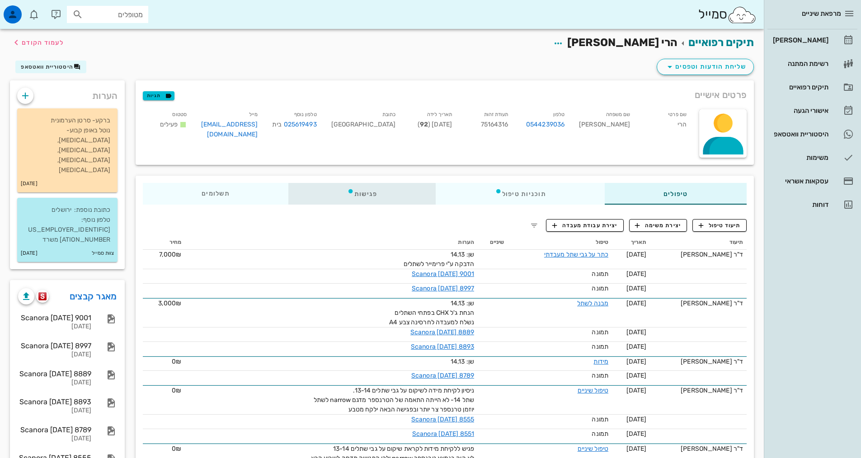
click at [357, 197] on div "פגישות" at bounding box center [362, 194] width 148 height 22
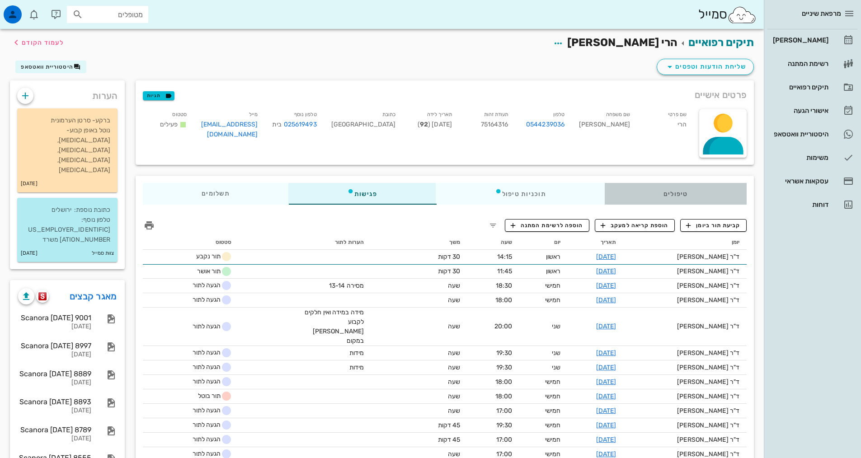
click at [630, 189] on div "טיפולים" at bounding box center [676, 194] width 142 height 22
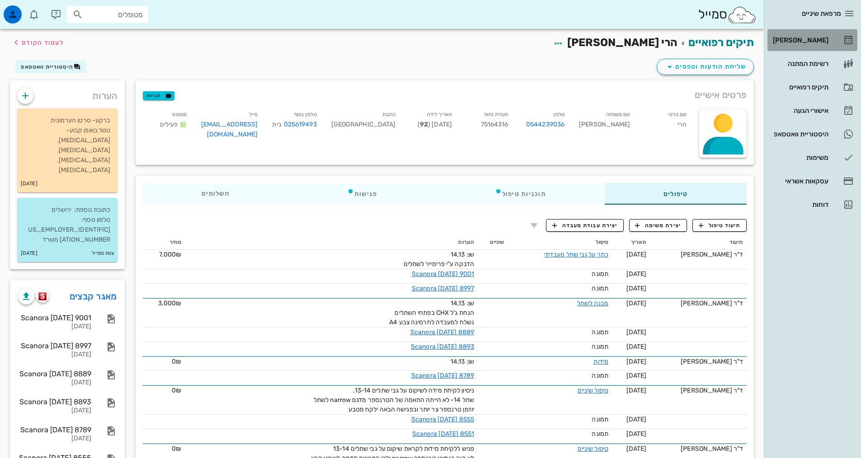
click at [796, 42] on div "[PERSON_NAME]" at bounding box center [799, 40] width 57 height 7
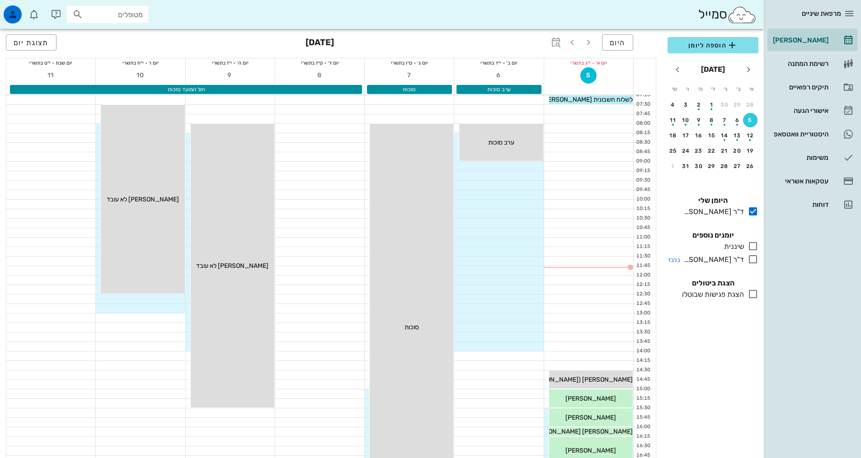
click at [750, 259] on icon at bounding box center [753, 259] width 11 height 11
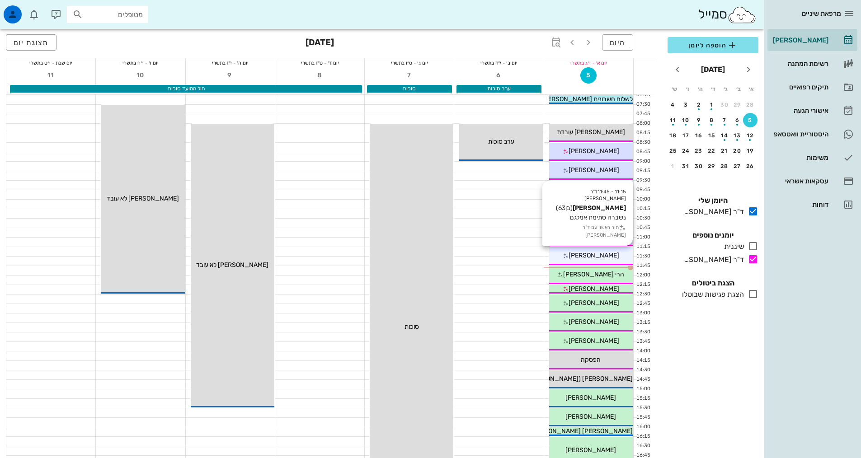
click at [601, 258] on span "[PERSON_NAME]" at bounding box center [594, 256] width 51 height 8
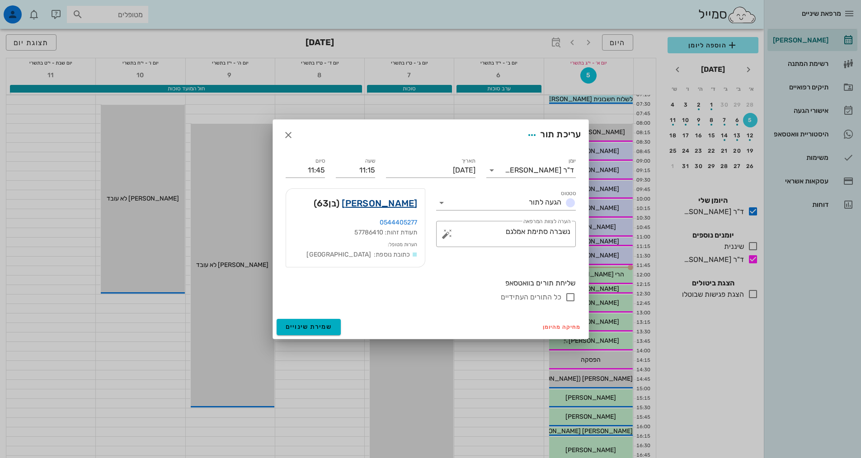
click at [407, 206] on link "[PERSON_NAME]" at bounding box center [379, 203] width 75 height 14
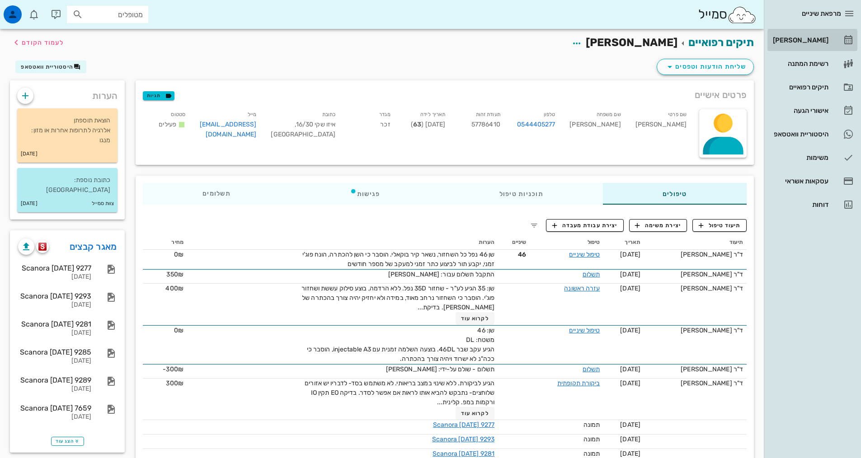
click at [780, 38] on div "[PERSON_NAME]" at bounding box center [799, 40] width 57 height 7
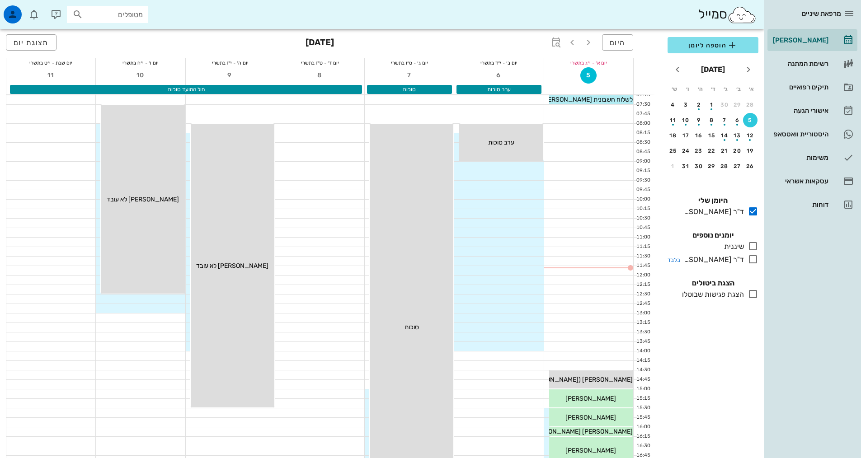
click at [754, 259] on icon at bounding box center [753, 259] width 11 height 11
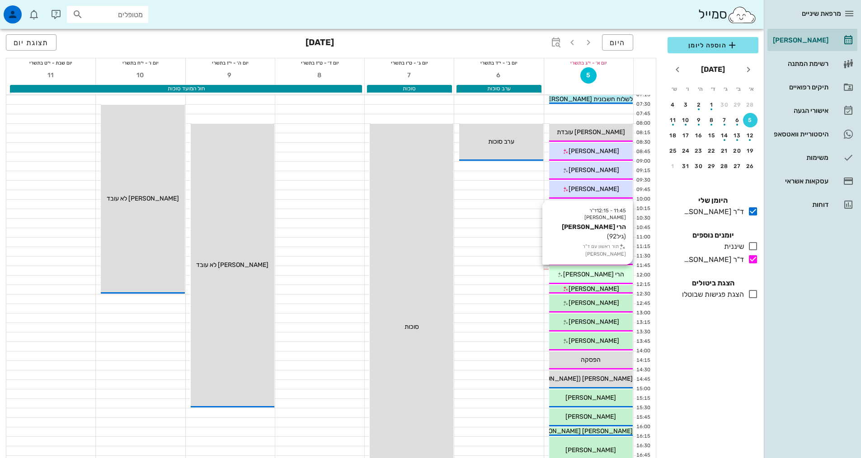
click at [594, 275] on span "הרי [PERSON_NAME]" at bounding box center [593, 275] width 61 height 8
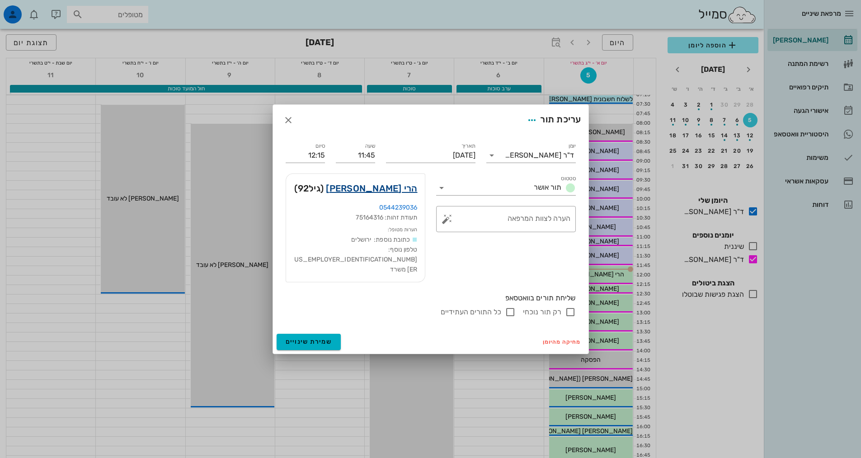
click at [398, 196] on link "הרי [PERSON_NAME]" at bounding box center [371, 188] width 91 height 14
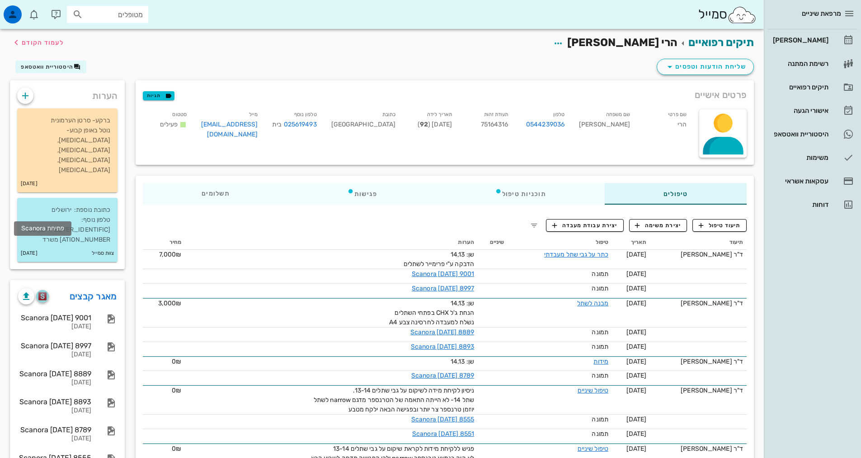
click at [43, 292] on img "button" at bounding box center [42, 296] width 9 height 8
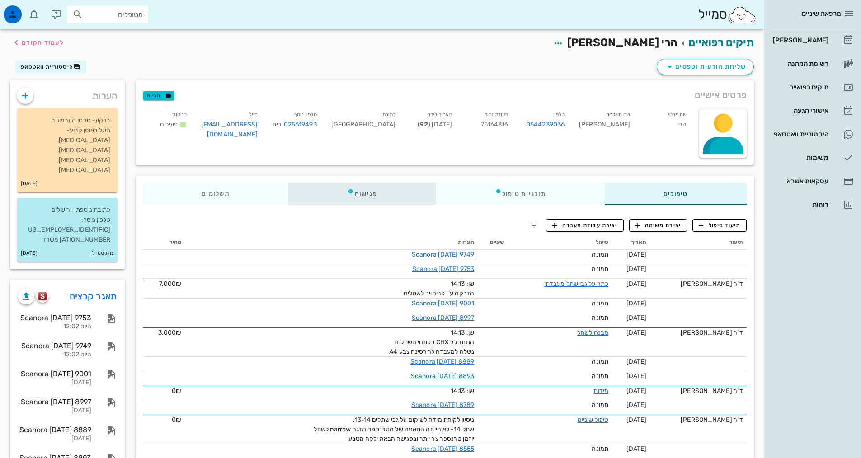
click at [361, 189] on div "פגישות" at bounding box center [362, 194] width 148 height 22
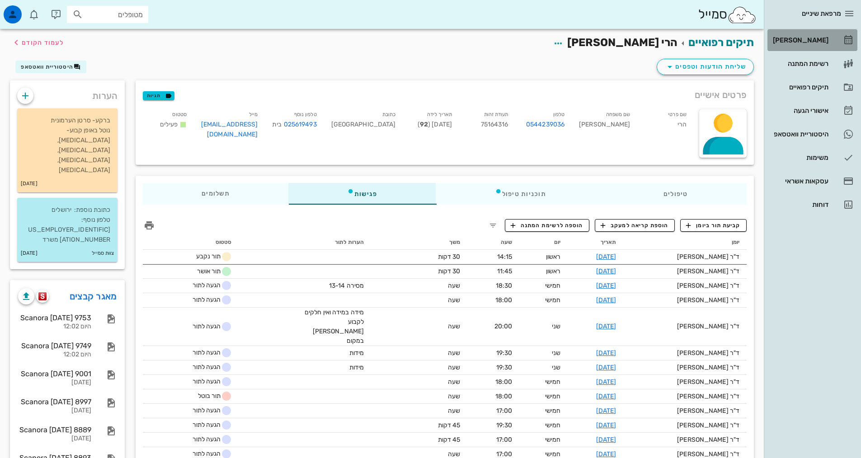
click at [803, 38] on div "[PERSON_NAME]" at bounding box center [799, 40] width 57 height 7
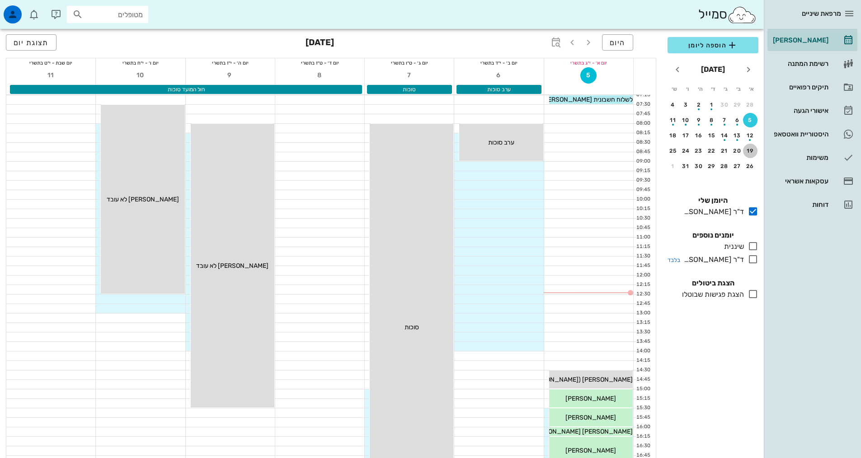
click at [749, 152] on div "19" at bounding box center [750, 151] width 14 height 6
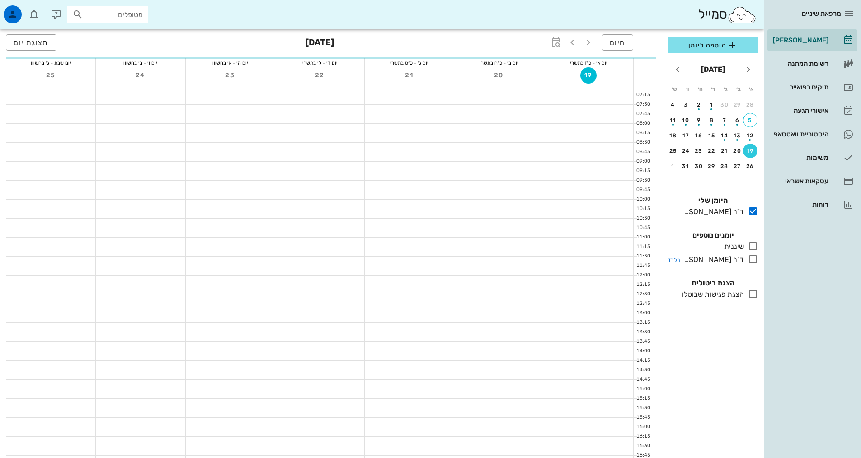
drag, startPoint x: 758, startPoint y: 261, endPoint x: 753, endPoint y: 259, distance: 4.7
click at [758, 261] on icon at bounding box center [753, 259] width 11 height 11
click at [752, 259] on icon at bounding box center [753, 259] width 11 height 11
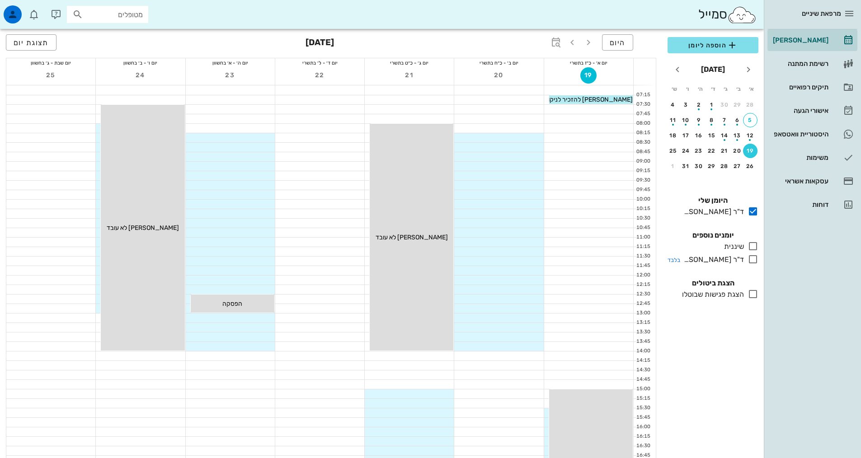
click at [753, 259] on icon at bounding box center [753, 259] width 11 height 11
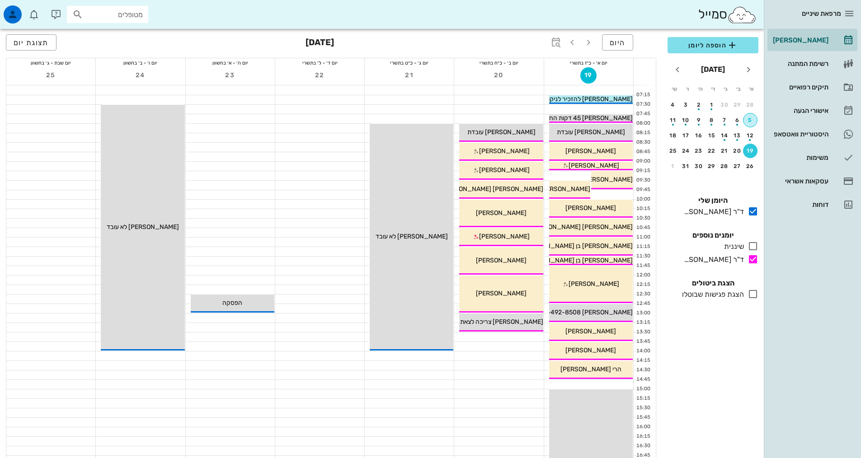
click at [749, 121] on div "5" at bounding box center [751, 120] width 14 height 6
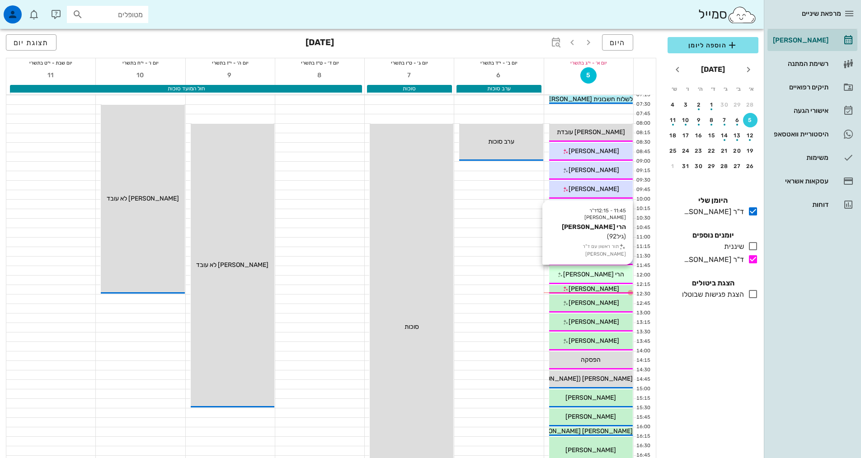
click at [593, 278] on span "הרי [PERSON_NAME]" at bounding box center [593, 275] width 61 height 8
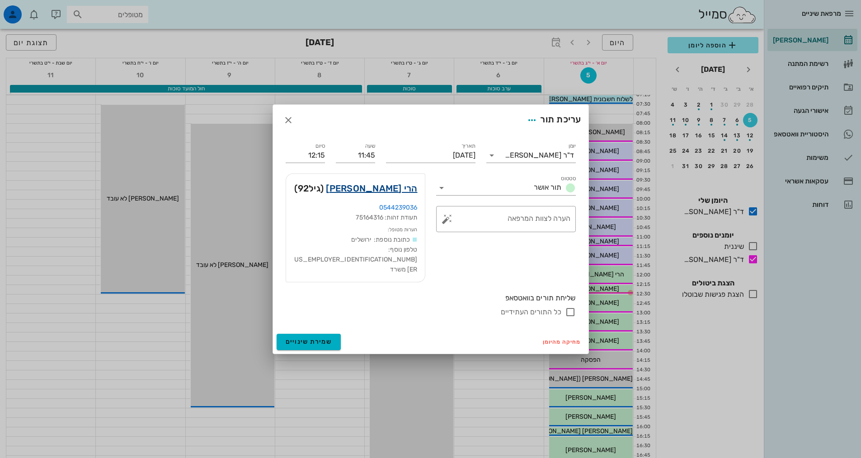
click at [393, 196] on link "הרי [PERSON_NAME]" at bounding box center [371, 188] width 91 height 14
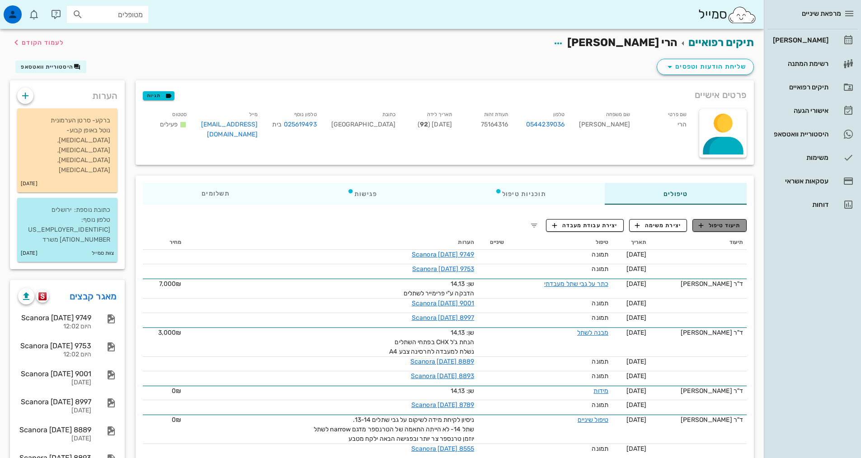
click at [728, 228] on span "תיעוד טיפול" at bounding box center [720, 226] width 42 height 8
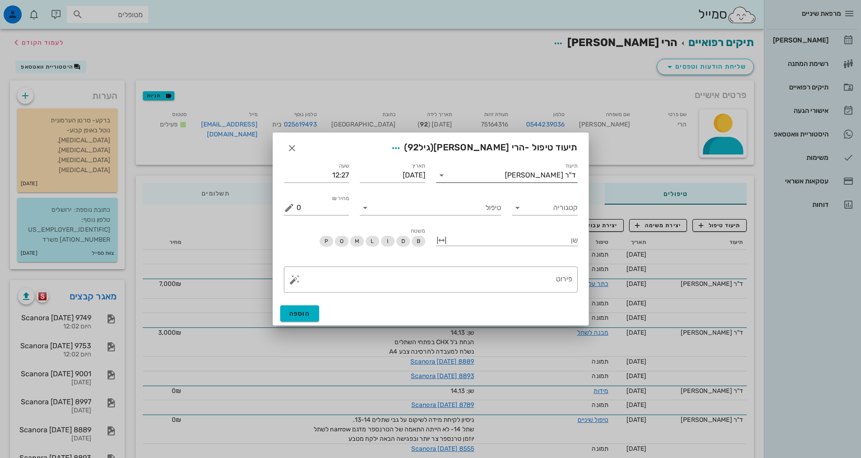
click at [504, 173] on input "תיעוד" at bounding box center [477, 175] width 56 height 14
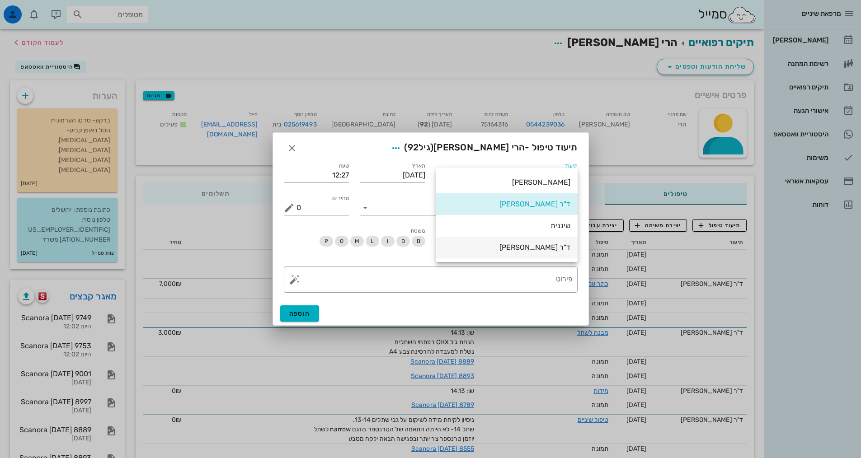
click at [533, 249] on div "ד"ר [PERSON_NAME]" at bounding box center [506, 247] width 127 height 9
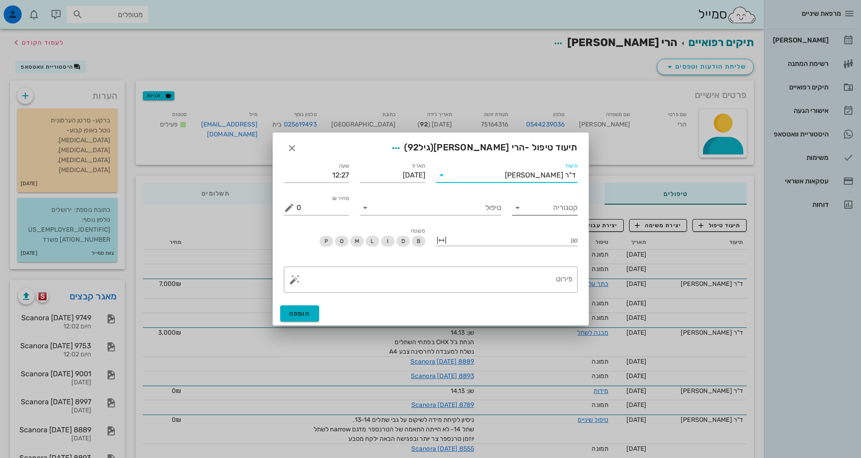
click at [562, 213] on input "קטגוריה" at bounding box center [552, 208] width 51 height 14
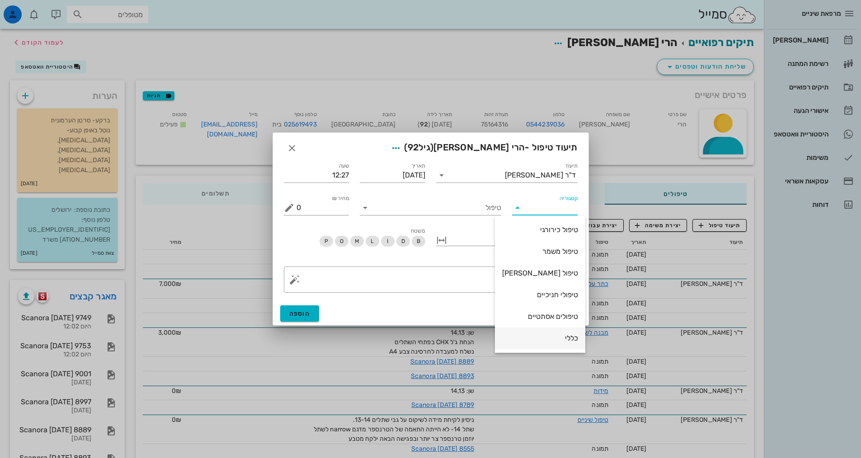
click at [561, 338] on div "כללי" at bounding box center [540, 338] width 76 height 9
type input "כללי"
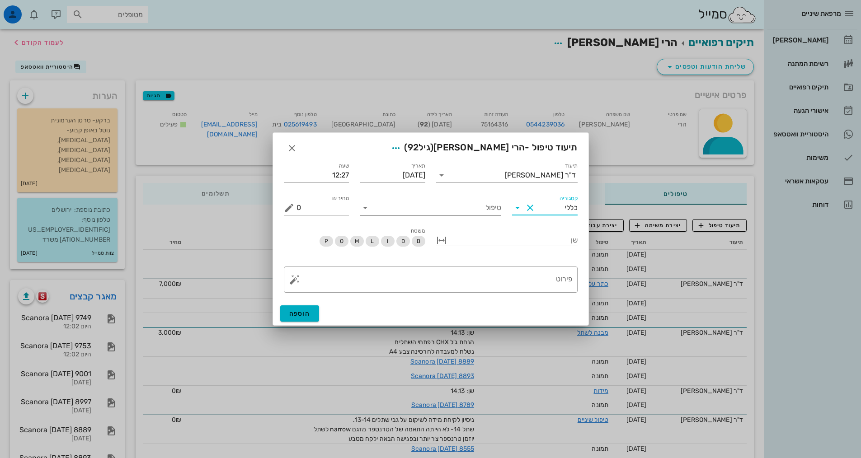
click at [481, 212] on input "טיפול" at bounding box center [436, 208] width 129 height 14
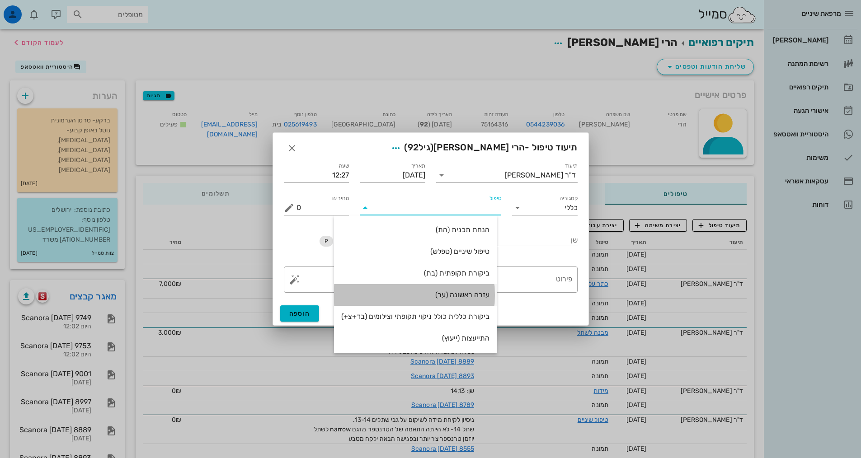
click at [462, 296] on div "עזרה ראשונה (ער)" at bounding box center [415, 295] width 148 height 9
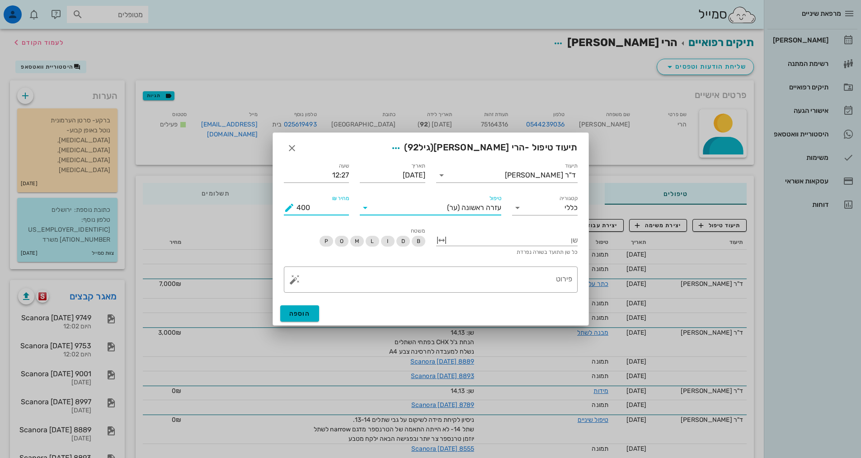
drag, startPoint x: 304, startPoint y: 207, endPoint x: 297, endPoint y: 209, distance: 8.0
click at [297, 209] on input "400" at bounding box center [323, 208] width 53 height 14
type input "350"
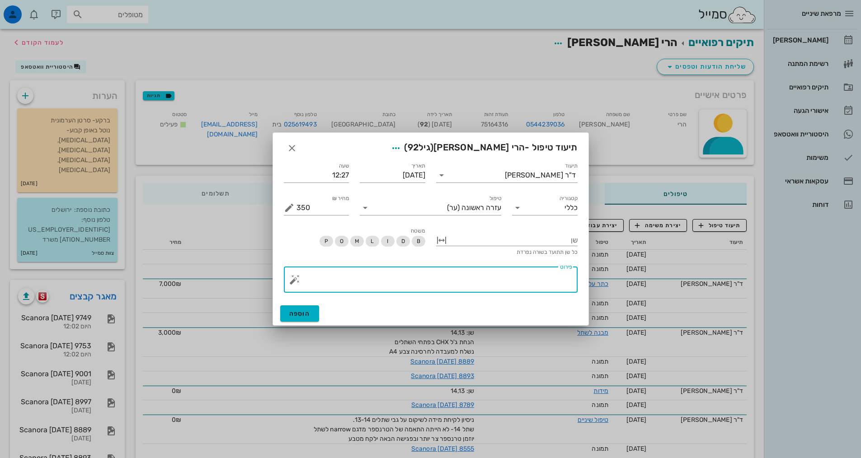
click at [399, 273] on textarea "פירוט" at bounding box center [435, 282] width 276 height 22
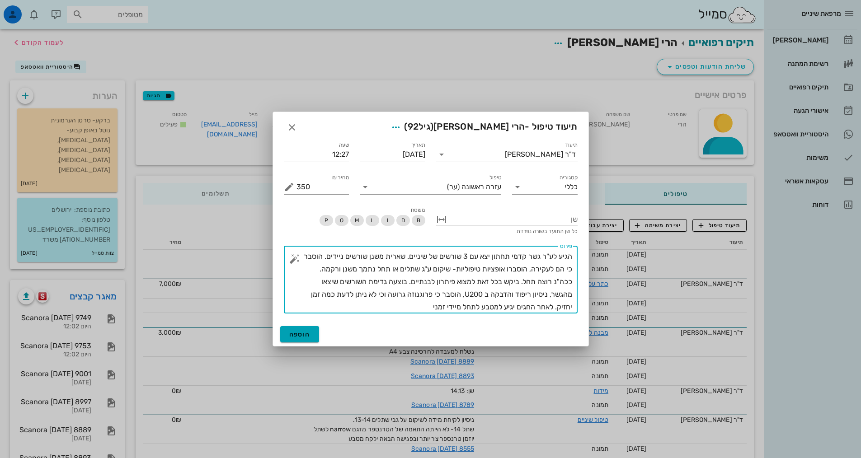
type textarea "הגיע לע"ר גשר קדמי תחתון יצא עם 3 שורשים של שיניים. שארית משנן שורשים ניידים. ה…"
click at [299, 331] on span "הוספה" at bounding box center [299, 335] width 21 height 8
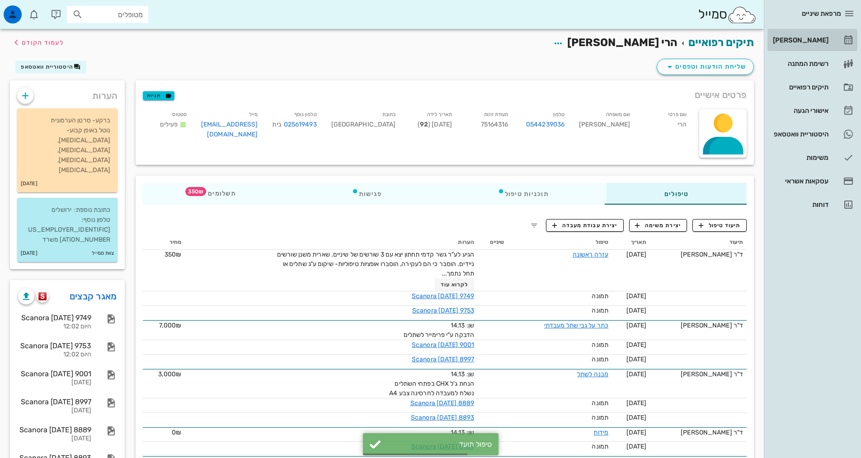
click at [793, 42] on div "[PERSON_NAME]" at bounding box center [799, 40] width 57 height 7
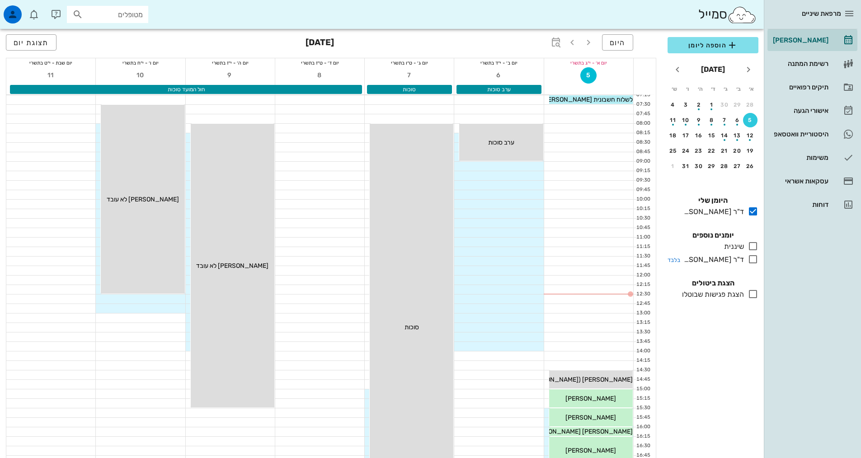
click at [750, 264] on icon at bounding box center [753, 259] width 11 height 11
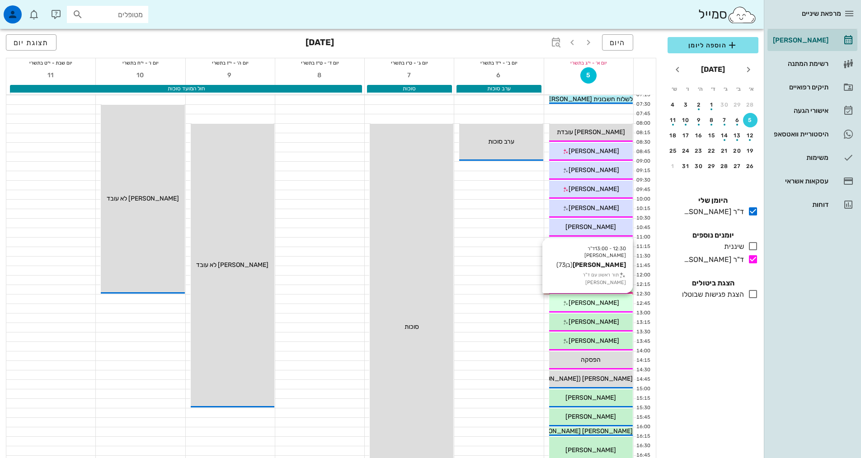
click at [605, 303] on span "[PERSON_NAME]" at bounding box center [594, 303] width 51 height 8
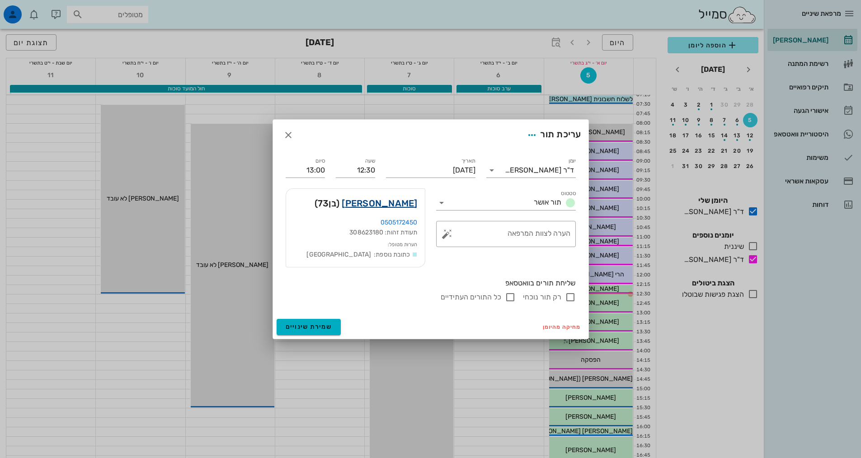
click at [405, 207] on link "[PERSON_NAME]" at bounding box center [379, 203] width 75 height 14
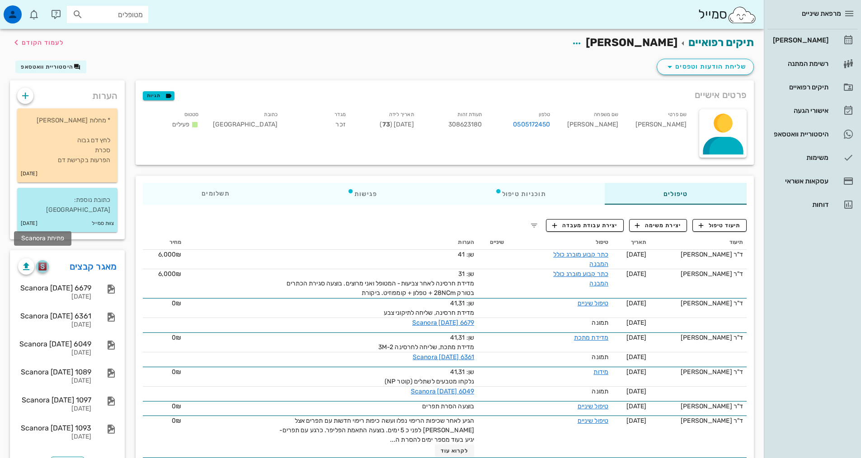
click at [45, 261] on button "button" at bounding box center [42, 266] width 13 height 13
click at [819, 40] on div "[PERSON_NAME]" at bounding box center [799, 40] width 57 height 7
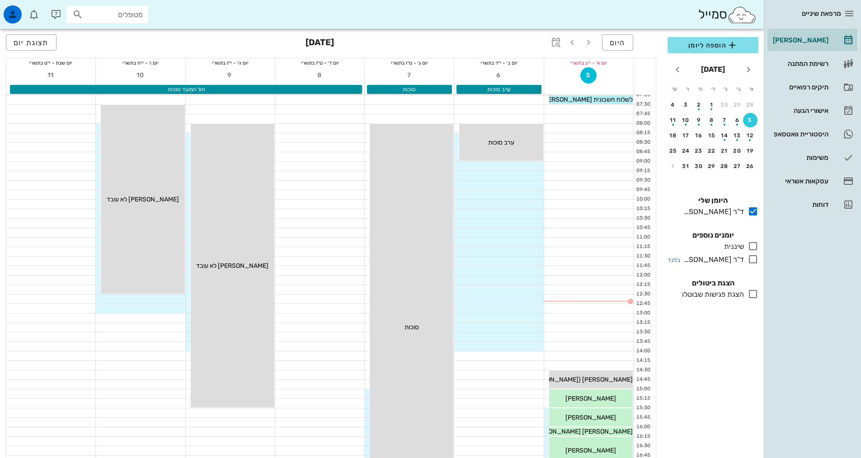
click at [755, 260] on icon at bounding box center [753, 259] width 11 height 11
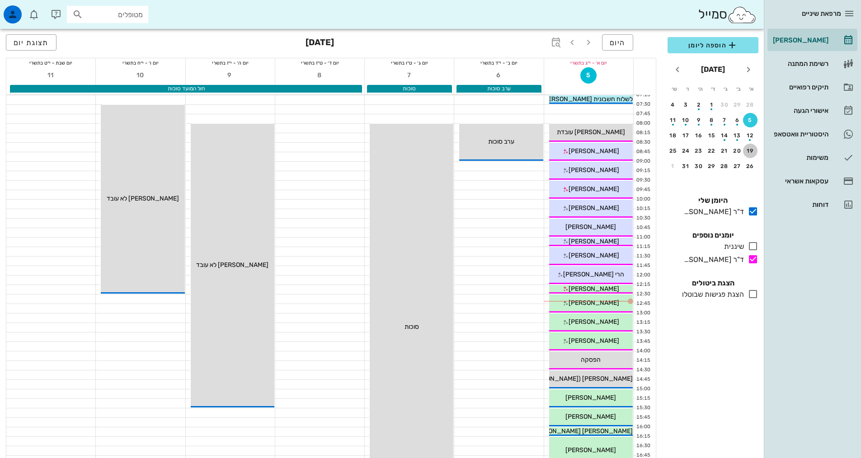
click at [747, 154] on button "19" at bounding box center [750, 151] width 14 height 14
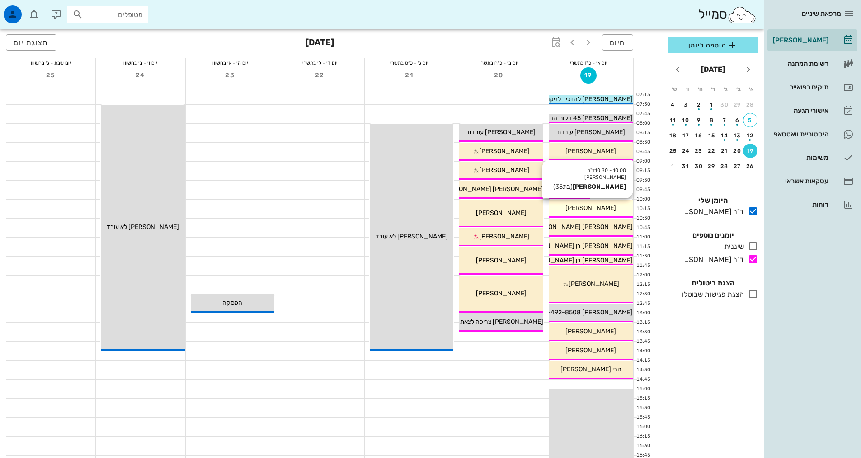
click at [602, 204] on span "[PERSON_NAME]" at bounding box center [591, 208] width 51 height 8
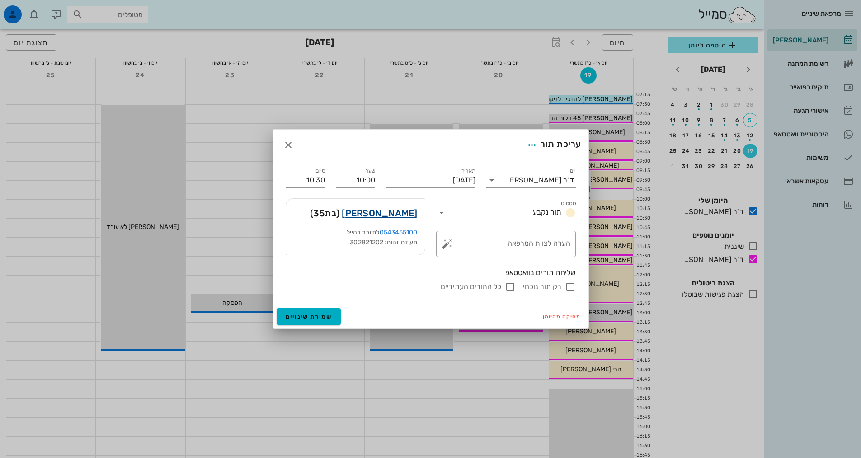
click at [389, 214] on link "[PERSON_NAME]" at bounding box center [379, 213] width 75 height 14
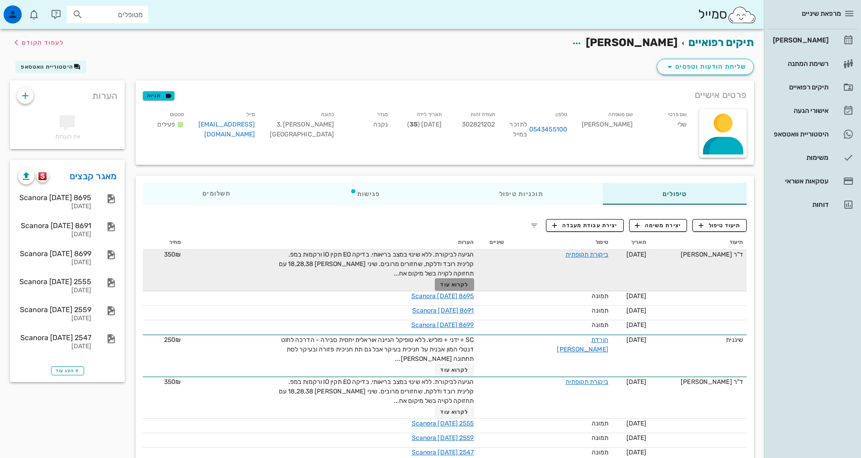
click at [457, 284] on span "לקרוא עוד" at bounding box center [454, 285] width 28 height 6
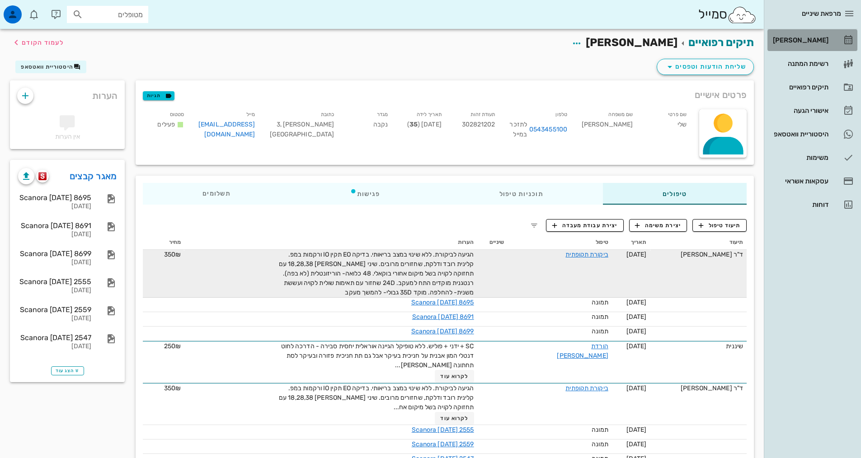
click at [822, 48] on link "[PERSON_NAME]" at bounding box center [813, 40] width 90 height 22
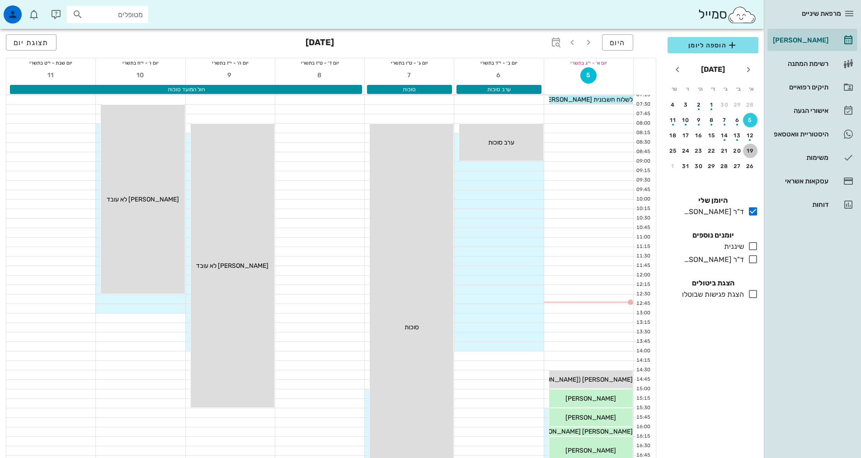
click at [749, 155] on button "19" at bounding box center [750, 151] width 14 height 14
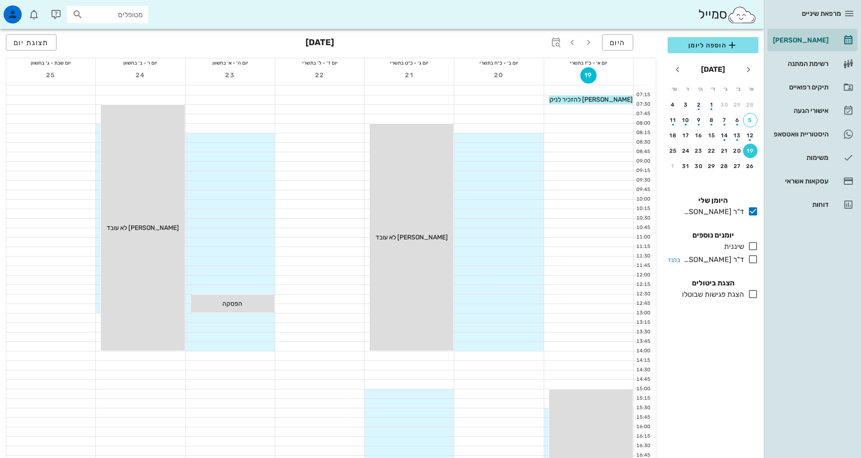
click at [750, 262] on icon at bounding box center [753, 259] width 11 height 11
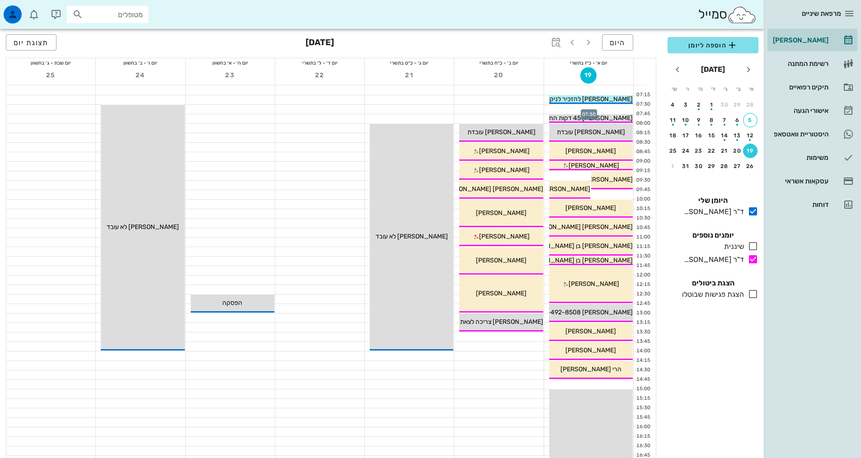
click at [574, 107] on div at bounding box center [588, 109] width 89 height 9
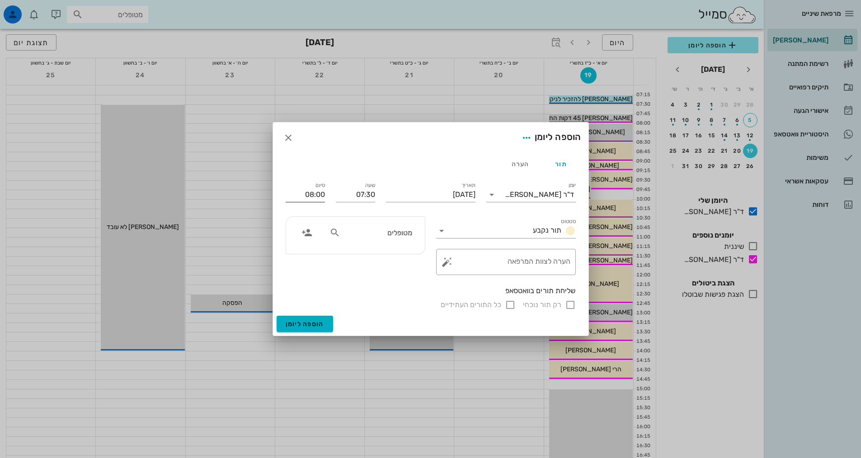
click at [319, 198] on input "08:00" at bounding box center [305, 195] width 39 height 14
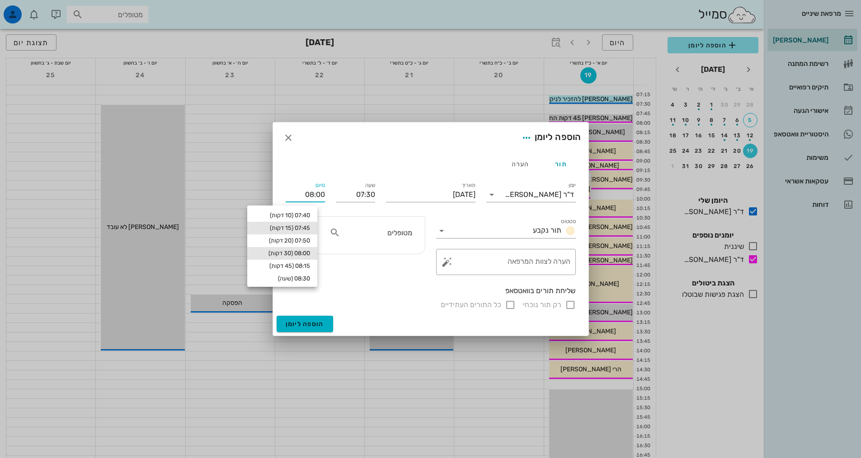
click at [304, 229] on div "07:45 (15 דקות)" at bounding box center [282, 228] width 56 height 7
type input "07:45"
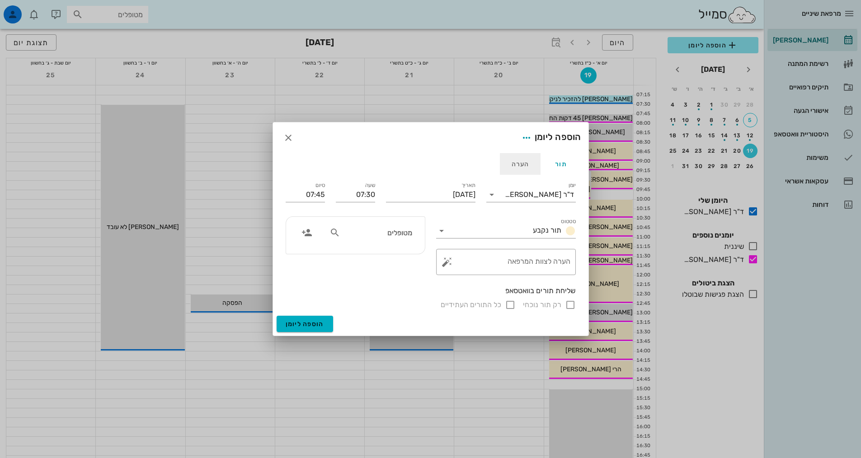
click at [515, 166] on div "הערה" at bounding box center [520, 164] width 41 height 22
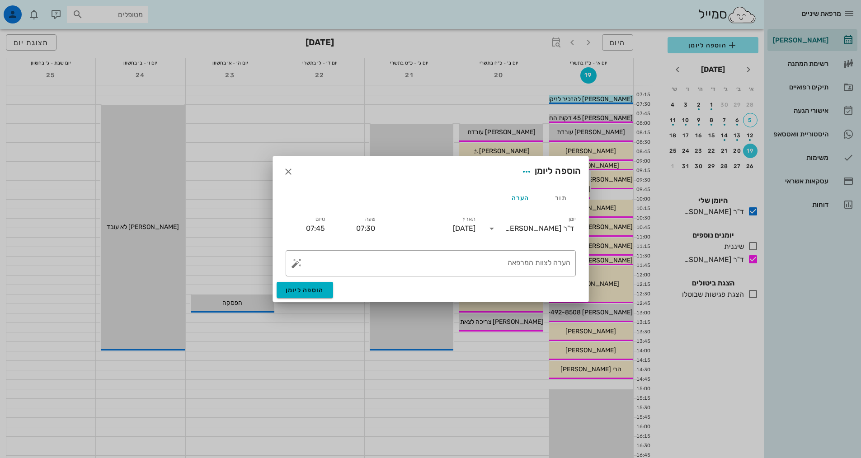
click at [538, 232] on div "ד"ר [PERSON_NAME]" at bounding box center [539, 229] width 69 height 8
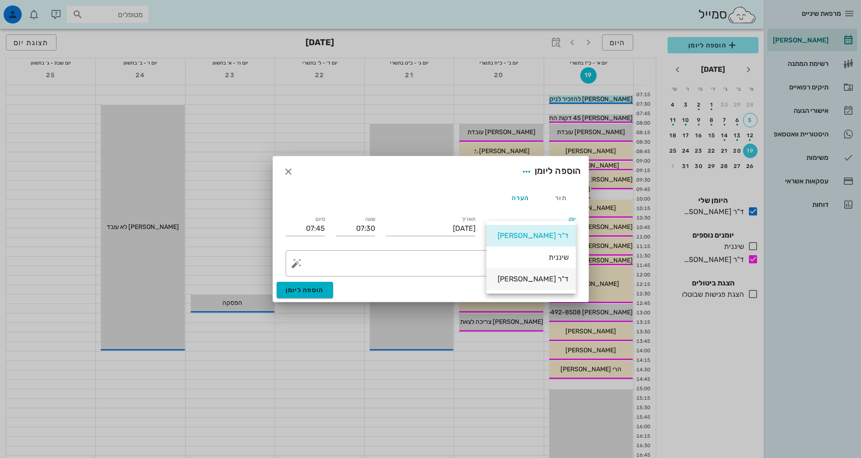
click at [525, 284] on div "ד"ר [PERSON_NAME]" at bounding box center [531, 278] width 75 height 19
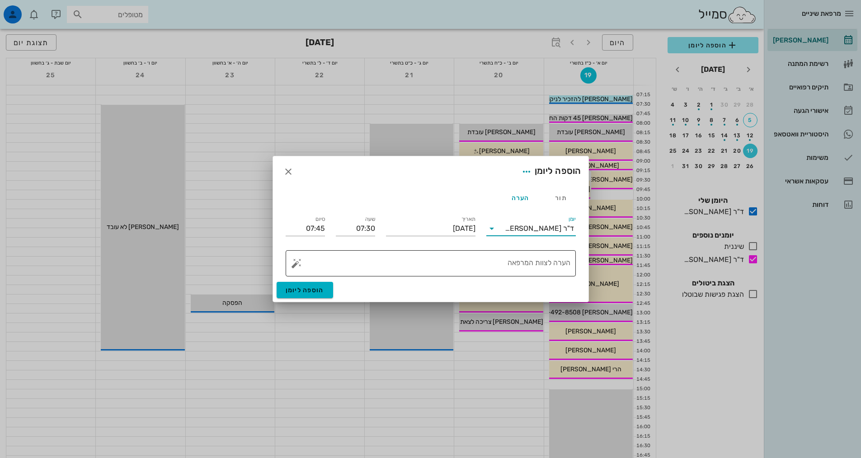
click at [503, 265] on textarea "הערה לצוות המרפאה" at bounding box center [434, 266] width 272 height 22
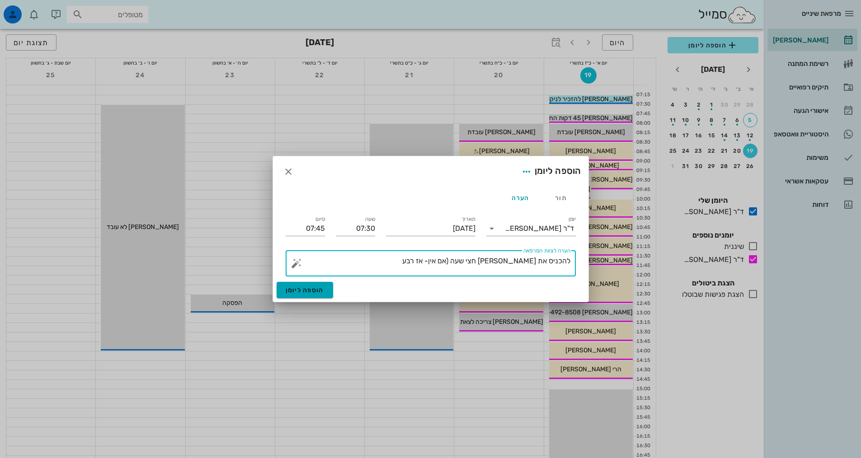
type textarea "להכניס את [PERSON_NAME] חצי שעה (אם אין- אז רבע"
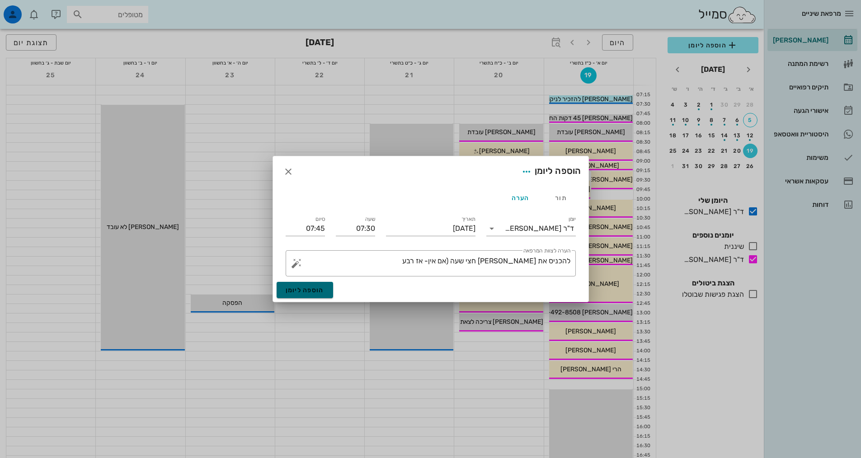
click at [294, 284] on button "הוספה ליומן" at bounding box center [305, 290] width 57 height 16
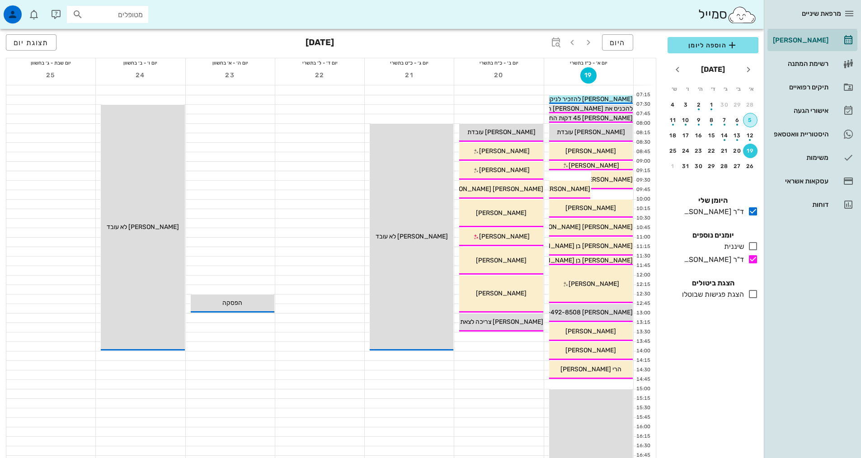
click at [749, 120] on div "5" at bounding box center [751, 120] width 14 height 6
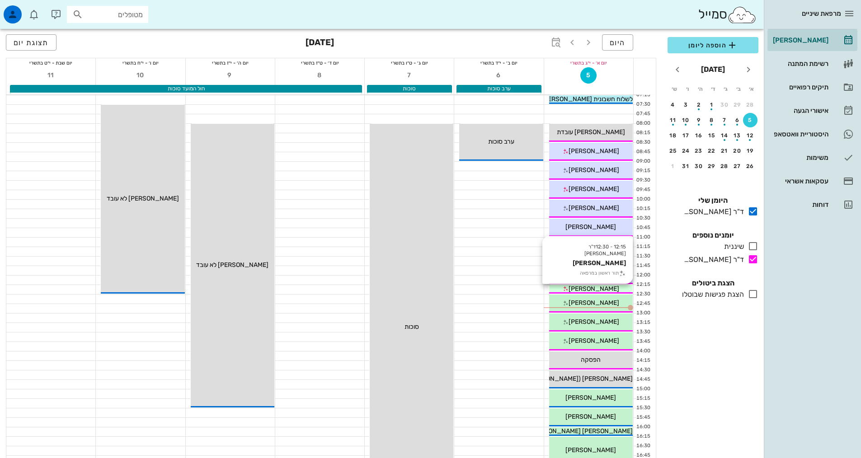
click at [597, 289] on span "[PERSON_NAME]" at bounding box center [594, 289] width 51 height 8
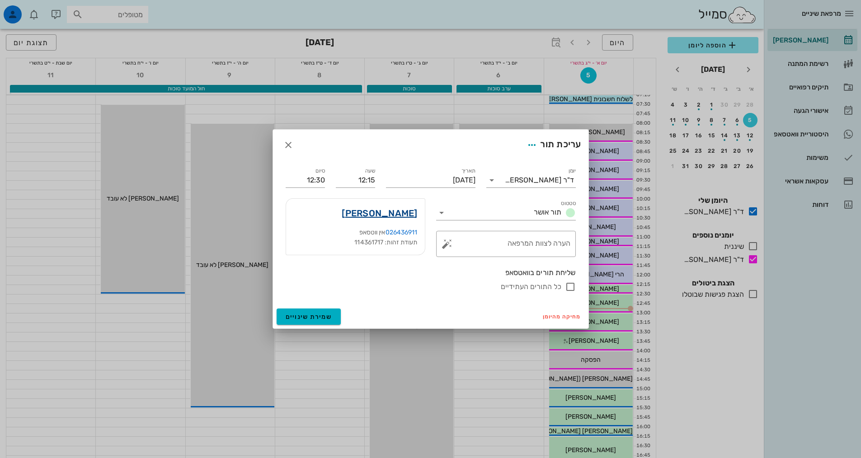
click at [403, 211] on link "[PERSON_NAME]" at bounding box center [379, 213] width 75 height 14
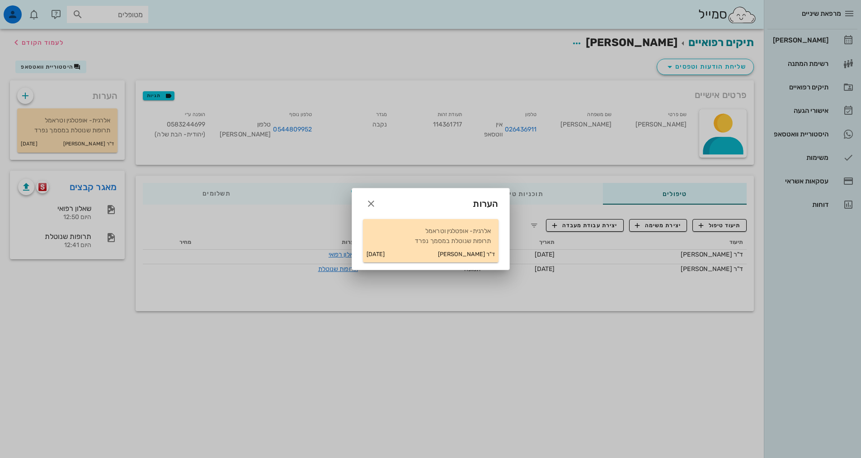
click at [365, 210] on div "הערות" at bounding box center [430, 201] width 157 height 24
click at [367, 206] on icon "button" at bounding box center [371, 203] width 11 height 11
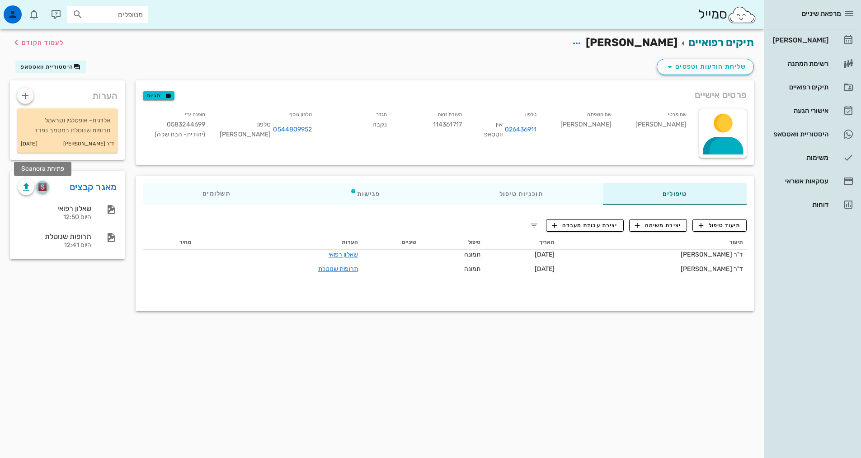
click at [40, 186] on img "button" at bounding box center [42, 187] width 9 height 8
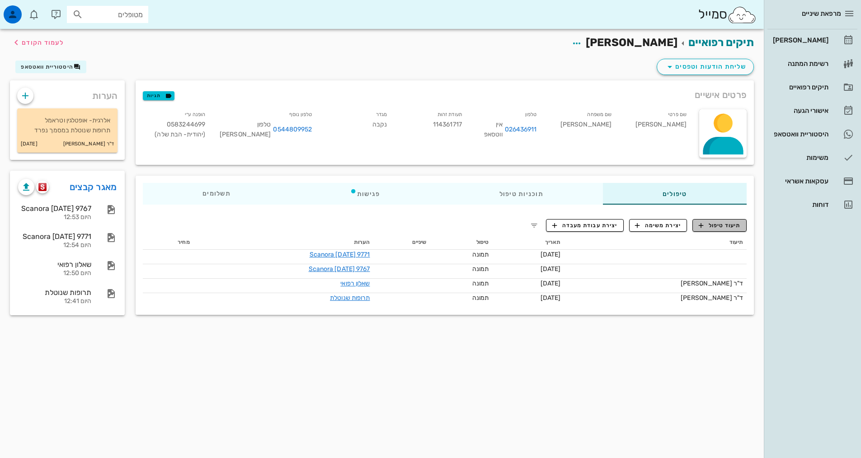
click at [708, 226] on span "תיעוד טיפול" at bounding box center [720, 226] width 42 height 8
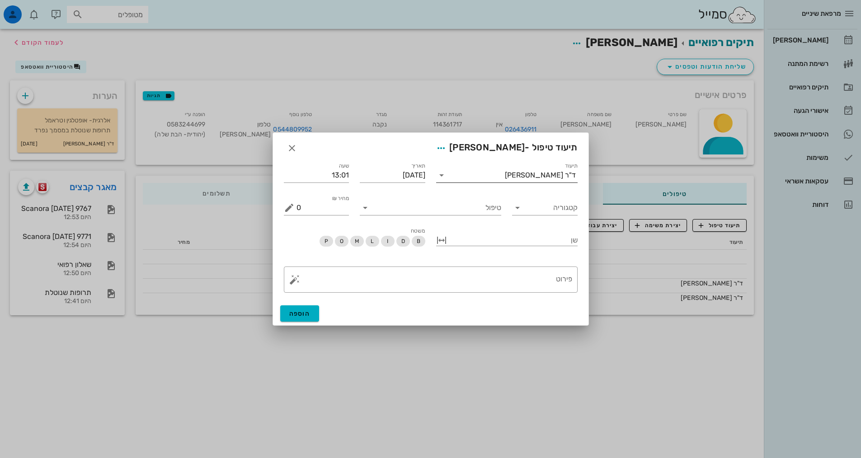
click at [536, 170] on div "ד"ר [PERSON_NAME]" at bounding box center [513, 175] width 129 height 14
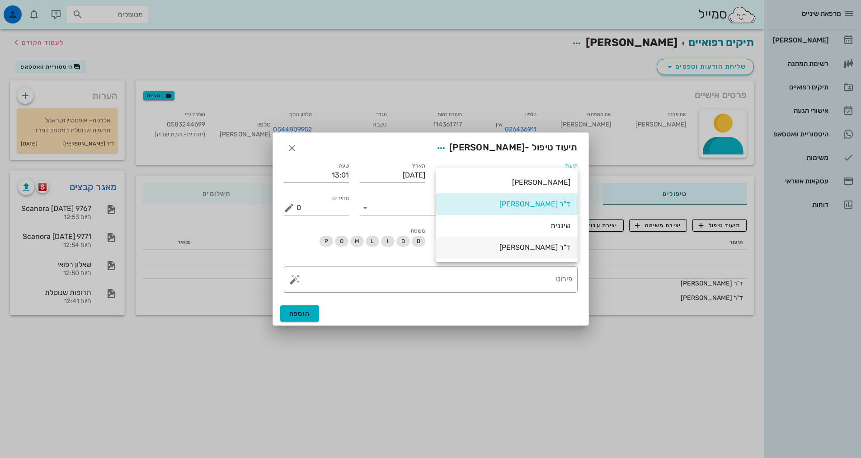
click at [553, 247] on div "ד"ר [PERSON_NAME]" at bounding box center [506, 247] width 127 height 9
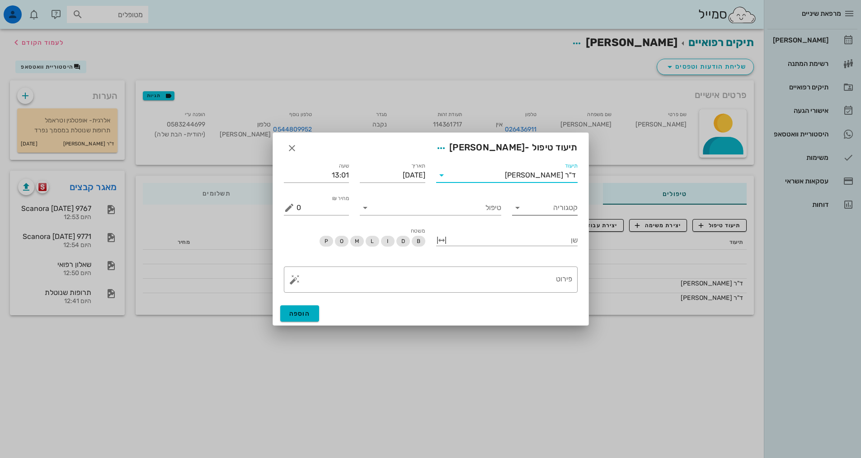
click at [555, 210] on input "קטגוריה" at bounding box center [552, 208] width 51 height 14
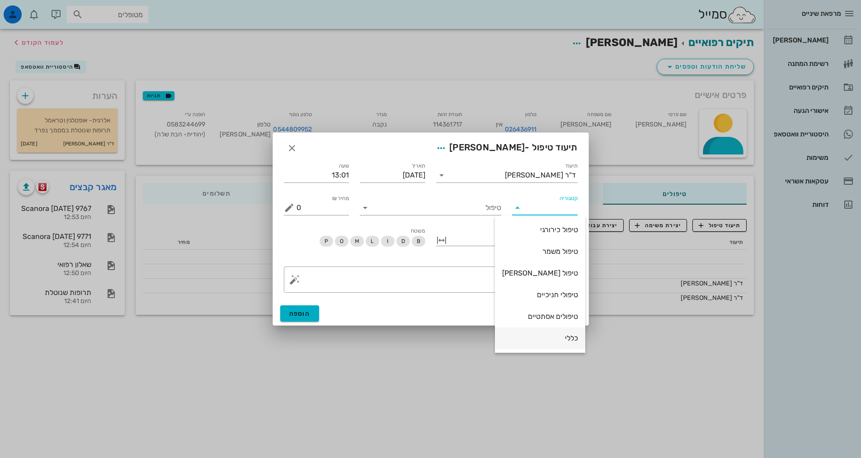
click at [558, 339] on div "כללי" at bounding box center [540, 338] width 76 height 9
type input "כללי"
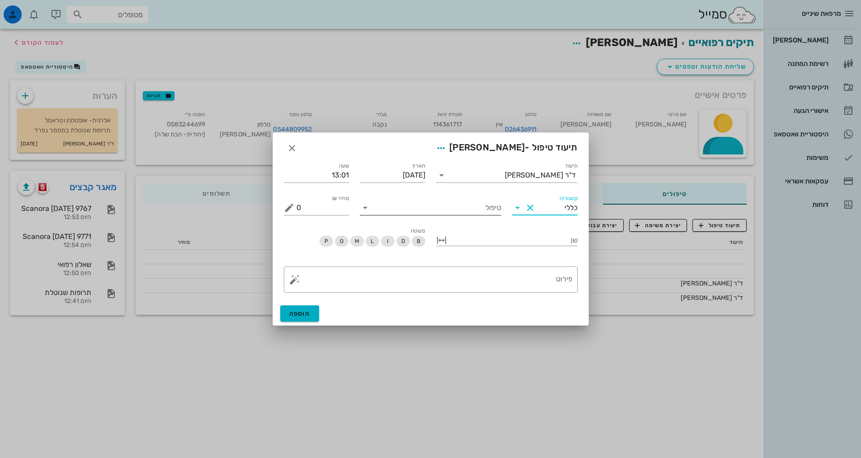
click at [468, 208] on input "טיפול" at bounding box center [436, 208] width 129 height 14
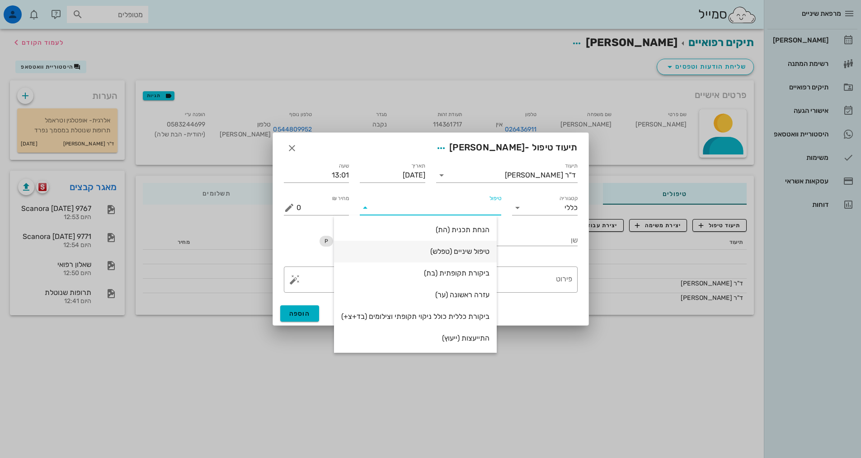
click at [466, 257] on div "טיפול שיניים (טפלש)" at bounding box center [415, 251] width 148 height 19
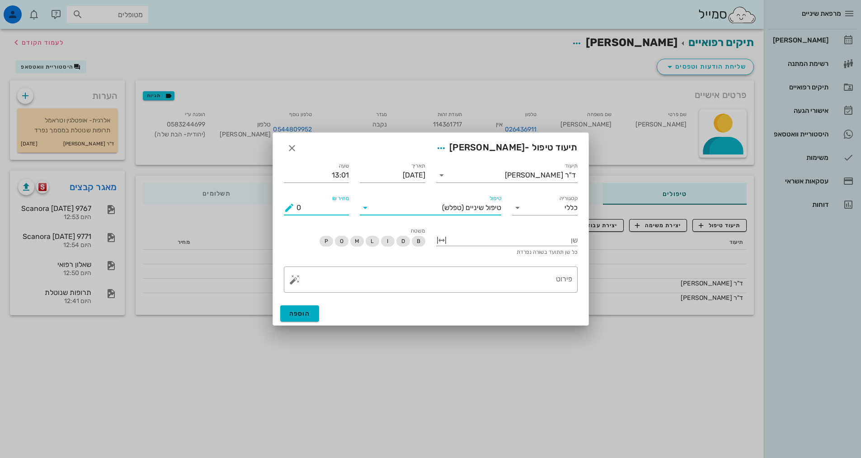
drag, startPoint x: 308, startPoint y: 209, endPoint x: 285, endPoint y: 203, distance: 23.8
click at [285, 203] on div "מחיר ₪ 0" at bounding box center [317, 208] width 66 height 14
type input "350"
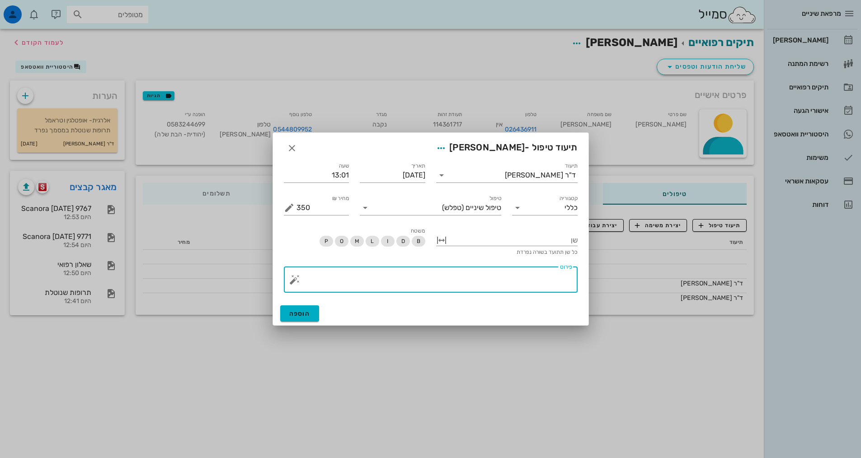
click at [455, 290] on textarea "פירוט" at bounding box center [435, 282] width 276 height 22
type textarea "הגיעה לע"ר"
click at [313, 311] on button "הוספה" at bounding box center [299, 314] width 39 height 16
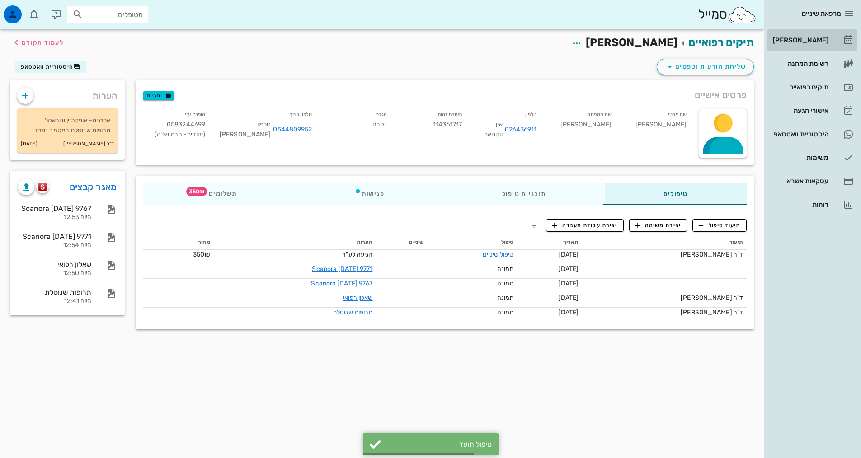
drag, startPoint x: 807, startPoint y: 39, endPoint x: 812, endPoint y: 29, distance: 10.9
click at [807, 38] on div "[PERSON_NAME]" at bounding box center [799, 40] width 57 height 7
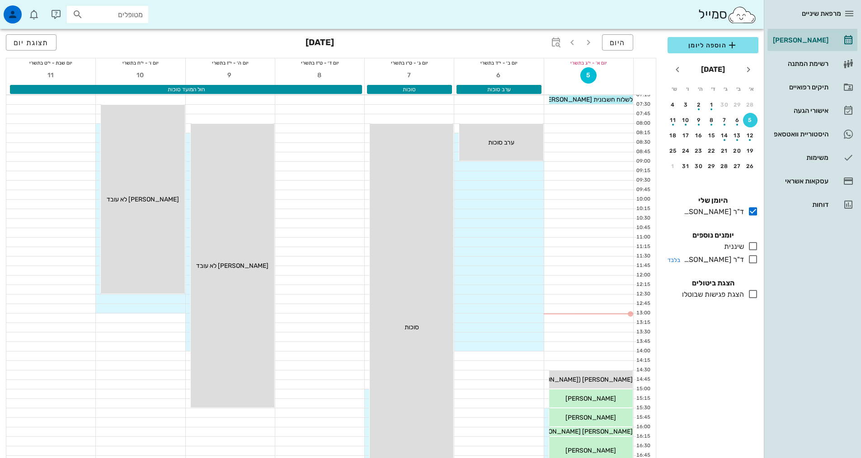
click at [750, 264] on icon at bounding box center [753, 259] width 11 height 11
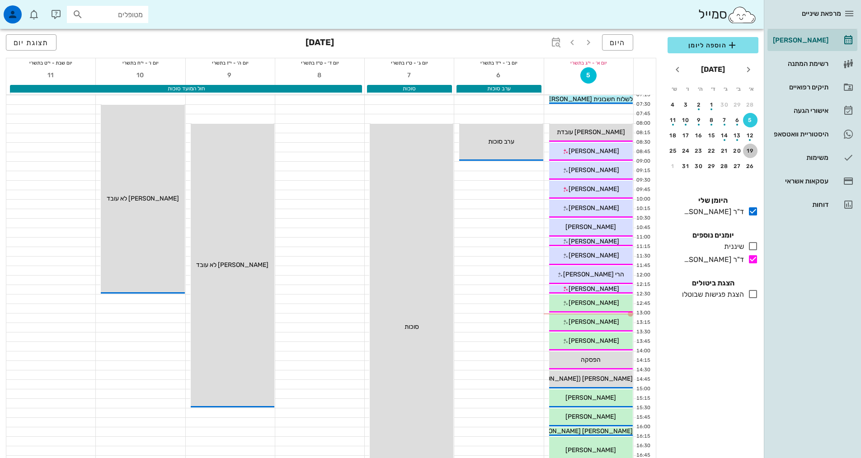
click at [751, 149] on div "19" at bounding box center [750, 151] width 14 height 6
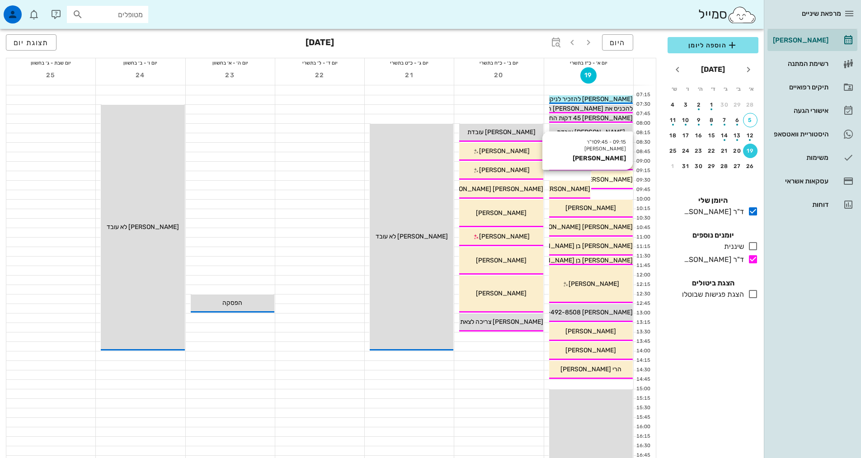
click at [612, 184] on div "[PERSON_NAME]" at bounding box center [612, 179] width 42 height 9
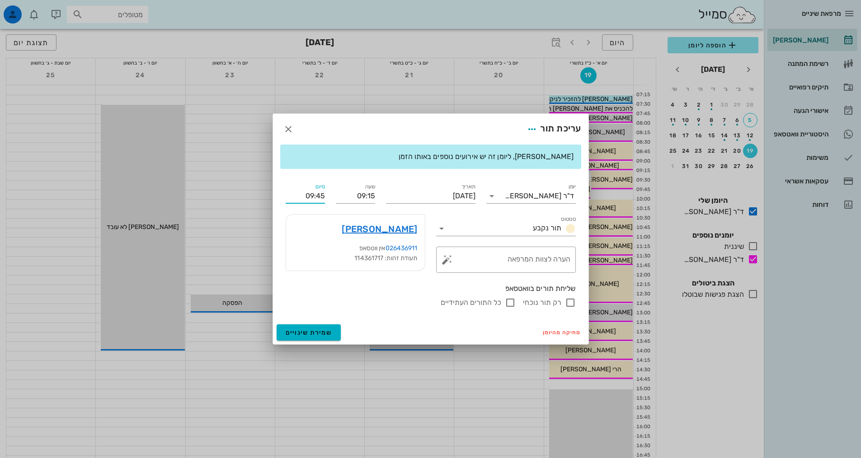
click at [320, 198] on input "09:45" at bounding box center [305, 196] width 39 height 14
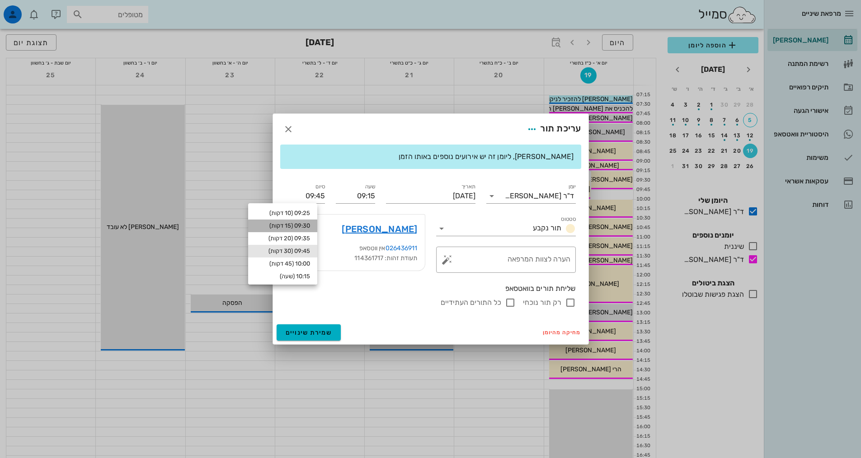
click at [306, 221] on div "09:30 (15 דקות)" at bounding box center [282, 226] width 69 height 13
type input "09:30"
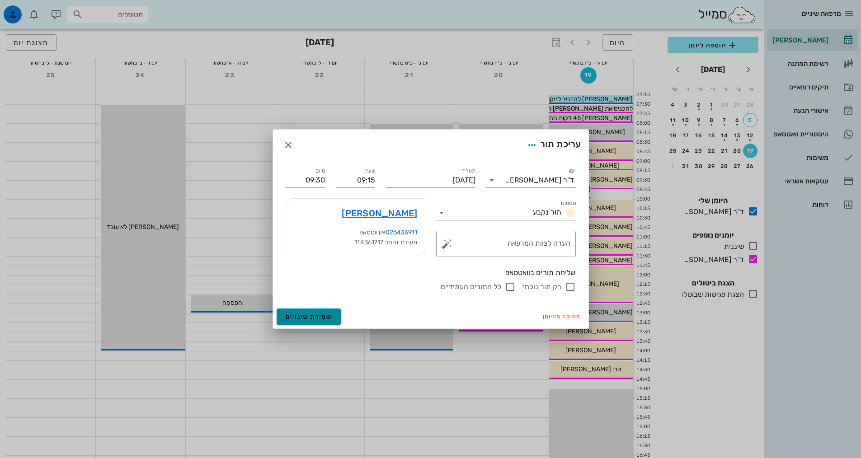
click at [311, 313] on span "שמירת שינויים" at bounding box center [309, 317] width 47 height 8
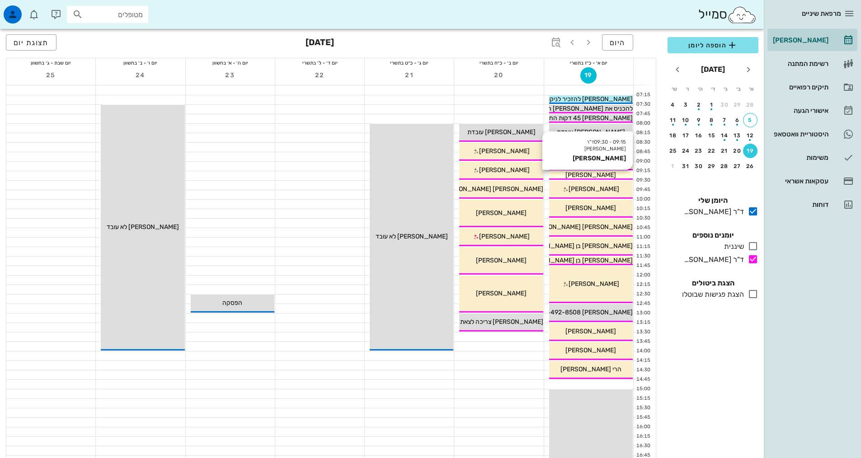
click at [598, 175] on span "[PERSON_NAME]" at bounding box center [591, 175] width 51 height 8
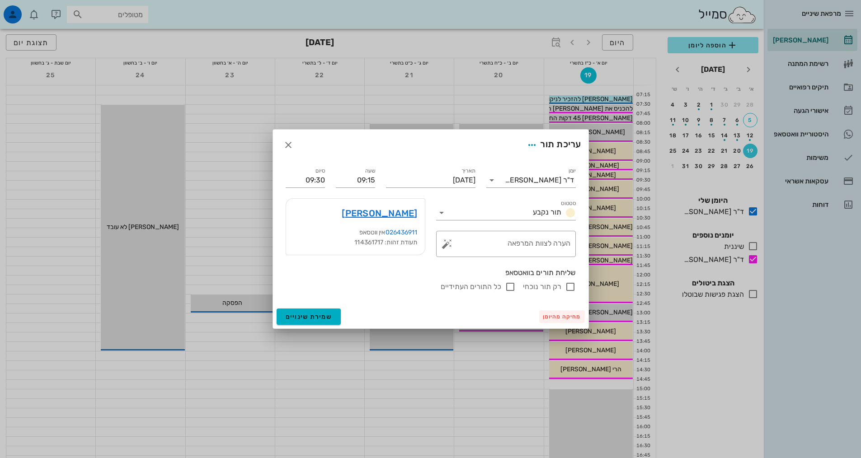
drag, startPoint x: 566, startPoint y: 310, endPoint x: 567, endPoint y: 315, distance: 4.7
click at [566, 311] on div "מחיקה מהיומן שמירת שינויים" at bounding box center [431, 317] width 316 height 24
click at [523, 222] on div "סטטוס תור נקבע" at bounding box center [506, 209] width 151 height 33
click at [519, 213] on input "סטטוס" at bounding box center [489, 213] width 80 height 14
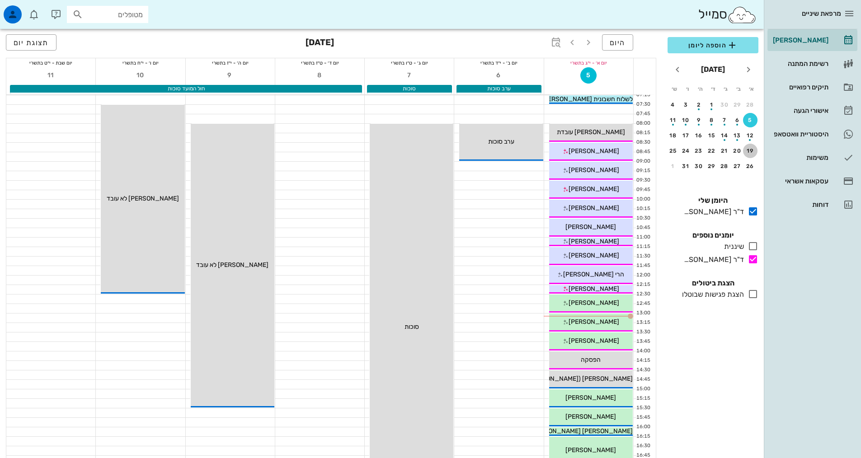
click at [749, 154] on button "19" at bounding box center [750, 151] width 14 height 14
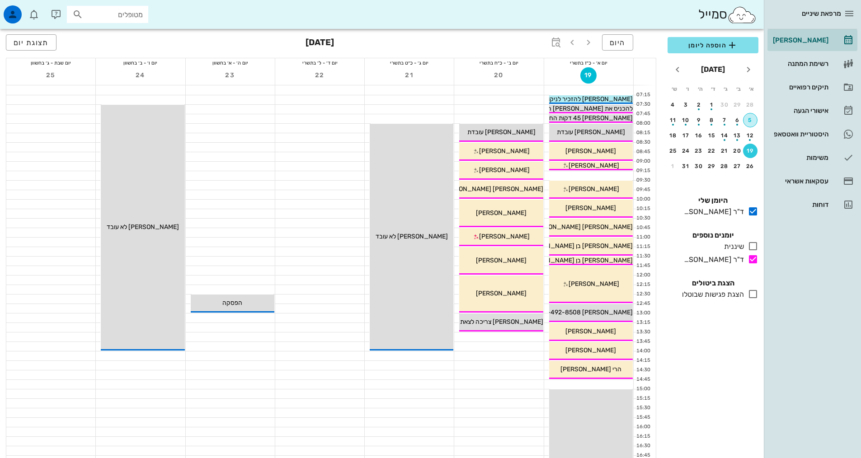
click at [752, 119] on div "5" at bounding box center [751, 120] width 14 height 6
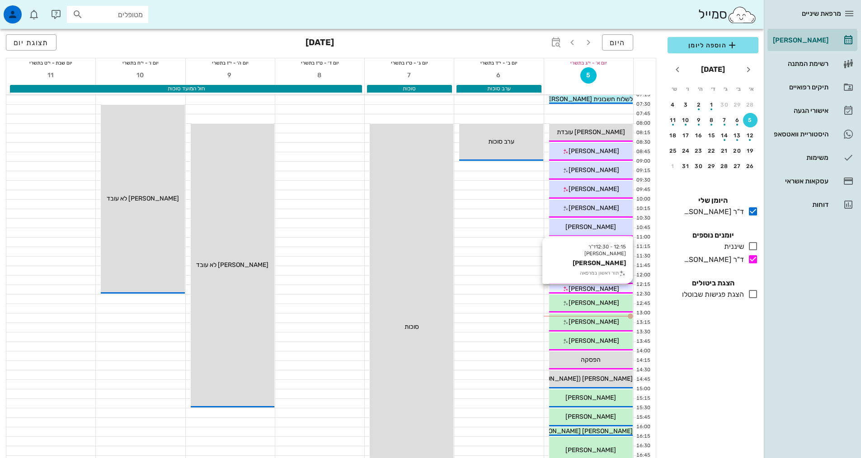
click at [601, 287] on span "[PERSON_NAME]" at bounding box center [594, 289] width 51 height 8
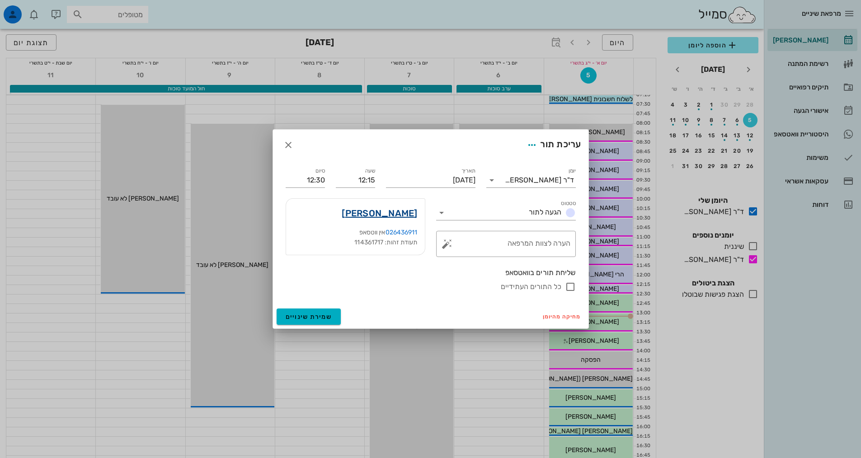
click at [411, 212] on link "[PERSON_NAME]" at bounding box center [379, 213] width 75 height 14
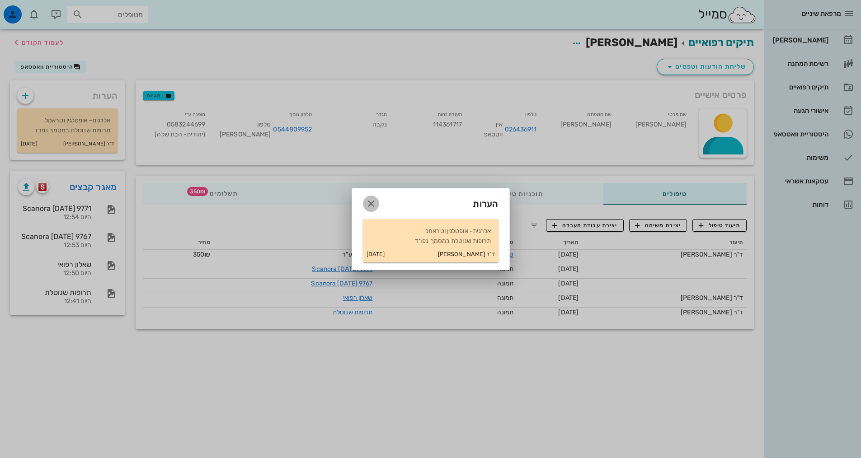
click at [374, 203] on icon "button" at bounding box center [371, 203] width 11 height 11
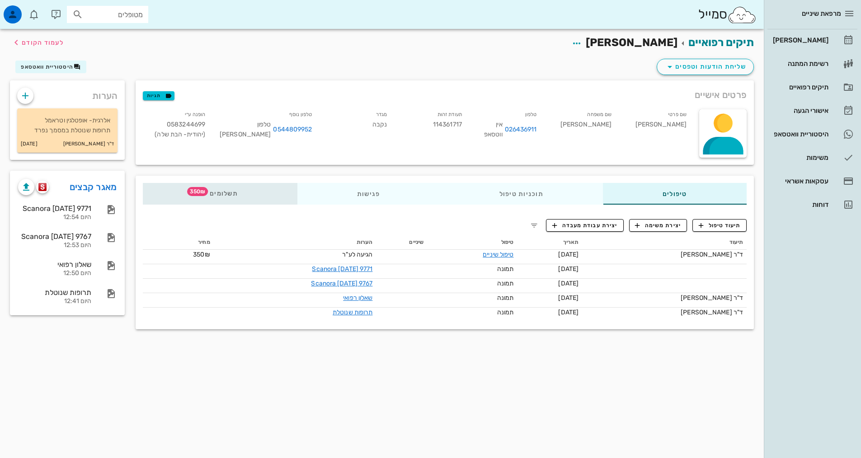
click at [249, 198] on div "תשלומים 350₪" at bounding box center [220, 194] width 155 height 22
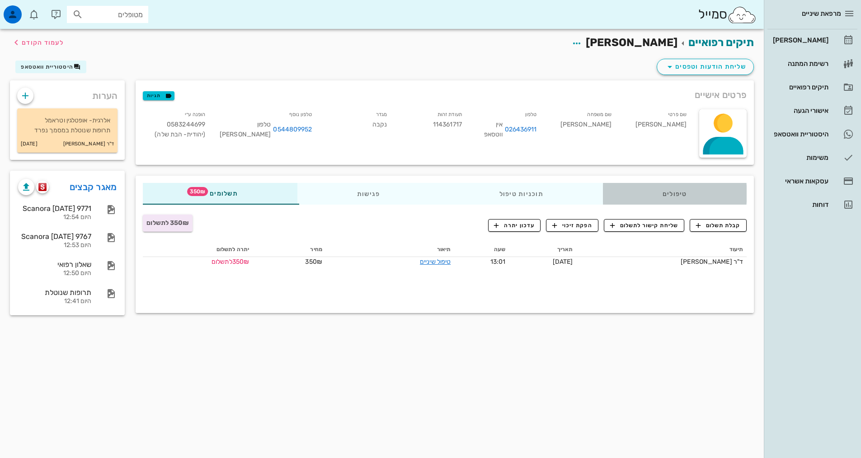
click at [631, 197] on div "טיפולים" at bounding box center [675, 194] width 144 height 22
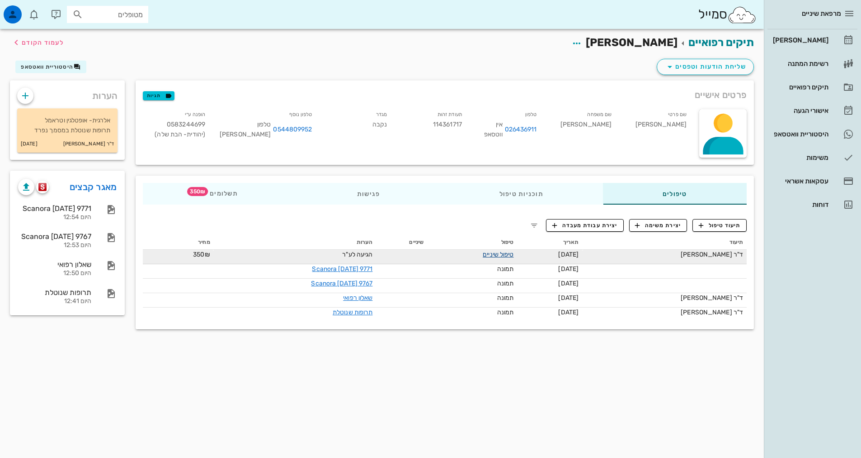
click at [514, 253] on link "טיפול שיניים" at bounding box center [498, 255] width 31 height 8
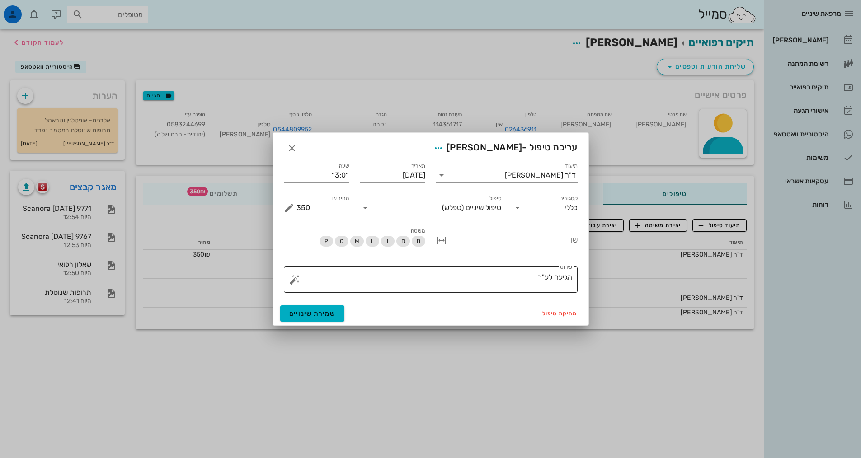
drag, startPoint x: 529, startPoint y: 278, endPoint x: 525, endPoint y: 257, distance: 20.7
click at [530, 278] on textarea "הגיעה לע"ר" at bounding box center [435, 282] width 276 height 22
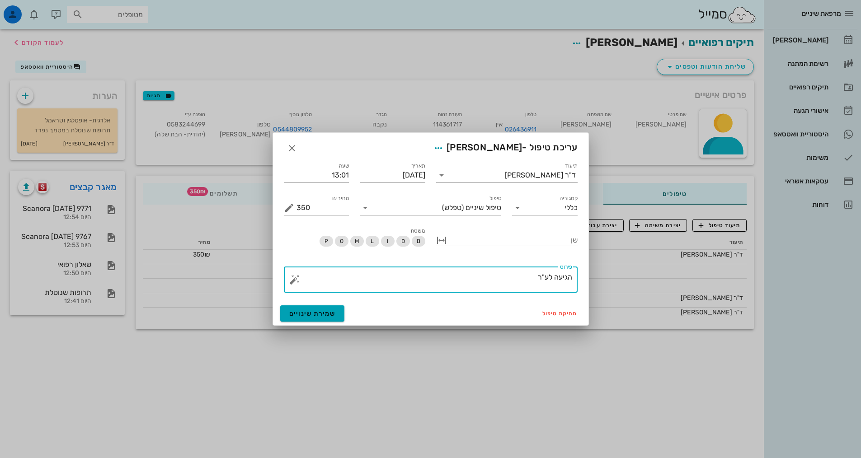
type textarea "הגיעה לע"ר"
click at [317, 318] on button "שמירת שינויים" at bounding box center [312, 314] width 65 height 16
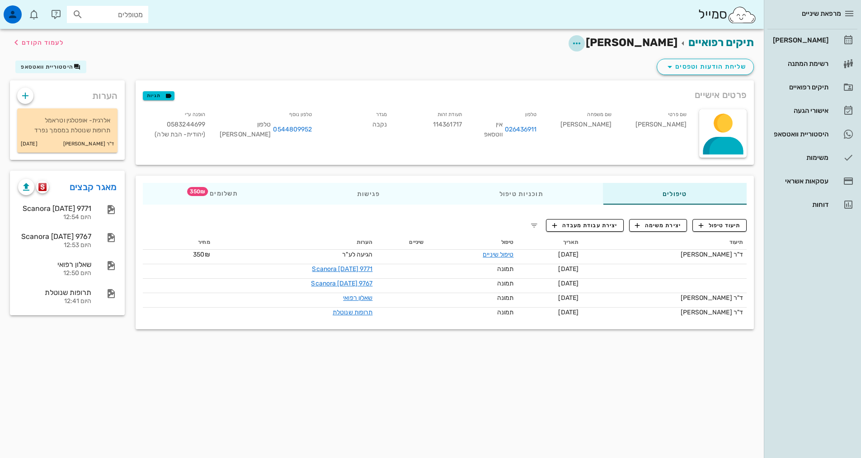
click at [585, 45] on span "button" at bounding box center [577, 43] width 16 height 11
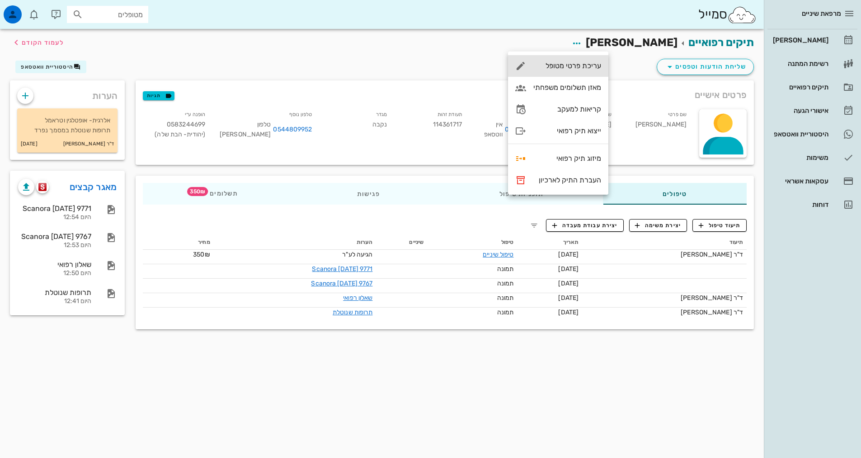
click at [583, 61] on div "עריכת פרטי מטופל" at bounding box center [558, 66] width 100 height 22
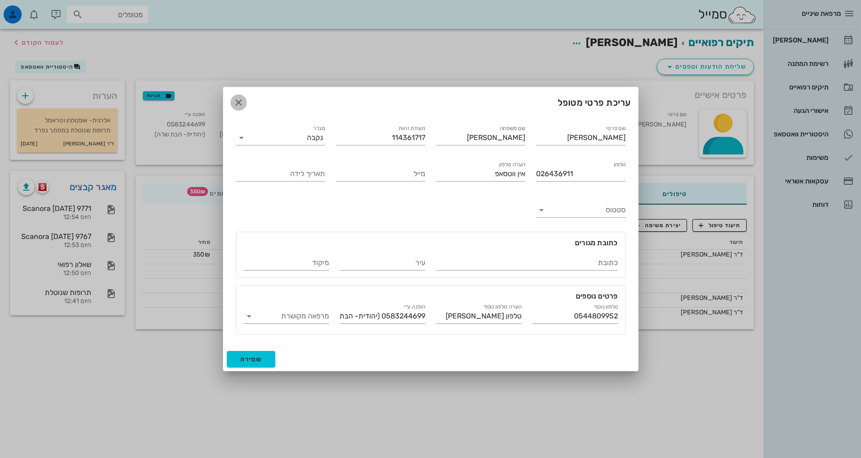
click at [237, 101] on icon "button" at bounding box center [238, 102] width 11 height 11
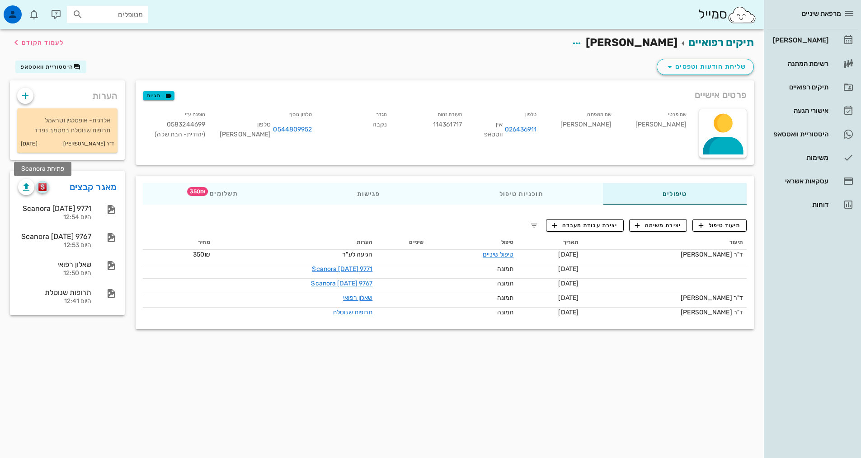
click at [47, 191] on button "button" at bounding box center [42, 187] width 13 height 13
click at [824, 35] on div "[PERSON_NAME]" at bounding box center [799, 40] width 57 height 14
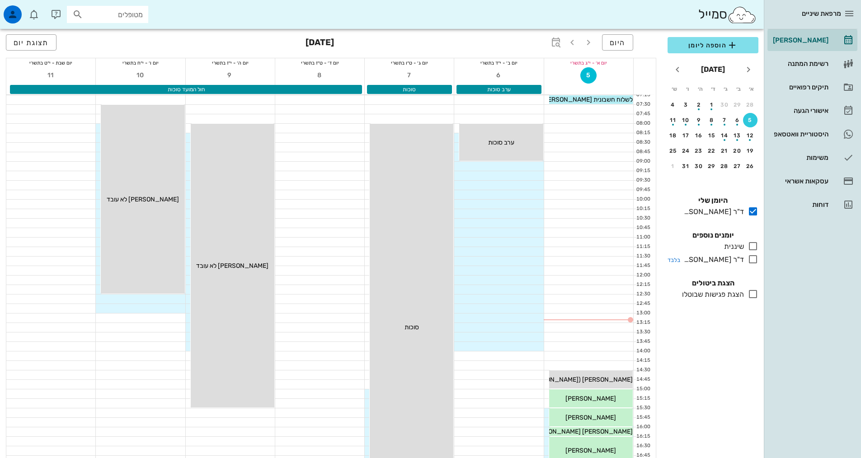
click at [751, 263] on icon at bounding box center [753, 259] width 11 height 11
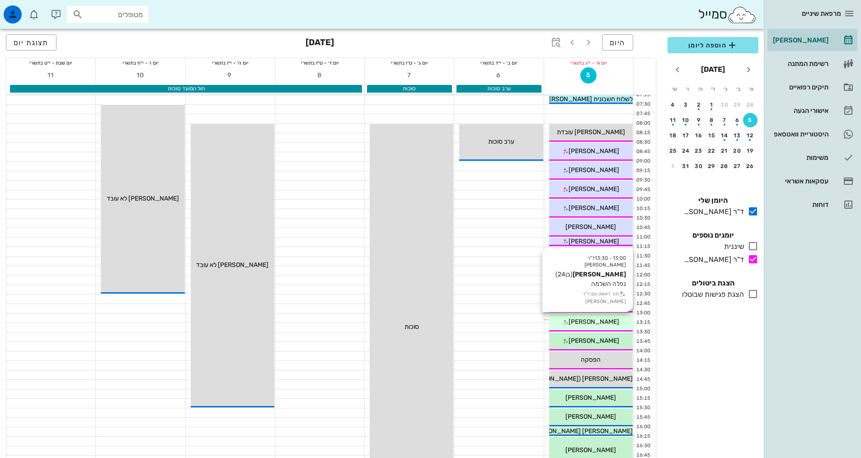
click at [613, 319] on span "[PERSON_NAME]" at bounding box center [594, 322] width 51 height 8
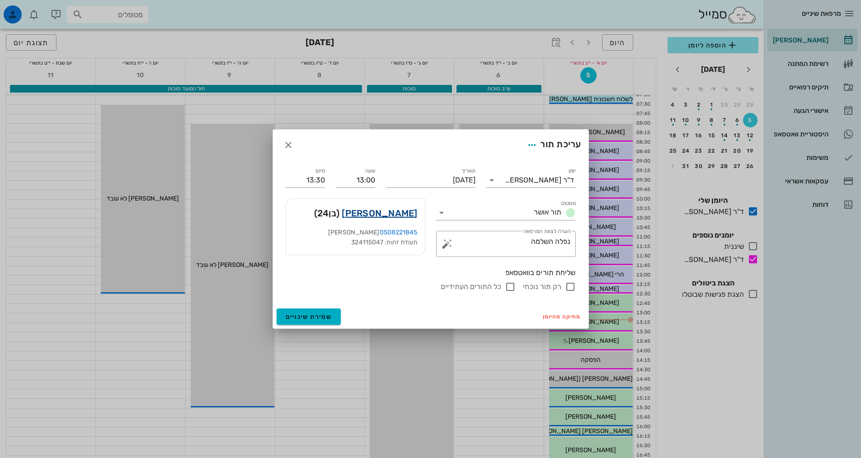
click at [406, 213] on link "ישעיהו קרלנשטיין" at bounding box center [379, 213] width 75 height 14
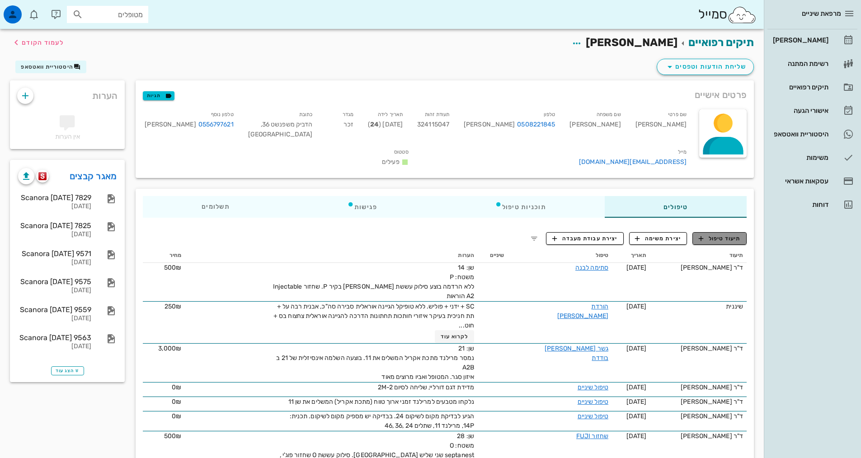
click at [731, 237] on span "תיעוד טיפול" at bounding box center [720, 239] width 42 height 8
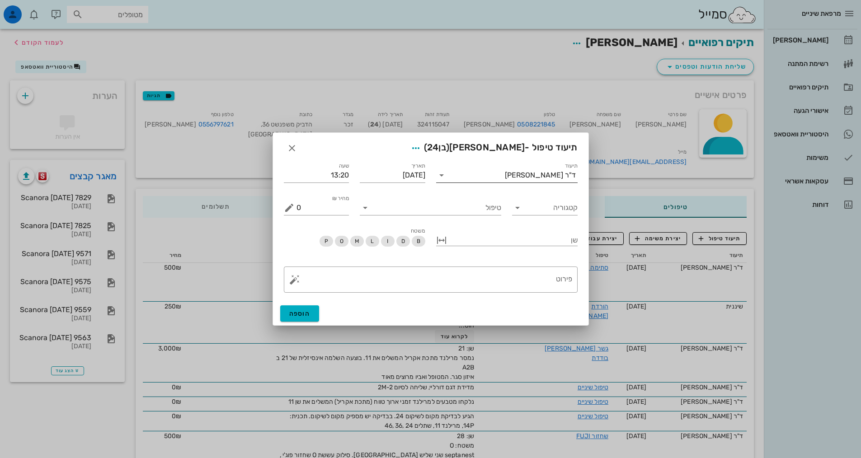
click at [530, 182] on div "תיעוד ד"ר אלדד אירני" at bounding box center [506, 175] width 141 height 14
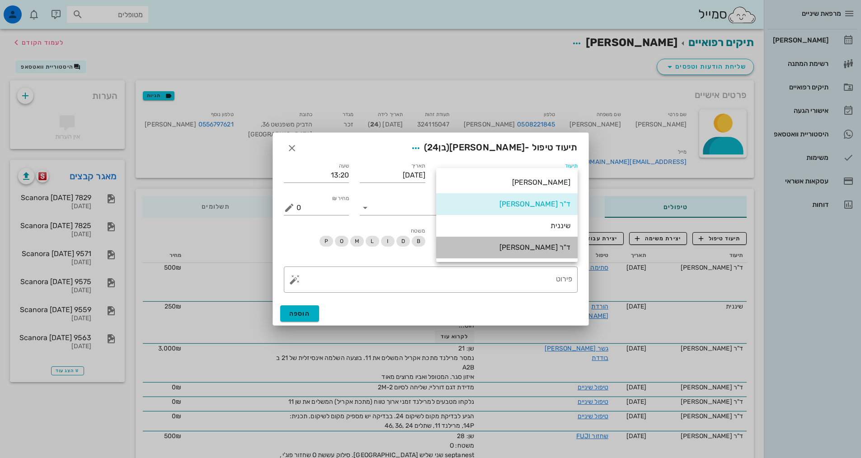
click at [540, 247] on div "ד"ר [PERSON_NAME]" at bounding box center [506, 247] width 127 height 9
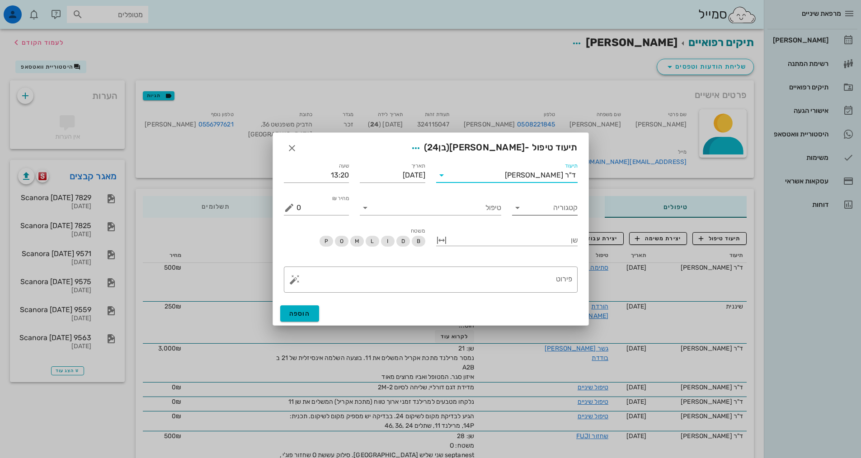
click at [556, 209] on input "קטגוריה" at bounding box center [552, 208] width 51 height 14
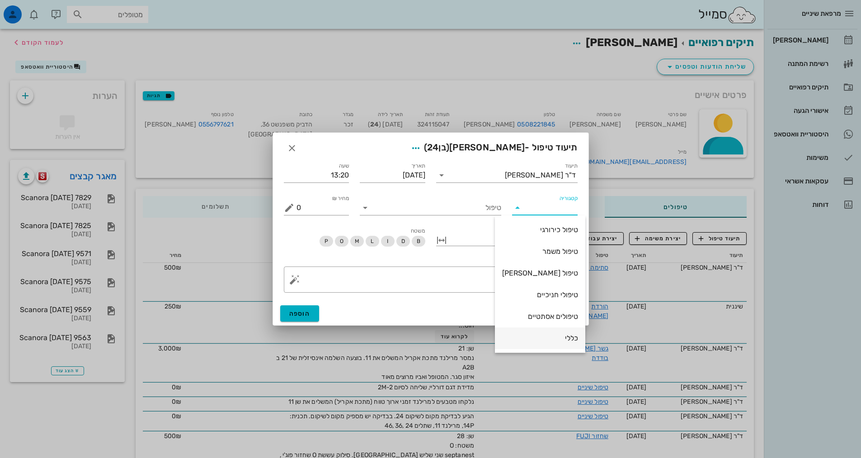
click at [562, 340] on div "כללי" at bounding box center [540, 338] width 76 height 9
type input "כללי"
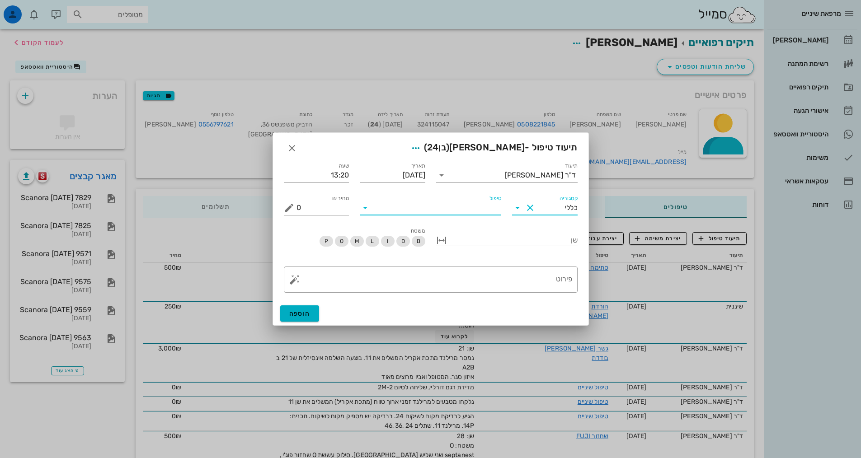
click at [468, 209] on input "טיפול" at bounding box center [436, 208] width 129 height 14
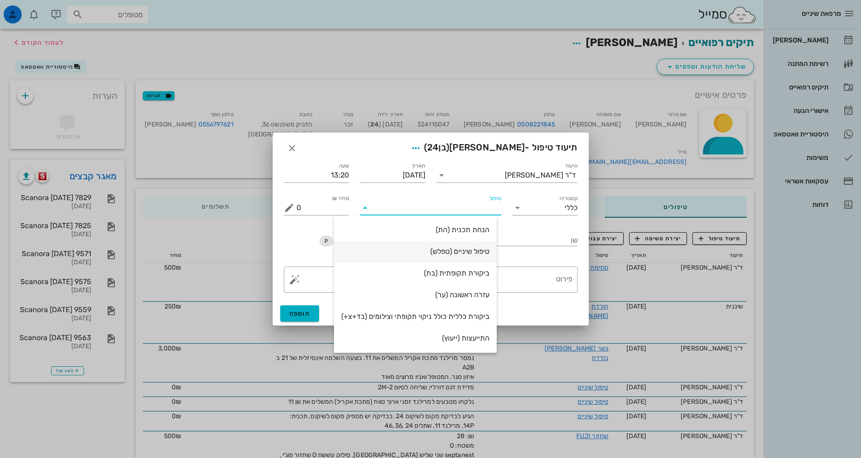
click at [476, 251] on div "טיפול שיניים (טפלש)" at bounding box center [415, 251] width 148 height 9
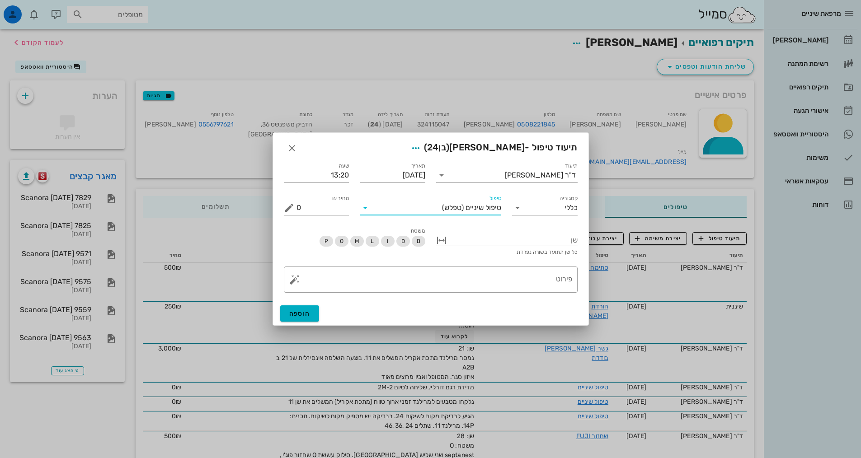
click at [554, 241] on div at bounding box center [513, 240] width 129 height 12
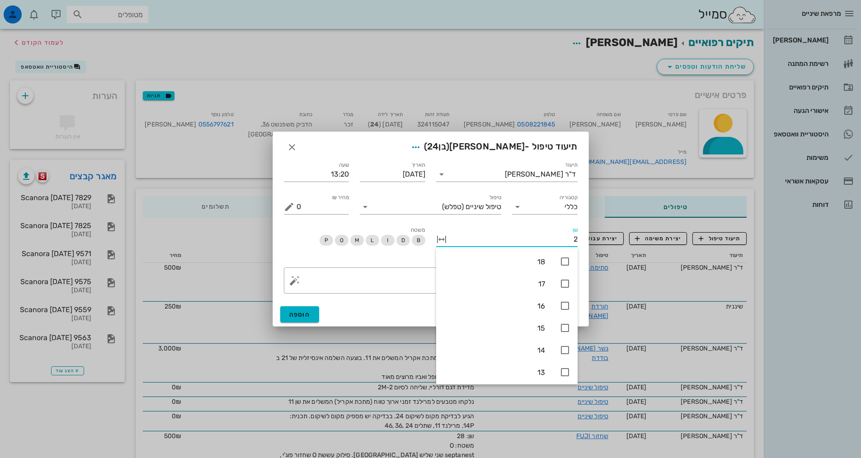
type input "21"
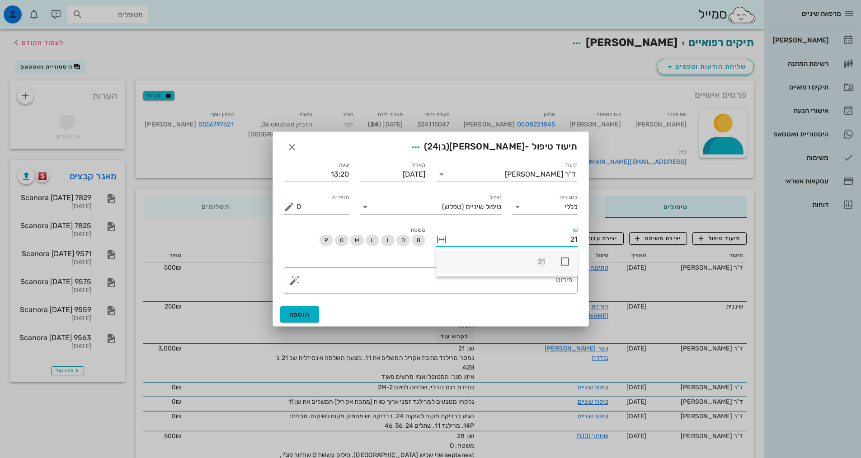
click at [563, 261] on icon at bounding box center [565, 261] width 11 height 11
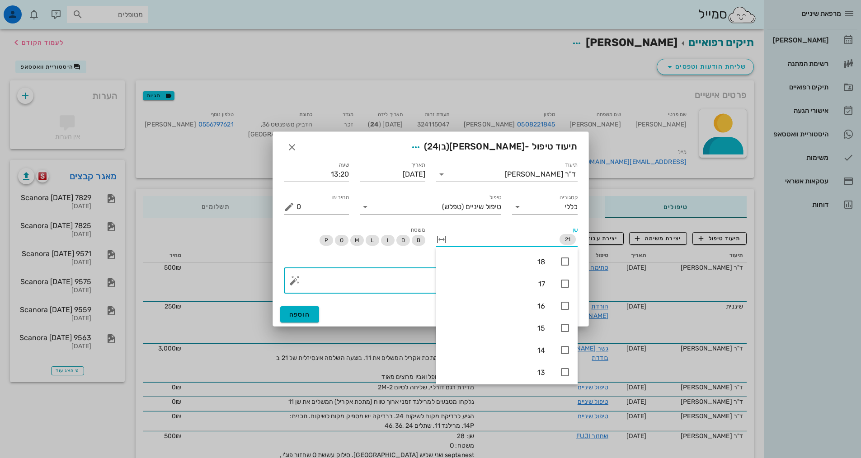
click at [395, 284] on textarea "פירוט" at bounding box center [435, 283] width 276 height 22
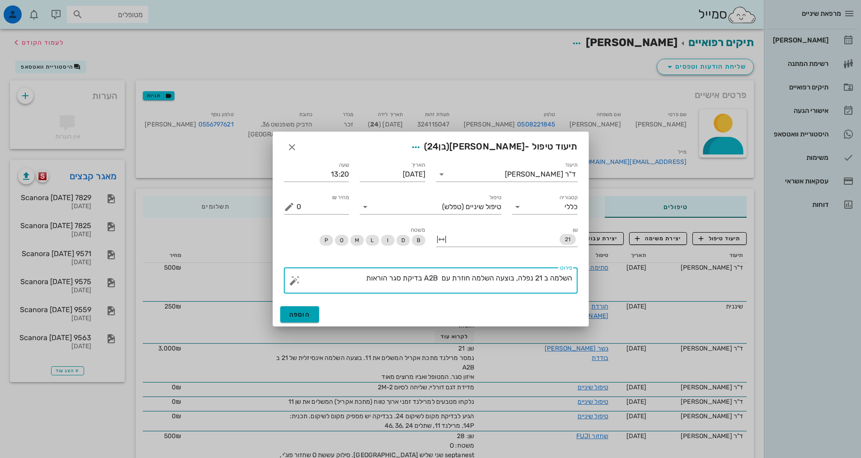
type textarea "השלמה ב 21 נפלה, בוצעה השלמה חוזרת עם A2B בדיקת סגר הוראות"
click at [297, 310] on button "הוספה" at bounding box center [299, 314] width 39 height 16
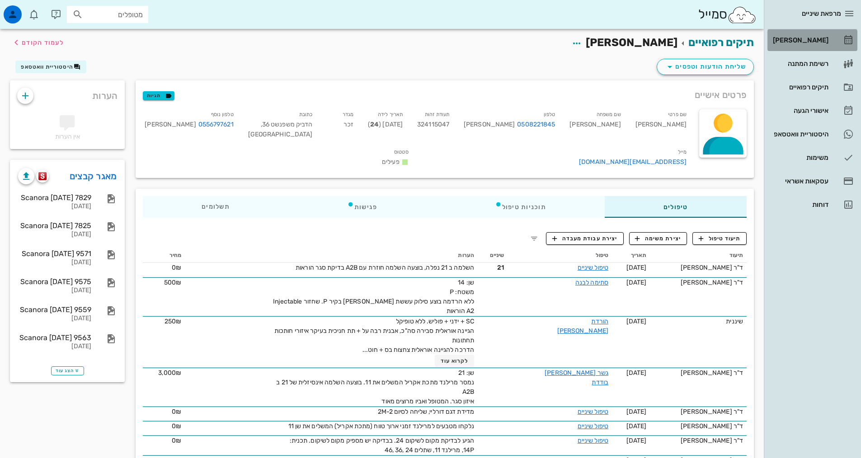
click at [802, 44] on div "[PERSON_NAME]" at bounding box center [799, 40] width 57 height 14
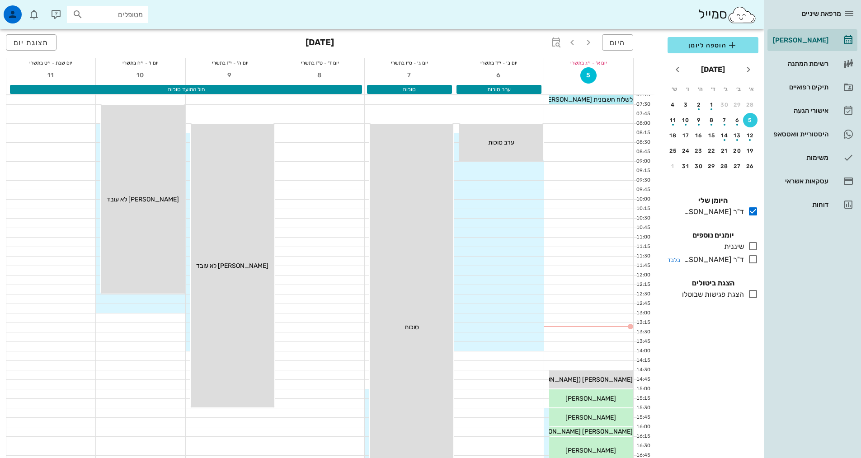
click at [755, 260] on icon at bounding box center [753, 259] width 11 height 11
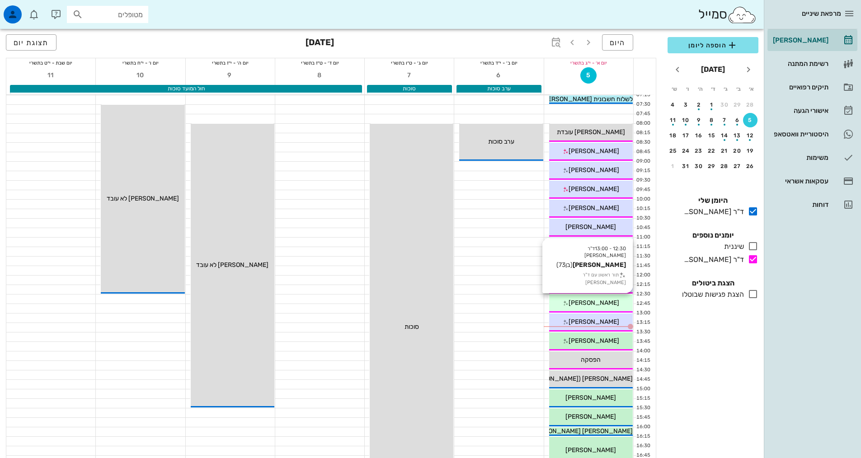
click at [606, 303] on span "[PERSON_NAME]" at bounding box center [594, 303] width 51 height 8
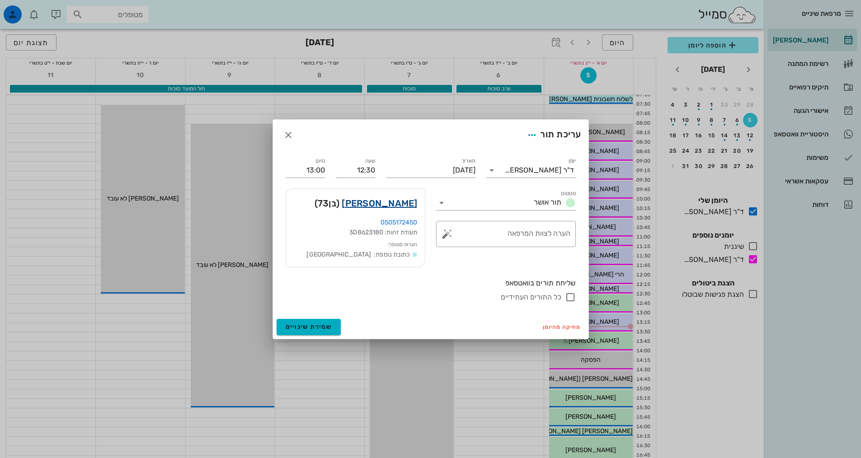
click at [398, 201] on link "[PERSON_NAME]" at bounding box center [379, 203] width 75 height 14
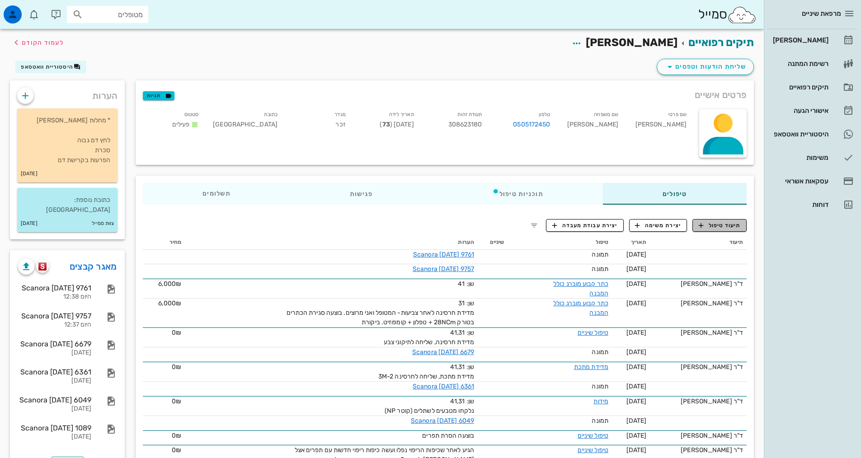
click at [712, 228] on span "תיעוד טיפול" at bounding box center [720, 226] width 42 height 8
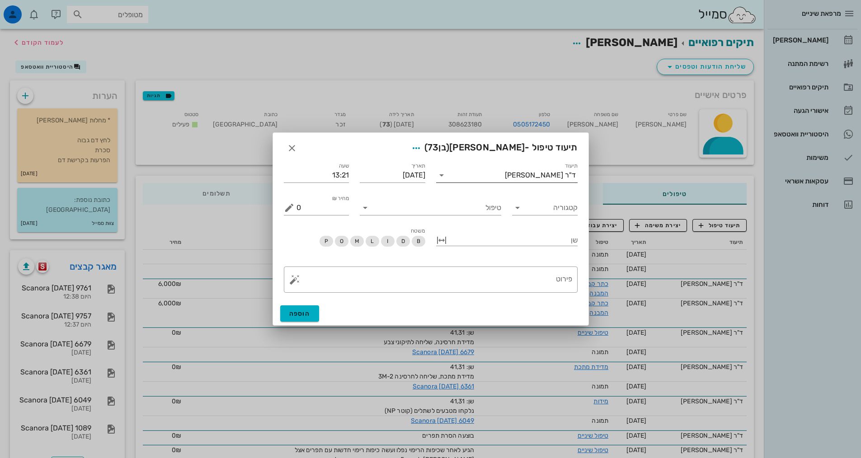
click at [549, 181] on div "ד"ר [PERSON_NAME]" at bounding box center [513, 175] width 129 height 14
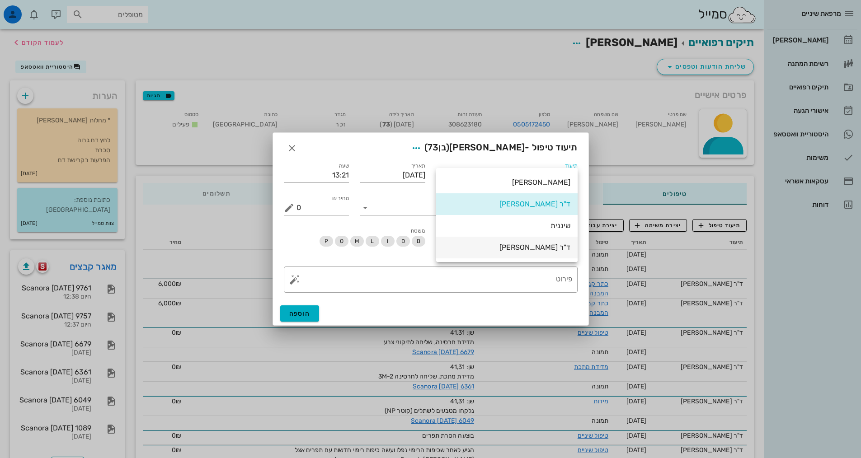
click at [558, 245] on div "ד"ר [PERSON_NAME]" at bounding box center [506, 247] width 127 height 9
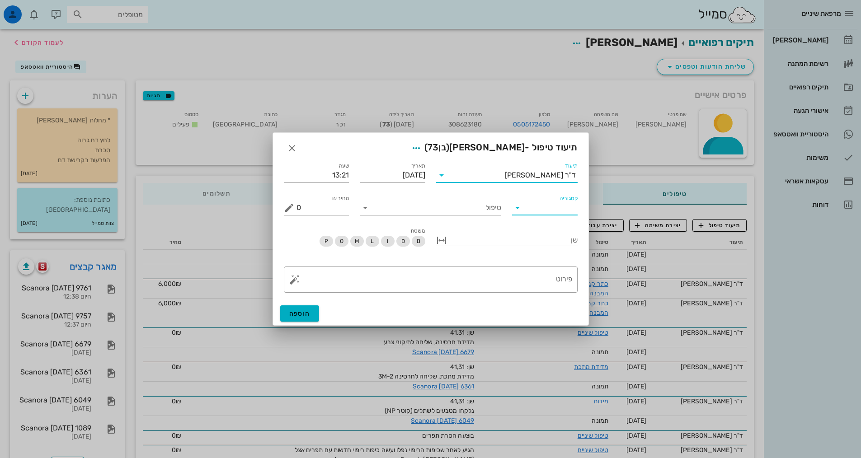
click at [557, 211] on input "קטגוריה" at bounding box center [552, 208] width 51 height 14
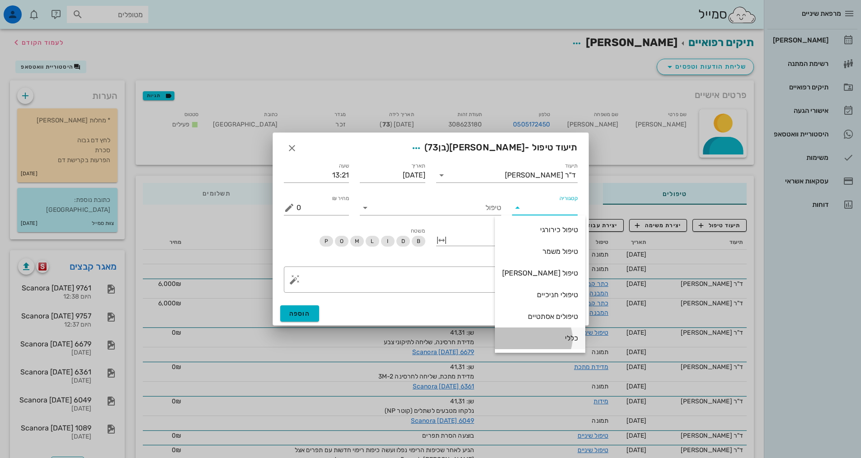
click at [558, 348] on div "כללי" at bounding box center [540, 338] width 76 height 19
type input "כללי"
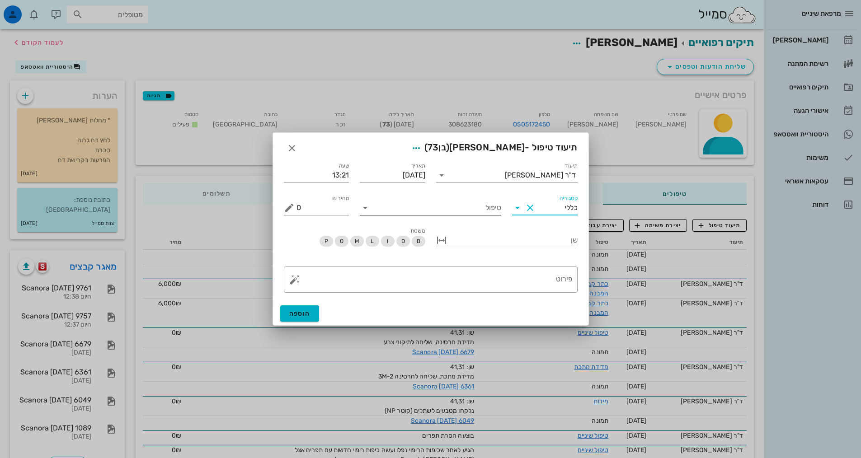
click at [480, 207] on input "טיפול" at bounding box center [436, 208] width 129 height 14
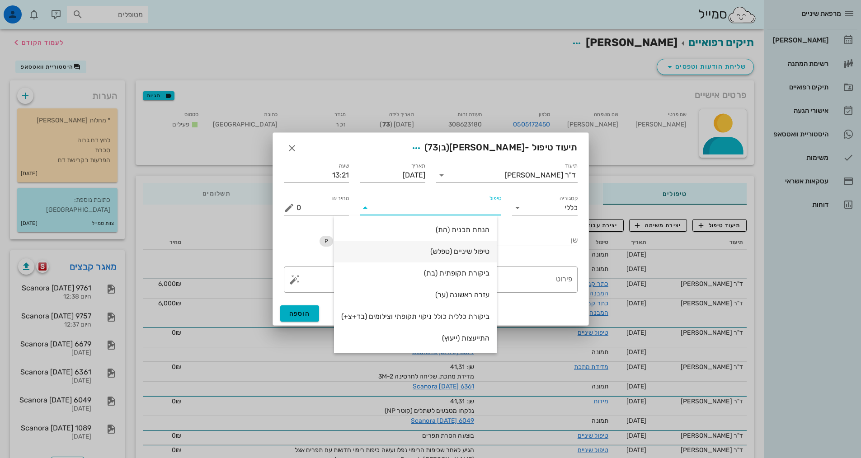
click at [462, 247] on div "טיפול שיניים (טפלש)" at bounding box center [415, 251] width 148 height 19
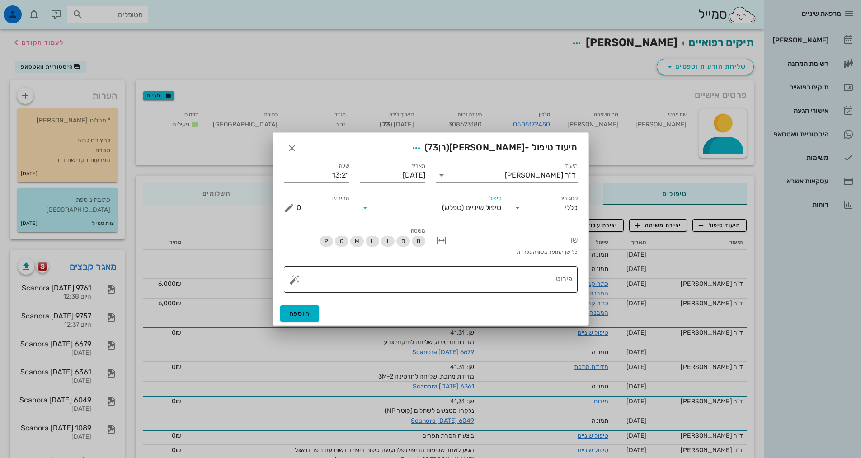
drag, startPoint x: 515, startPoint y: 285, endPoint x: 519, endPoint y: 269, distance: 16.3
click at [518, 273] on textarea "פירוט" at bounding box center [435, 282] width 276 height 22
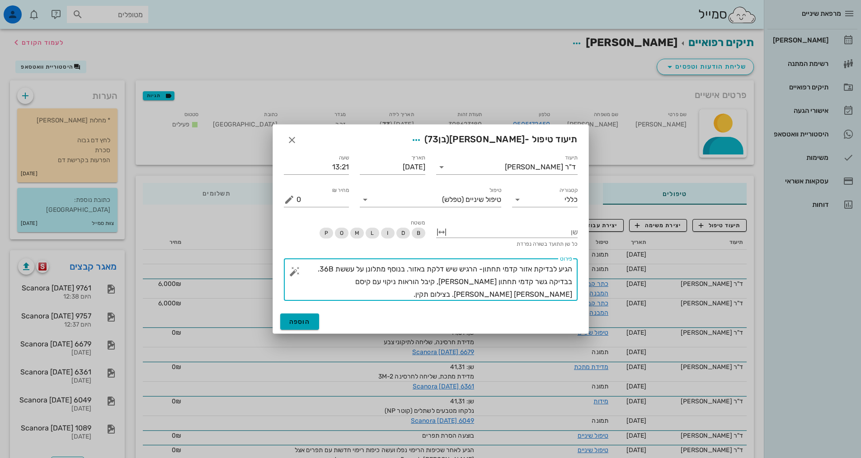
type textarea "הגיע לבדיקת אזור קדמי תחתון- הרגיש שיש דלקת באזור. בנוסף מתלונן על עששת 36B. בב…"
click at [310, 322] on span "הוספה" at bounding box center [299, 322] width 21 height 8
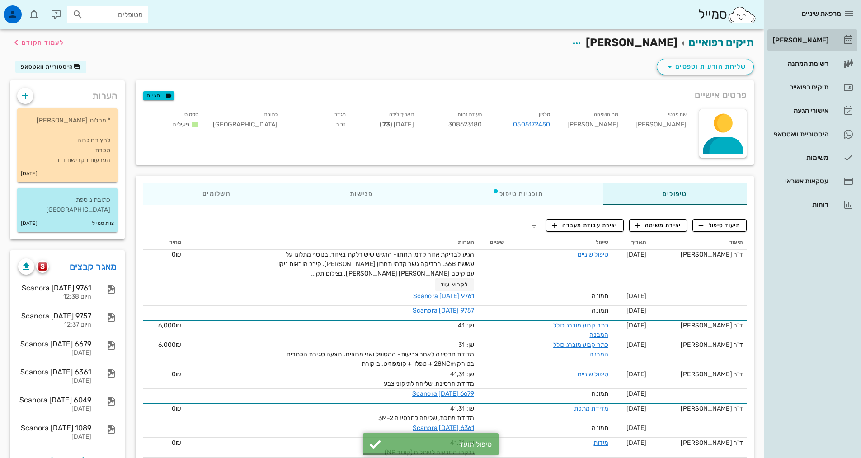
click at [806, 43] on div "[PERSON_NAME]" at bounding box center [799, 40] width 57 height 7
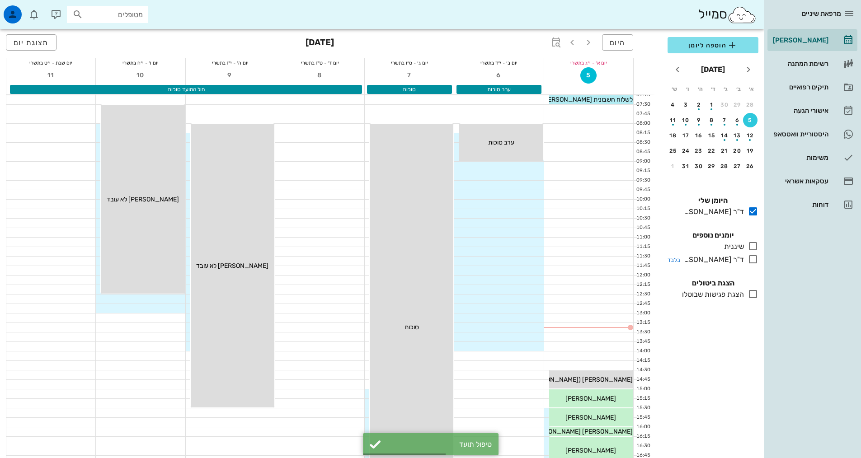
click at [752, 257] on icon at bounding box center [753, 259] width 11 height 11
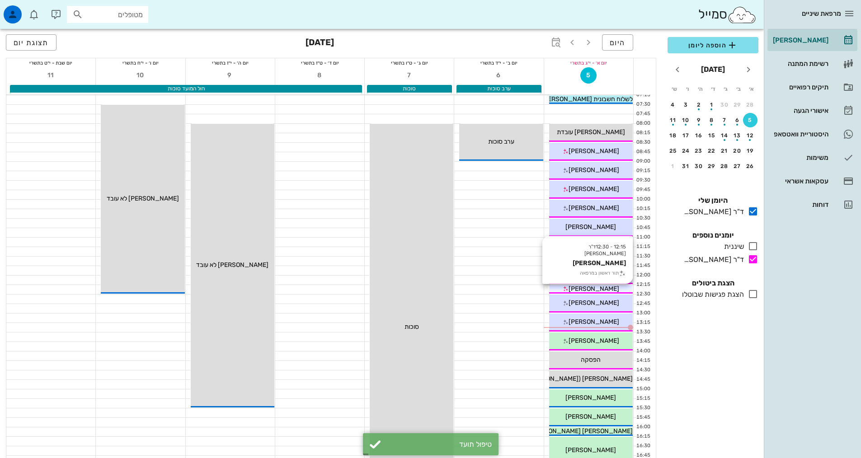
click at [602, 287] on span "[PERSON_NAME]" at bounding box center [594, 289] width 51 height 8
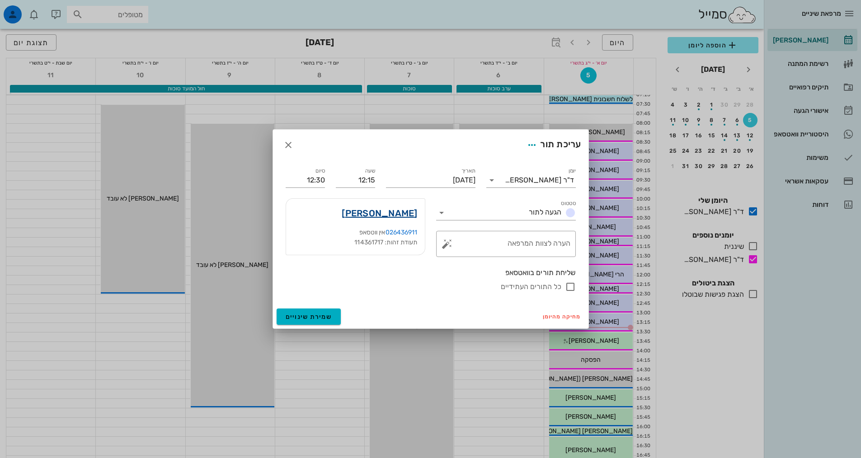
click at [403, 211] on link "[PERSON_NAME]" at bounding box center [379, 213] width 75 height 14
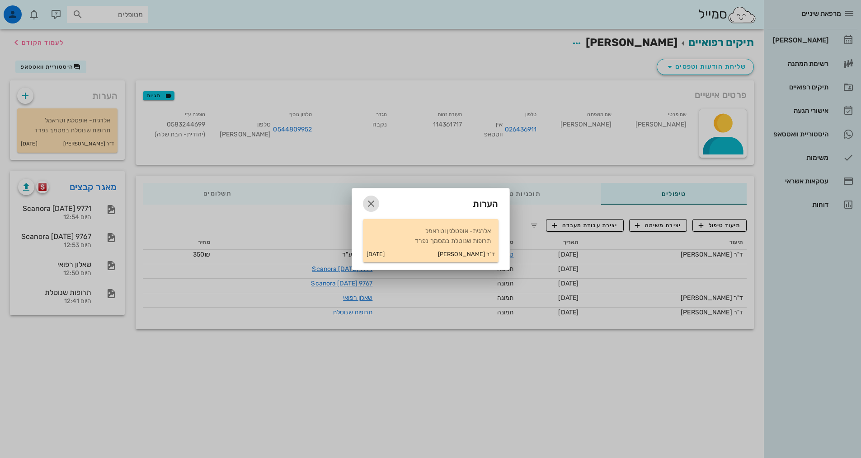
click at [373, 205] on icon "button" at bounding box center [371, 203] width 11 height 11
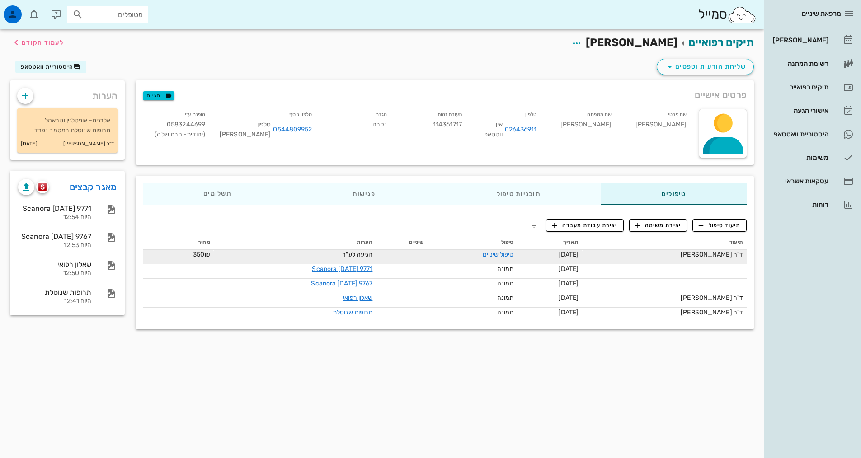
click at [516, 260] on td "טיפול שיניים" at bounding box center [472, 257] width 90 height 14
click at [514, 257] on link "טיפול שיניים" at bounding box center [498, 255] width 31 height 8
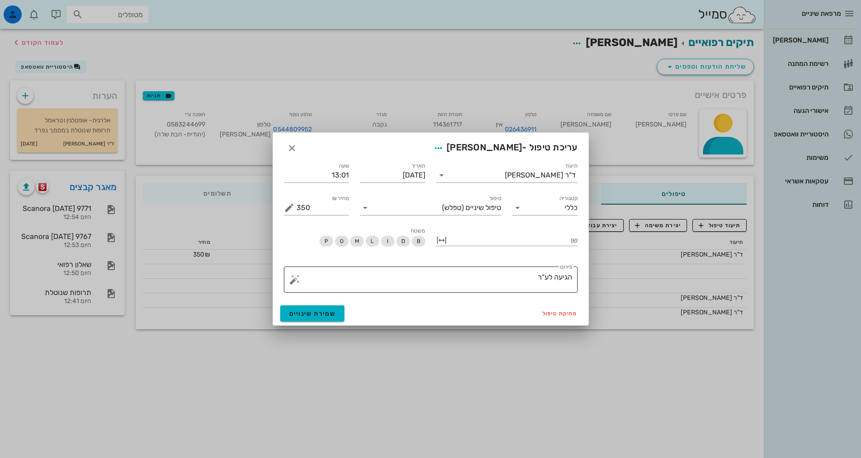
click at [486, 281] on textarea "הגיעה לע"ר" at bounding box center [435, 282] width 276 height 22
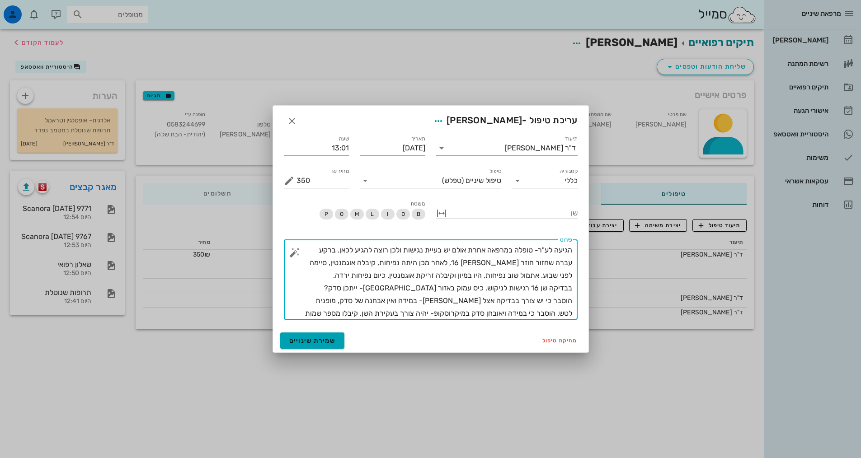
type textarea "הגיעה לע"ר- טופלה במרפאה אחרת אולם יש בעיית נגישות ולכן רוצה להגיע לכאן. ברקע ע…"
click at [319, 340] on span "שמירת שינויים" at bounding box center [312, 341] width 47 height 8
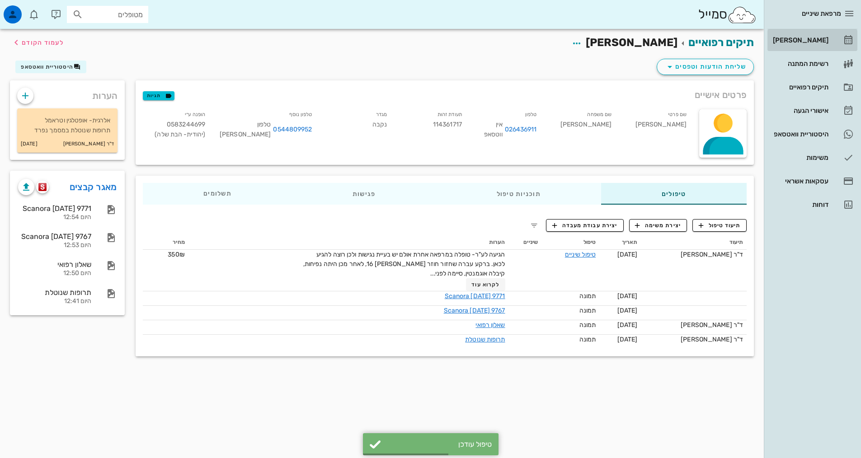
click at [830, 47] on link "[PERSON_NAME]" at bounding box center [813, 40] width 90 height 22
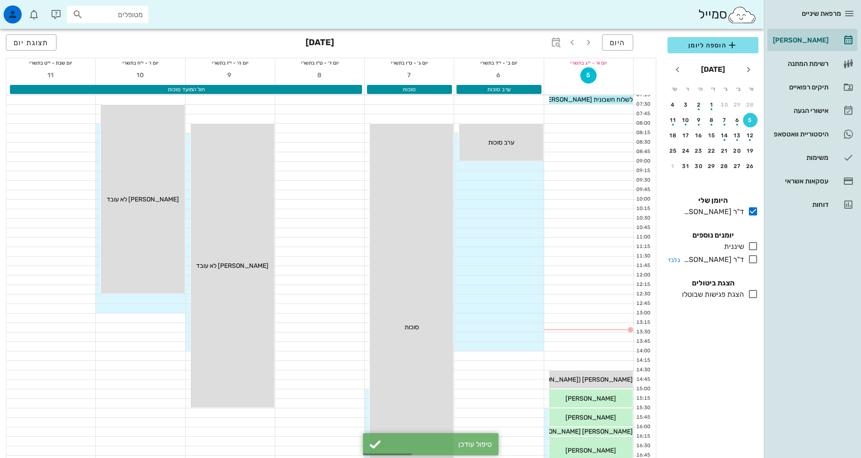
click at [750, 258] on icon at bounding box center [753, 259] width 11 height 11
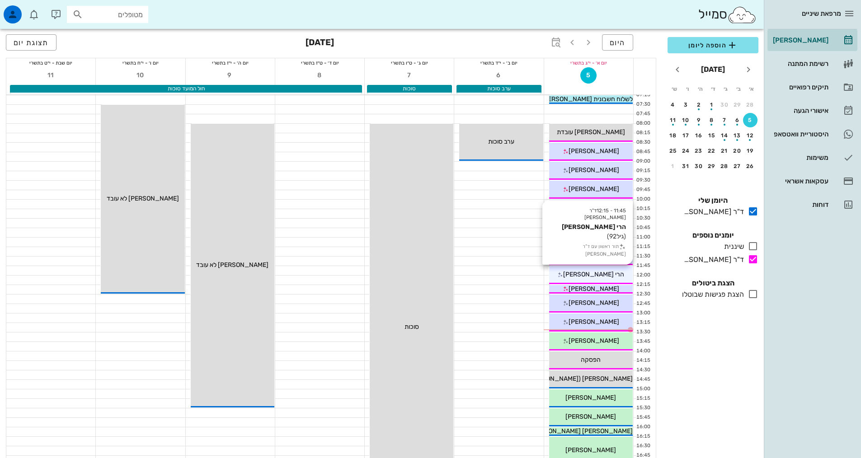
click at [595, 278] on span "הרי [PERSON_NAME]" at bounding box center [593, 275] width 61 height 8
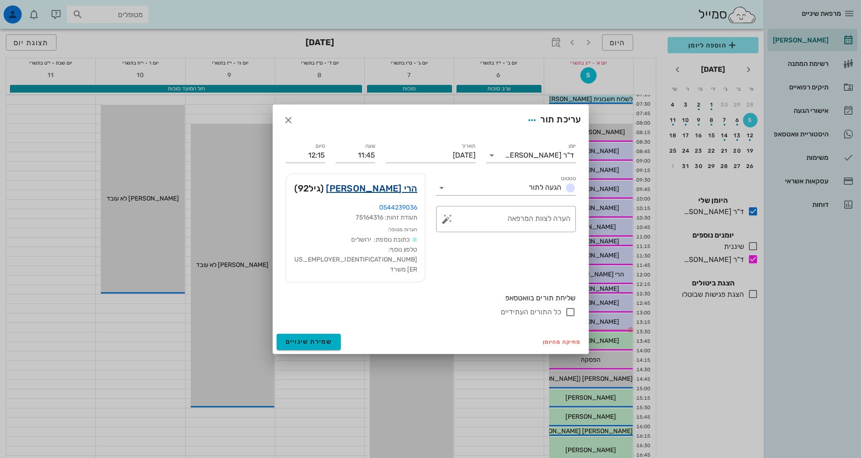
click at [392, 195] on link "הרי [PERSON_NAME]" at bounding box center [371, 188] width 91 height 14
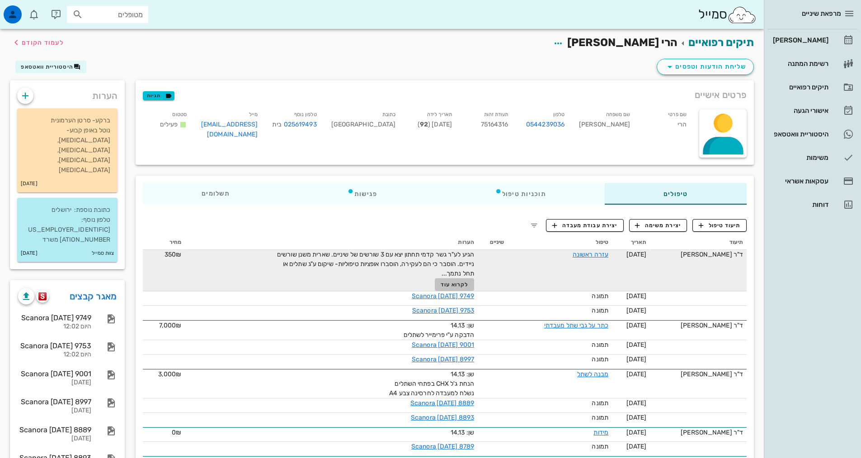
click at [448, 284] on span "לקרוא עוד" at bounding box center [455, 285] width 28 height 6
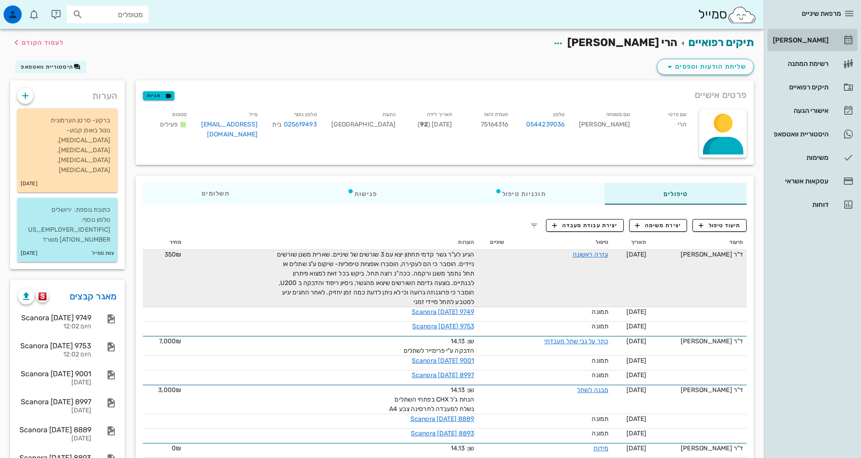
click at [792, 38] on div "[PERSON_NAME]" at bounding box center [799, 40] width 57 height 7
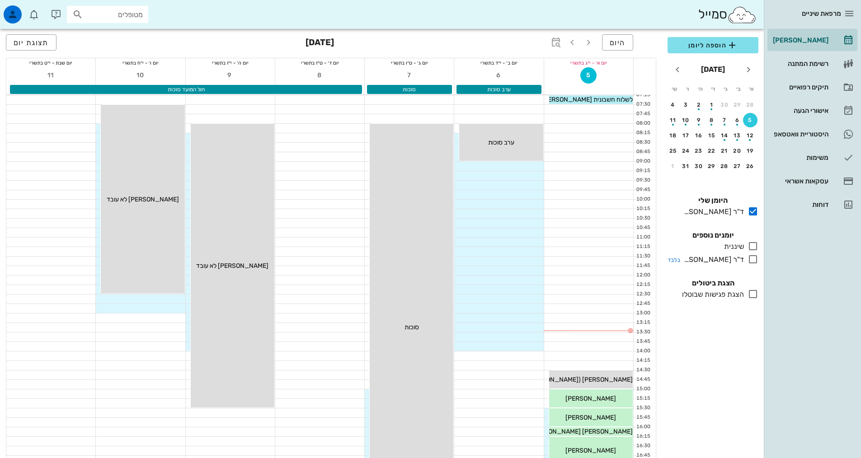
click at [756, 259] on icon at bounding box center [753, 259] width 11 height 11
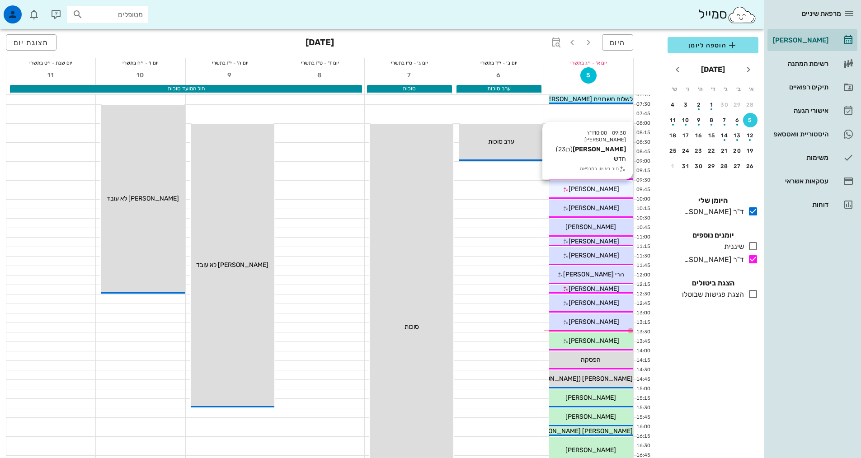
click at [598, 187] on span "[PERSON_NAME]" at bounding box center [594, 189] width 51 height 8
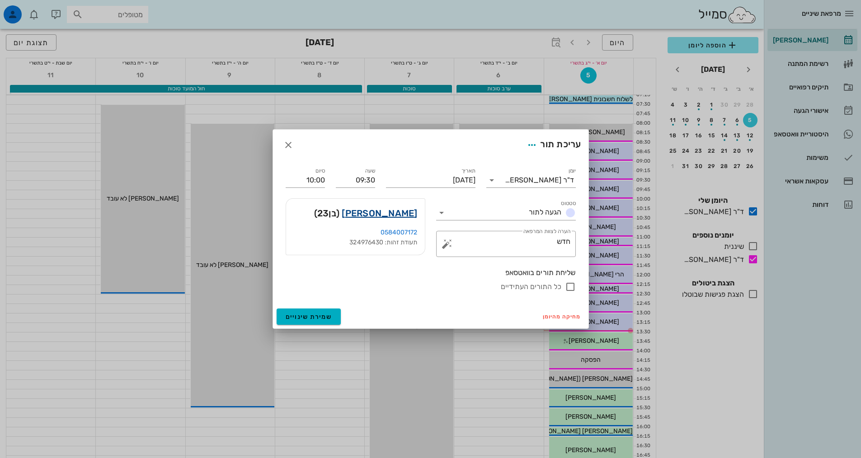
click at [401, 215] on link "[PERSON_NAME]" at bounding box center [379, 213] width 75 height 14
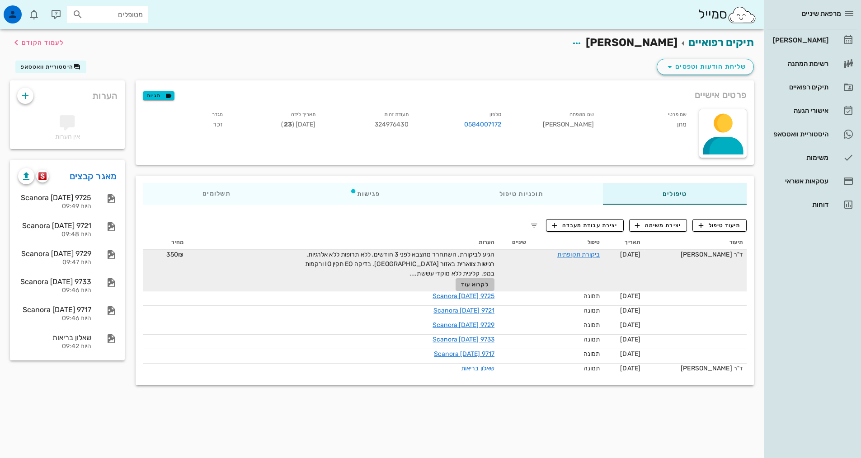
click at [488, 288] on button "לקרוא עוד" at bounding box center [475, 284] width 39 height 13
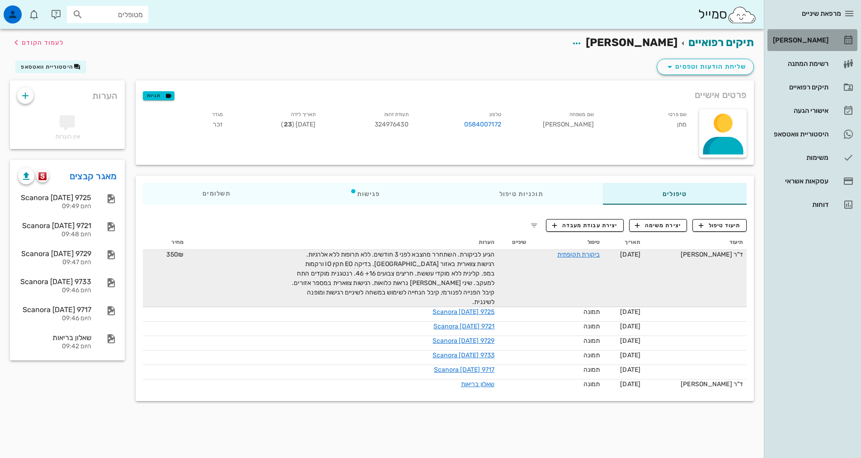
click at [810, 36] on div "[PERSON_NAME]" at bounding box center [799, 40] width 57 height 14
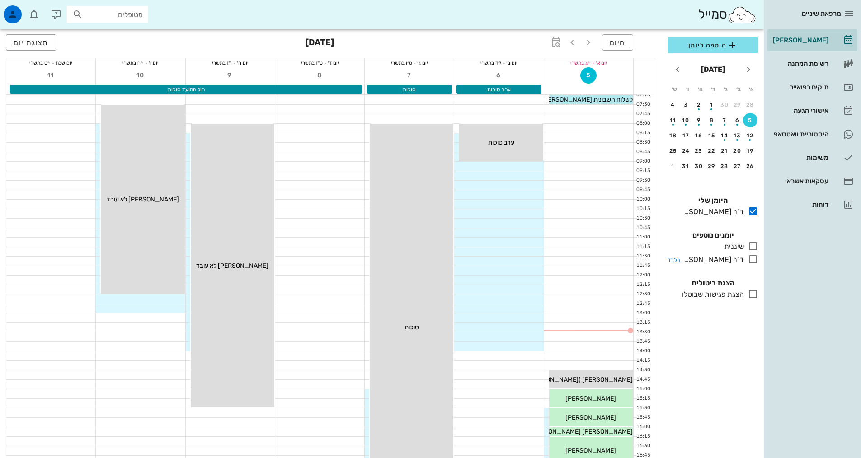
click at [747, 257] on div at bounding box center [751, 259] width 14 height 11
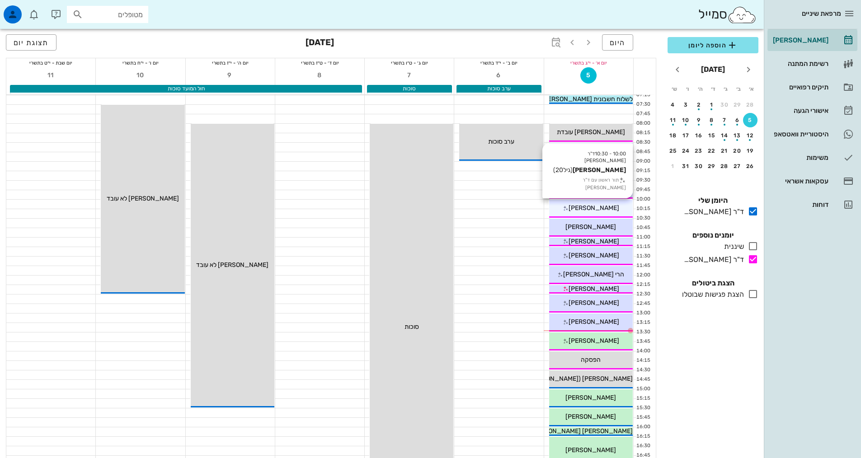
click at [613, 205] on div "[PERSON_NAME]" at bounding box center [591, 207] width 84 height 9
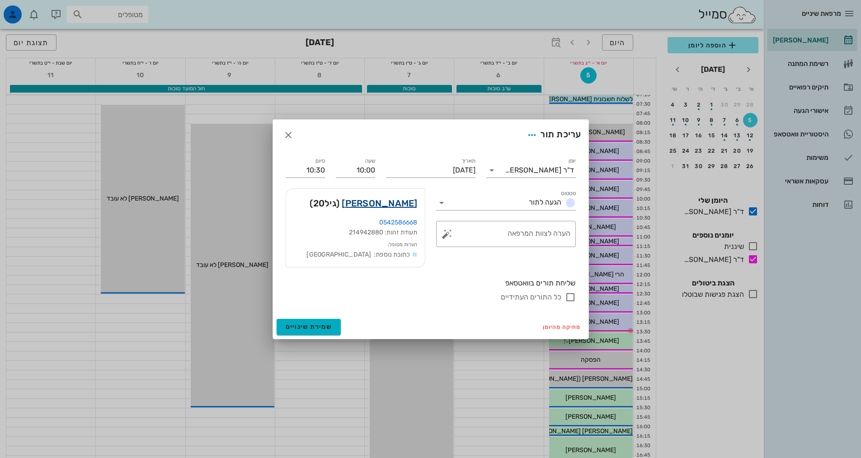
click at [398, 205] on link "[PERSON_NAME]" at bounding box center [379, 203] width 75 height 14
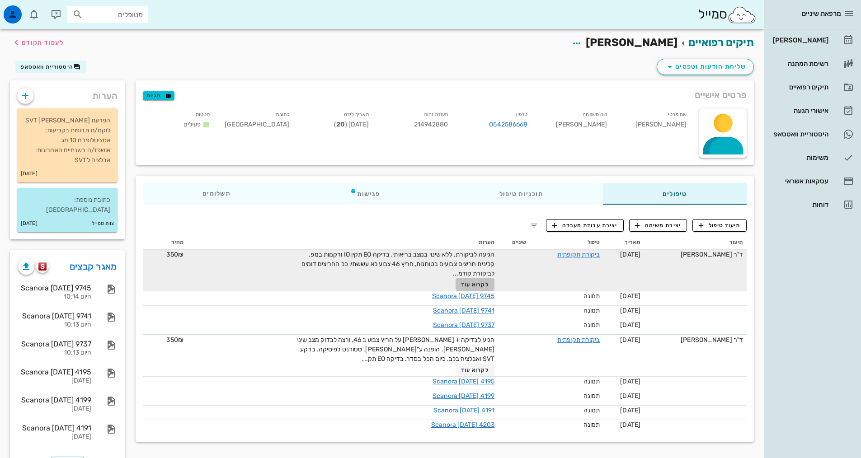
click at [475, 283] on span "לקרוא עוד" at bounding box center [475, 285] width 28 height 6
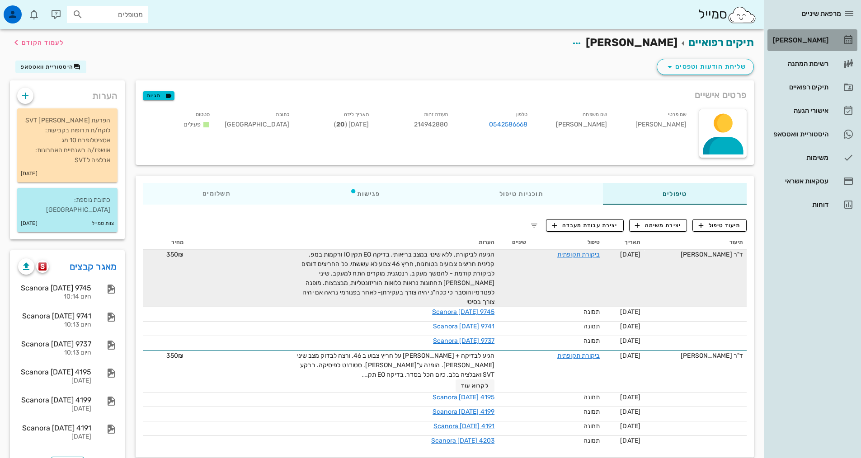
click at [797, 42] on div "[PERSON_NAME]" at bounding box center [799, 40] width 57 height 7
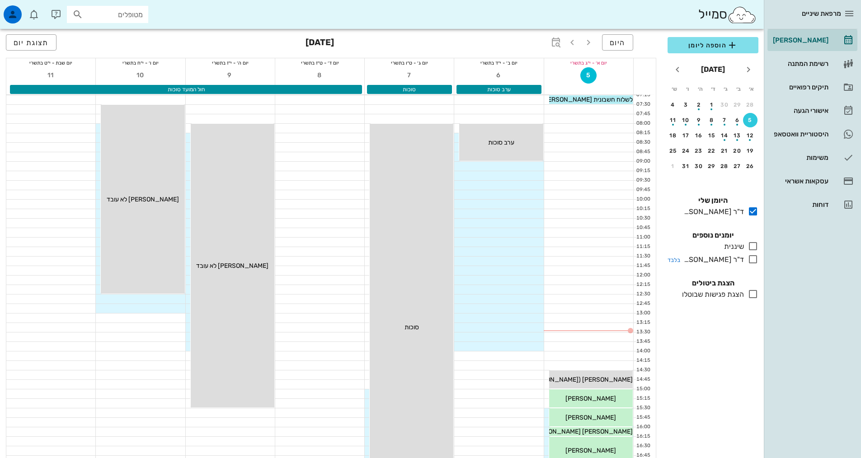
click at [756, 261] on icon at bounding box center [753, 259] width 11 height 11
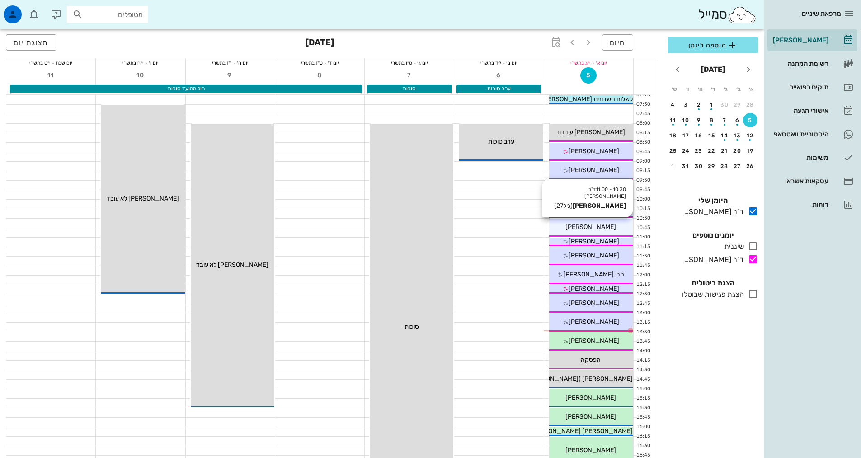
click at [602, 228] on span "[PERSON_NAME]" at bounding box center [591, 227] width 51 height 8
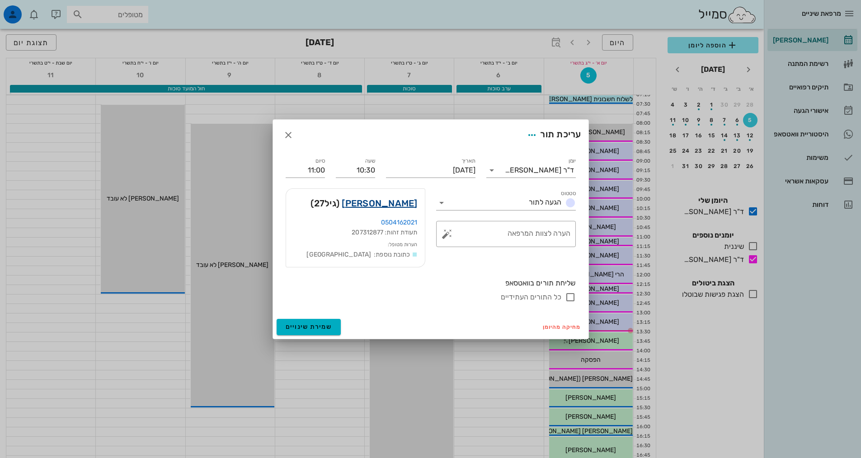
click at [406, 199] on link "[PERSON_NAME]" at bounding box center [379, 203] width 75 height 14
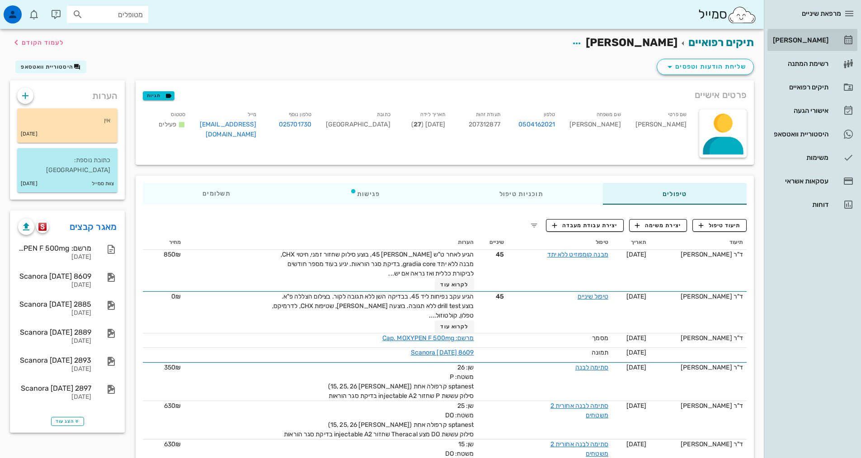
click at [812, 38] on div "[PERSON_NAME]" at bounding box center [799, 40] width 57 height 7
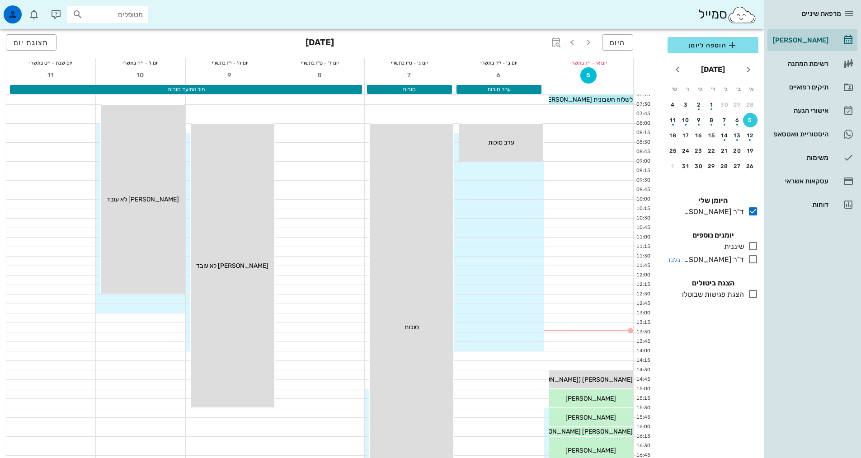
click at [749, 259] on icon at bounding box center [753, 259] width 11 height 11
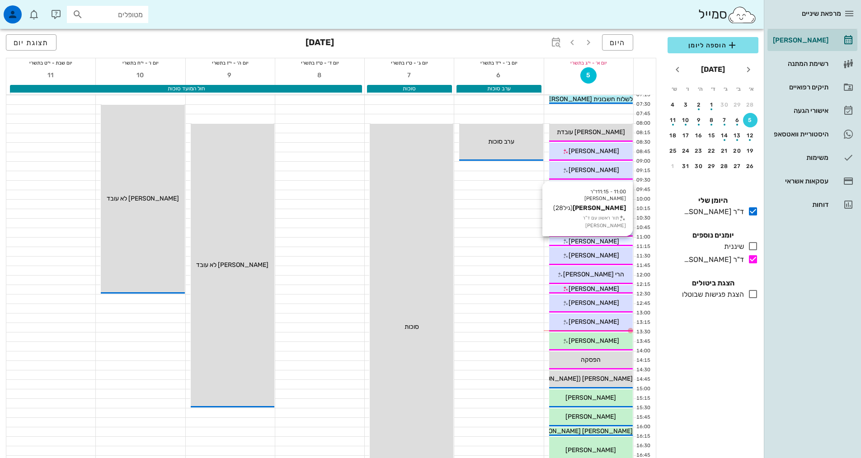
click at [603, 241] on span "[PERSON_NAME]" at bounding box center [594, 242] width 51 height 8
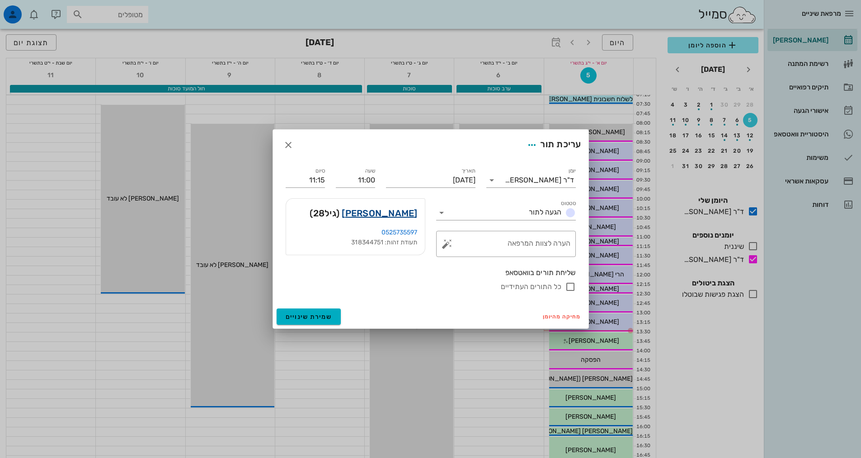
click at [407, 216] on link "[PERSON_NAME]" at bounding box center [379, 213] width 75 height 14
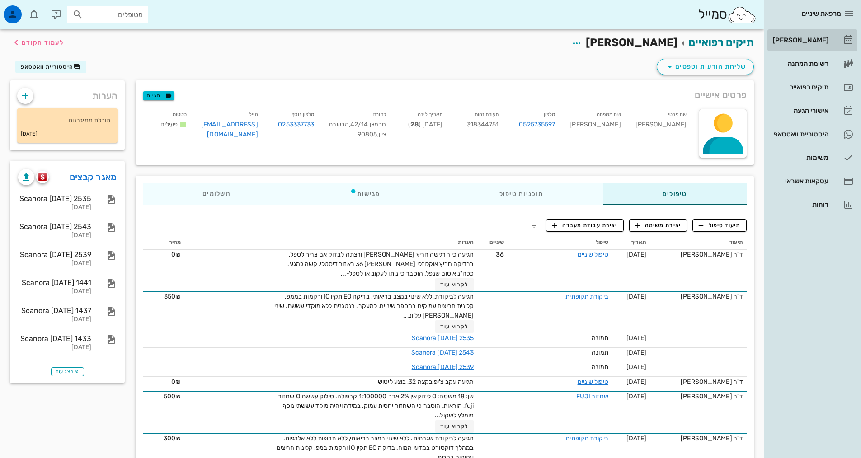
click at [813, 36] on div "[PERSON_NAME]" at bounding box center [799, 40] width 57 height 14
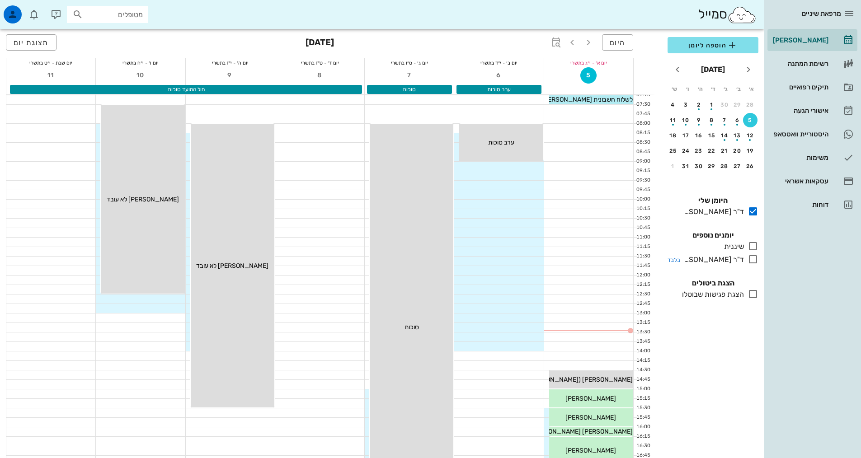
click at [756, 261] on icon at bounding box center [753, 259] width 11 height 11
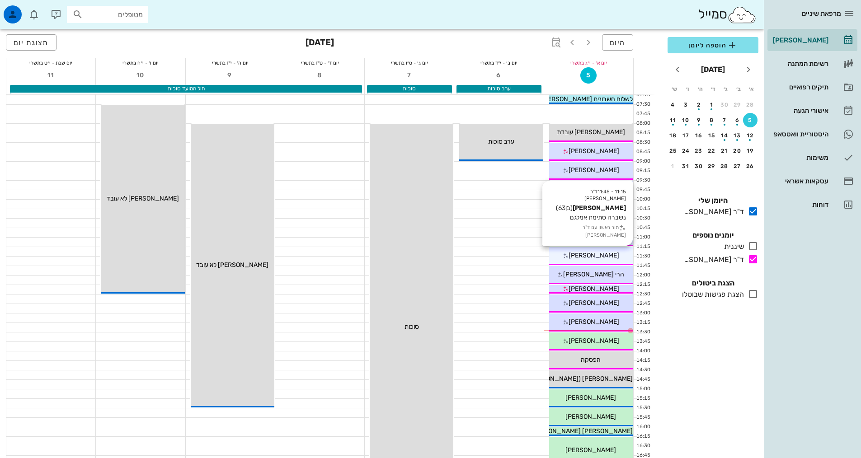
click at [593, 253] on span "[PERSON_NAME]" at bounding box center [594, 256] width 51 height 8
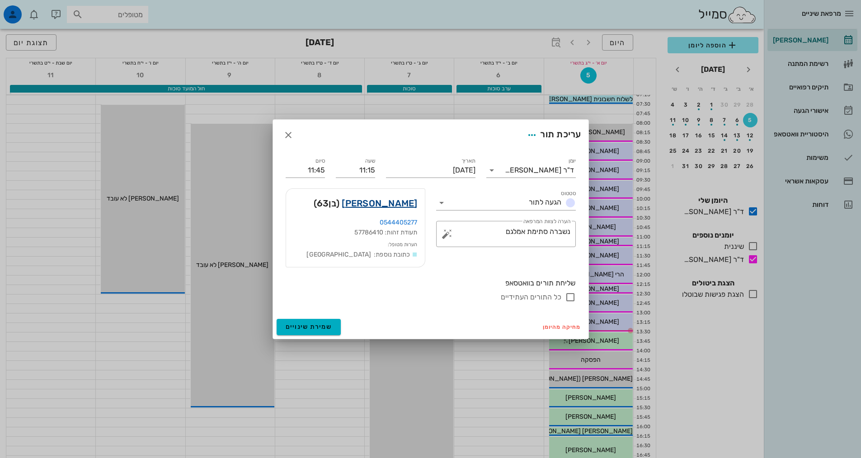
click at [391, 205] on link "[PERSON_NAME]" at bounding box center [379, 203] width 75 height 14
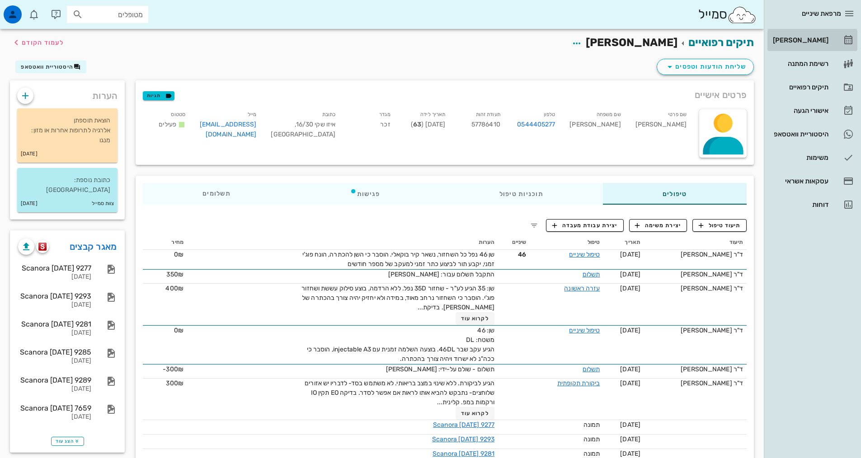
click at [808, 36] on div "[PERSON_NAME]" at bounding box center [799, 40] width 57 height 14
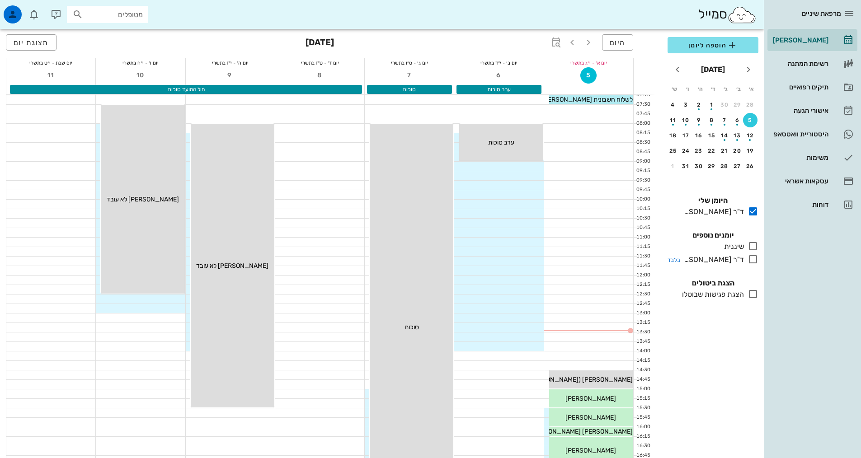
click at [754, 261] on icon at bounding box center [753, 259] width 11 height 11
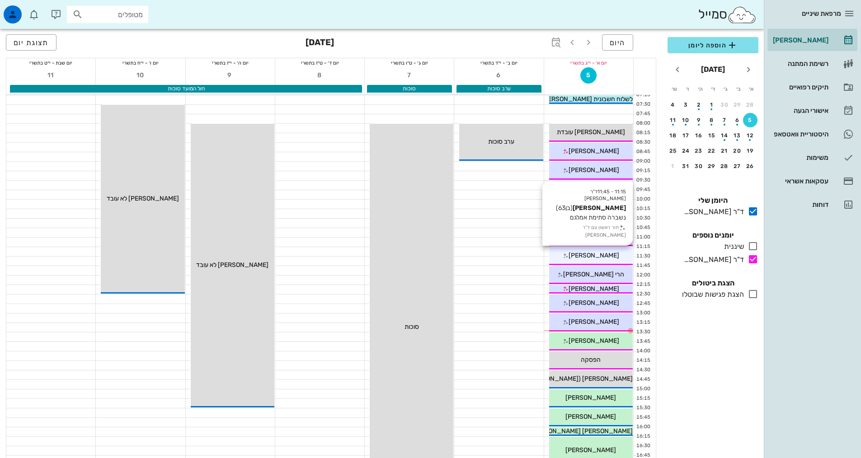
click at [597, 249] on div "11:15 - 11:45 ד"ר אילנה אנגל אריאל קאהן (בן 63 ) נשברה סתימת אמלגם תור ראשון עם…" at bounding box center [591, 256] width 84 height 18
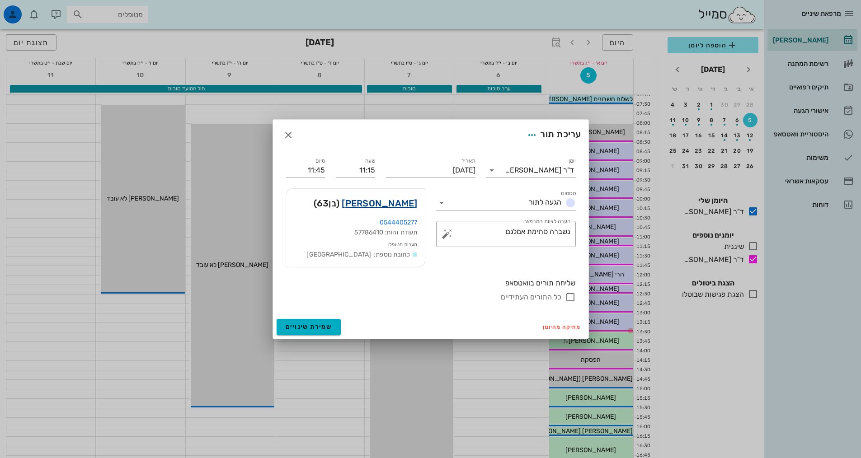
click at [391, 204] on link "[PERSON_NAME]" at bounding box center [379, 203] width 75 height 14
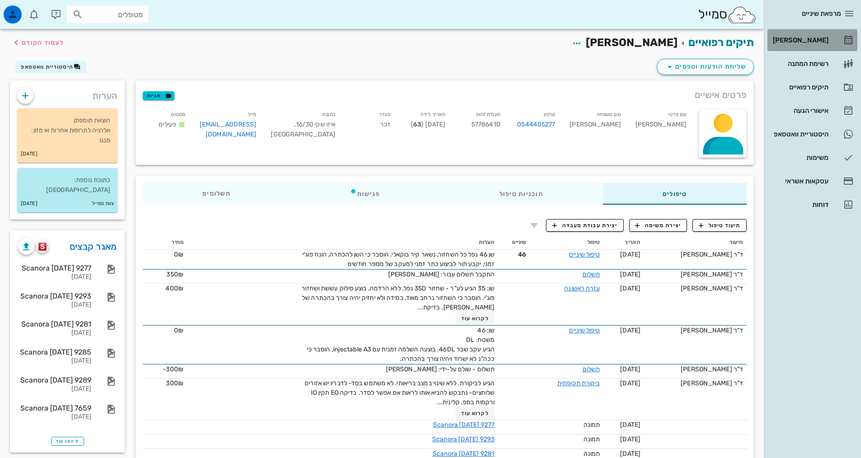
click at [795, 44] on div "[PERSON_NAME]" at bounding box center [799, 40] width 57 height 14
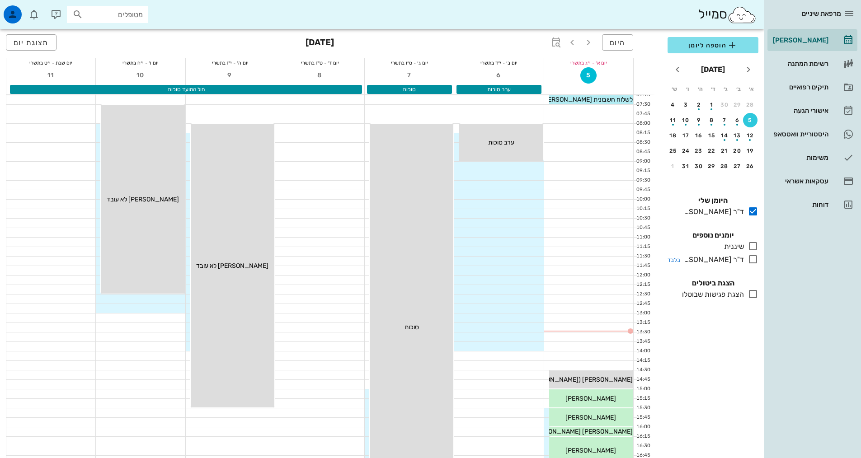
click at [753, 260] on icon at bounding box center [753, 259] width 11 height 11
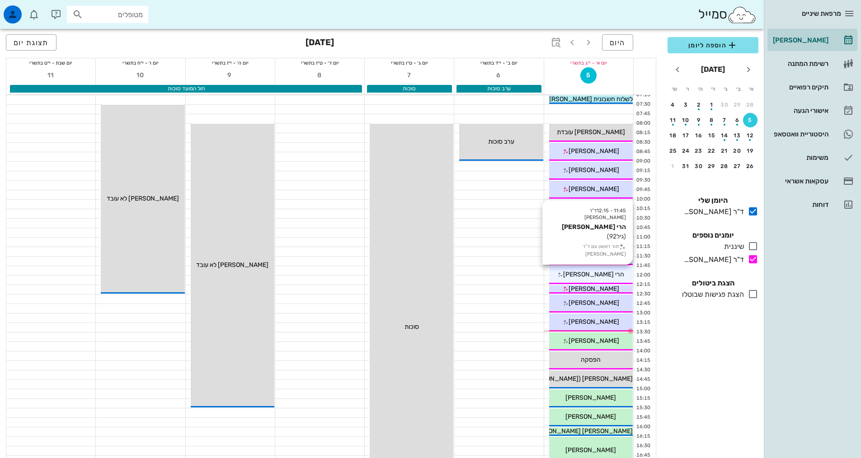
click at [612, 274] on div "הרי [PERSON_NAME]" at bounding box center [591, 274] width 84 height 9
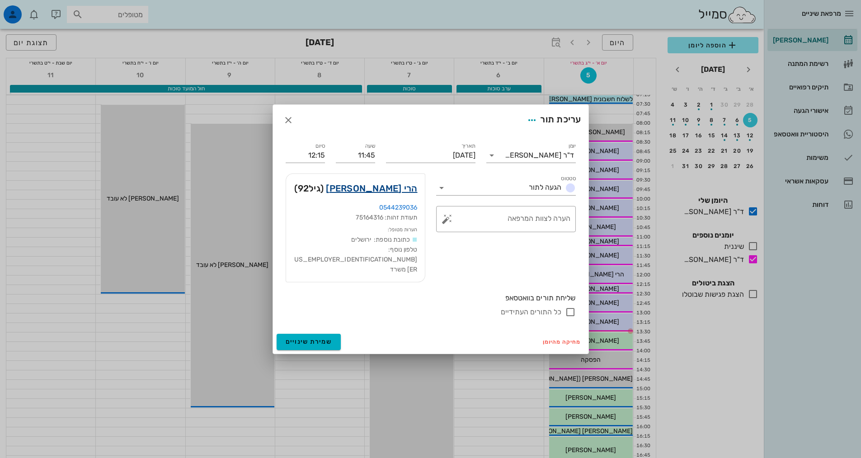
click at [403, 196] on link "הרי [PERSON_NAME]" at bounding box center [371, 188] width 91 height 14
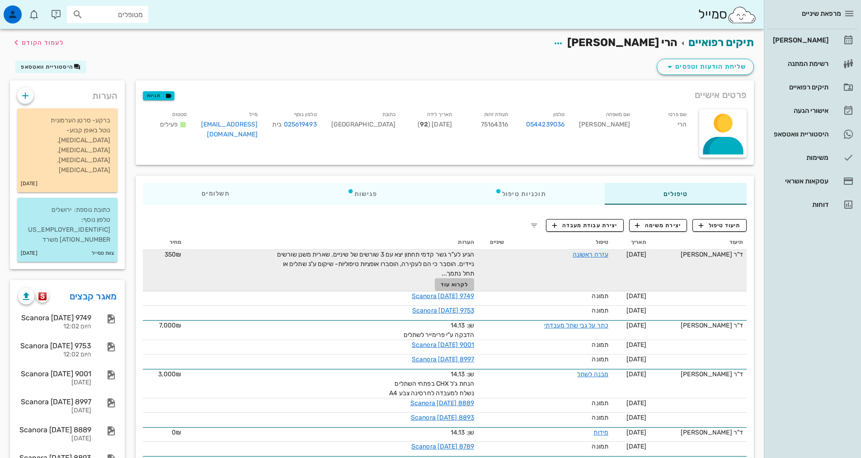
click at [459, 283] on span "לקרוא עוד" at bounding box center [455, 285] width 28 height 6
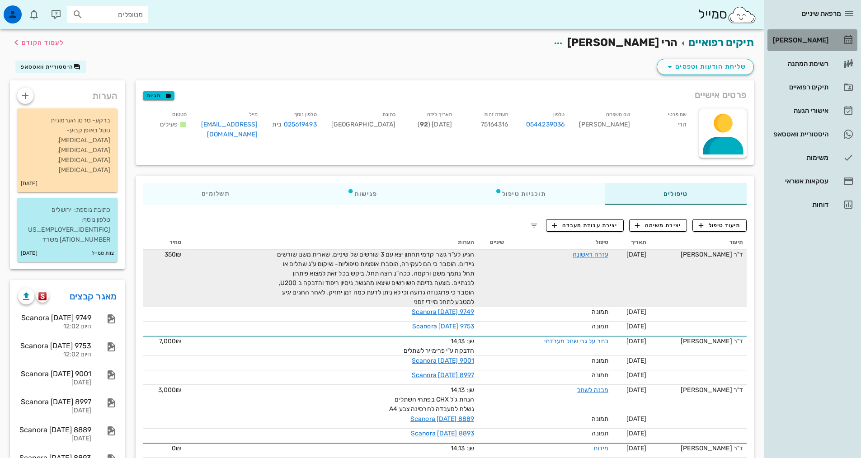
click at [784, 44] on div "[PERSON_NAME]" at bounding box center [799, 40] width 57 height 14
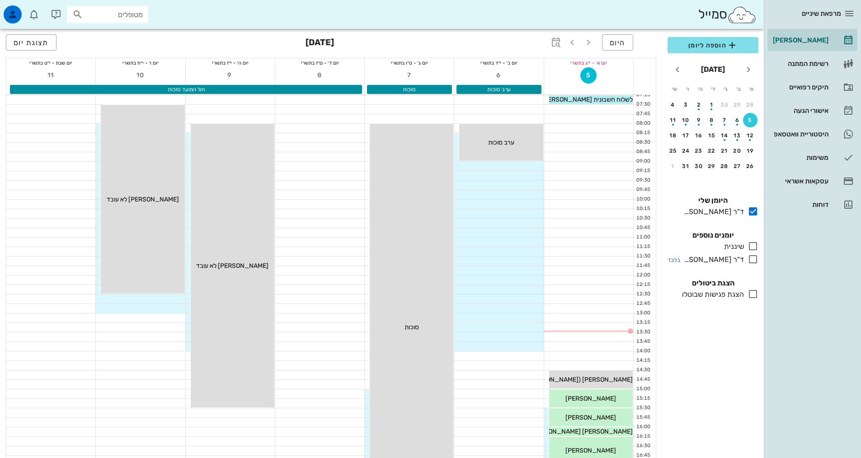
click at [751, 259] on icon at bounding box center [753, 259] width 11 height 11
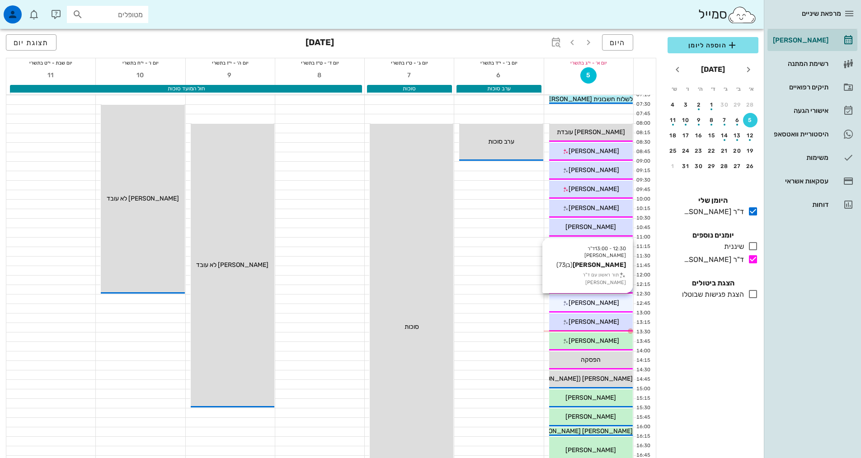
click at [606, 304] on span "[PERSON_NAME]" at bounding box center [594, 303] width 51 height 8
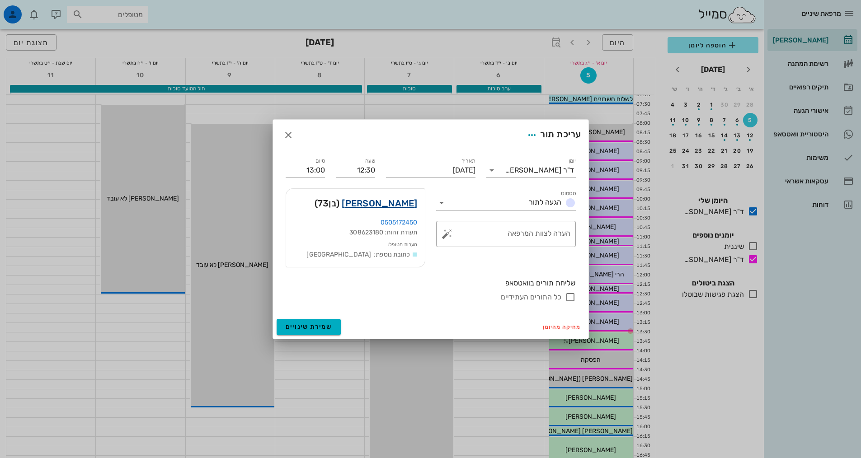
click at [403, 209] on div "מיכאל כץ (בן 73 )" at bounding box center [355, 203] width 139 height 29
click at [395, 201] on link "[PERSON_NAME]" at bounding box center [379, 203] width 75 height 14
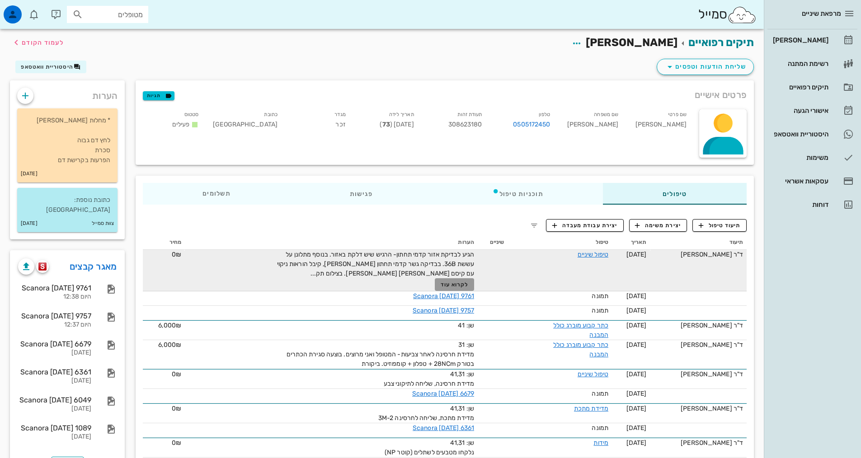
click at [468, 286] on span "לקרוא עוד" at bounding box center [455, 285] width 28 height 6
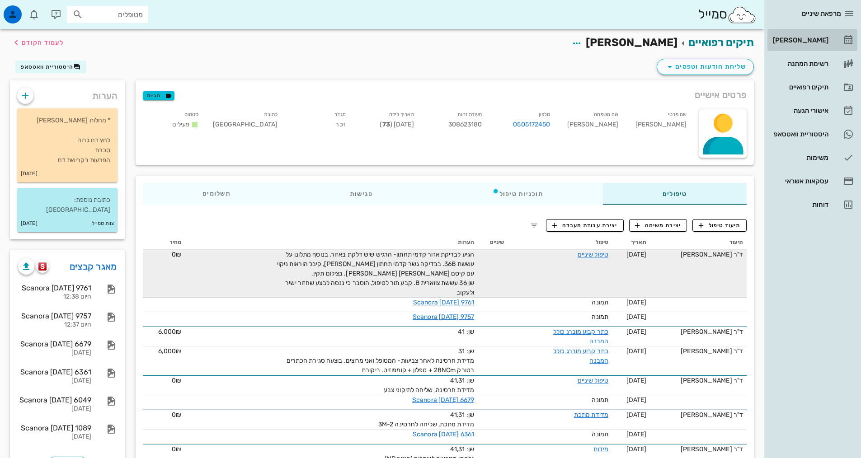
click at [804, 48] on link "[PERSON_NAME]" at bounding box center [813, 40] width 90 height 22
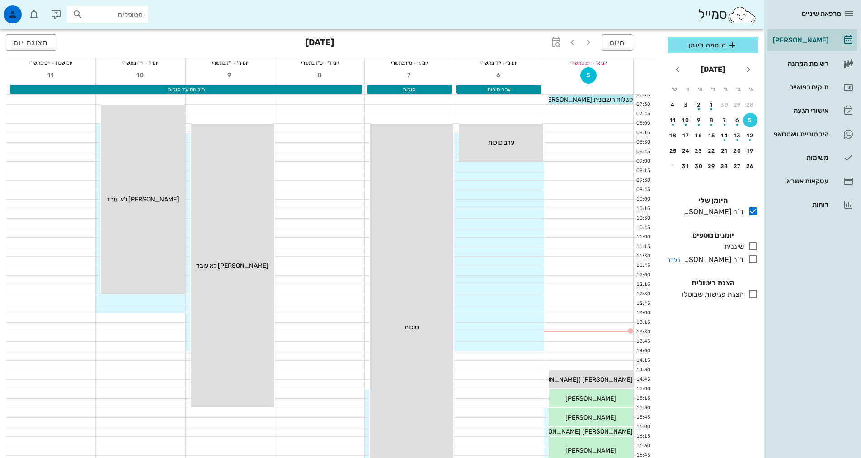
click at [757, 261] on icon at bounding box center [753, 259] width 11 height 11
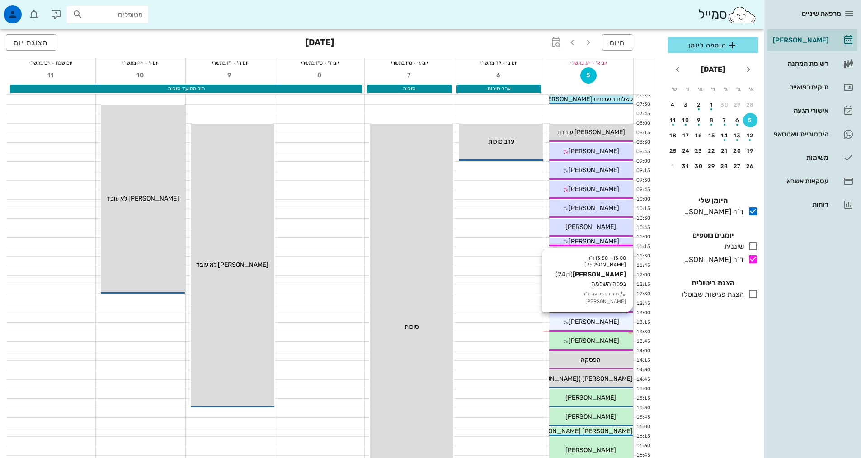
click at [605, 319] on span "[PERSON_NAME]" at bounding box center [594, 322] width 51 height 8
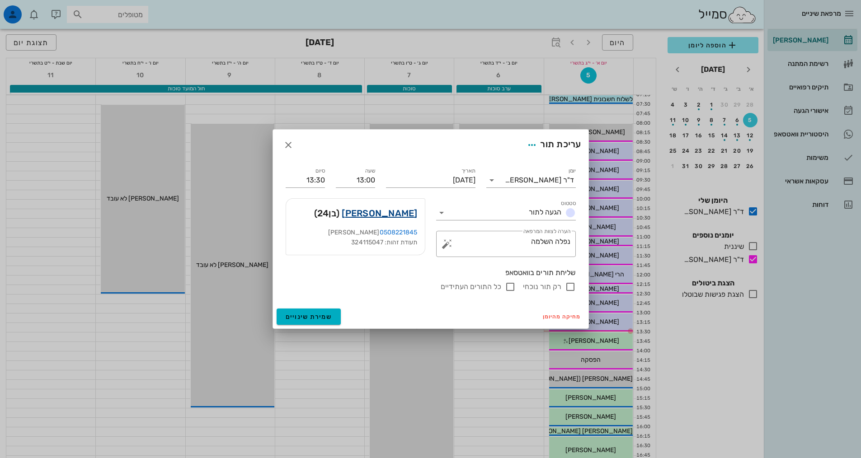
click at [412, 212] on link "ישעיהו קרלנשטיין" at bounding box center [379, 213] width 75 height 14
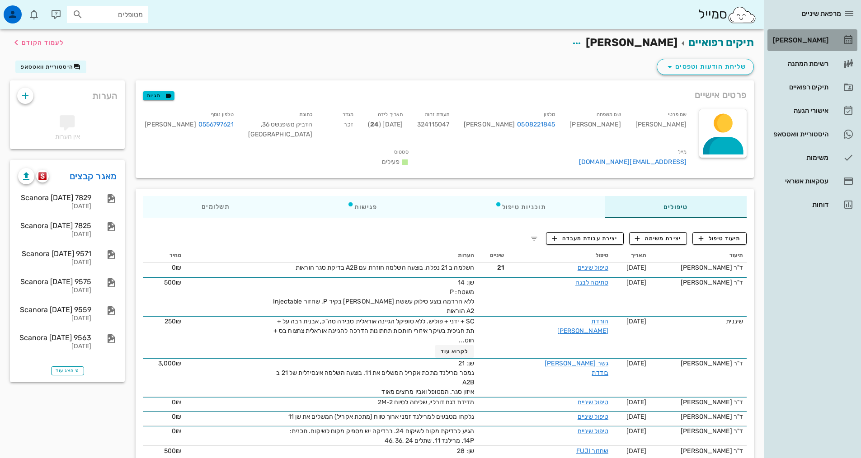
click at [798, 36] on div "[PERSON_NAME]" at bounding box center [799, 40] width 57 height 14
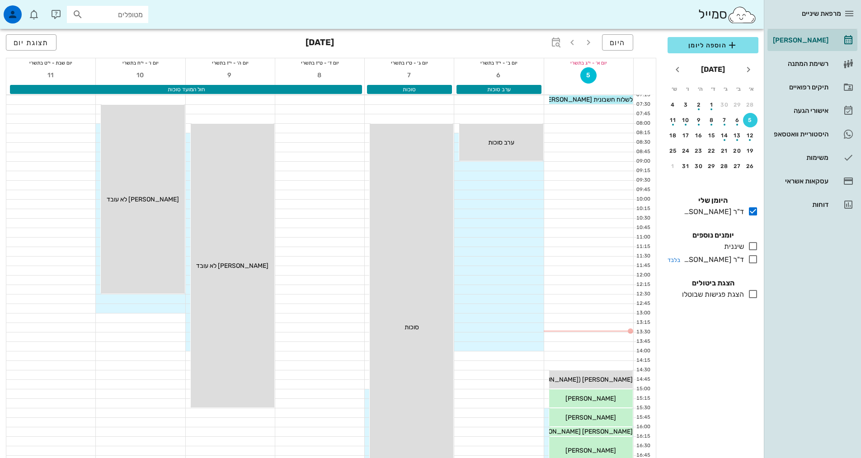
click at [753, 261] on icon at bounding box center [753, 259] width 11 height 11
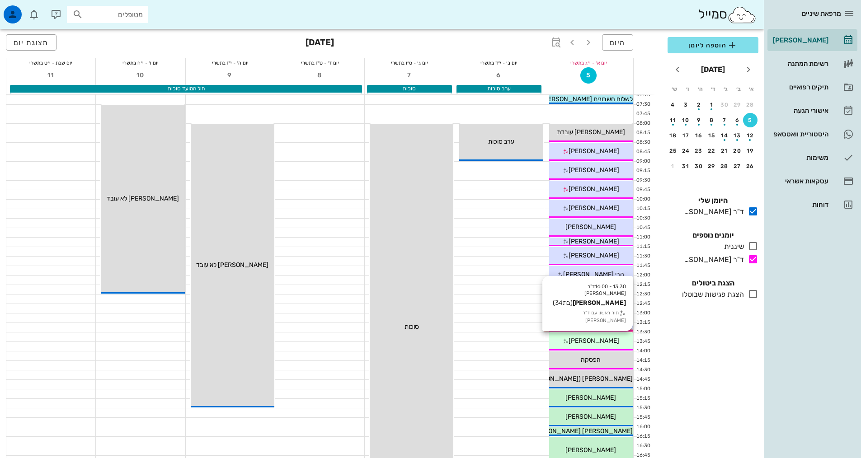
click at [590, 339] on span "[PERSON_NAME]" at bounding box center [594, 341] width 51 height 8
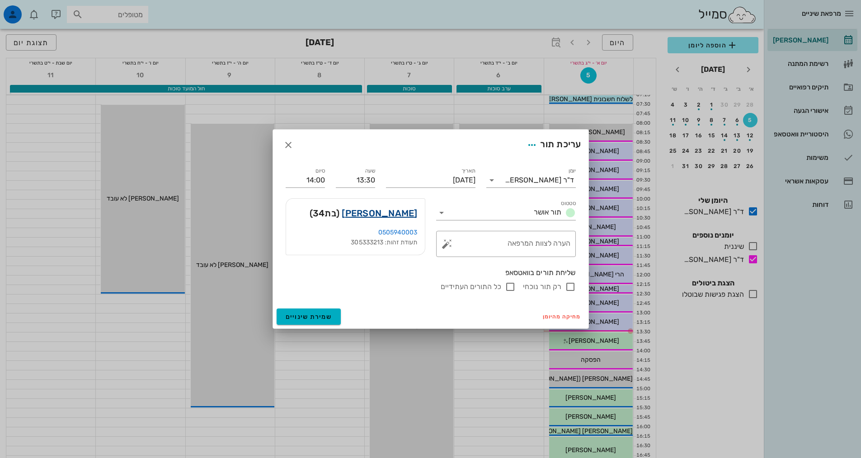
click at [396, 218] on link "[PERSON_NAME]" at bounding box center [379, 213] width 75 height 14
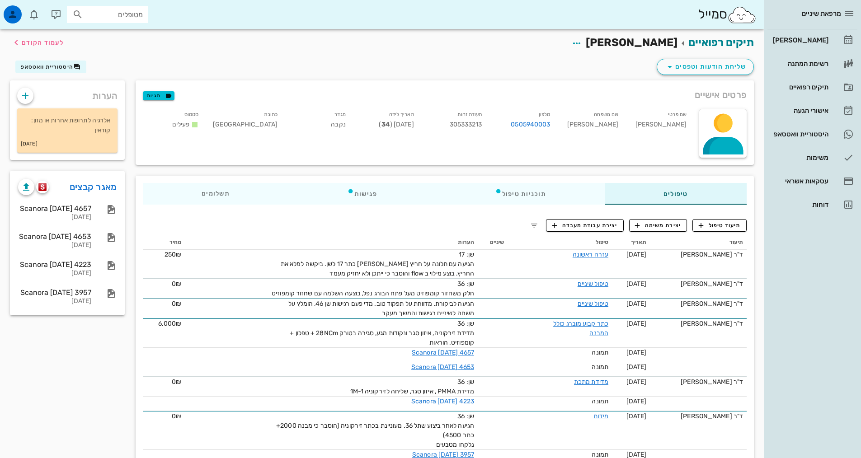
click at [43, 193] on div at bounding box center [34, 187] width 33 height 16
click at [41, 189] on img "button" at bounding box center [42, 187] width 9 height 8
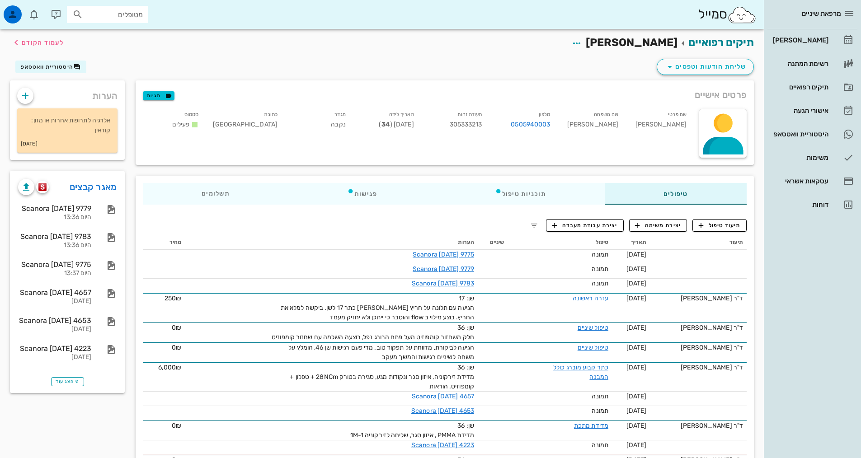
click at [732, 234] on div "תיעוד תאריך טיפול שיניים הערות מחיר 05-10-2025 תמונה Scanora 05-10-25 9775 05-1…" at bounding box center [444, 421] width 615 height 382
click at [716, 233] on div "תיעוד תאריך טיפול שיניים הערות מחיר 05-10-2025 תמונה Scanora 05-10-25 9775 05-1…" at bounding box center [444, 421] width 615 height 382
click at [712, 231] on button "תיעוד טיפול" at bounding box center [720, 225] width 54 height 13
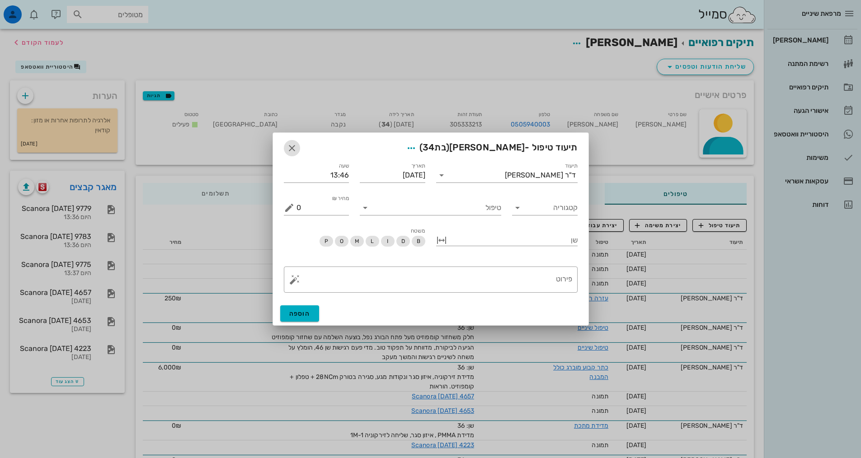
click at [297, 150] on span "button" at bounding box center [292, 148] width 16 height 11
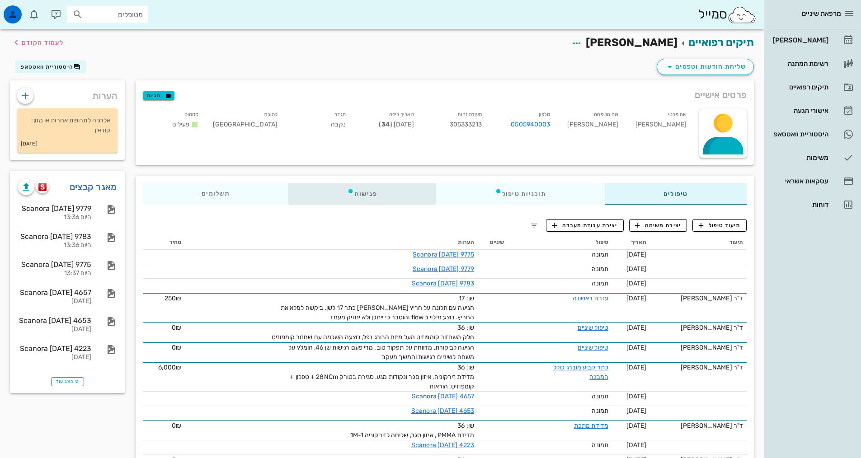
click at [380, 198] on div "פגישות" at bounding box center [362, 194] width 148 height 22
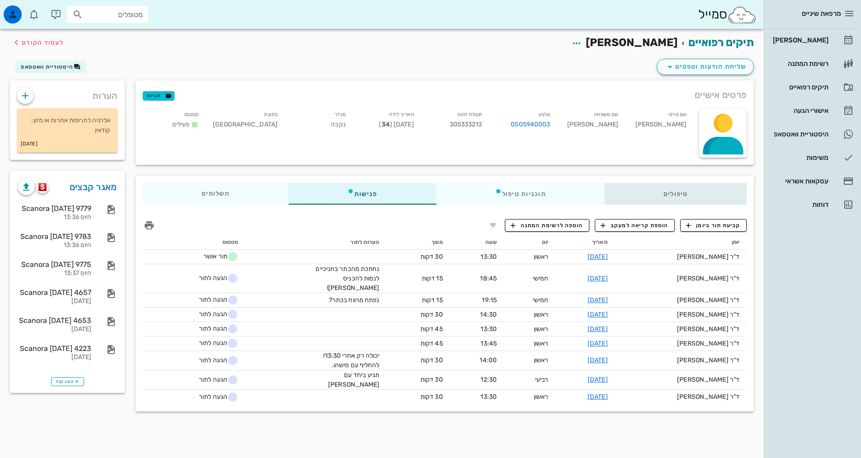
click at [677, 198] on div "טיפולים" at bounding box center [676, 194] width 142 height 22
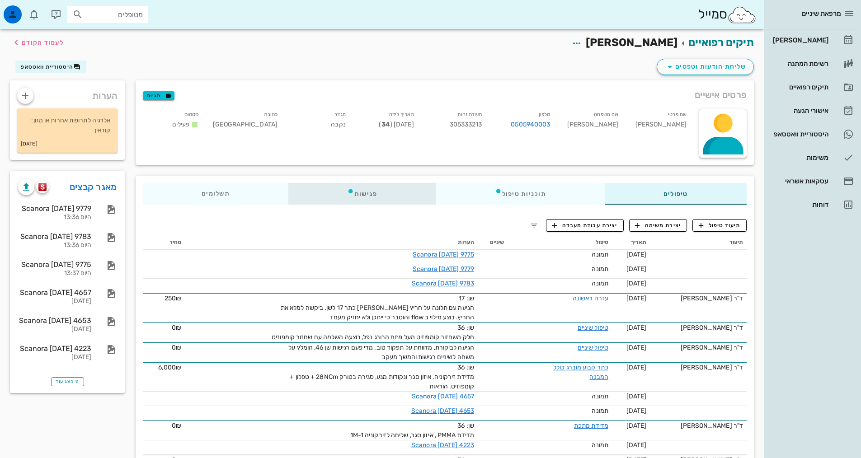
click at [397, 197] on div "פגישות" at bounding box center [362, 194] width 148 height 22
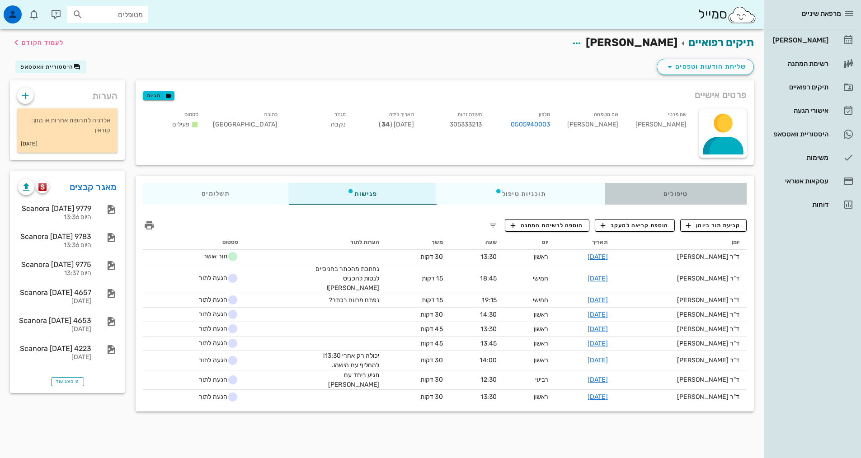
click at [699, 201] on div "טיפולים" at bounding box center [676, 194] width 142 height 22
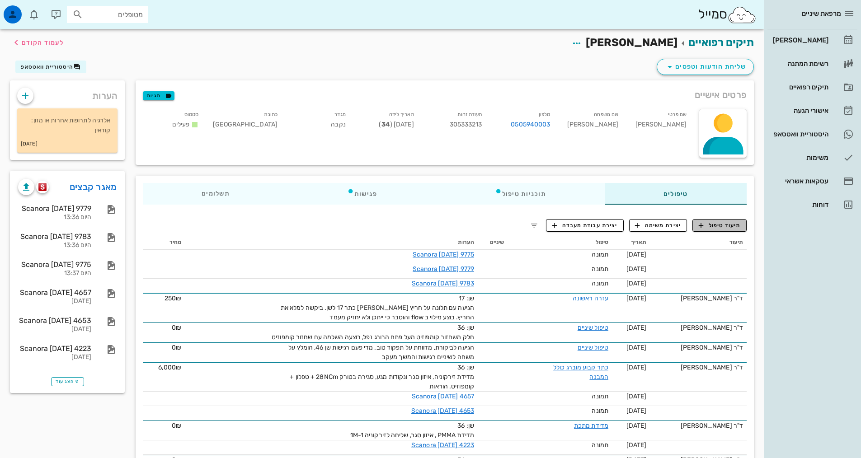
click at [718, 225] on span "תיעוד טיפול" at bounding box center [720, 226] width 42 height 8
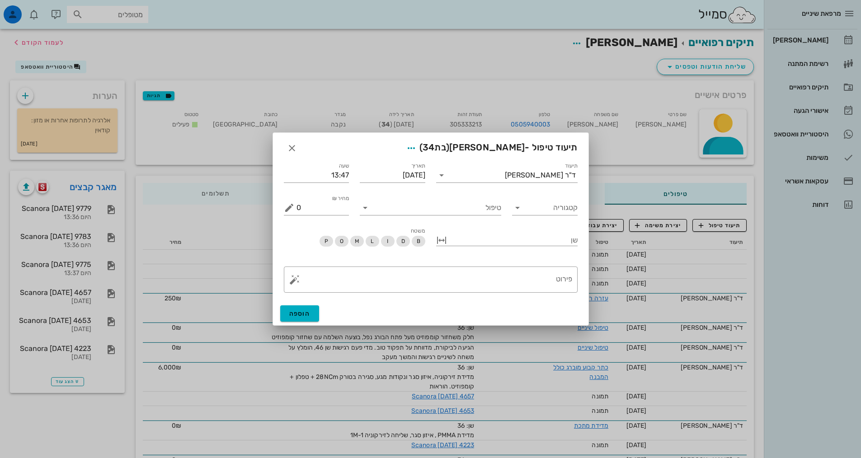
click at [514, 186] on div "תיעוד ד"ר אלדד אירני" at bounding box center [507, 172] width 152 height 33
click at [514, 184] on div "תיעוד ד"ר אלדד אירני" at bounding box center [507, 172] width 152 height 33
click at [505, 182] on input "תיעוד" at bounding box center [477, 175] width 56 height 14
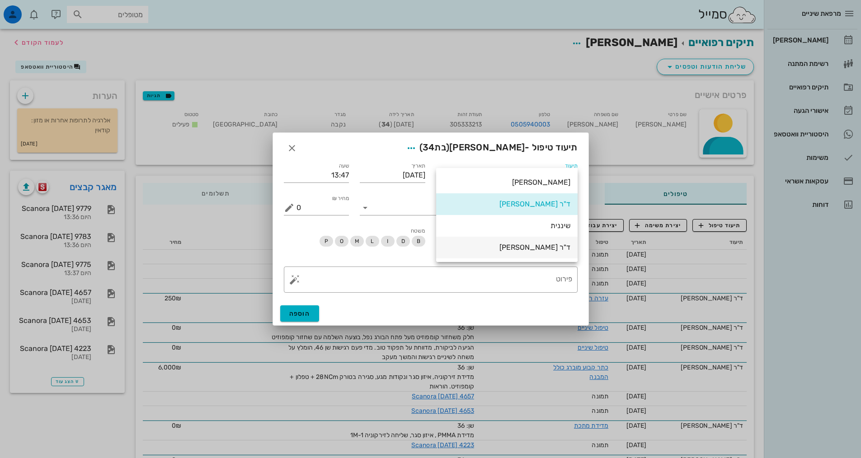
click at [542, 252] on div "ד"ר [PERSON_NAME]" at bounding box center [506, 247] width 127 height 9
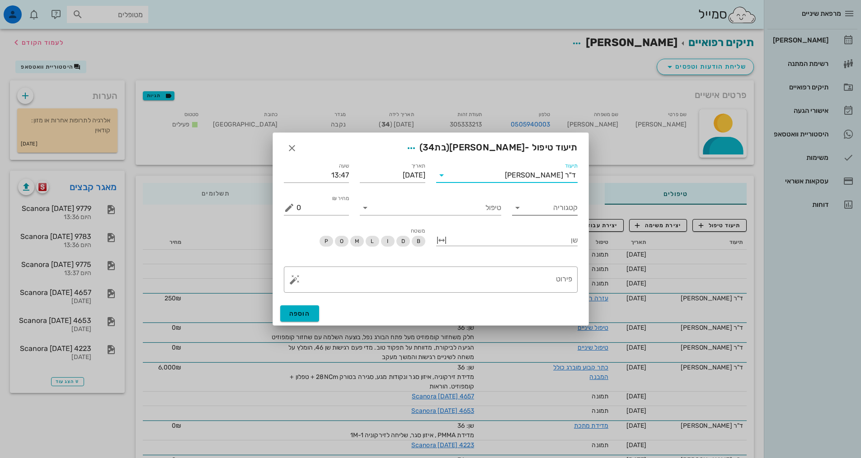
click at [548, 206] on input "קטגוריה" at bounding box center [552, 208] width 51 height 14
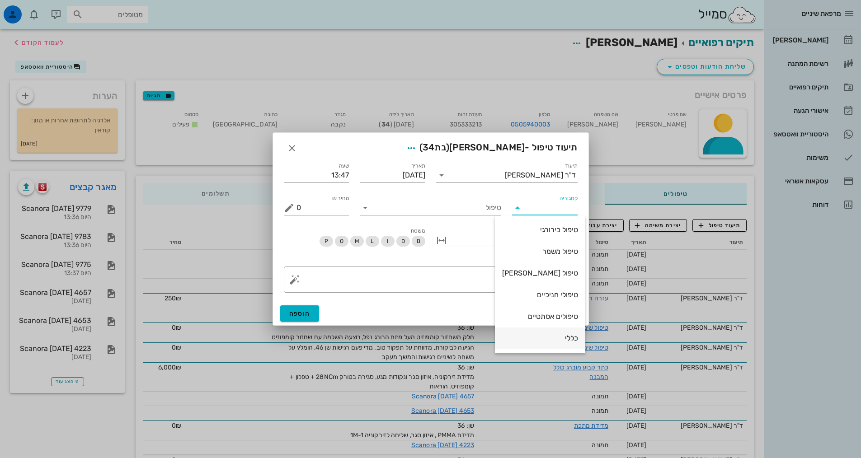
click at [555, 333] on div "כללי" at bounding box center [540, 338] width 76 height 19
type input "כללי"
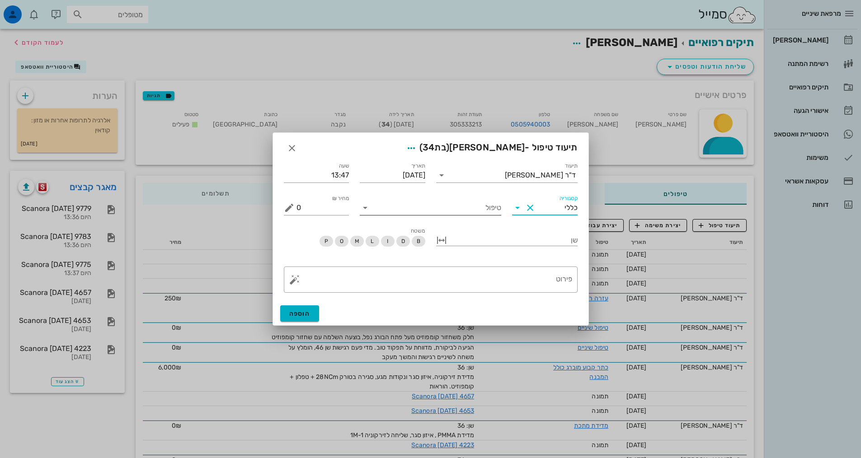
click at [479, 205] on input "טיפול" at bounding box center [436, 208] width 129 height 14
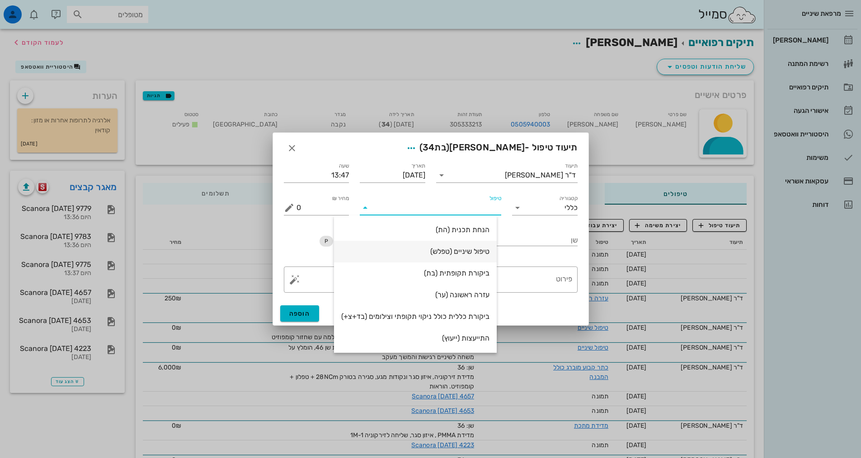
click at [472, 246] on div "טיפול שיניים (טפלש)" at bounding box center [415, 251] width 148 height 19
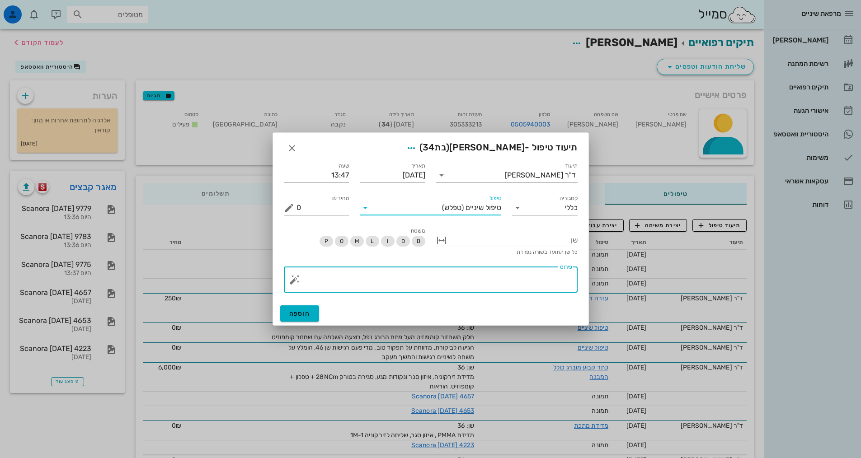
click at [513, 280] on textarea "פירוט" at bounding box center [435, 282] width 276 height 22
type textarea "הגיעה"
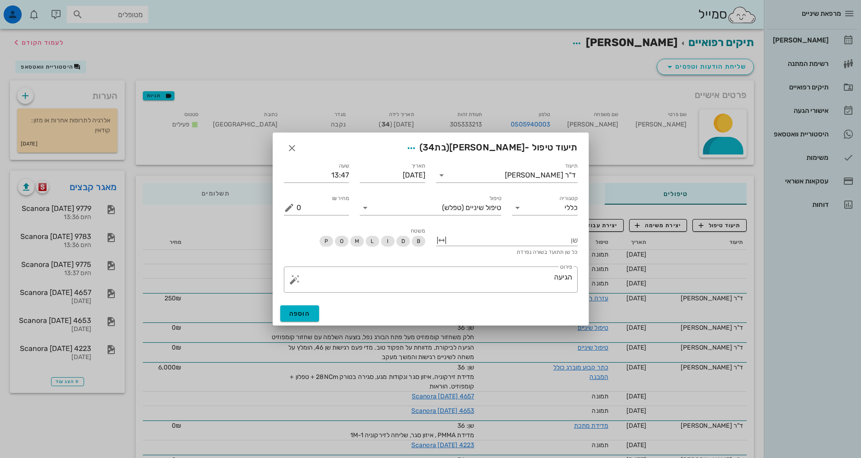
drag, startPoint x: 369, startPoint y: 152, endPoint x: 364, endPoint y: 102, distance: 50.0
click at [364, 102] on div "מרפאת שיניים יומן מרפאה רשימת המתנה תיקים רפואיים אישורי הגעה היסטוריית וואטסאפ…" at bounding box center [430, 314] width 861 height 628
click at [240, 188] on div at bounding box center [430, 229] width 861 height 458
click at [249, 155] on div at bounding box center [430, 229] width 861 height 458
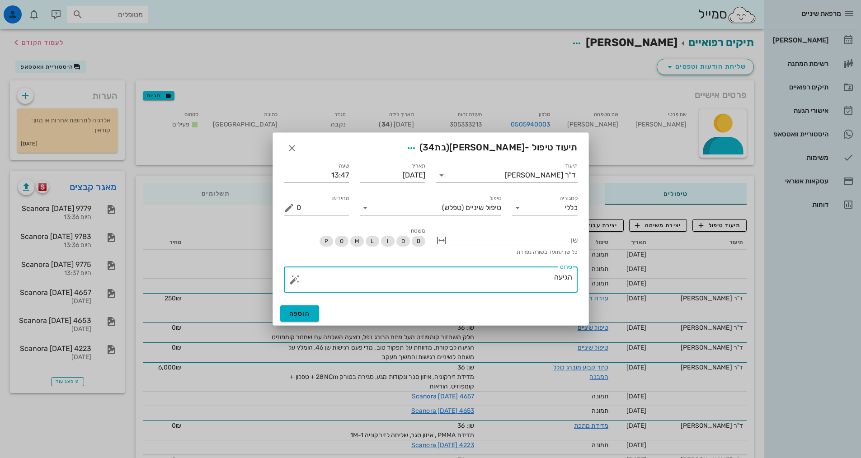
click at [541, 286] on textarea "הגיעה" at bounding box center [435, 282] width 276 height 22
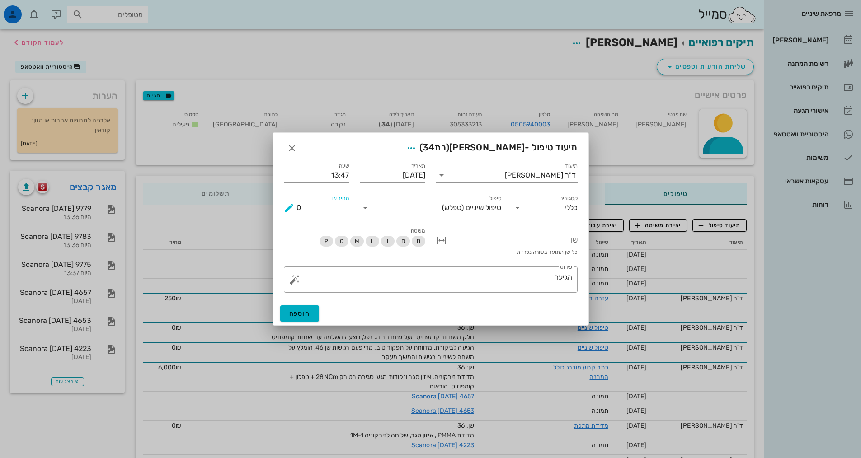
drag, startPoint x: 306, startPoint y: 211, endPoint x: 297, endPoint y: 209, distance: 9.6
click at [297, 209] on input "0" at bounding box center [323, 208] width 53 height 14
type input "300"
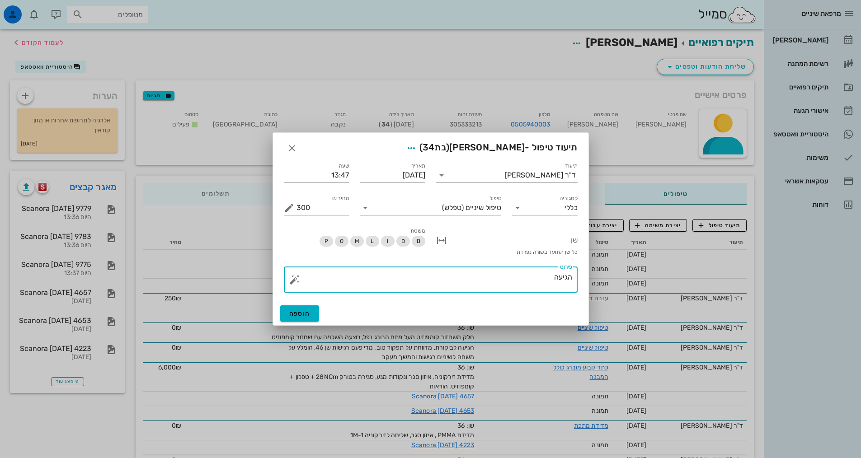
click at [508, 280] on textarea "הגיעה" at bounding box center [435, 282] width 276 height 22
type textarea "הגיעה כי חשבה שיש לה"
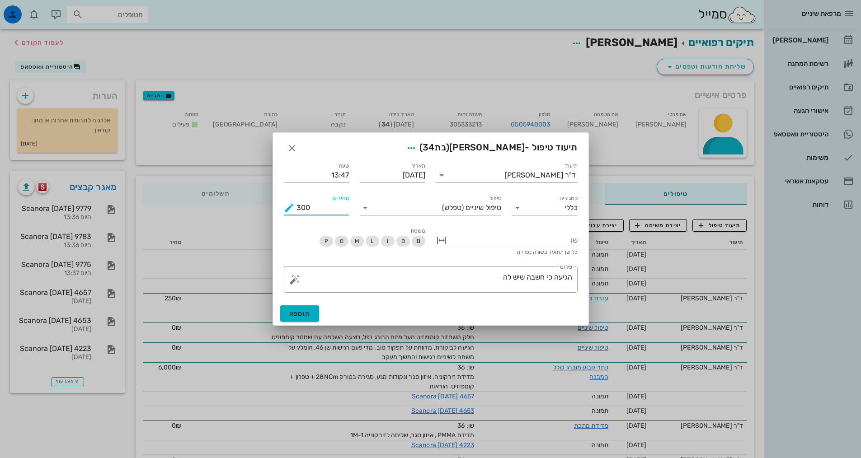
drag, startPoint x: 312, startPoint y: 211, endPoint x: 290, endPoint y: 204, distance: 23.2
click at [290, 204] on div "מחיר ₪ 300" at bounding box center [317, 208] width 66 height 14
click at [304, 207] on input "300" at bounding box center [323, 208] width 53 height 14
drag, startPoint x: 306, startPoint y: 205, endPoint x: 296, endPoint y: 206, distance: 10.4
click at [296, 206] on div "מחיר ₪ 300" at bounding box center [317, 208] width 66 height 14
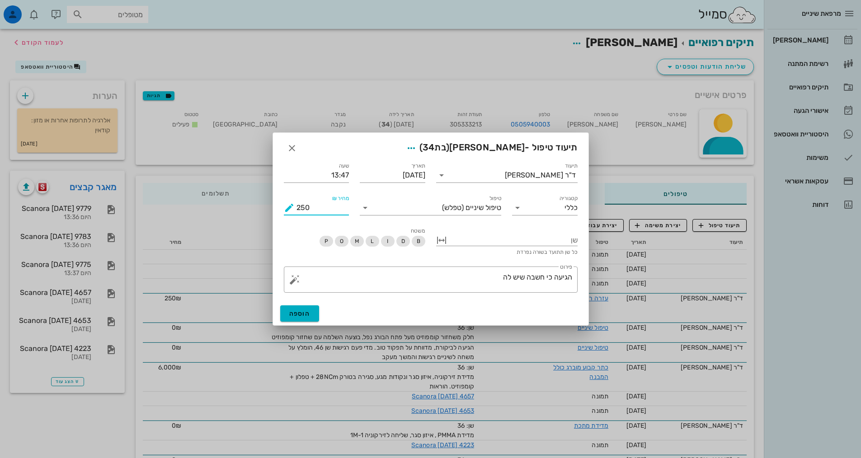
drag, startPoint x: 299, startPoint y: 209, endPoint x: 290, endPoint y: 203, distance: 10.9
click at [290, 203] on div "מחיר ₪ 250" at bounding box center [317, 208] width 66 height 14
drag, startPoint x: 300, startPoint y: 209, endPoint x: 295, endPoint y: 208, distance: 5.1
click at [295, 208] on div "מחיר ₪ 350" at bounding box center [317, 208] width 66 height 14
type input "250"
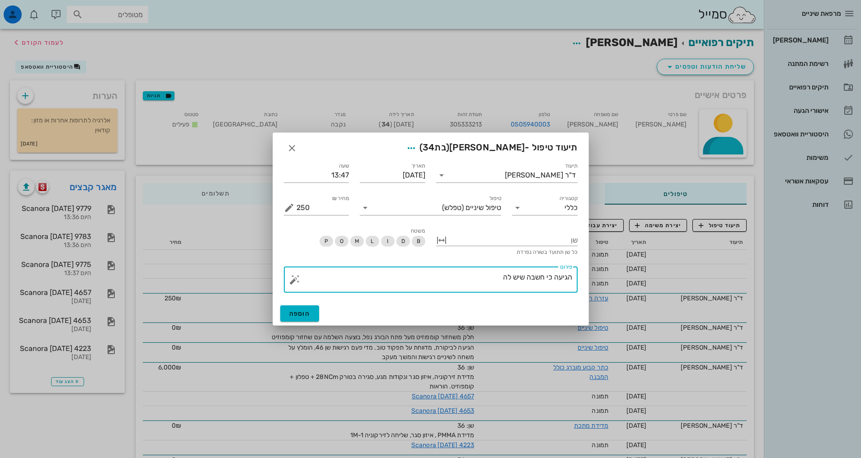
drag, startPoint x: 490, startPoint y: 284, endPoint x: 369, endPoint y: 316, distance: 125.1
click at [490, 284] on textarea "הגיעה כי חשבה שיש לה" at bounding box center [435, 282] width 276 height 22
click at [290, 319] on button "הוספה" at bounding box center [299, 314] width 39 height 16
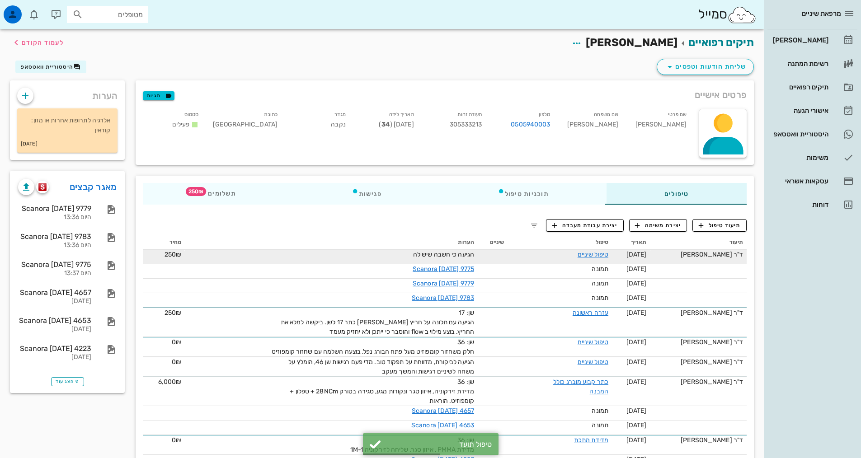
click at [591, 250] on div "טיפול שיניים" at bounding box center [575, 254] width 68 height 9
click at [588, 257] on link "טיפול שיניים" at bounding box center [593, 255] width 31 height 8
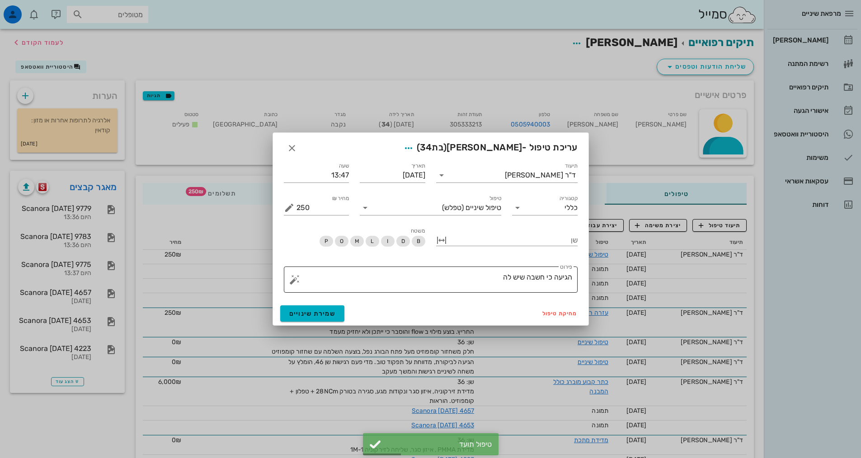
click at [467, 277] on textarea "הגיעה כי חשבה שיש לה" at bounding box center [435, 282] width 276 height 22
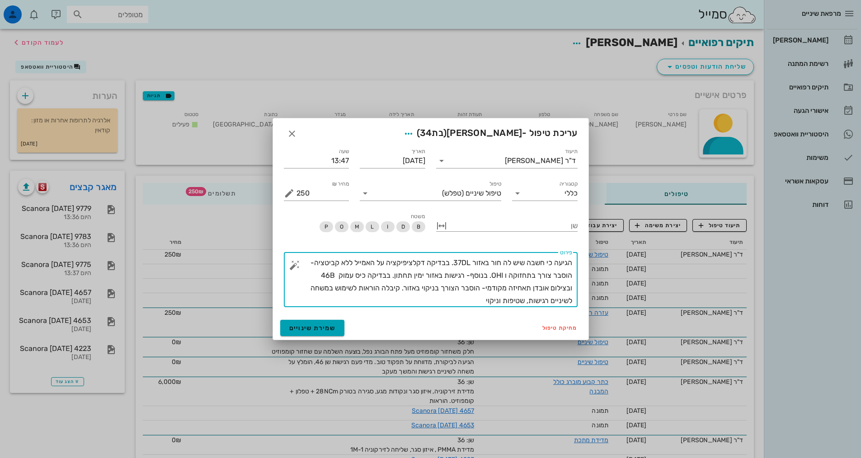
type textarea "הגיעה כי חשבה שיש לה חור באזור 37DL. בבדיקה דקלציפיקציה על האמייל ללא קביטציה- …"
click at [304, 325] on span "שמירת שינויים" at bounding box center [312, 329] width 47 height 8
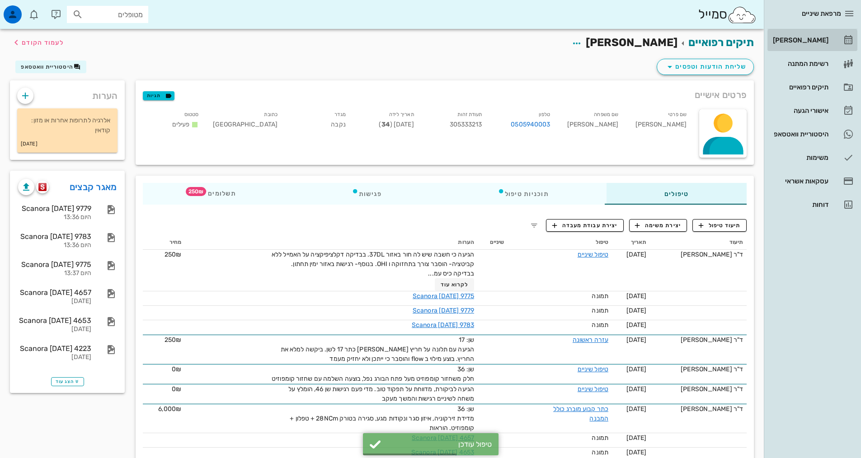
click at [825, 41] on div "[PERSON_NAME]" at bounding box center [799, 40] width 57 height 7
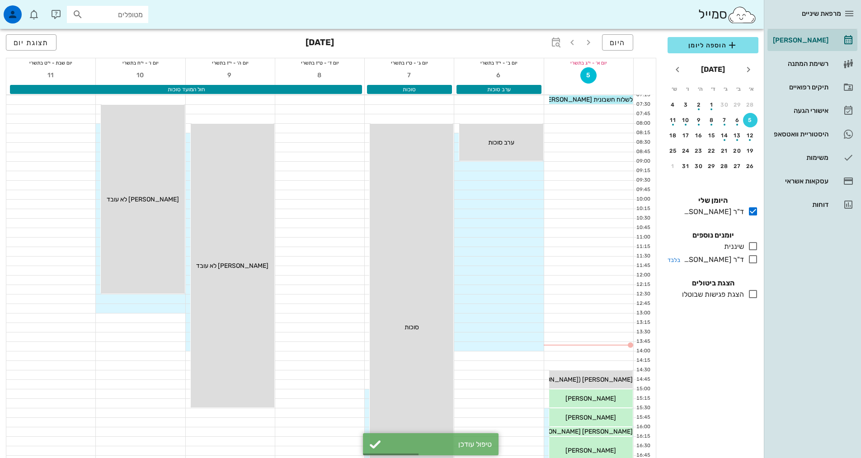
click at [753, 259] on icon at bounding box center [753, 259] width 11 height 11
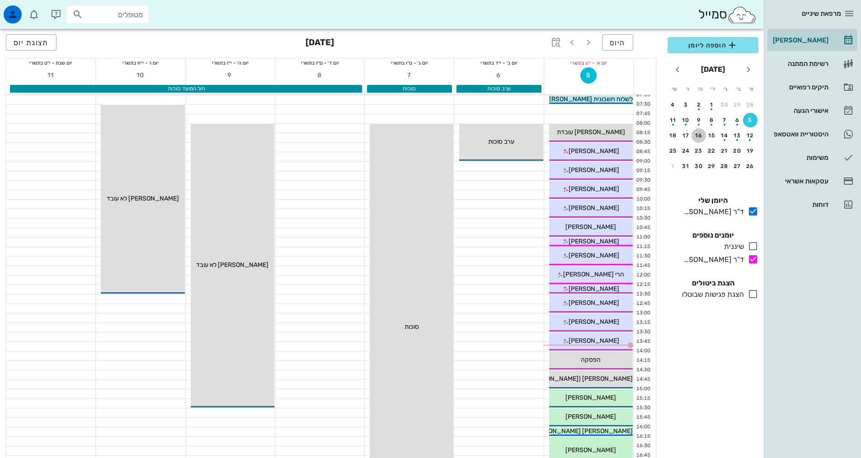
click at [696, 140] on button "16" at bounding box center [699, 135] width 14 height 14
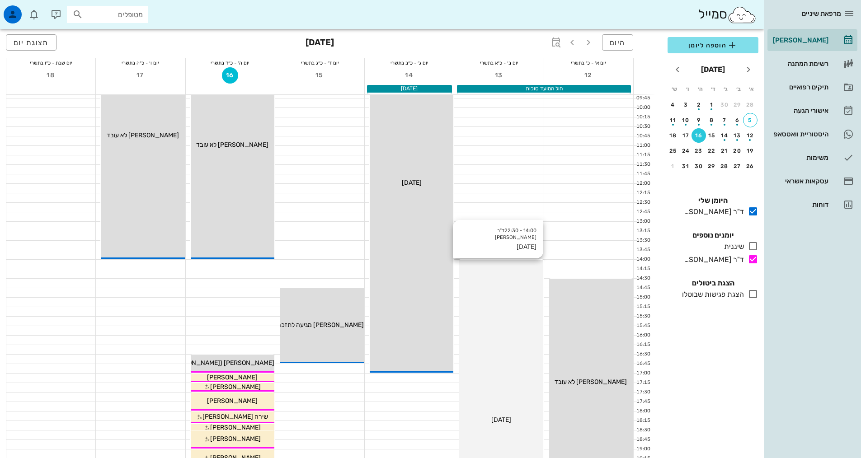
scroll to position [226, 0]
